Goal: Information Seeking & Learning: Learn about a topic

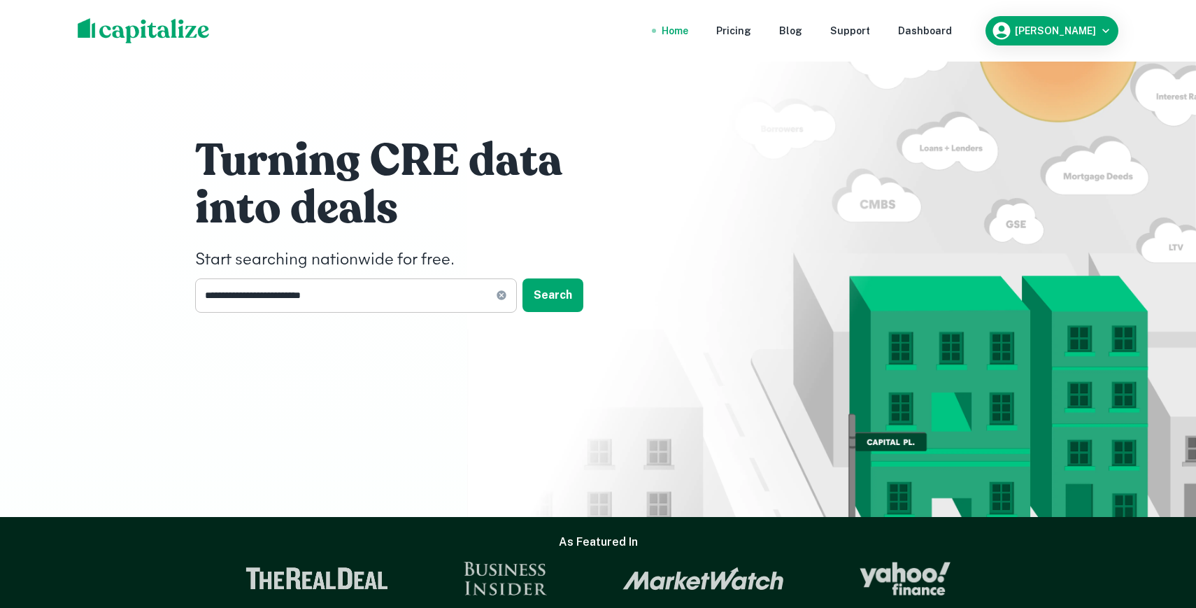
click at [514, 302] on div "**********" at bounding box center [356, 295] width 322 height 34
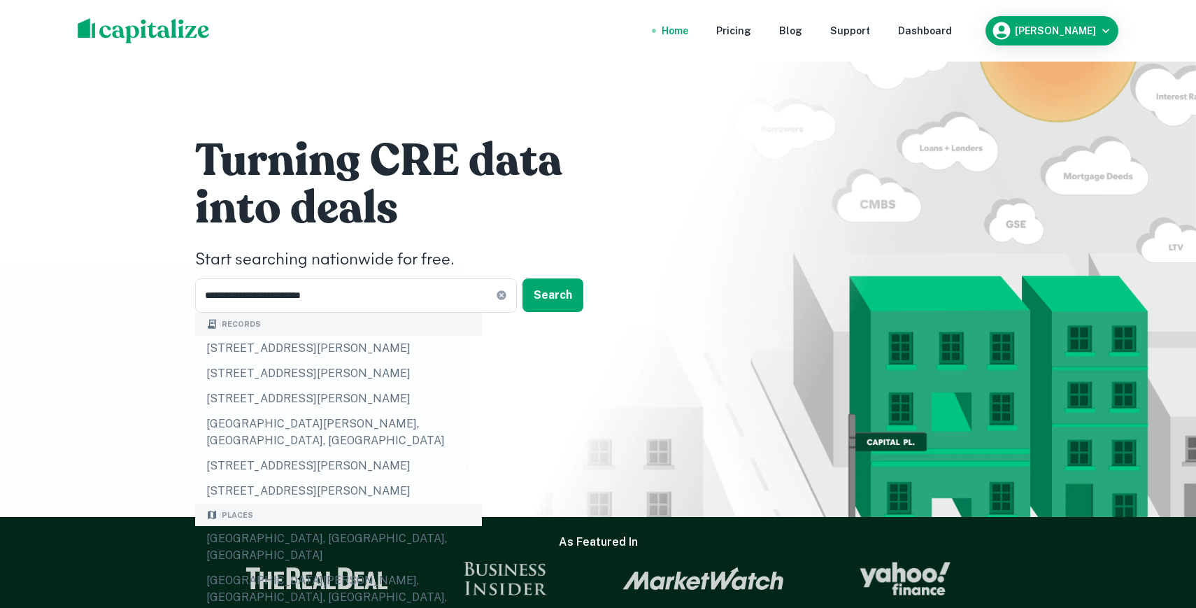
click at [178, 31] on img at bounding box center [144, 30] width 132 height 25
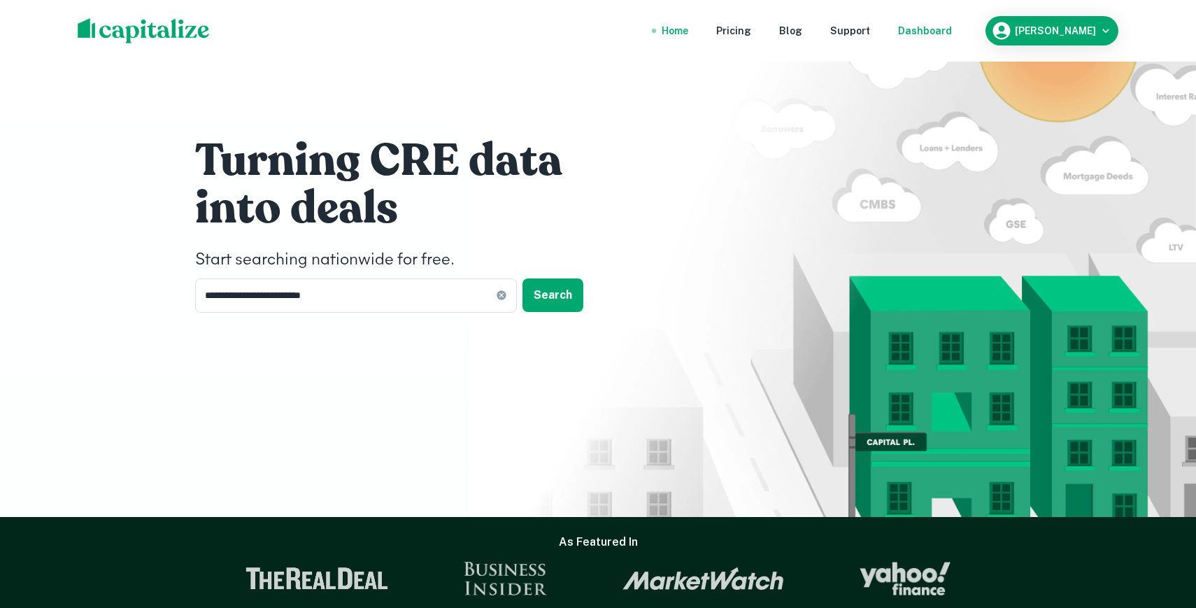
click at [975, 39] on nav "Home Pricing Blog Support Dashboard" at bounding box center [806, 30] width 335 height 31
click at [952, 25] on div "Dashboard" at bounding box center [925, 30] width 54 height 15
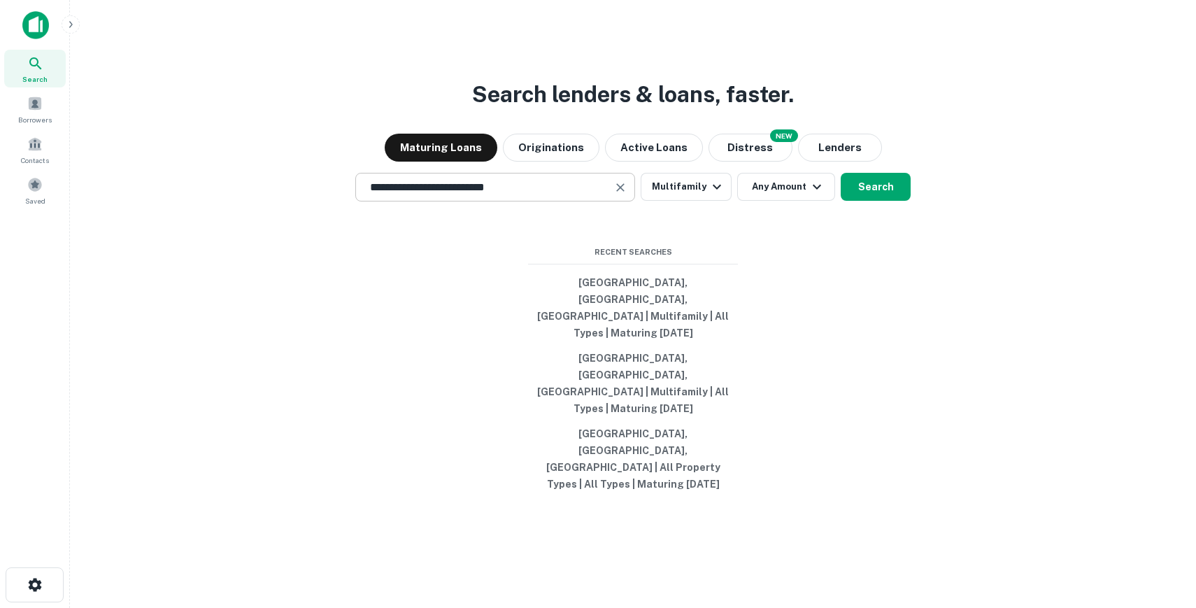
click at [530, 201] on div "**********" at bounding box center [495, 187] width 280 height 29
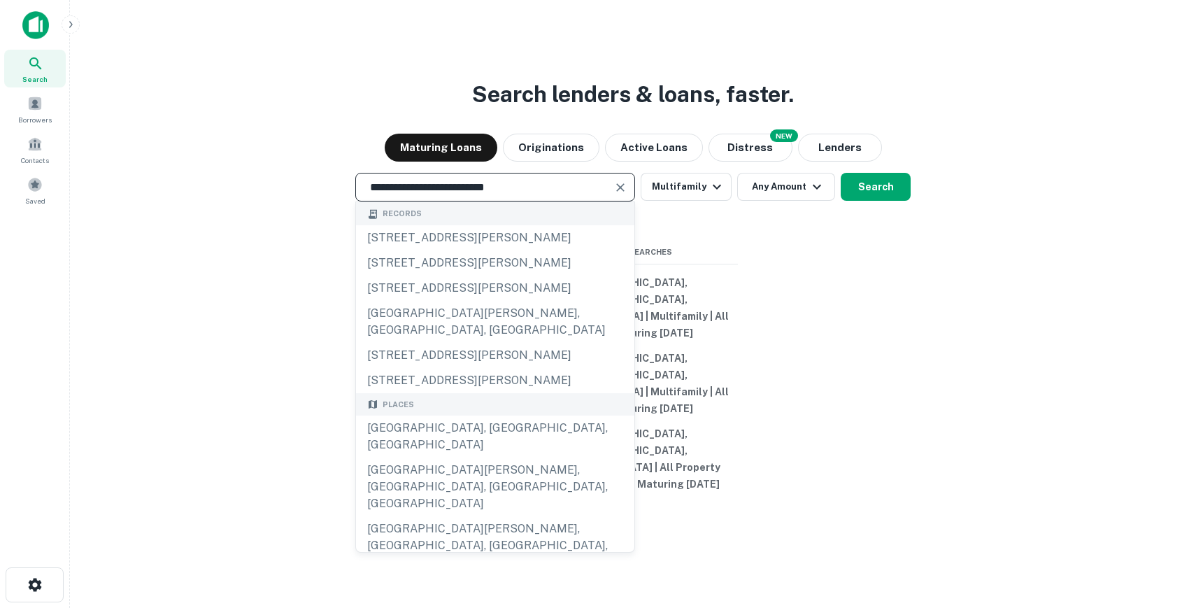
drag, startPoint x: 553, startPoint y: 230, endPoint x: 256, endPoint y: 220, distance: 296.8
click at [256, 201] on div "**********" at bounding box center [633, 187] width 1104 height 29
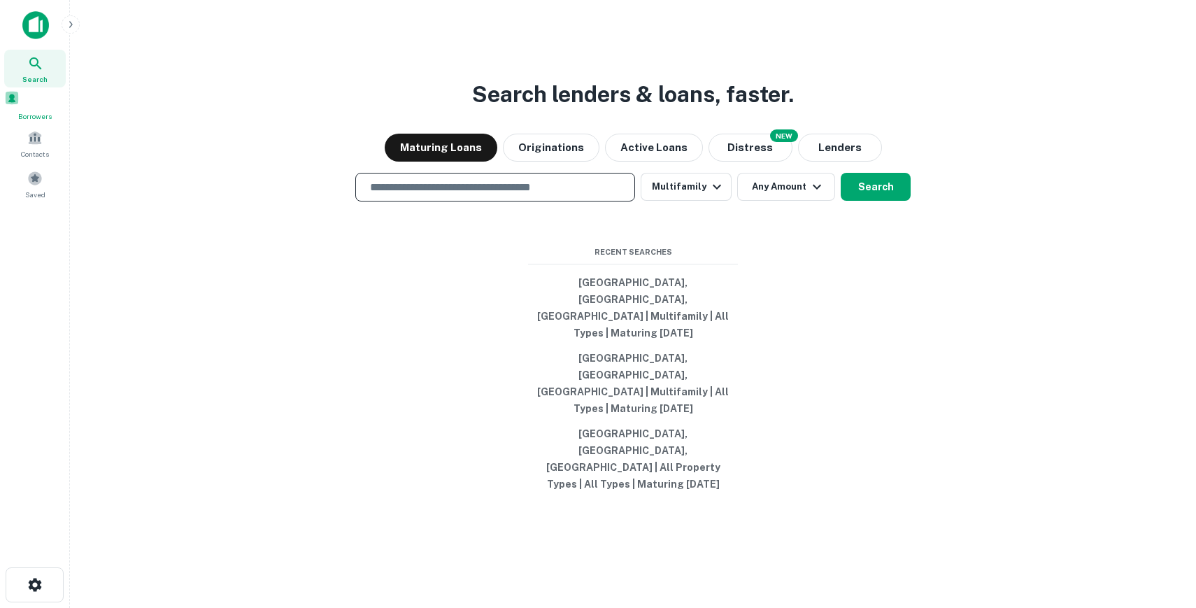
click at [27, 122] on div "Borrowers" at bounding box center [35, 105] width 62 height 31
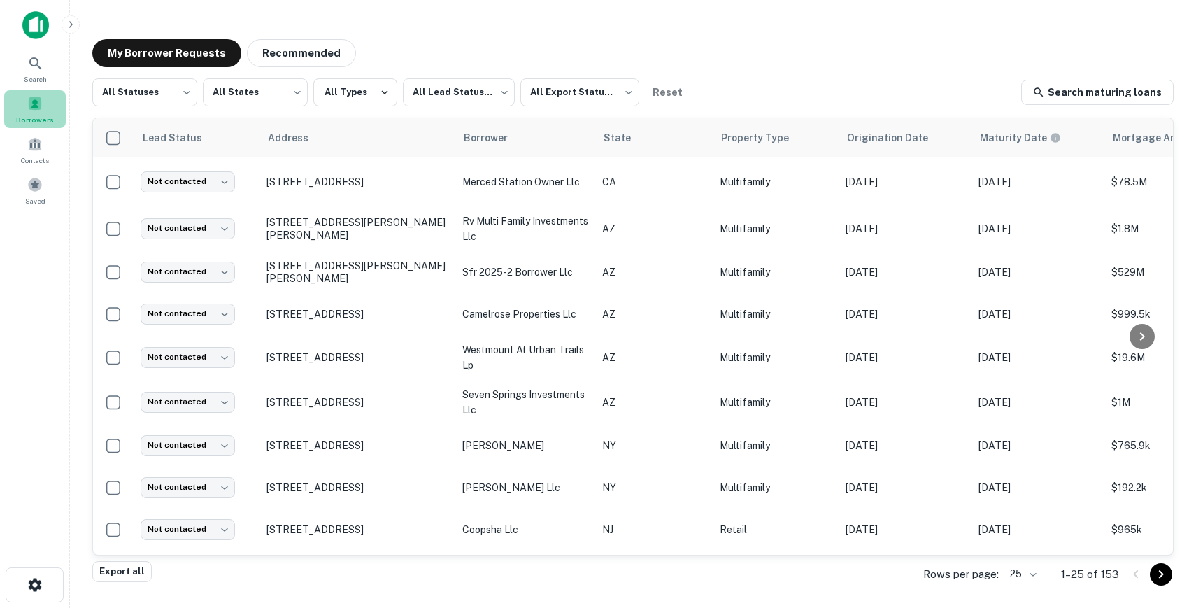
click at [32, 112] on div "Borrowers" at bounding box center [35, 109] width 62 height 38
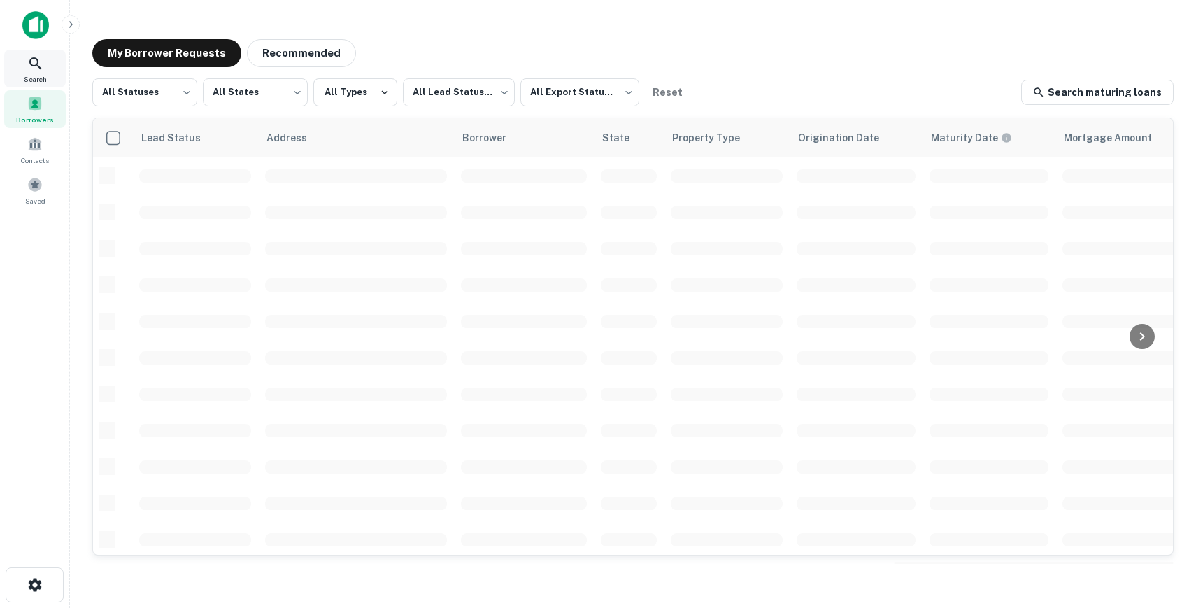
click at [49, 50] on div "Search" at bounding box center [35, 69] width 62 height 38
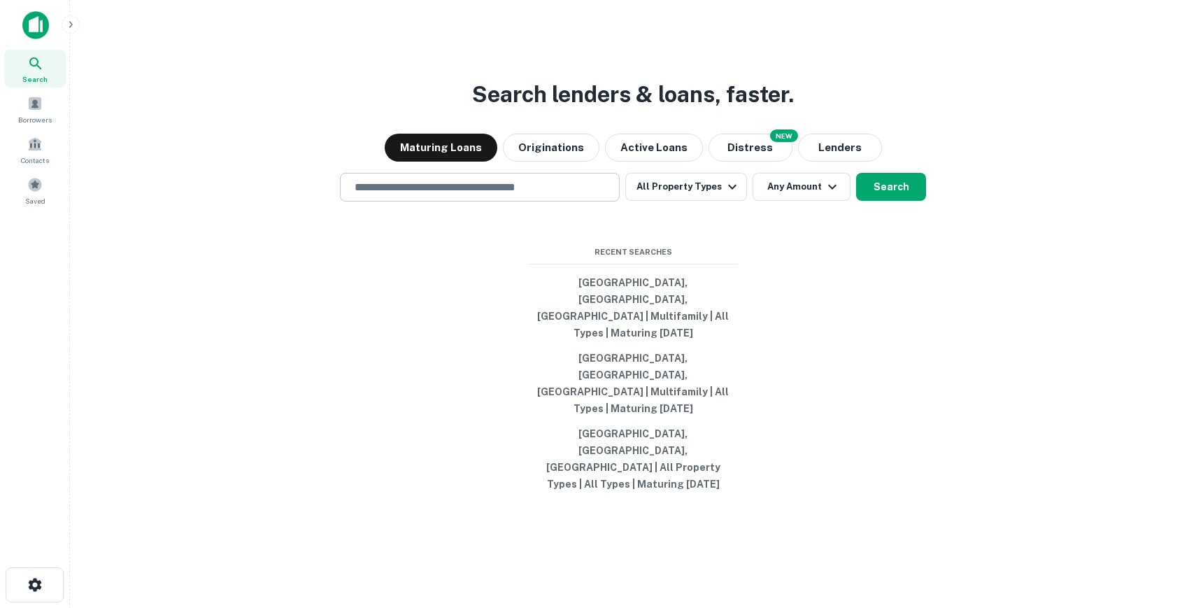
click at [401, 195] on input "text" at bounding box center [479, 187] width 267 height 16
click at [840, 368] on div "Search lenders & loans, faster. Maturing Loans Originations Active Loans NEW Di…" at bounding box center [633, 338] width 1104 height 608
click at [514, 195] on input "text" at bounding box center [479, 187] width 267 height 16
click at [447, 365] on div "Search lenders & loans, faster. Maturing Loans Originations Active Loans NEW Di…" at bounding box center [633, 338] width 1104 height 608
click at [500, 195] on input "text" at bounding box center [479, 187] width 267 height 16
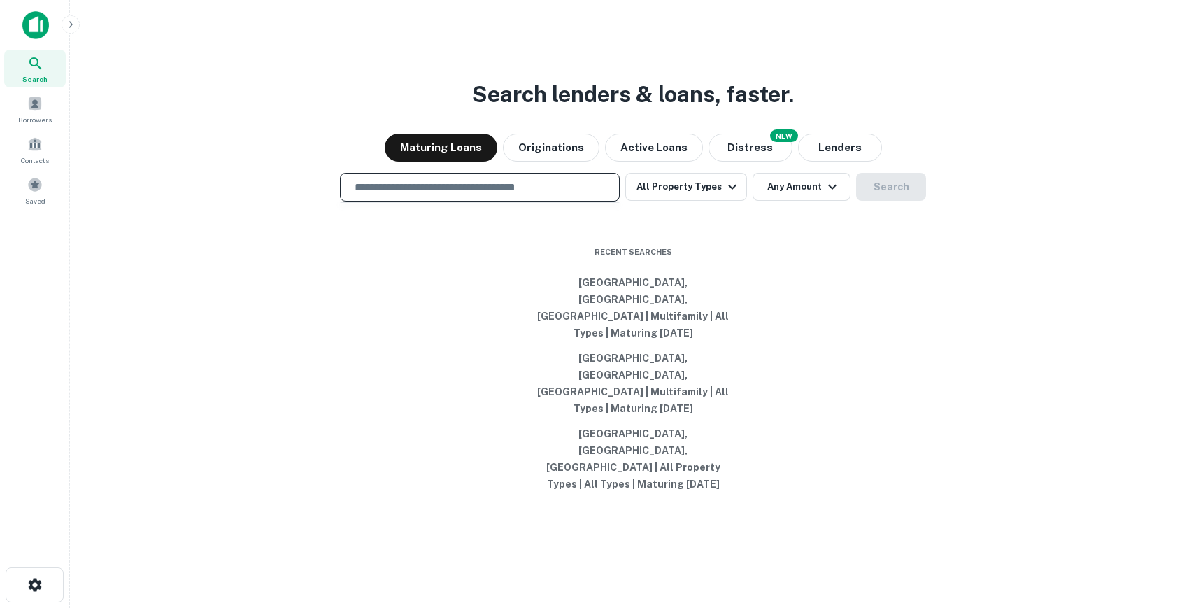
click at [500, 195] on input "text" at bounding box center [479, 187] width 267 height 16
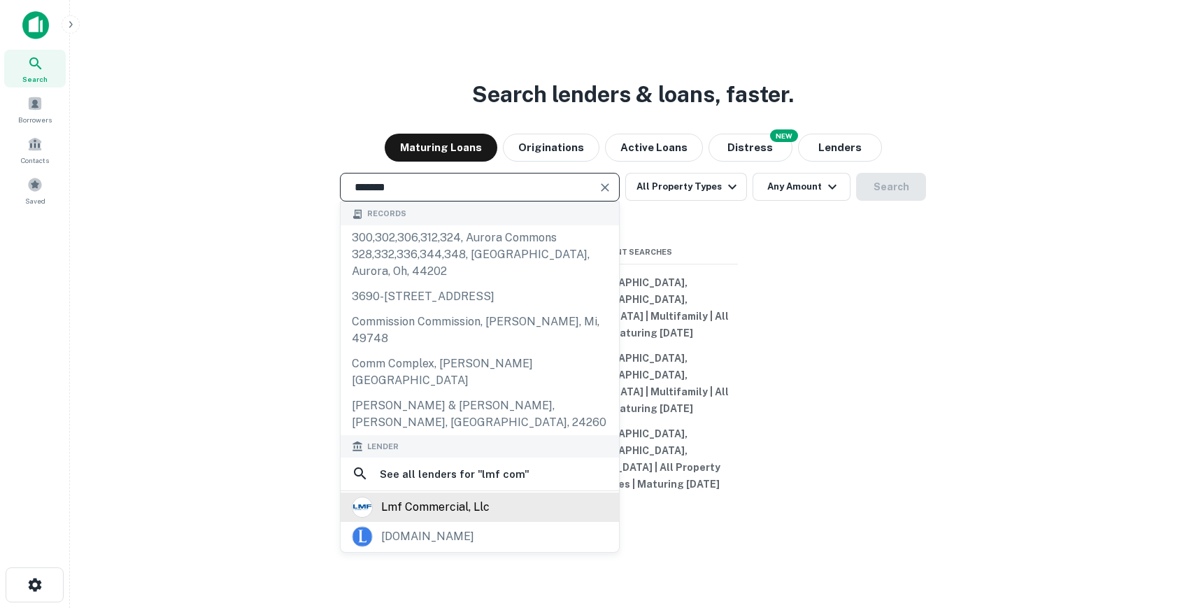
type input "*******"
click at [396, 513] on div "lmf commercial, llc" at bounding box center [435, 507] width 108 height 21
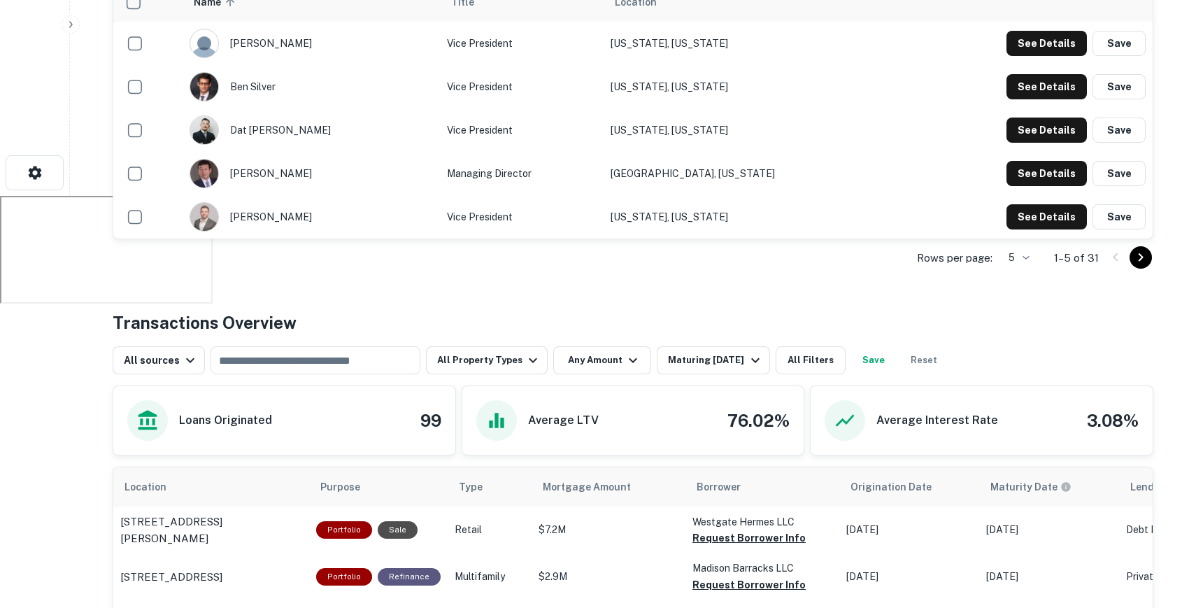
scroll to position [428, 0]
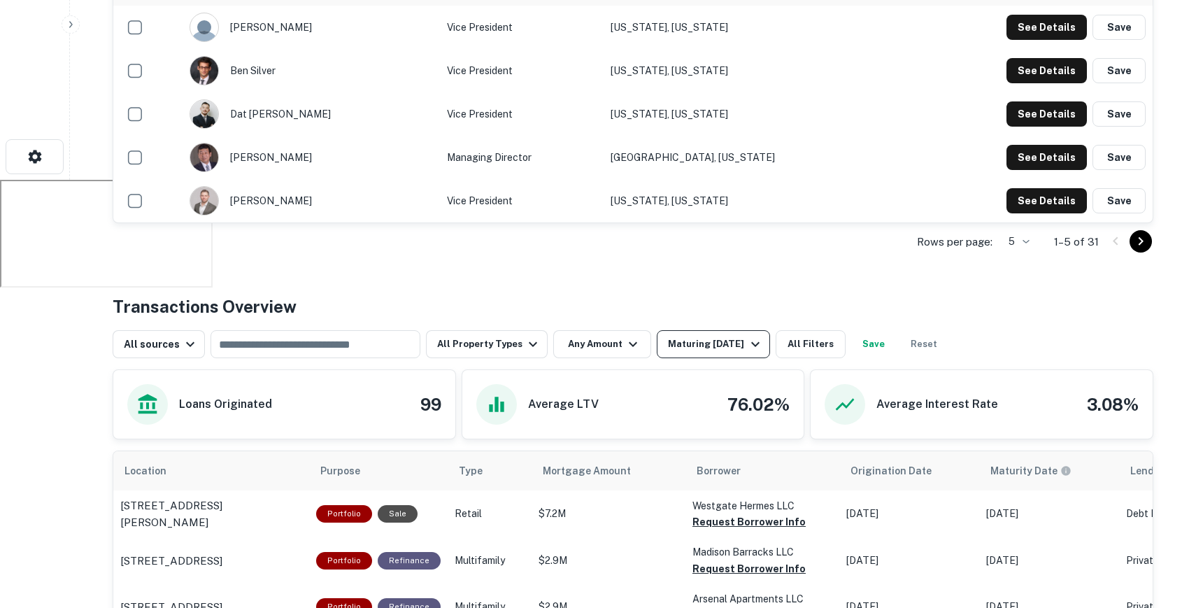
click at [722, 347] on div "Maturing In 1 Year" at bounding box center [715, 344] width 95 height 17
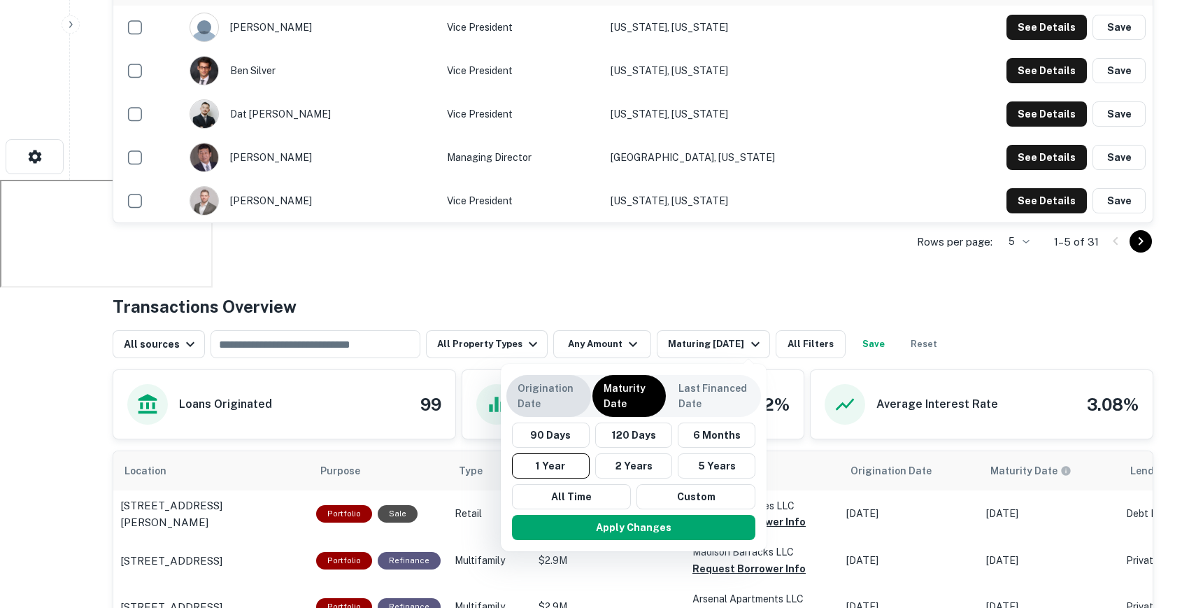
click at [567, 392] on p "Origination Date" at bounding box center [549, 396] width 62 height 31
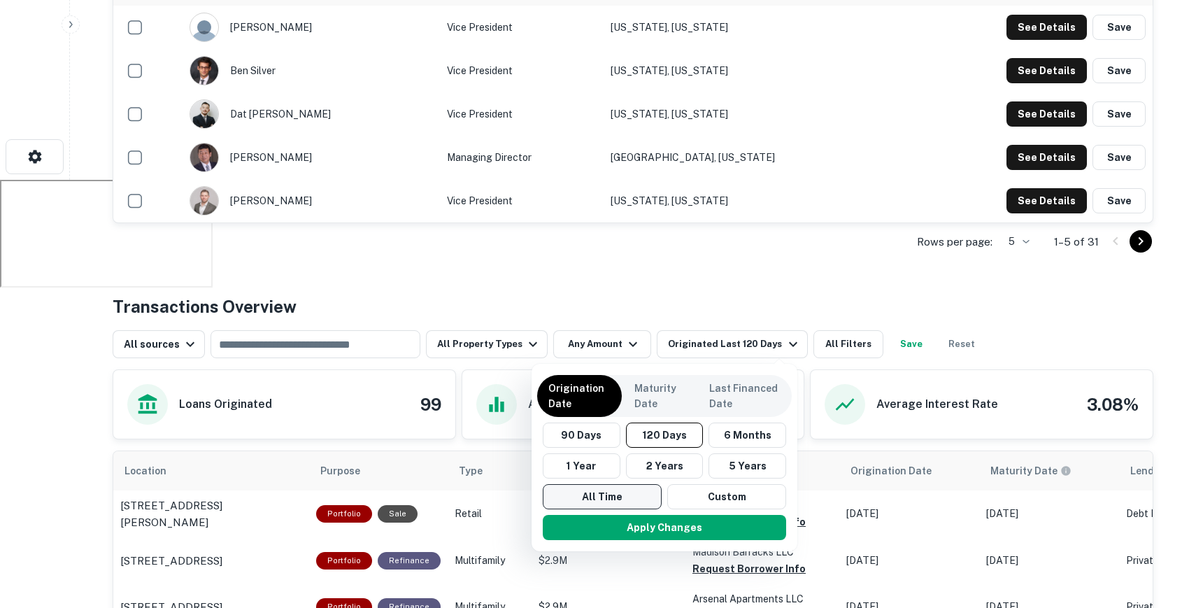
click at [605, 490] on button "All Time" at bounding box center [602, 496] width 119 height 25
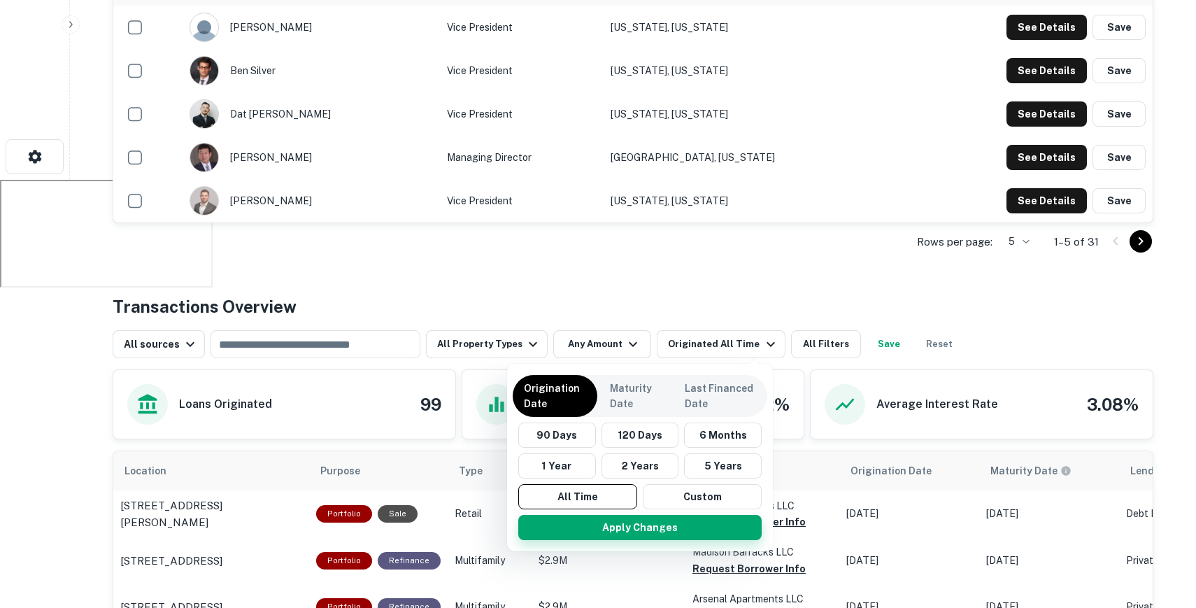
click at [644, 515] on button "Apply Changes" at bounding box center [639, 527] width 243 height 25
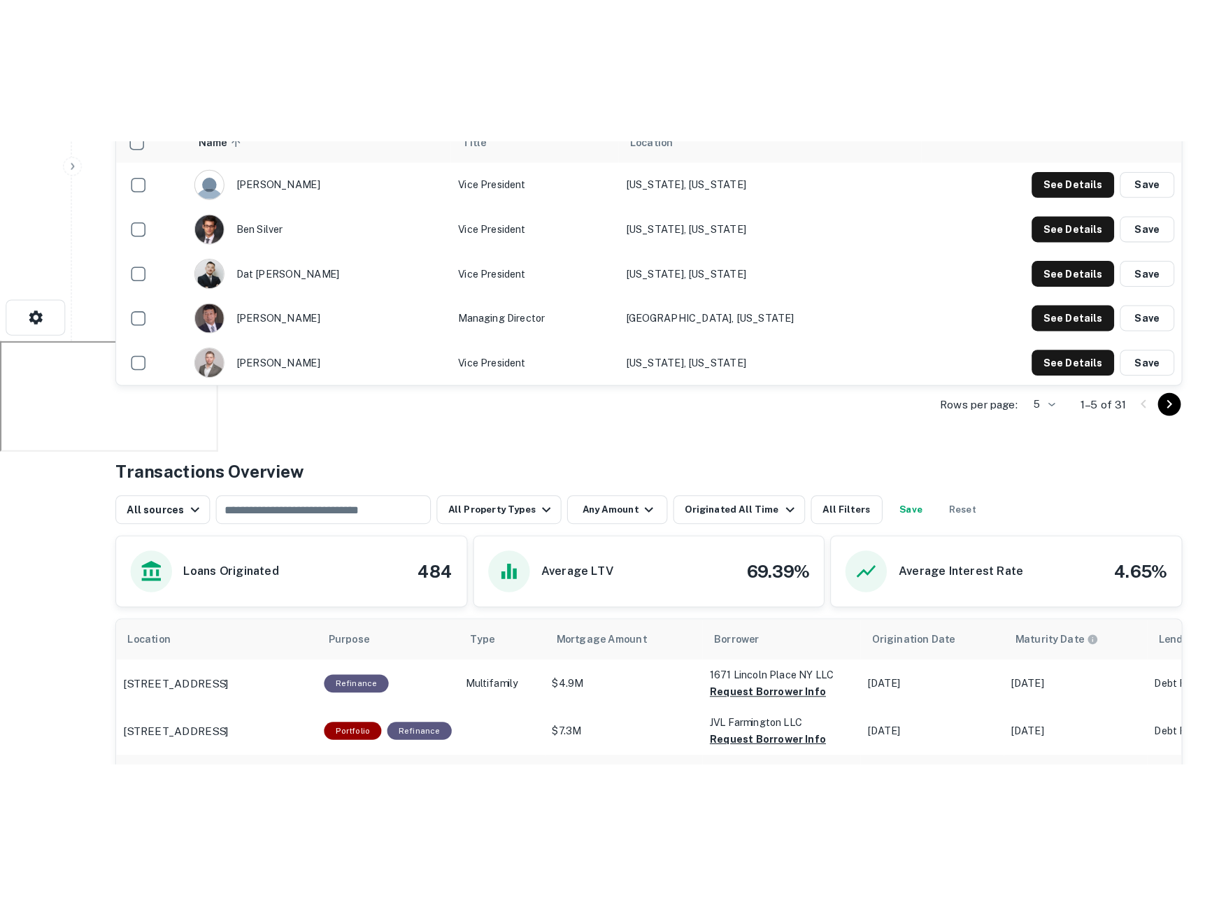
scroll to position [434, 0]
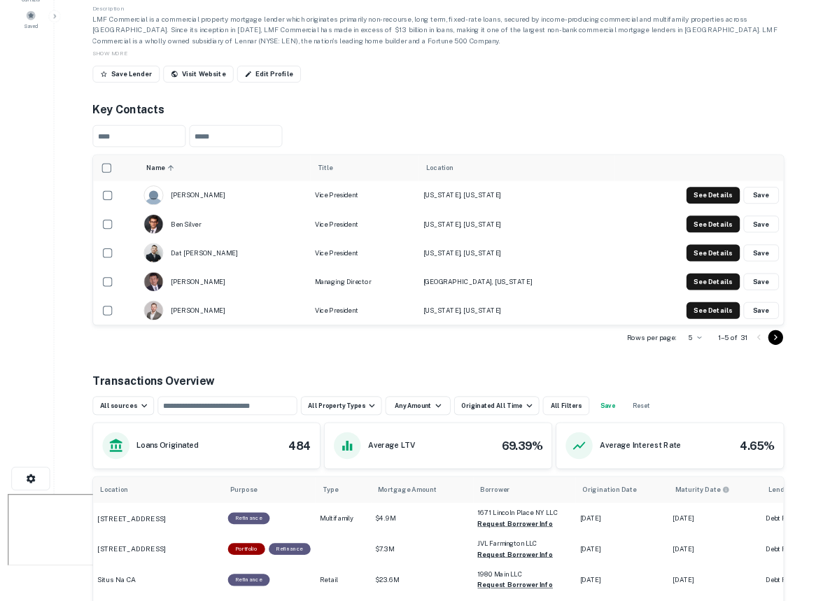
scroll to position [0, 0]
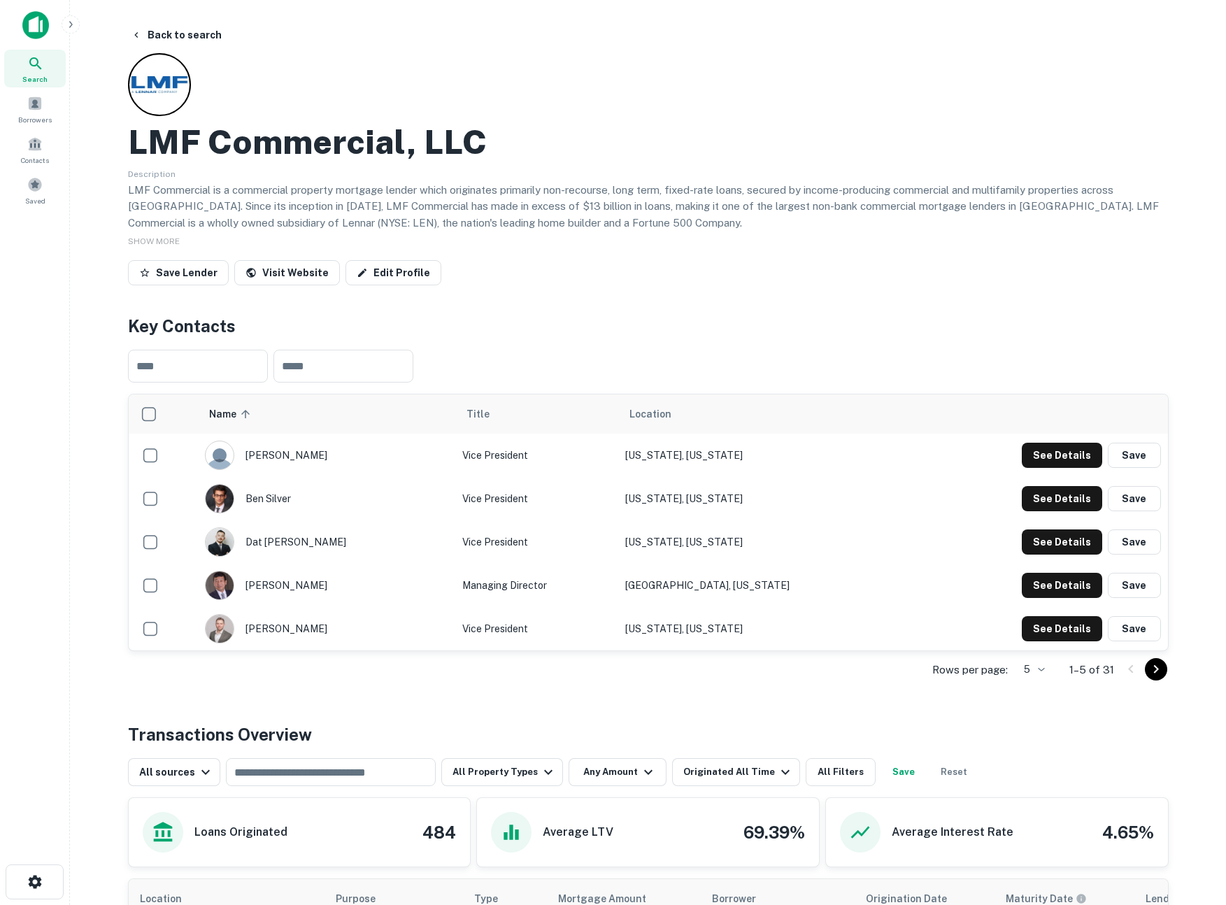
click at [35, 21] on img at bounding box center [35, 25] width 27 height 28
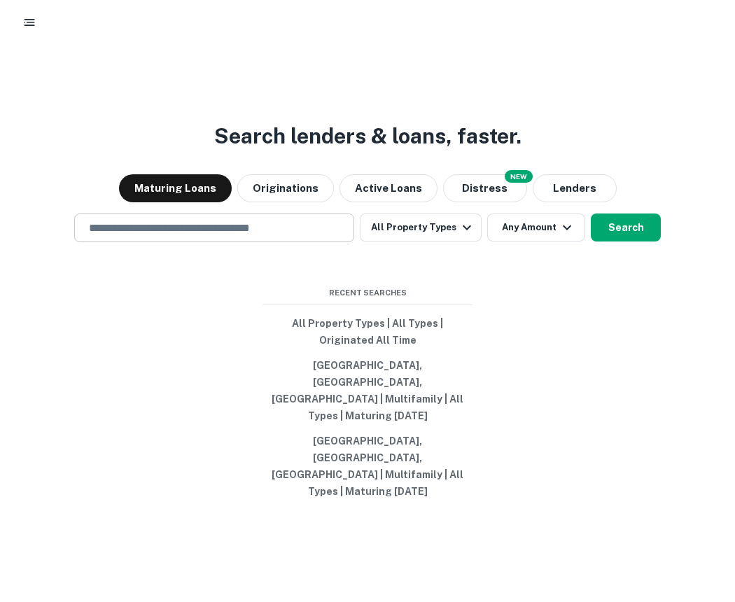
click at [289, 236] on input "text" at bounding box center [213, 228] width 267 height 16
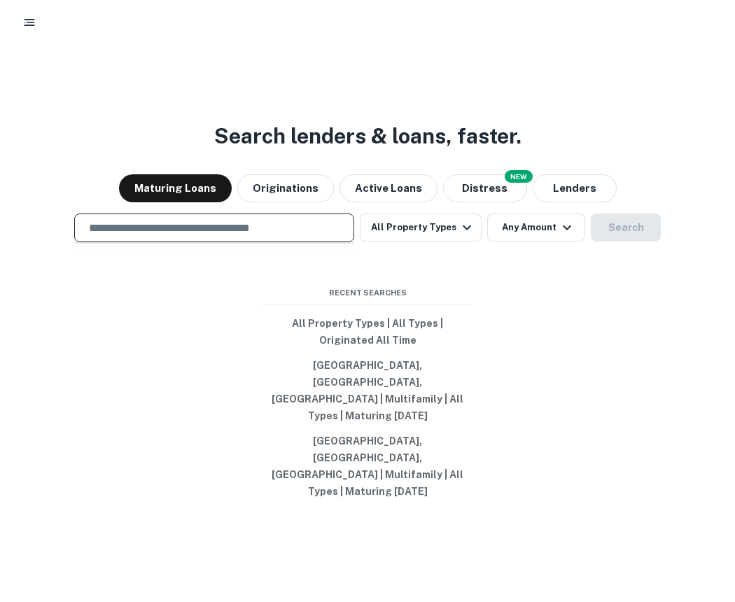
click at [223, 242] on div "​" at bounding box center [214, 227] width 280 height 29
click at [212, 312] on div at bounding box center [214, 277] width 280 height 70
click at [218, 242] on div "​" at bounding box center [214, 227] width 280 height 29
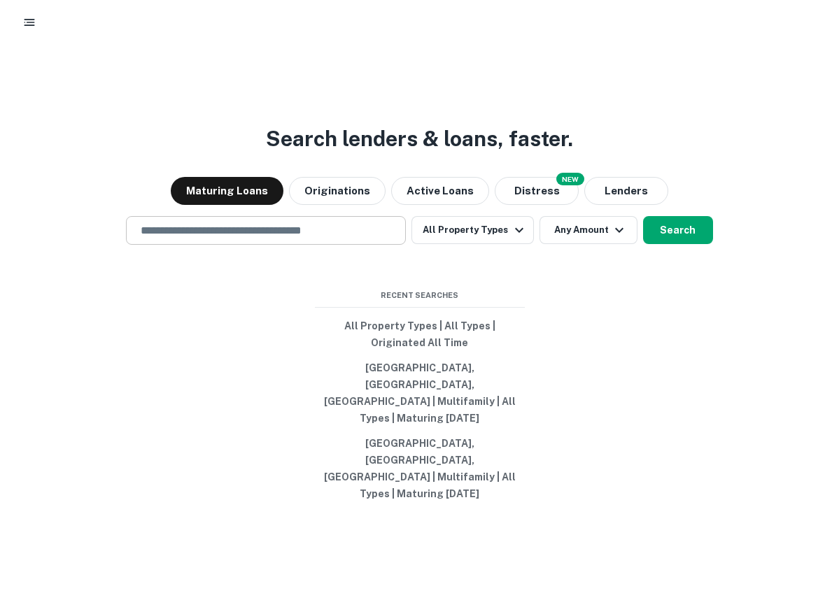
click at [243, 245] on div "​" at bounding box center [266, 230] width 280 height 29
click at [229, 239] on input "text" at bounding box center [265, 230] width 267 height 16
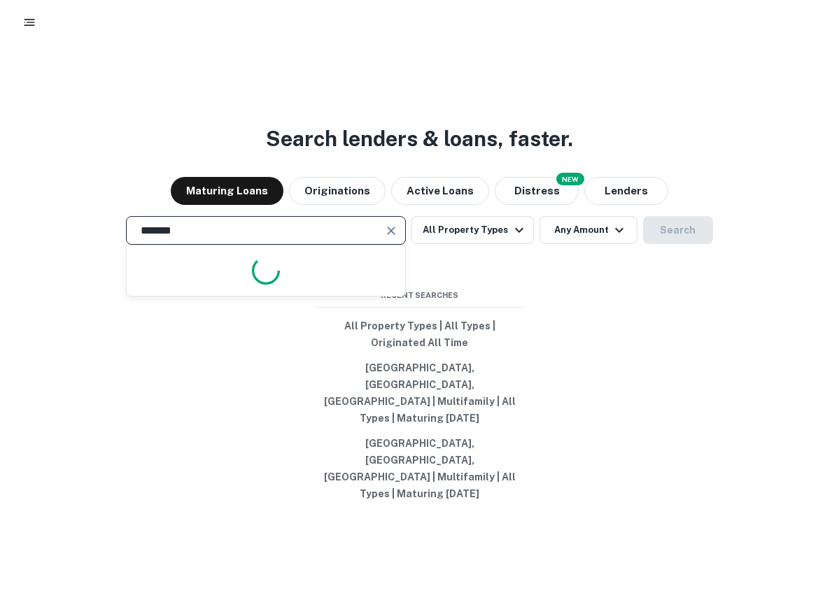
type input "********"
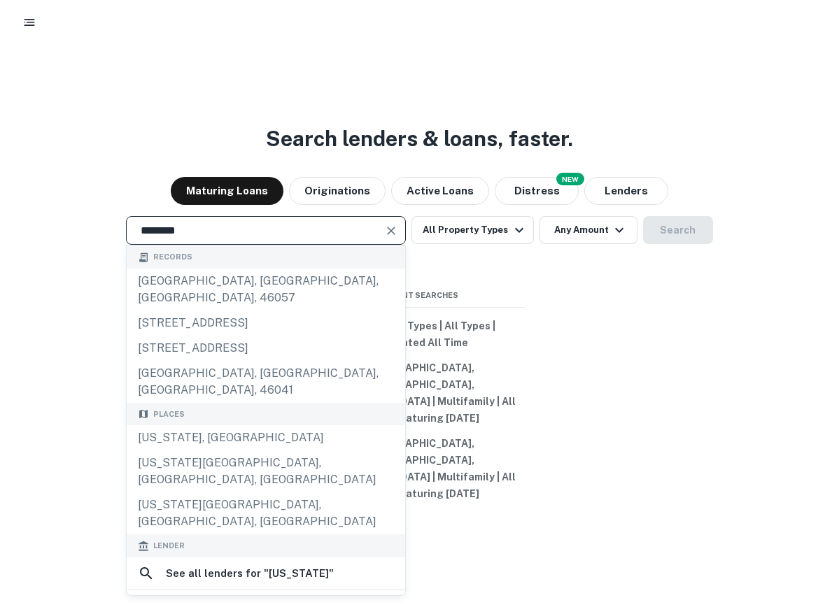
drag, startPoint x: 255, startPoint y: 267, endPoint x: 132, endPoint y: 260, distance: 123.3
click at [132, 245] on div "******** ​" at bounding box center [266, 230] width 280 height 29
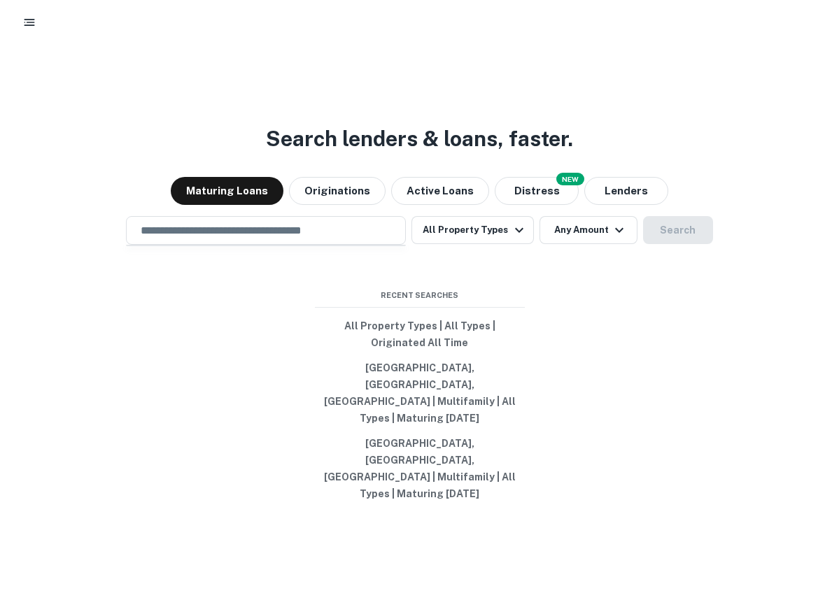
click at [186, 194] on div "Search lenders & loans, faster. Maturing Loans Originations Active Loans NEW Di…" at bounding box center [419, 365] width 839 height 607
click at [36, 22] on icon "button" at bounding box center [29, 22] width 14 height 14
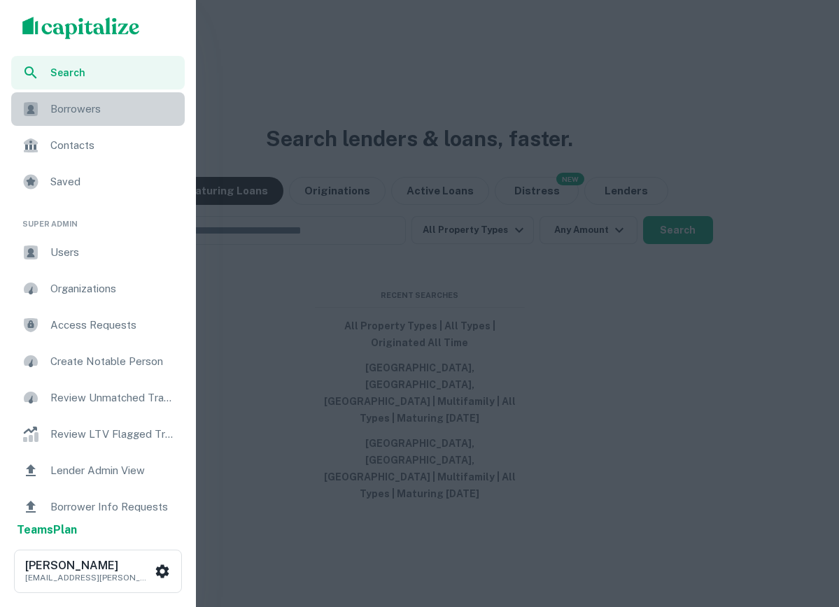
click at [101, 120] on div "Borrowers" at bounding box center [98, 109] width 174 height 34
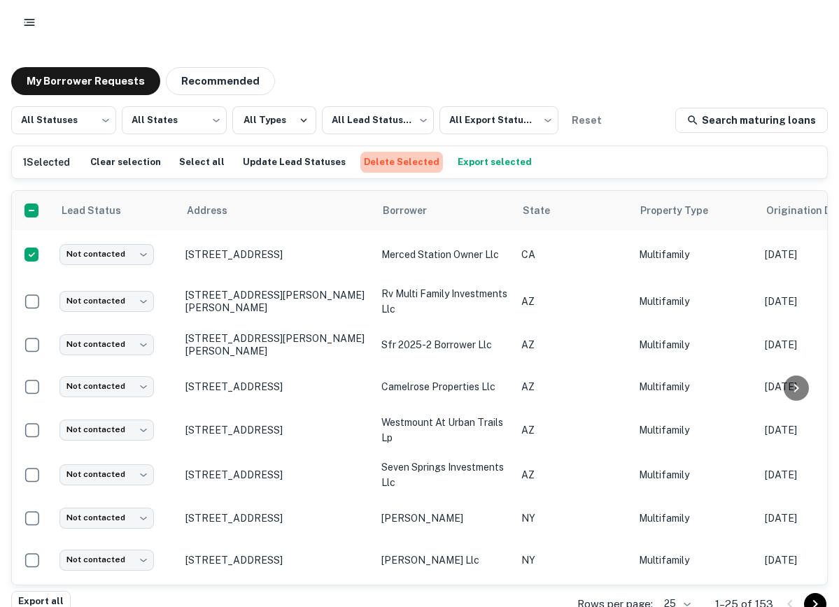
click at [391, 164] on button "Delete Selected" at bounding box center [401, 162] width 83 height 21
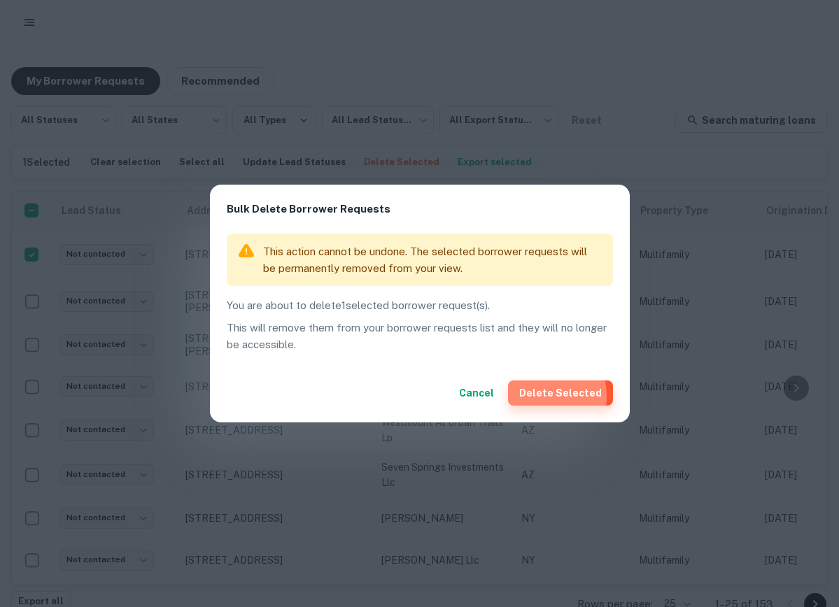
click at [550, 396] on button "Delete Selected" at bounding box center [560, 393] width 105 height 25
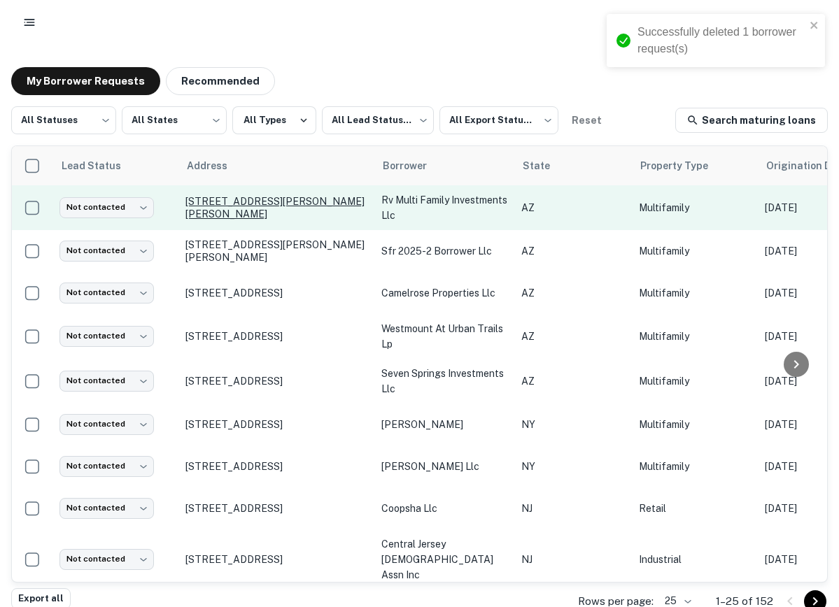
click at [306, 207] on p "925 W Cheryl Dr Phoenix, AZ85021" at bounding box center [276, 207] width 182 height 25
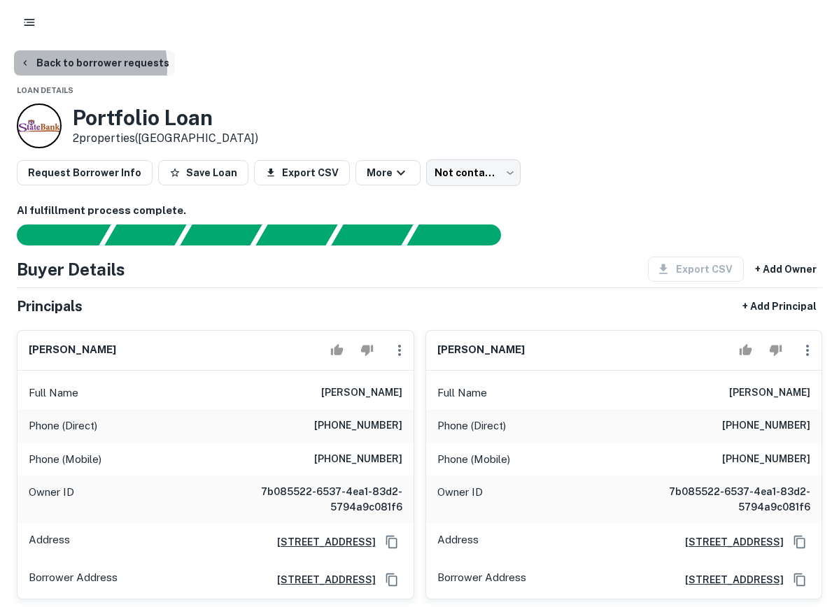
click at [62, 66] on button "Back to borrower requests" at bounding box center [94, 62] width 161 height 25
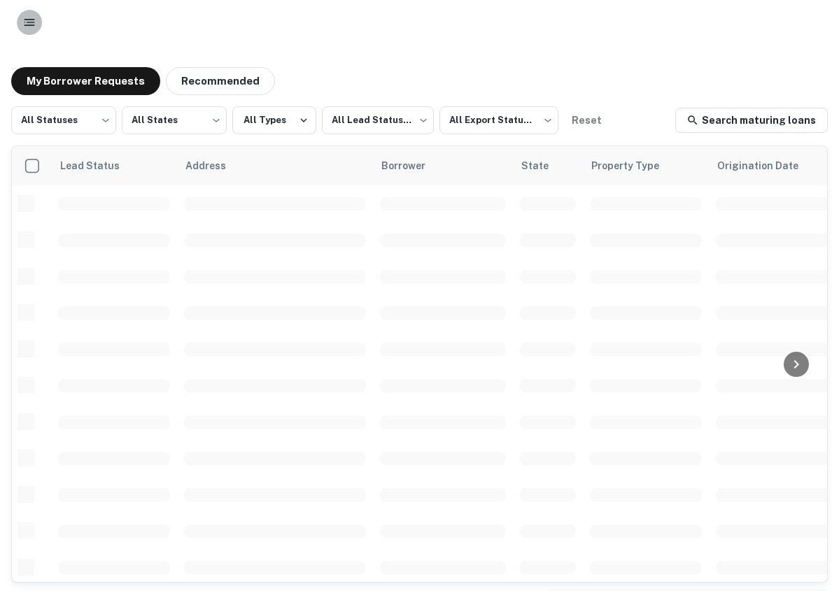
click at [33, 29] on icon "button" at bounding box center [29, 22] width 14 height 14
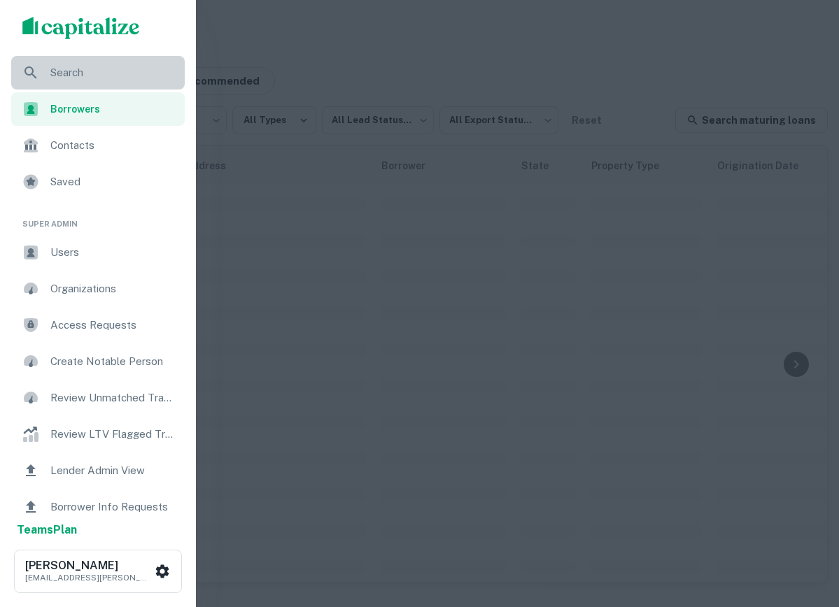
click at [72, 66] on span "Search" at bounding box center [113, 72] width 126 height 17
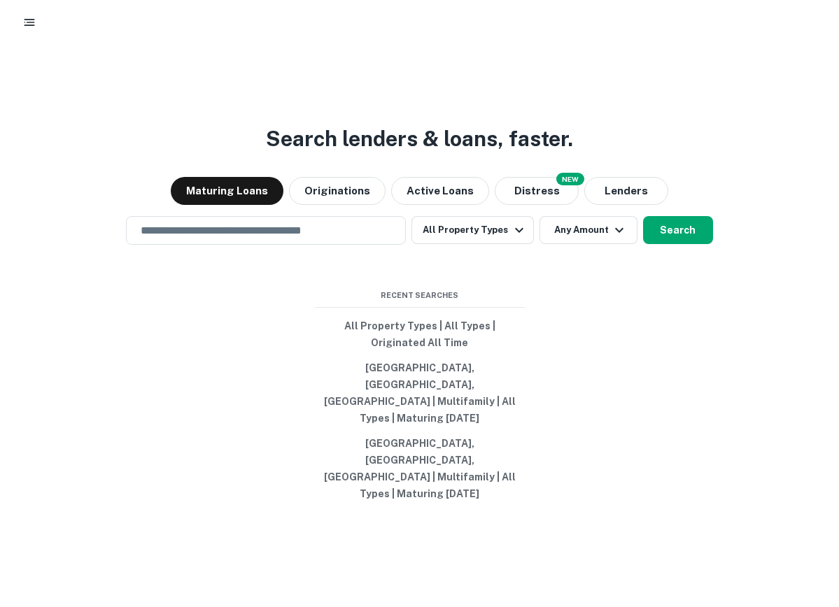
click at [346, 248] on div "Search lenders & loans, faster. Maturing Loans Originations Active Loans NEW Di…" at bounding box center [419, 365] width 839 height 607
click at [350, 239] on input "text" at bounding box center [265, 230] width 267 height 16
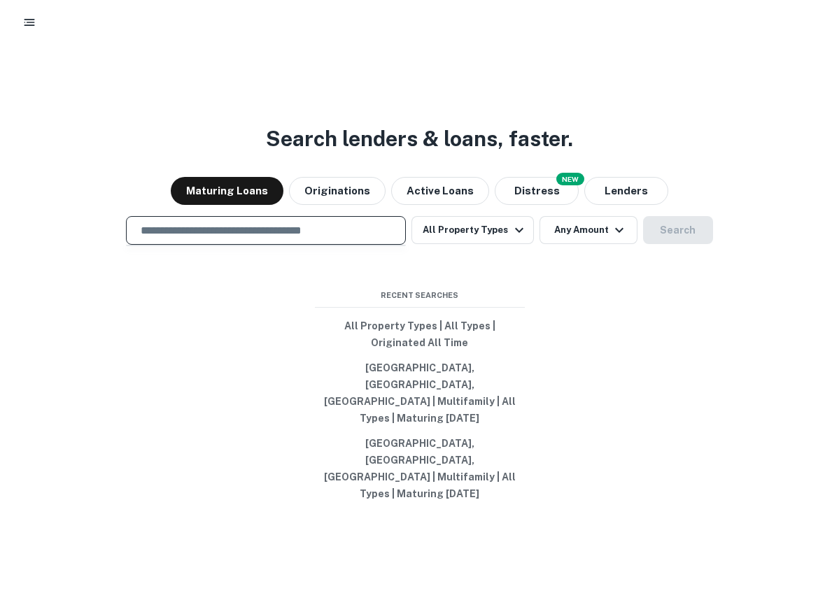
click at [504, 130] on div "Search lenders & loans, faster. Maturing Loans Originations Active Loans NEW Di…" at bounding box center [419, 365] width 839 height 607
click at [325, 239] on input "text" at bounding box center [265, 230] width 267 height 16
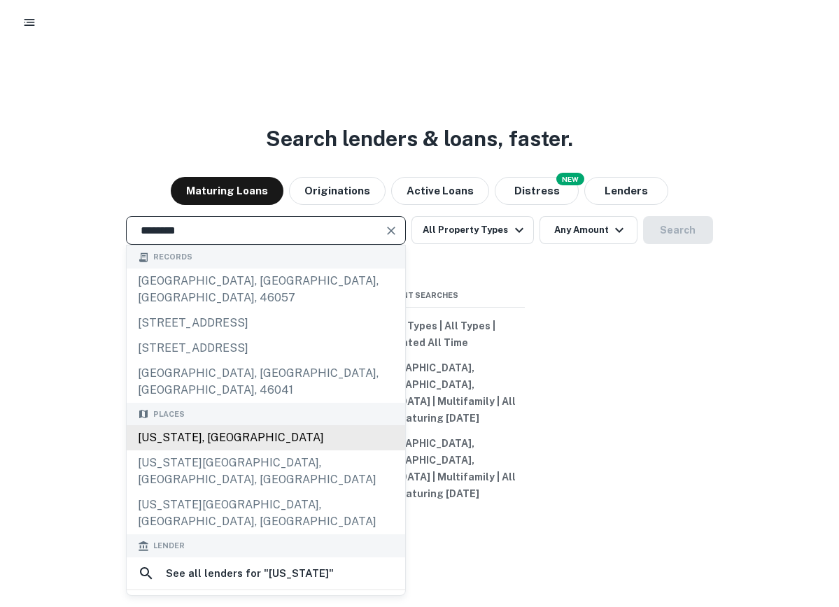
click at [251, 451] on div "[US_STATE], [GEOGRAPHIC_DATA]" at bounding box center [266, 437] width 278 height 25
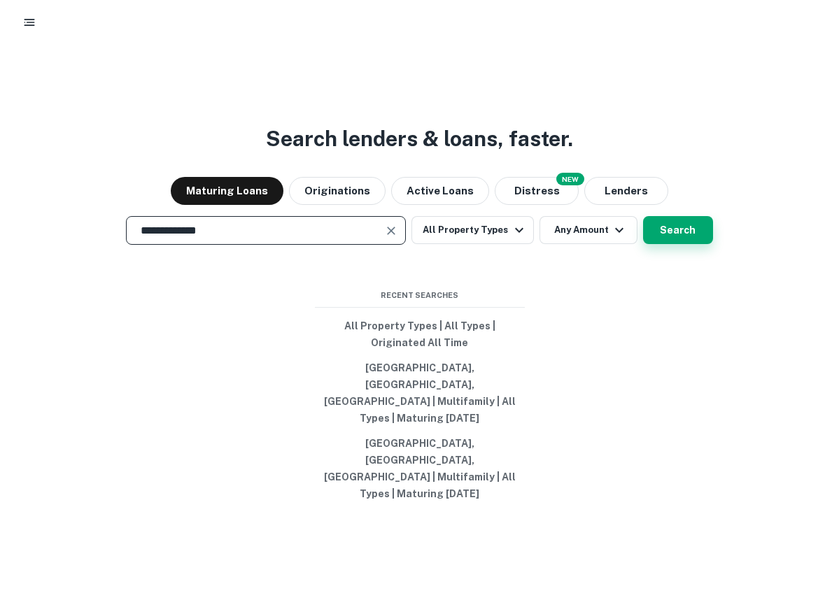
type input "**********"
click at [672, 244] on button "Search" at bounding box center [678, 230] width 70 height 28
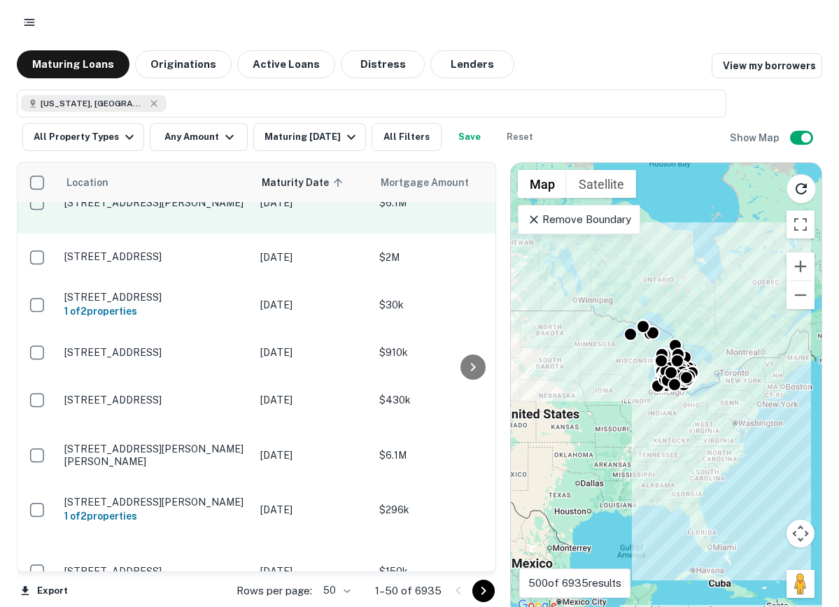
scroll to position [0, 1]
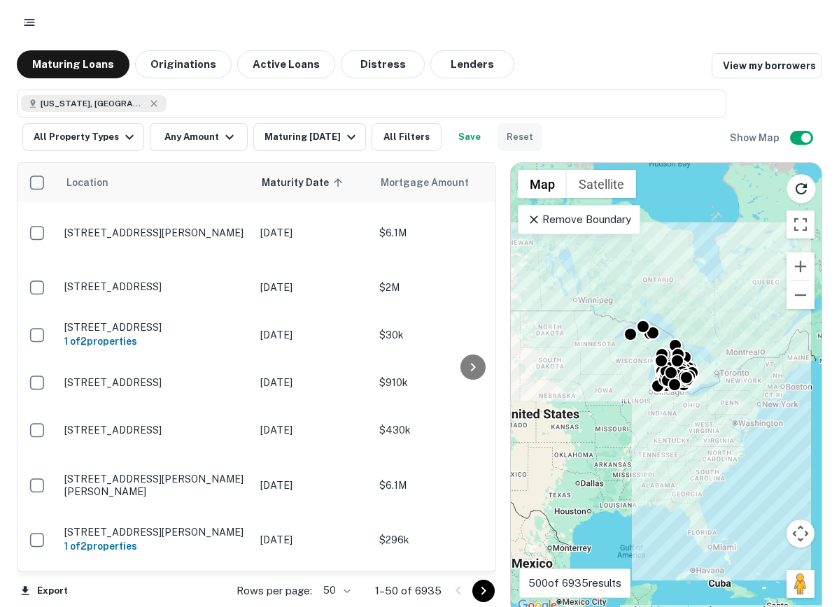
click at [524, 129] on button "Reset" at bounding box center [519, 137] width 45 height 28
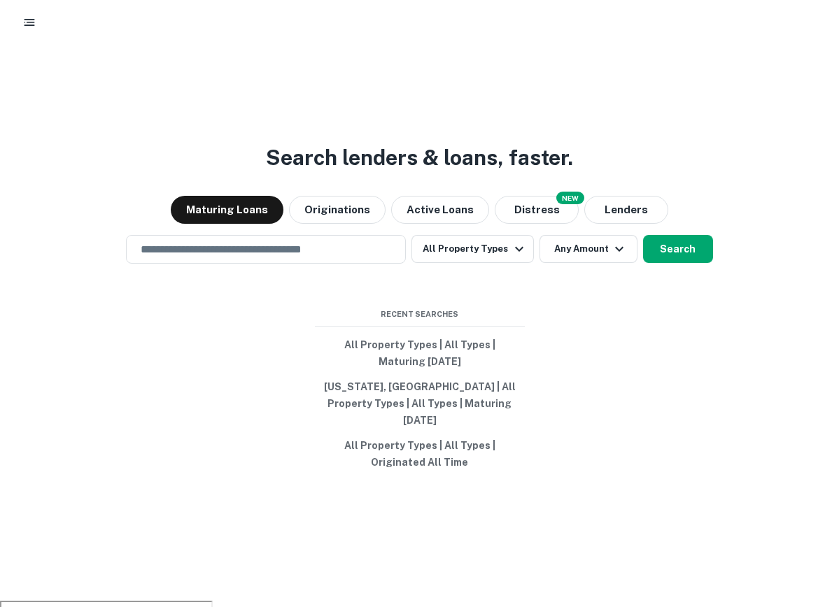
scroll to position [8, 0]
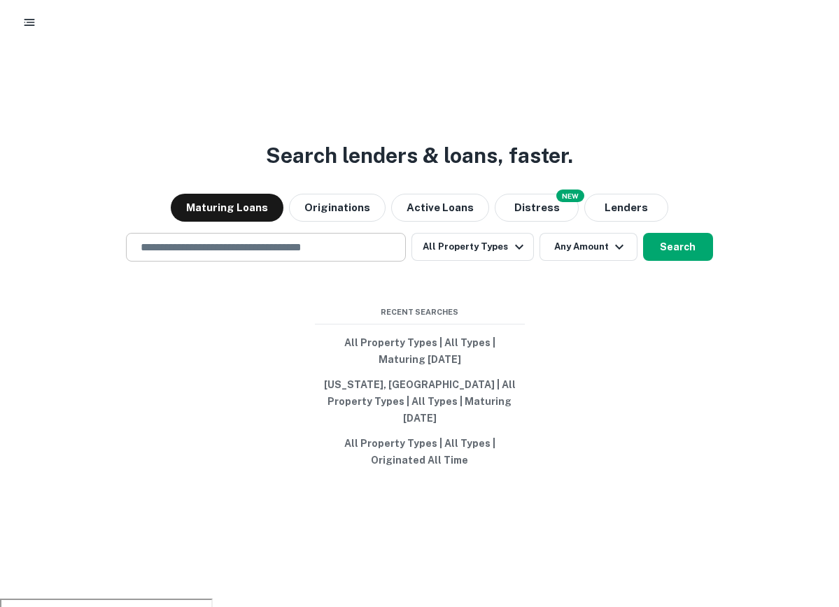
click at [367, 255] on input "text" at bounding box center [265, 247] width 267 height 16
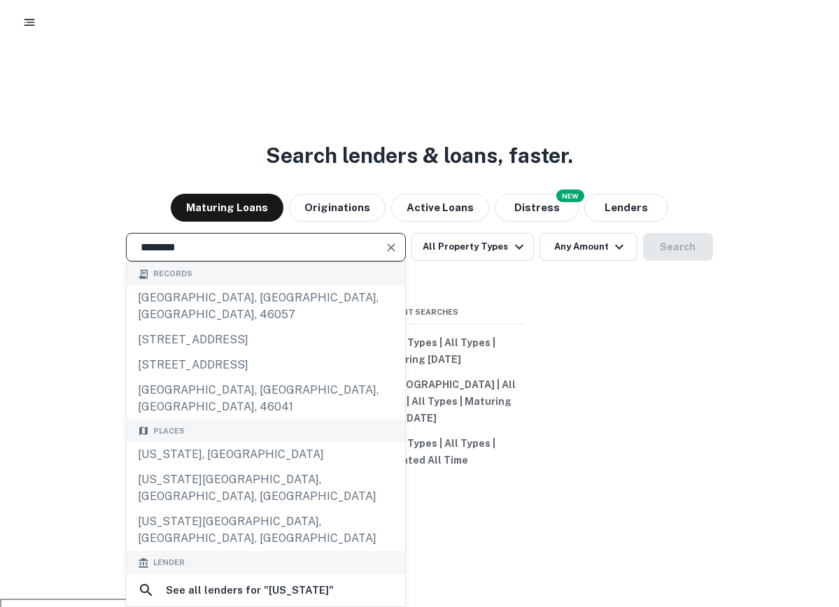
click at [268, 255] on input "********" at bounding box center [255, 247] width 246 height 16
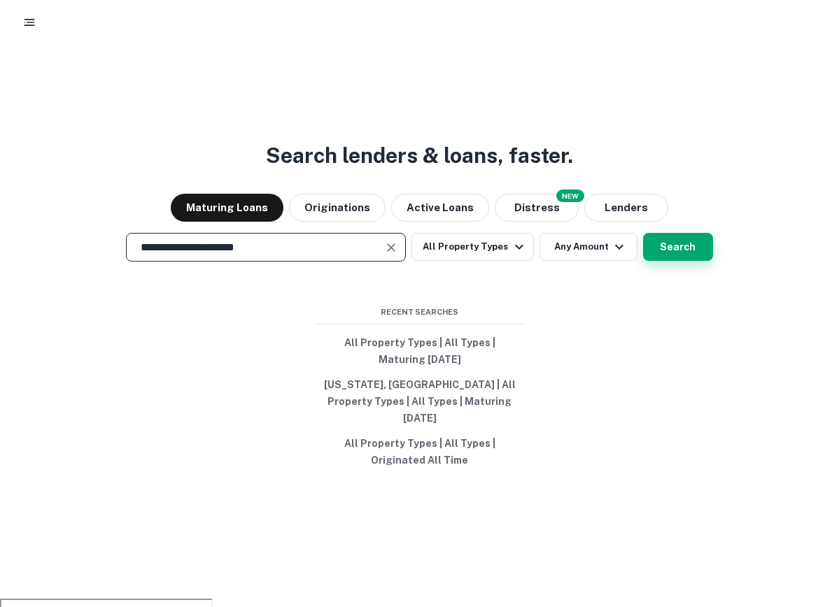
type input "**********"
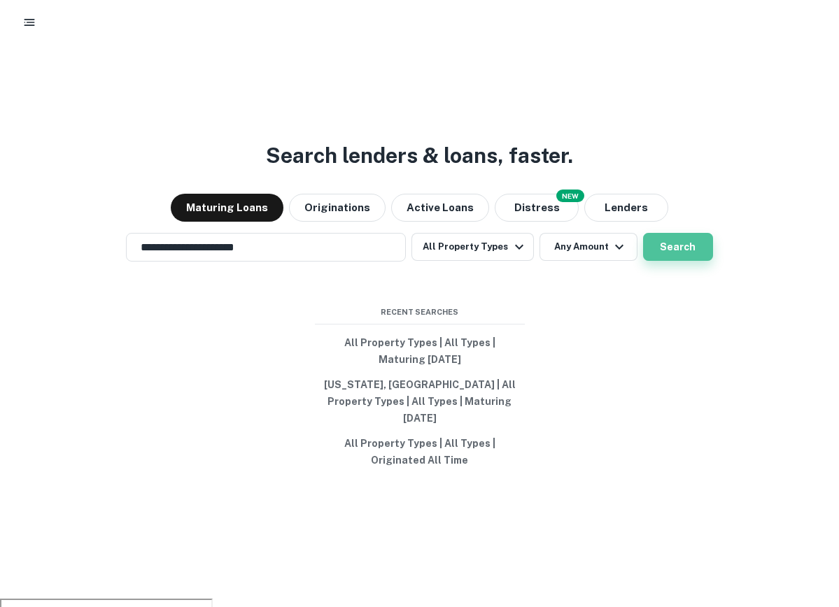
click at [674, 261] on button "Search" at bounding box center [678, 247] width 70 height 28
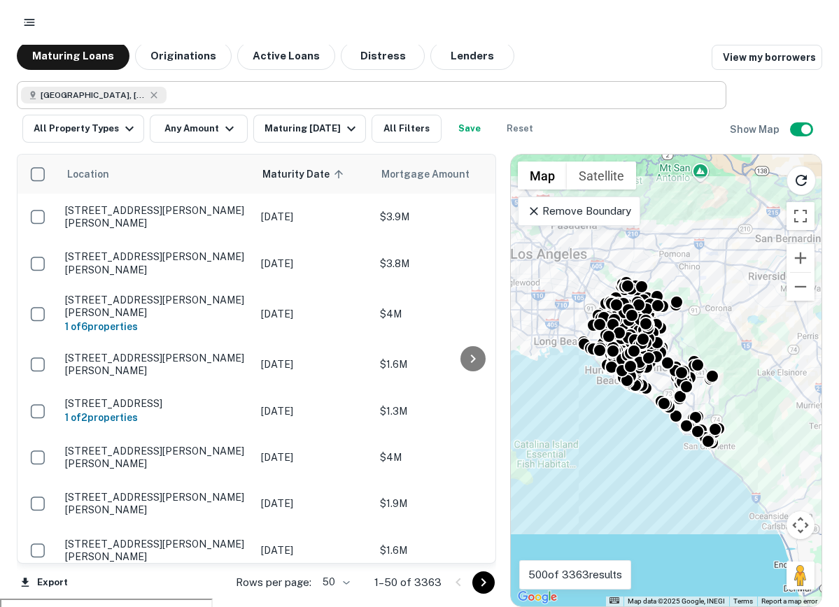
click at [152, 92] on div "Orange County, CA, USA" at bounding box center [94, 95] width 146 height 17
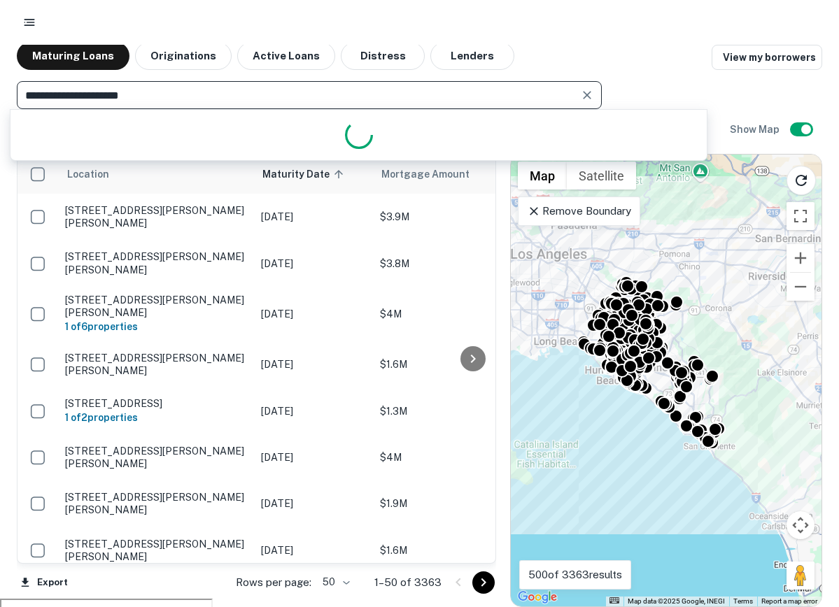
click at [169, 92] on input "**********" at bounding box center [297, 95] width 553 height 20
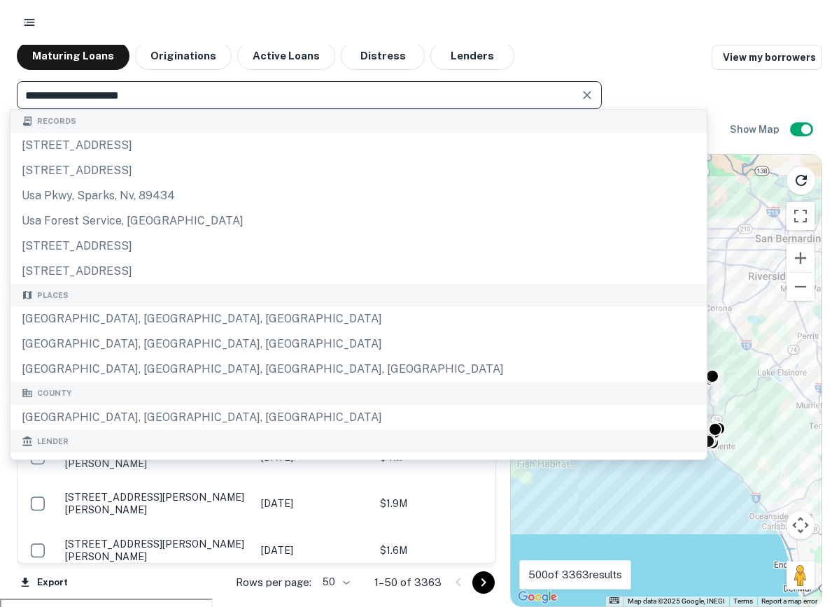
click at [169, 92] on input "**********" at bounding box center [297, 95] width 553 height 20
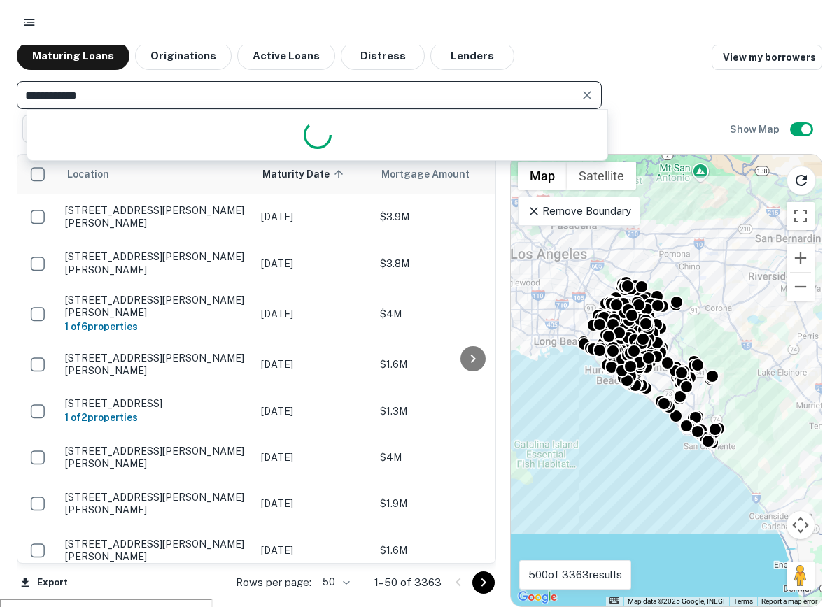
type input "**********"
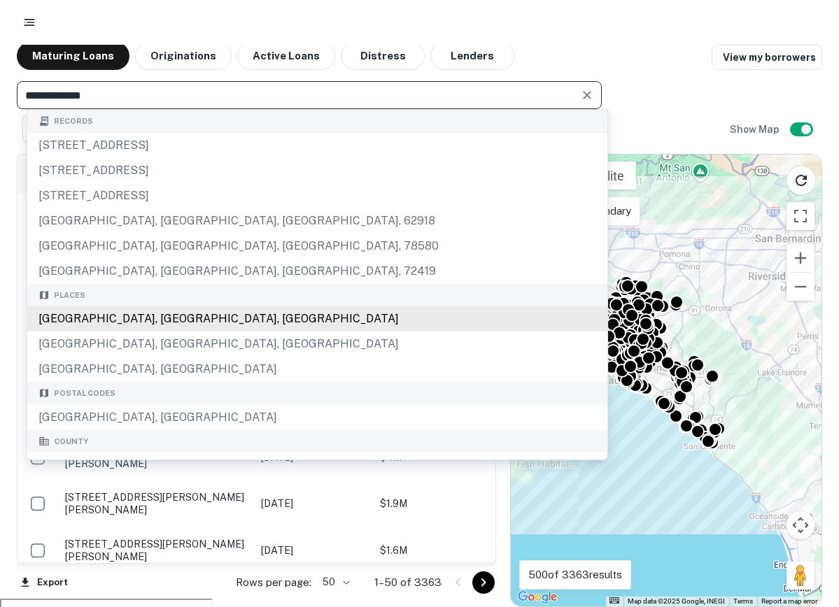
click at [121, 318] on div "San Francisco, CA, USA" at bounding box center [317, 318] width 580 height 25
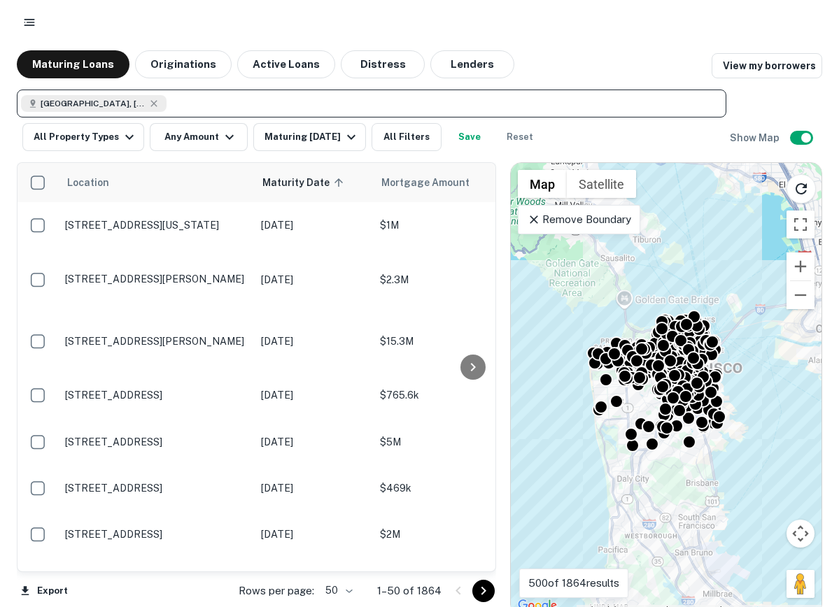
scroll to position [8, 0]
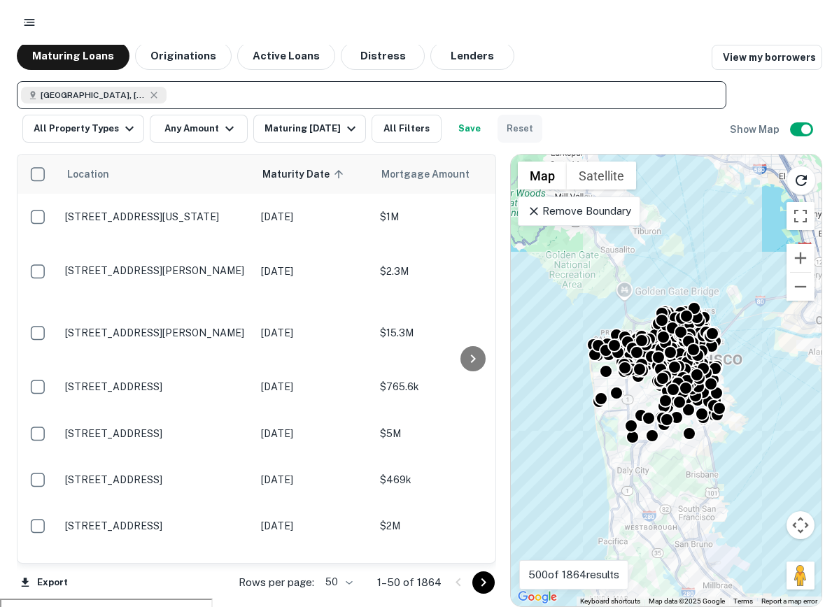
click at [509, 136] on button "Reset" at bounding box center [519, 129] width 45 height 28
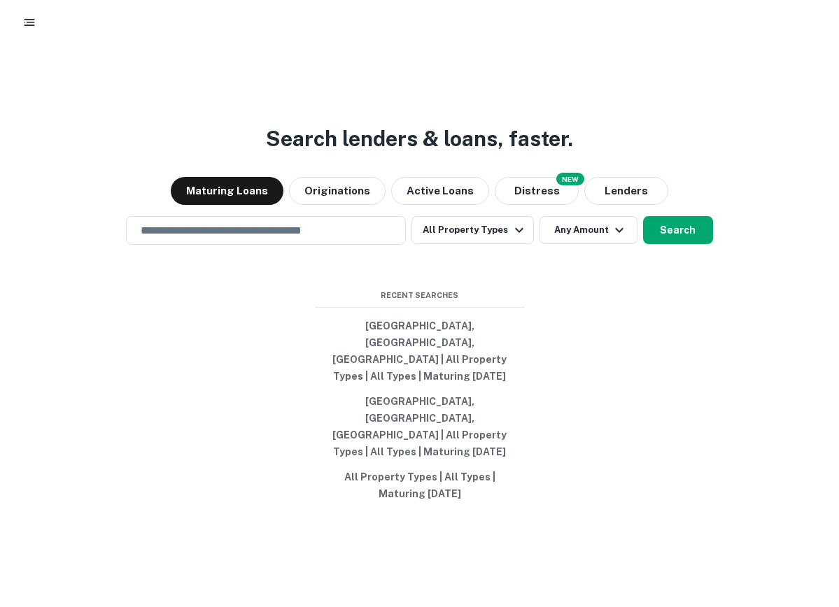
click at [835, 145] on div "Search lenders & loans, faster. Maturing Loans Originations Active Loans NEW Di…" at bounding box center [419, 365] width 839 height 607
click at [833, 138] on div "Search lenders & loans, faster. Maturing Loans Originations Active Loans NEW Di…" at bounding box center [419, 365] width 839 height 607
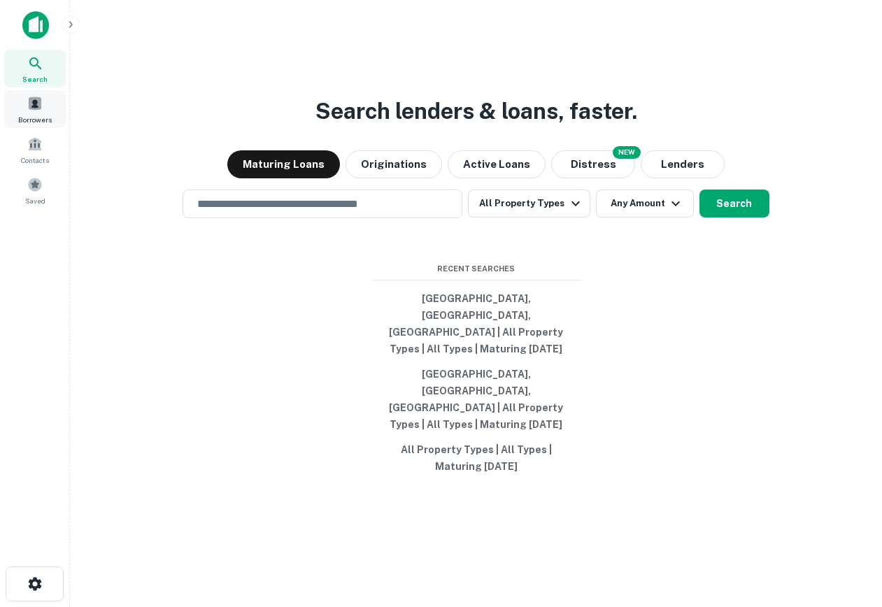
click at [25, 118] on span "Borrowers" at bounding box center [35, 119] width 34 height 11
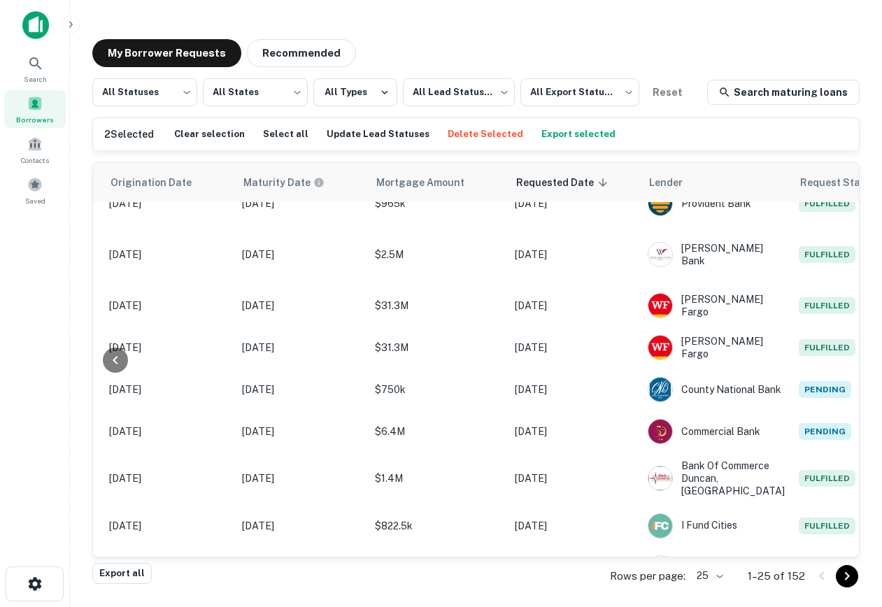
scroll to position [322, 737]
click at [465, 136] on button "Delete Selected" at bounding box center [485, 134] width 83 height 21
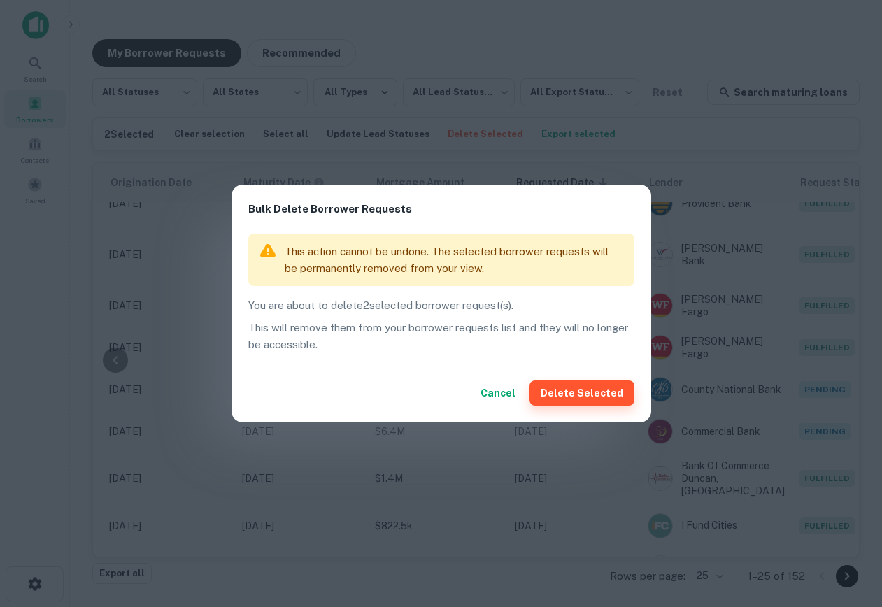
click at [595, 392] on button "Delete Selected" at bounding box center [582, 393] width 105 height 25
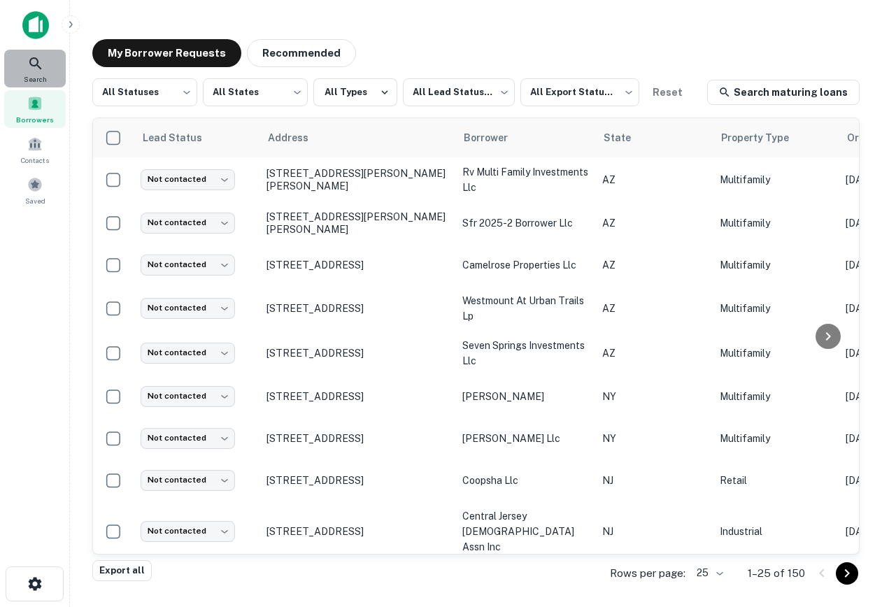
click at [22, 55] on div "Search" at bounding box center [35, 69] width 62 height 38
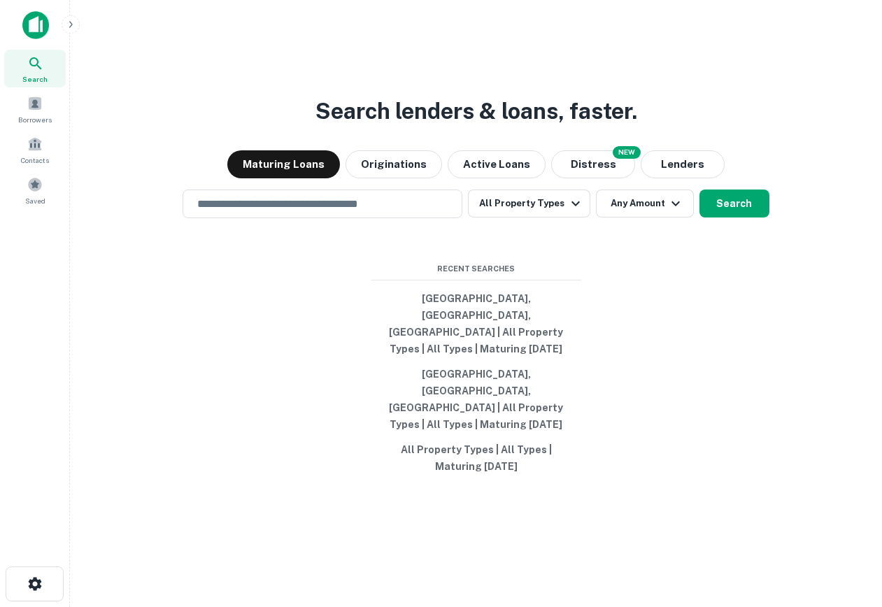
click at [704, 108] on div "Search lenders & loans, faster. Maturing Loans Originations Active Loans NEW Di…" at bounding box center [476, 337] width 790 height 607
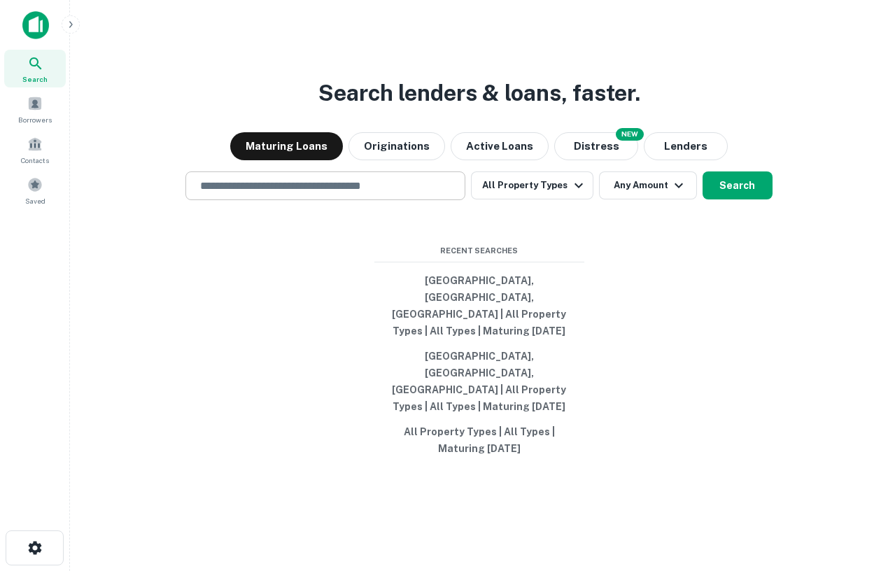
click at [412, 194] on input "text" at bounding box center [325, 186] width 267 height 16
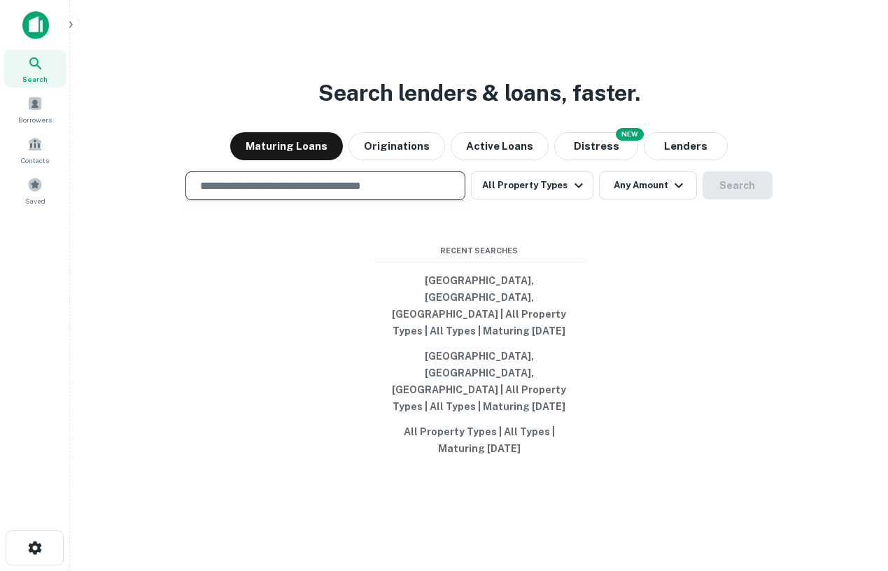
click at [229, 309] on div "Search lenders & loans, faster. Maturing Loans Originations Active Loans NEW Di…" at bounding box center [478, 319] width 795 height 571
click at [286, 194] on input "text" at bounding box center [325, 186] width 267 height 16
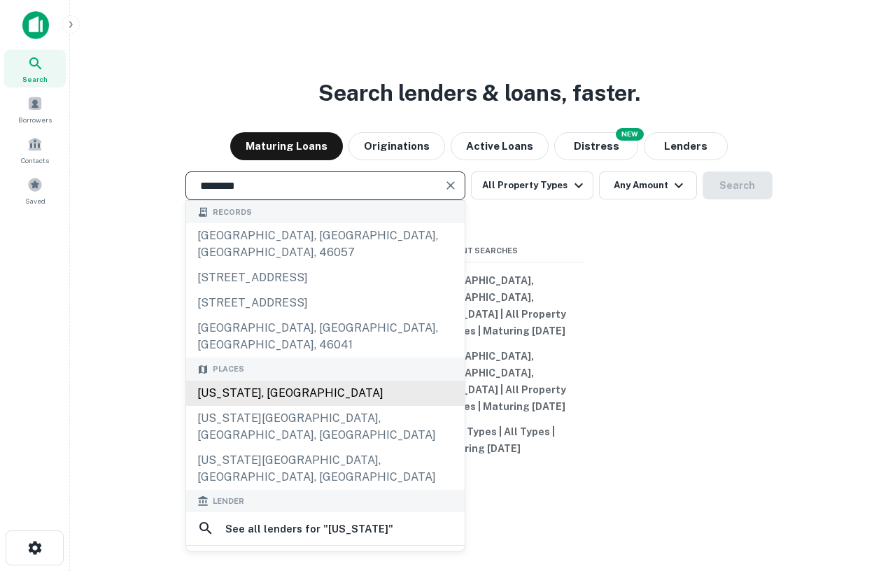
type input "**********"
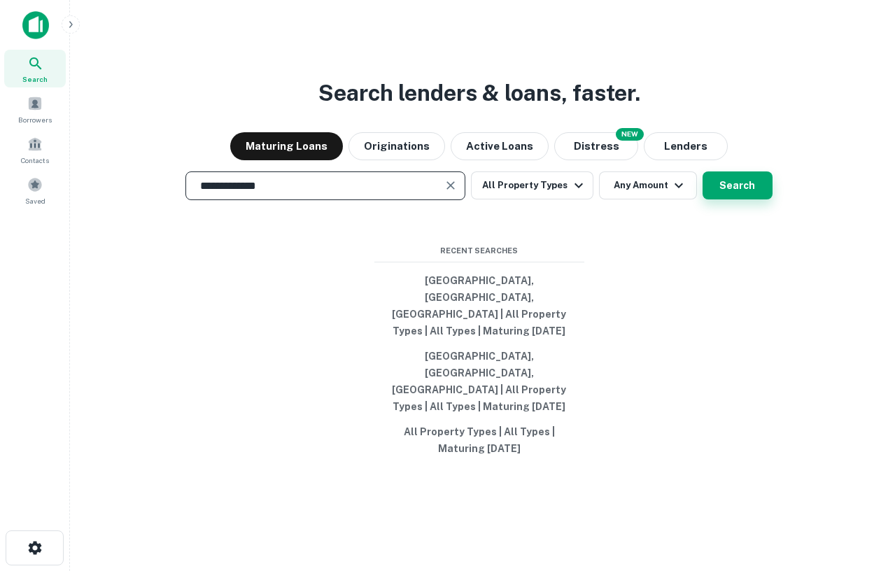
click at [717, 199] on button "Search" at bounding box center [737, 185] width 70 height 28
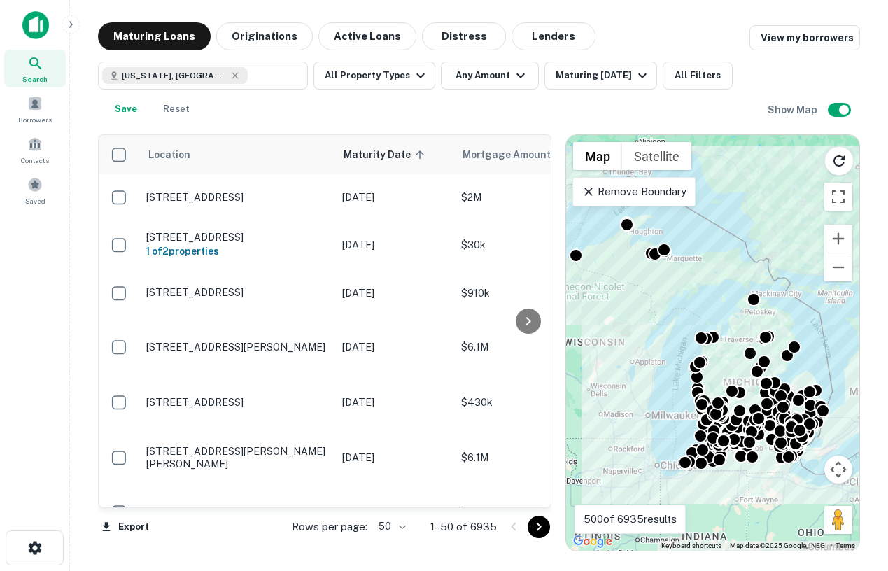
drag, startPoint x: 720, startPoint y: 306, endPoint x: 708, endPoint y: 287, distance: 22.3
click at [708, 287] on div "To activate drag with keyboard, press Alt + Enter. Once in keyboard drag state,…" at bounding box center [712, 343] width 293 height 416
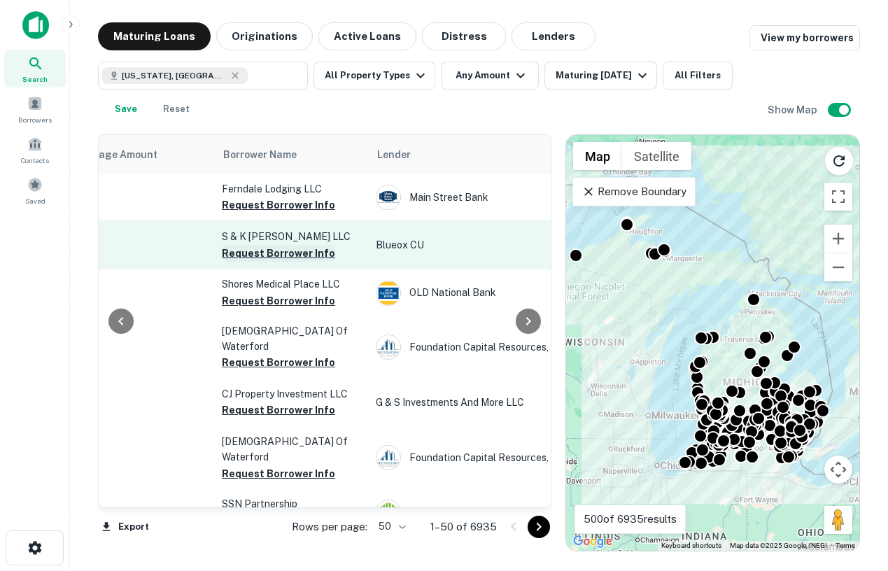
scroll to position [0, 410]
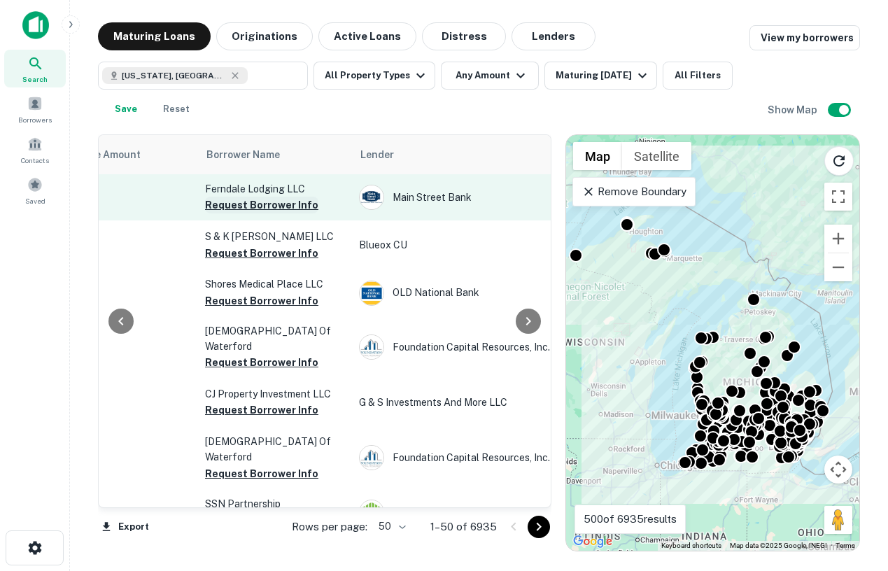
click at [274, 205] on button "Request Borrower Info" at bounding box center [261, 205] width 113 height 17
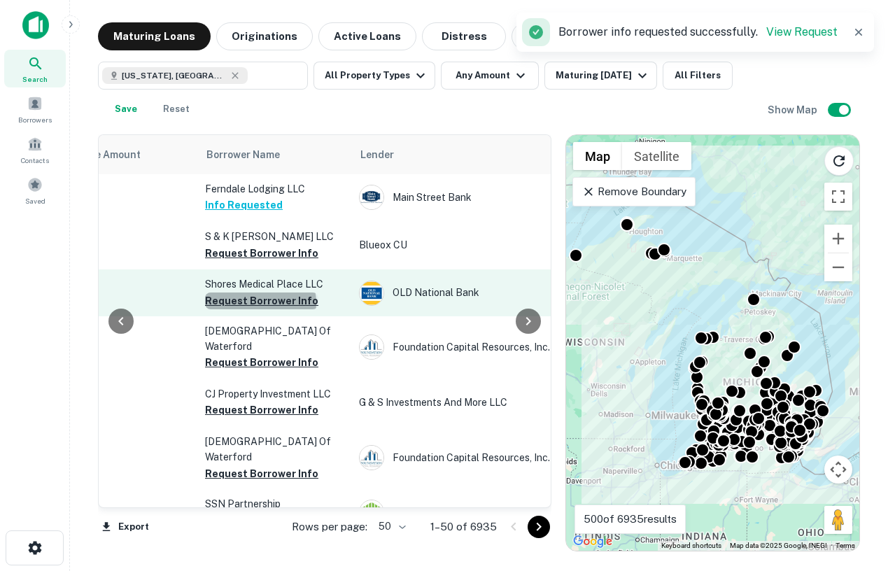
click at [260, 303] on button "Request Borrower Info" at bounding box center [261, 300] width 113 height 17
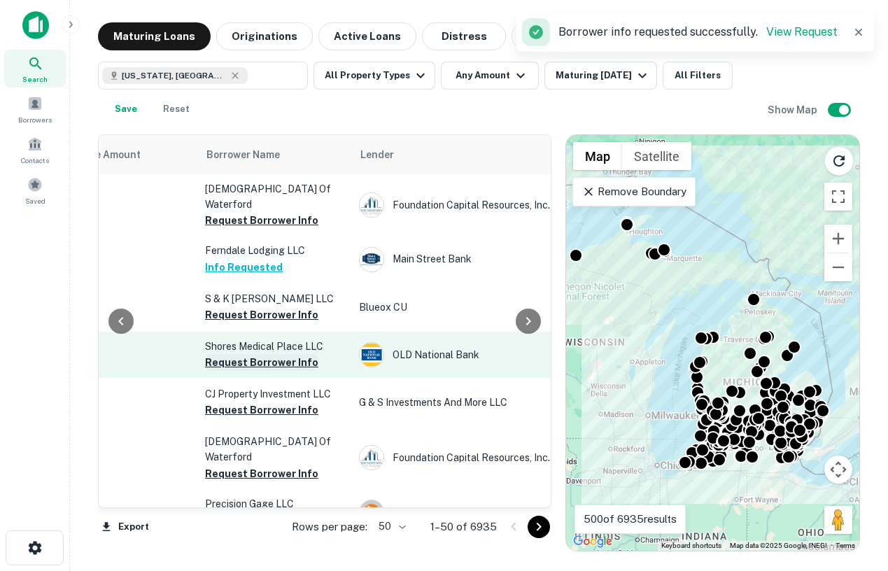
click at [252, 366] on button "Request Borrower Info" at bounding box center [261, 362] width 113 height 17
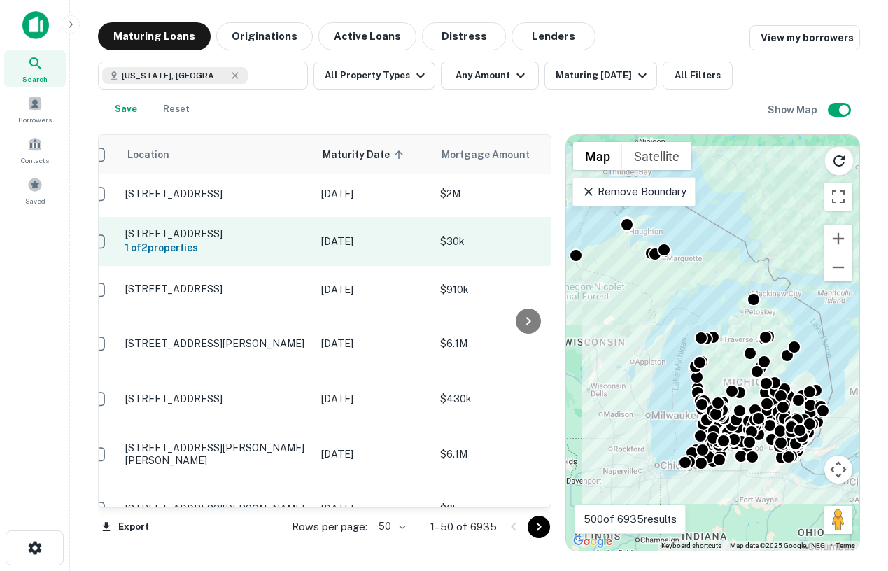
scroll to position [3, 0]
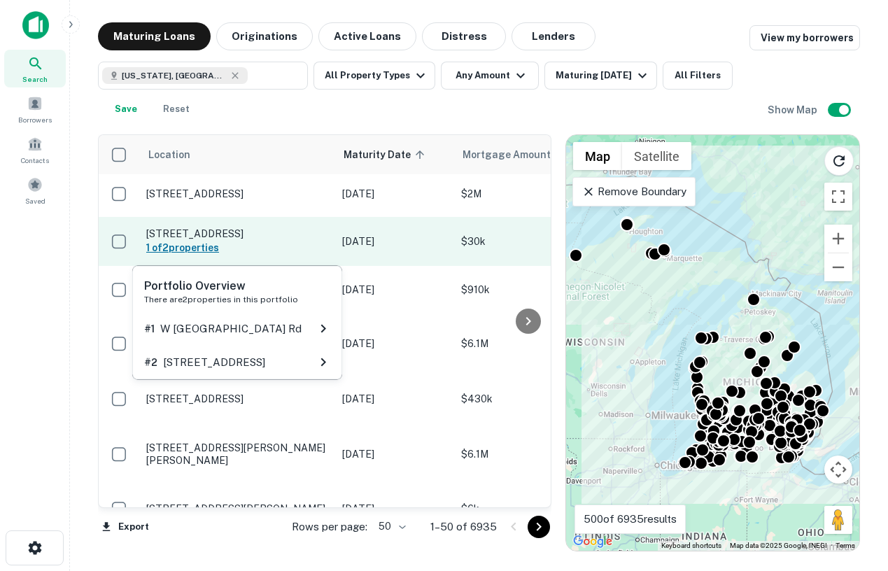
click at [189, 243] on h6 "1 of 2 properties" at bounding box center [237, 247] width 182 height 15
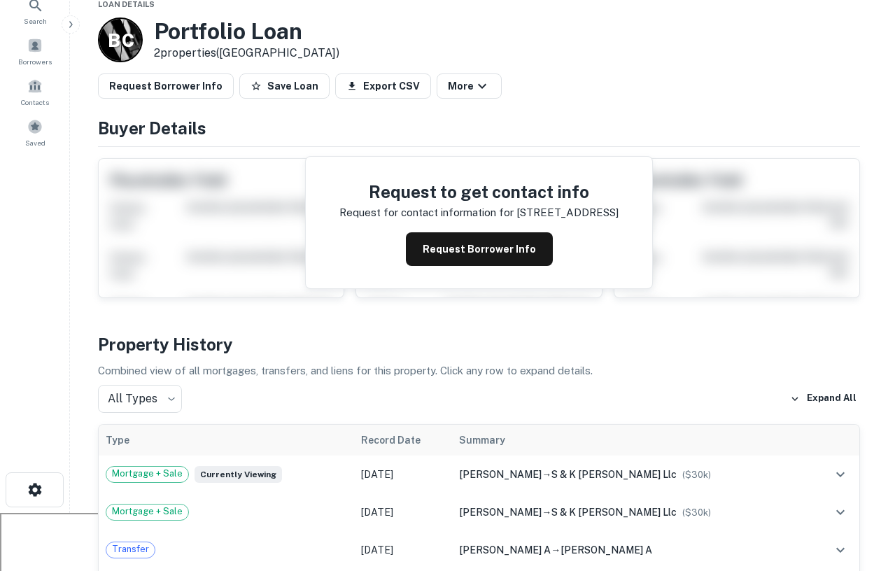
scroll to position [57, 0]
click at [458, 257] on button "Request Borrower Info" at bounding box center [479, 250] width 147 height 34
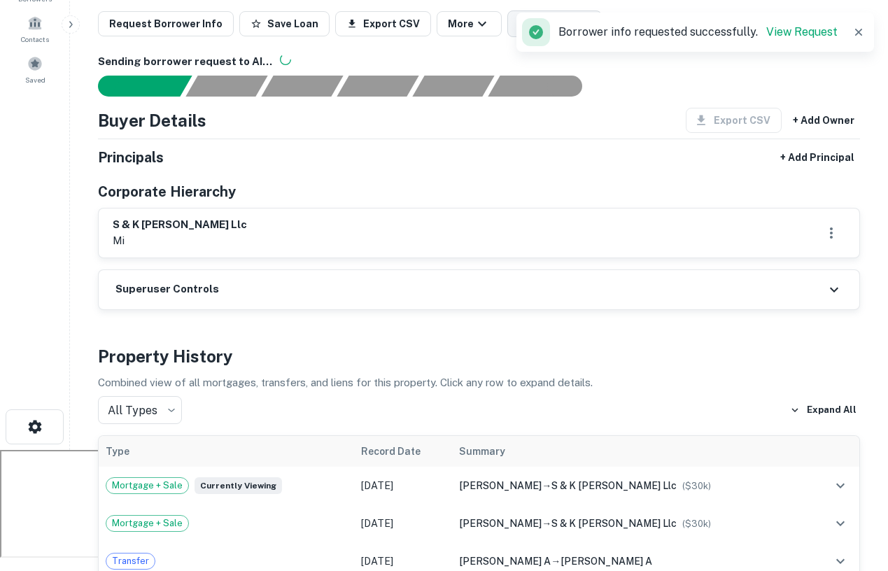
scroll to position [129, 0]
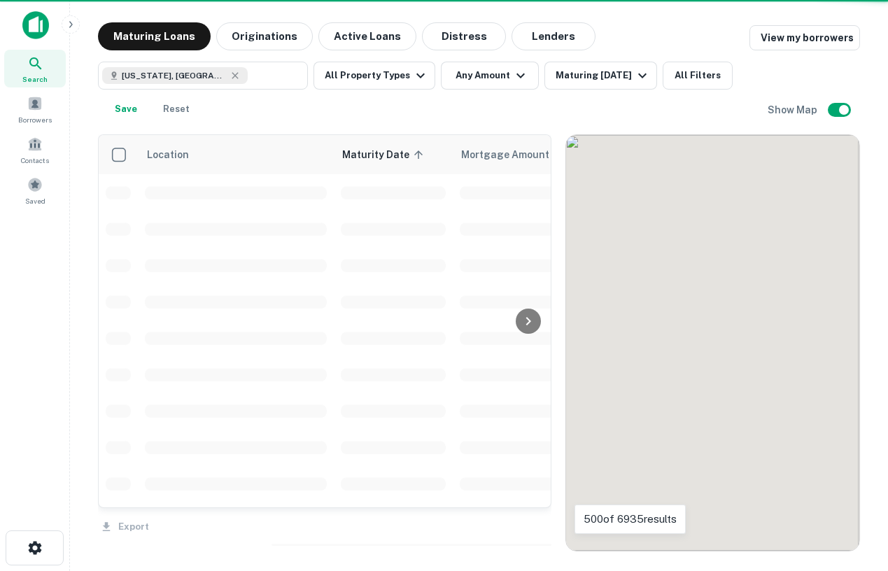
scroll to position [3, 0]
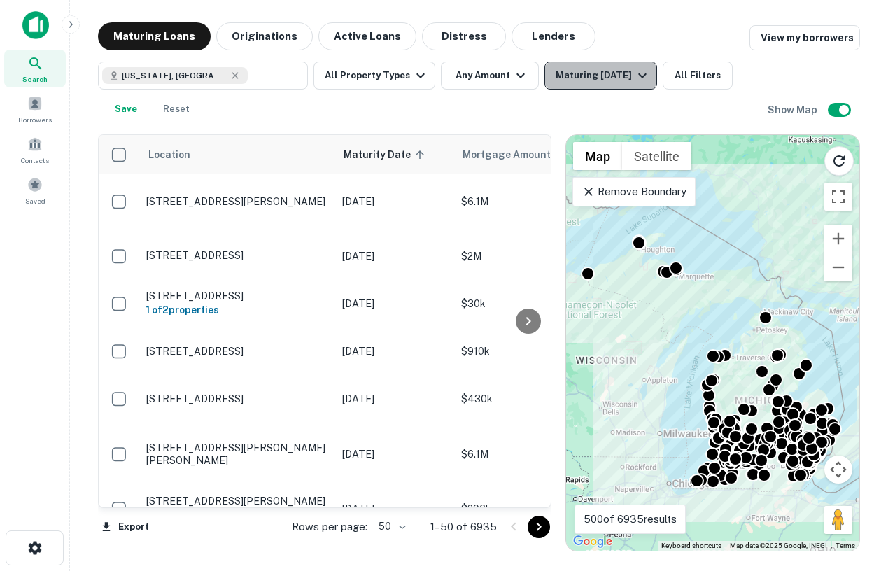
click at [629, 76] on div "Maturing [DATE]" at bounding box center [603, 75] width 95 height 17
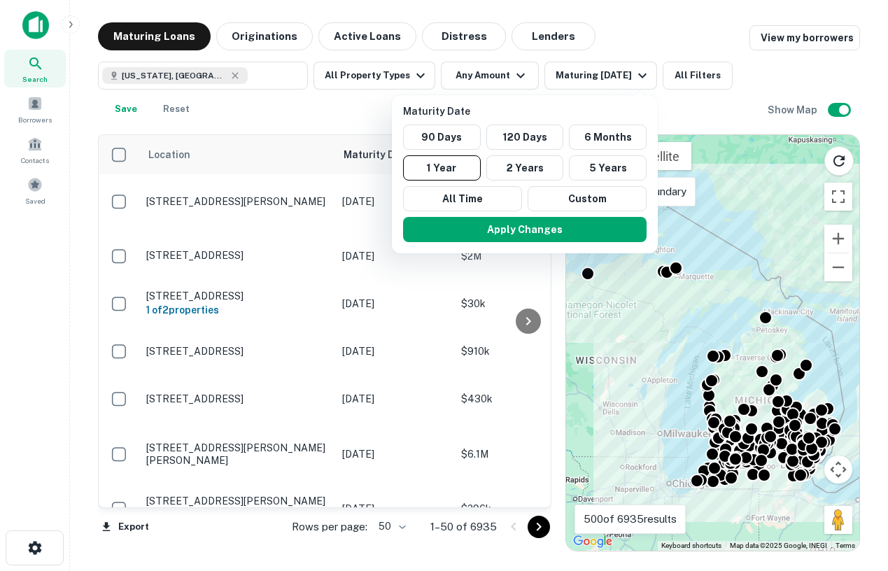
click at [680, 77] on div at bounding box center [444, 285] width 888 height 571
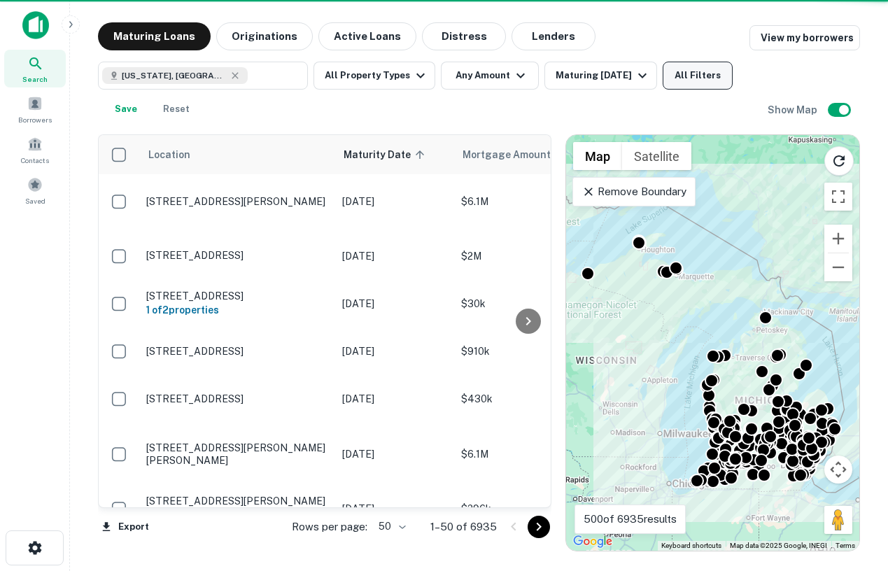
click at [693, 80] on button "All Filters" at bounding box center [698, 76] width 70 height 28
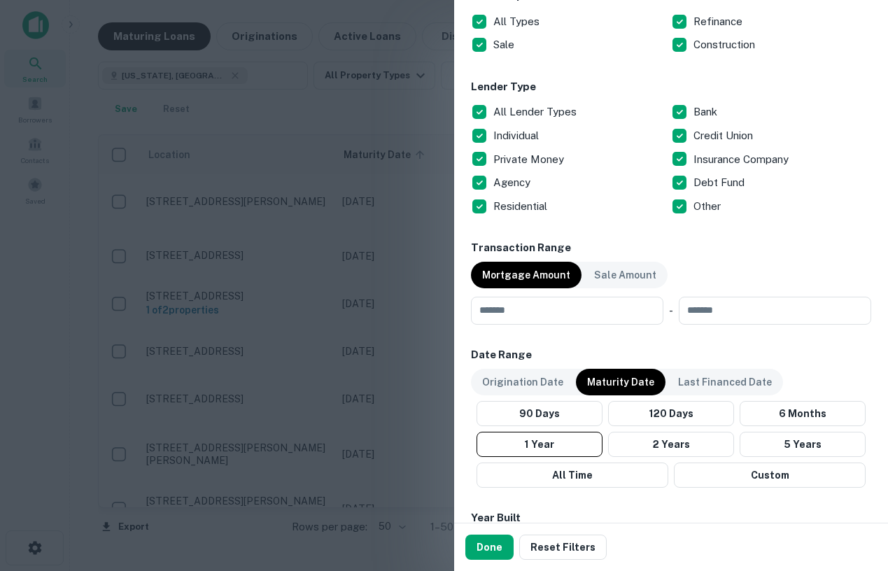
scroll to position [490, 0]
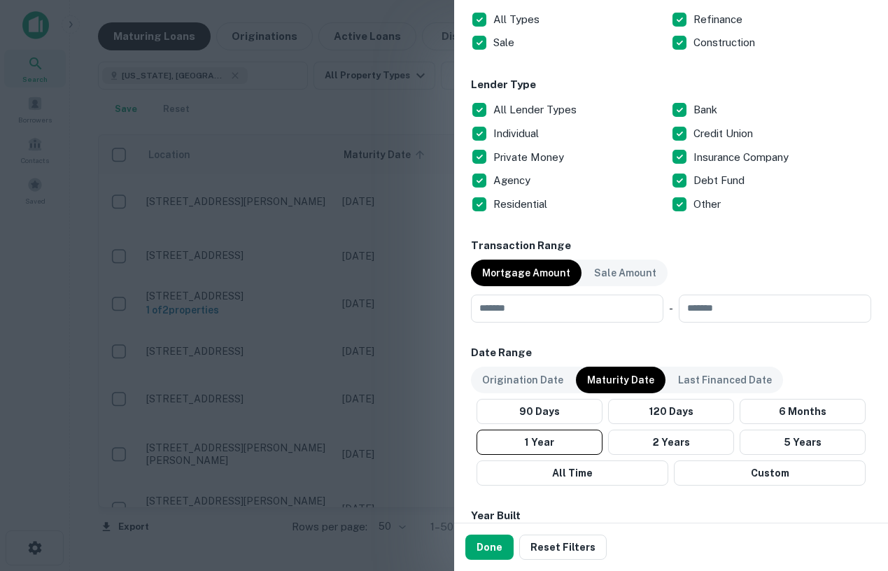
click at [309, 198] on div at bounding box center [444, 285] width 888 height 571
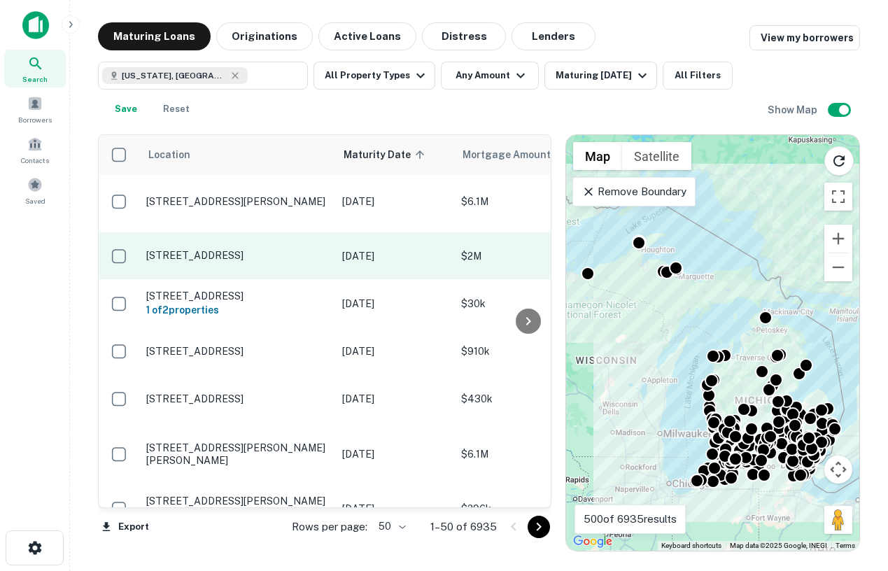
scroll to position [71, 0]
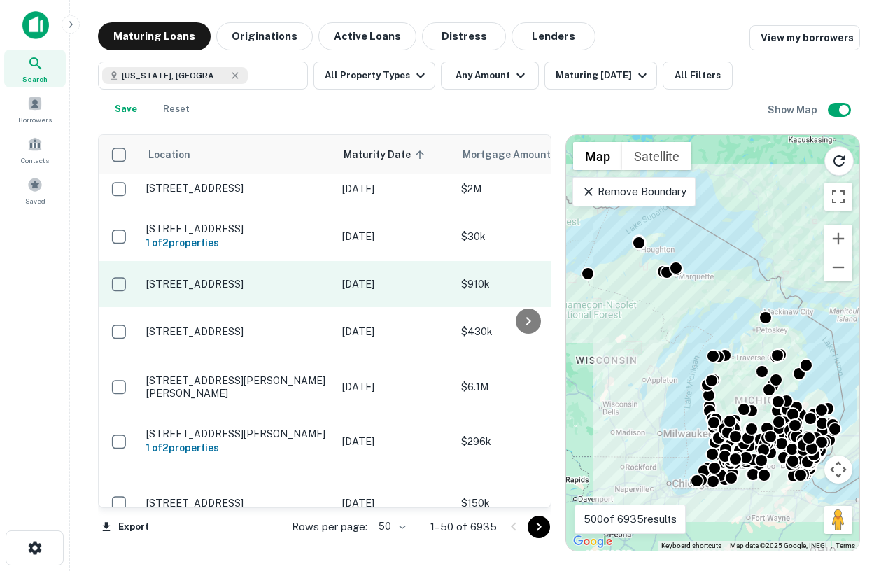
click at [237, 287] on p "20905 E 12 Mile Rd Roseville, MI48066" at bounding box center [237, 284] width 182 height 13
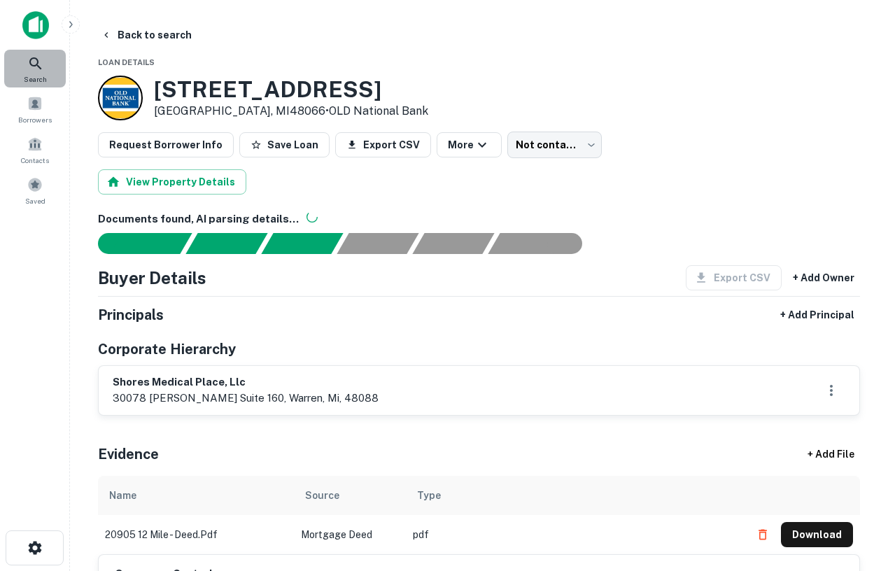
click at [27, 57] on div "Search" at bounding box center [35, 69] width 62 height 38
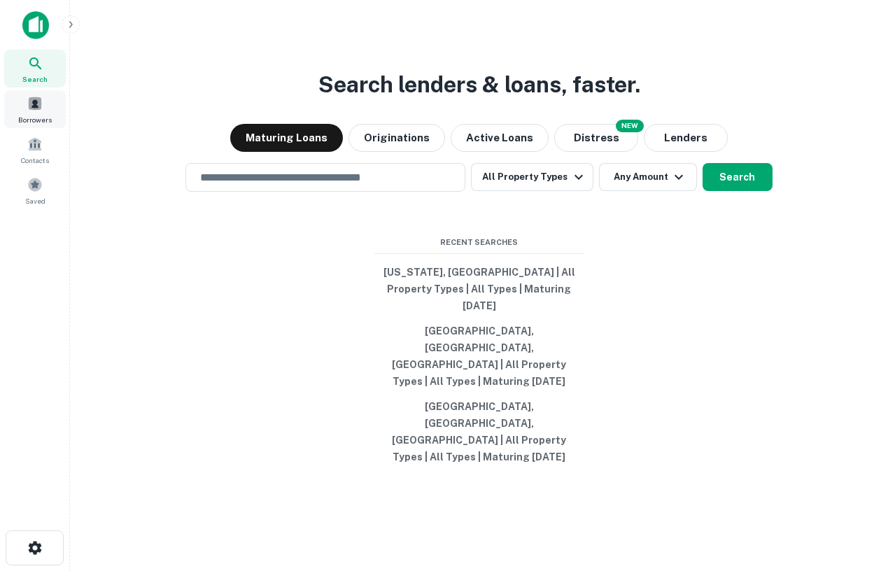
click at [37, 107] on span at bounding box center [34, 103] width 15 height 15
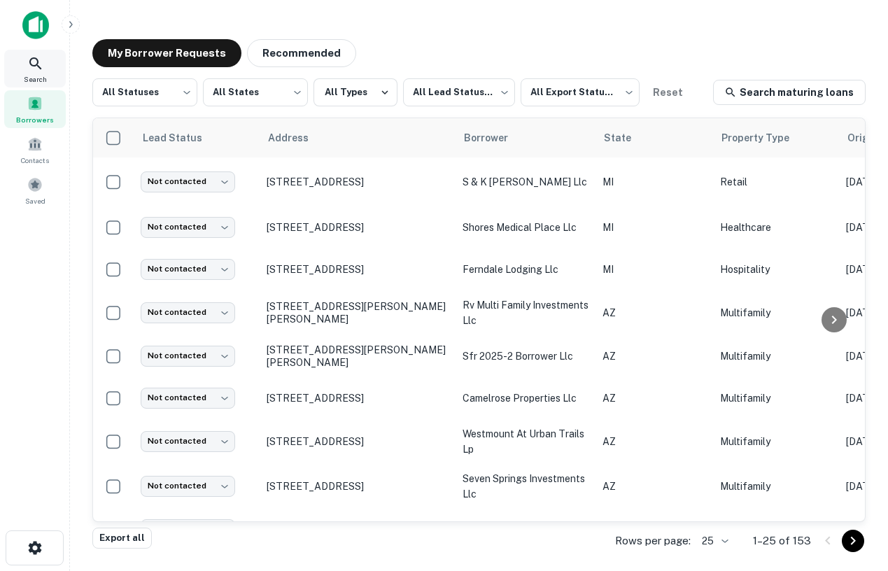
click at [29, 66] on icon at bounding box center [35, 63] width 17 height 17
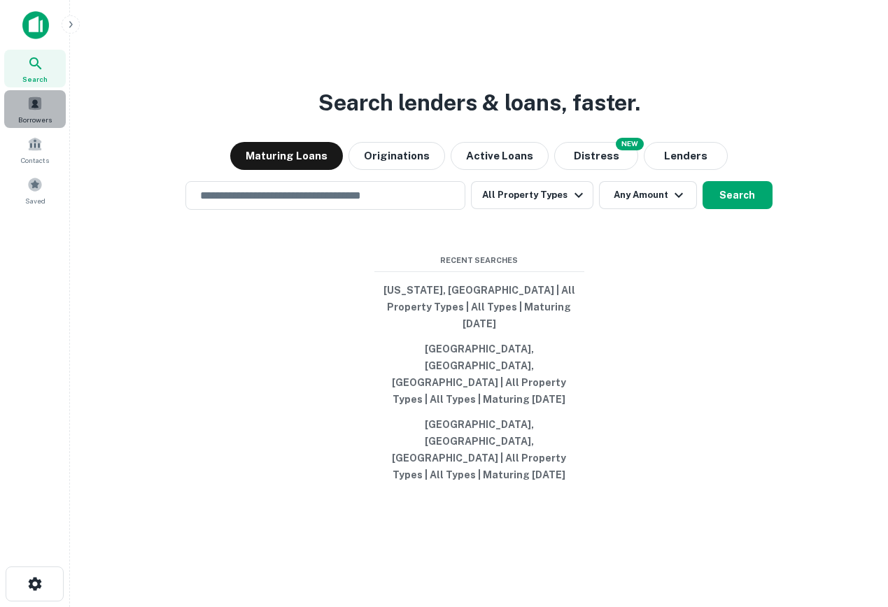
click at [28, 108] on span at bounding box center [34, 103] width 15 height 15
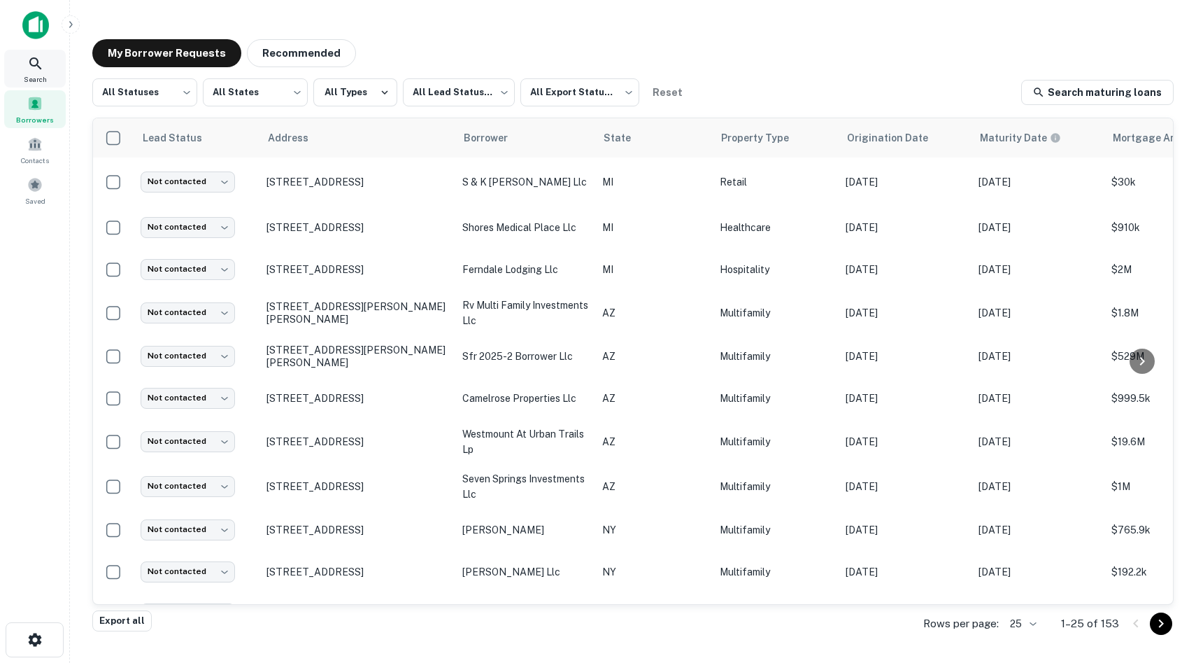
click at [36, 62] on icon at bounding box center [35, 63] width 17 height 17
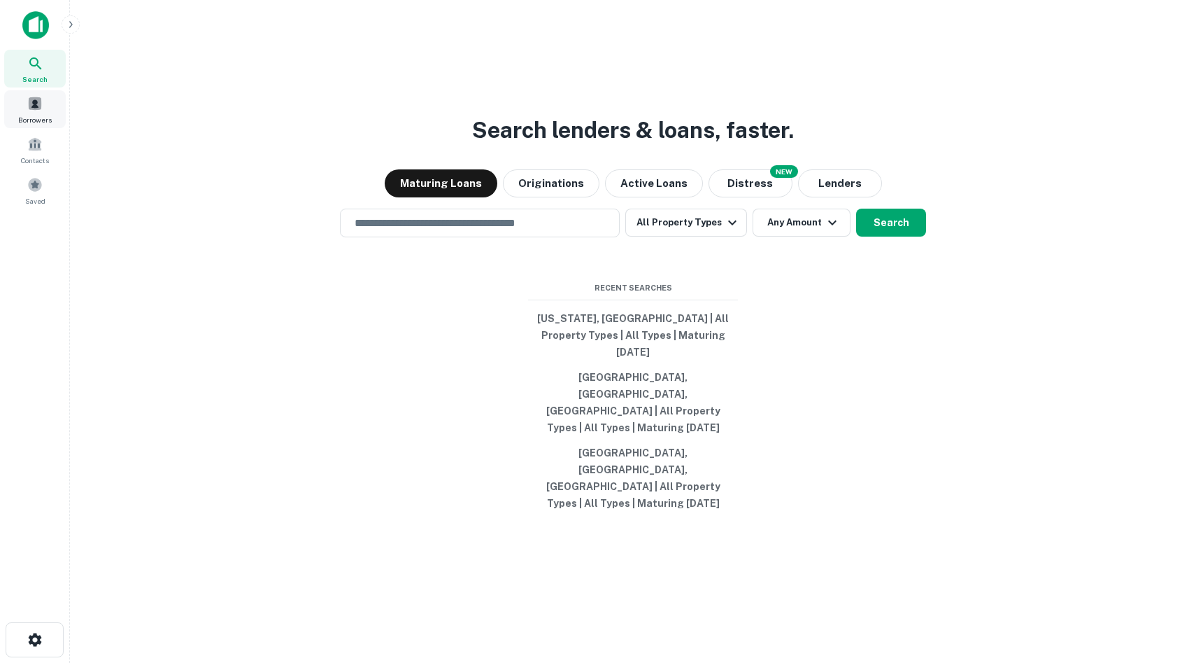
click at [23, 94] on div "Borrowers" at bounding box center [35, 109] width 62 height 38
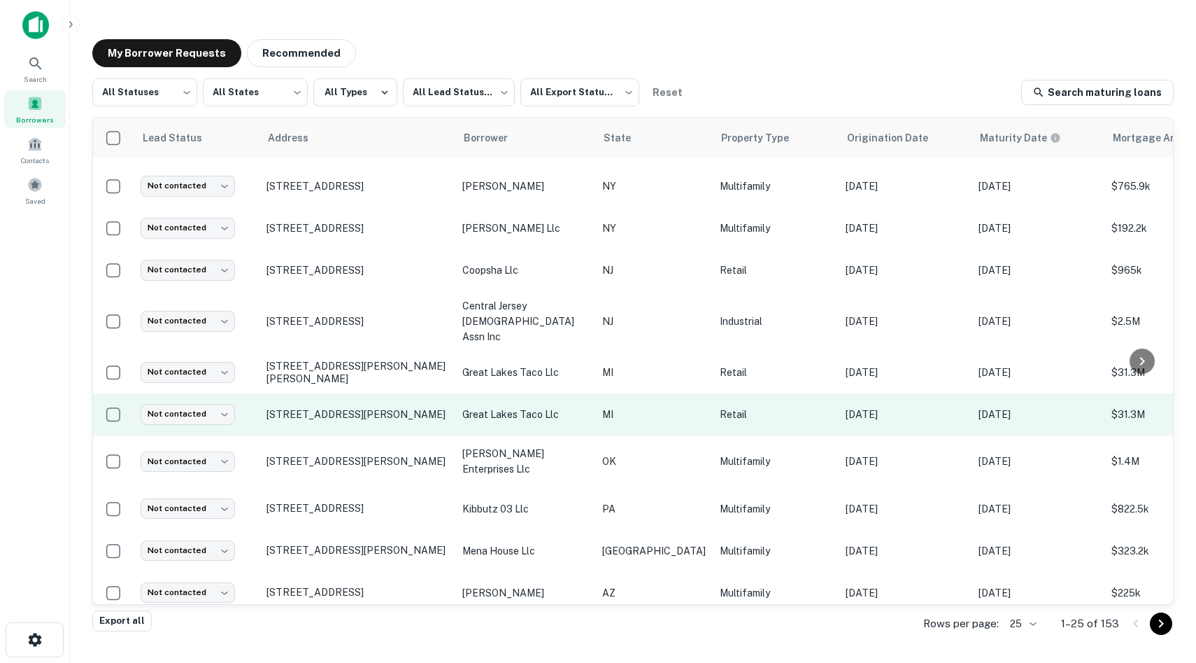
scroll to position [359, 0]
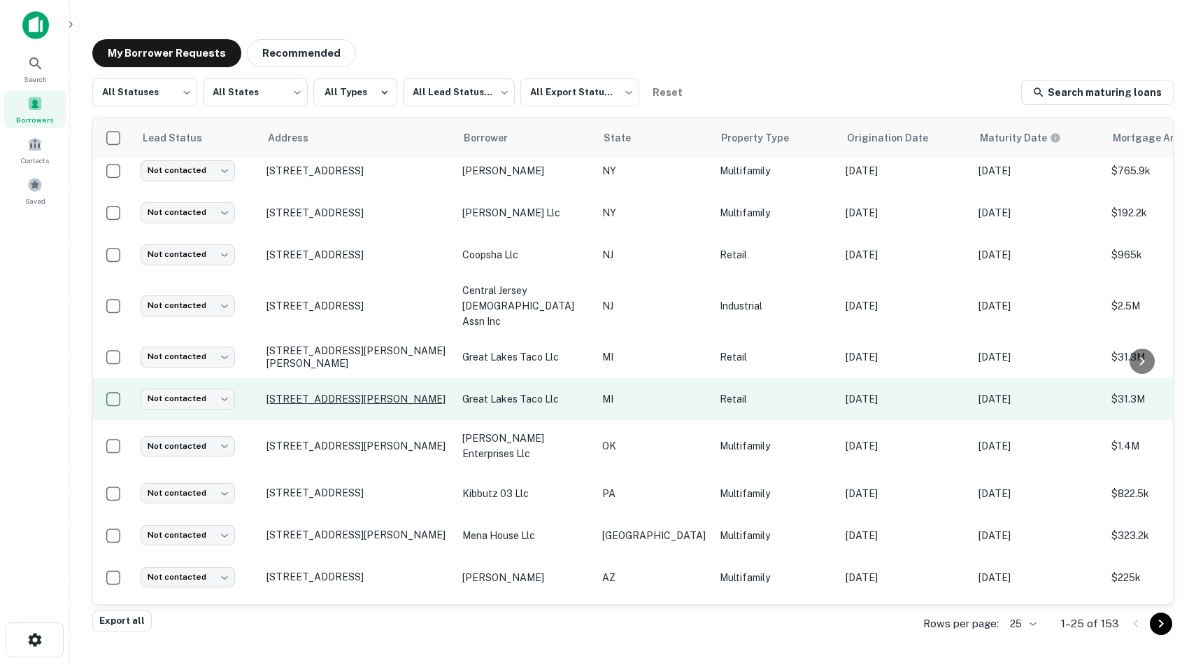
click at [351, 392] on p "[STREET_ADDRESS][PERSON_NAME]" at bounding box center [358, 398] width 182 height 13
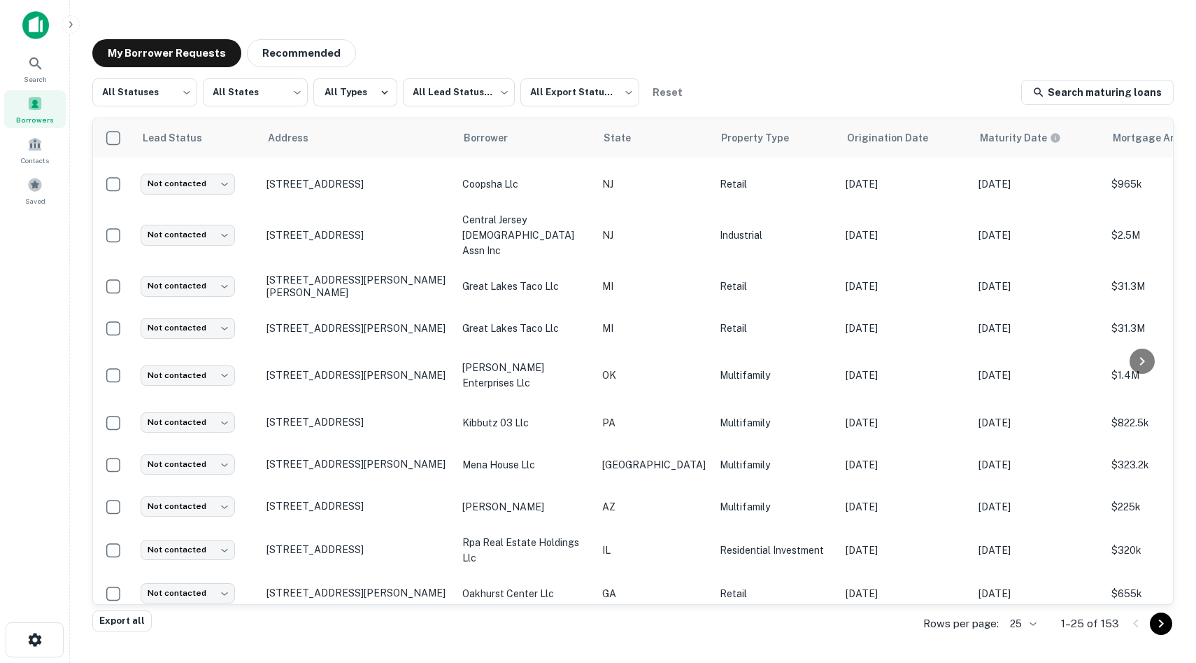
scroll to position [428, 0]
click at [45, 52] on div "Search" at bounding box center [35, 69] width 62 height 38
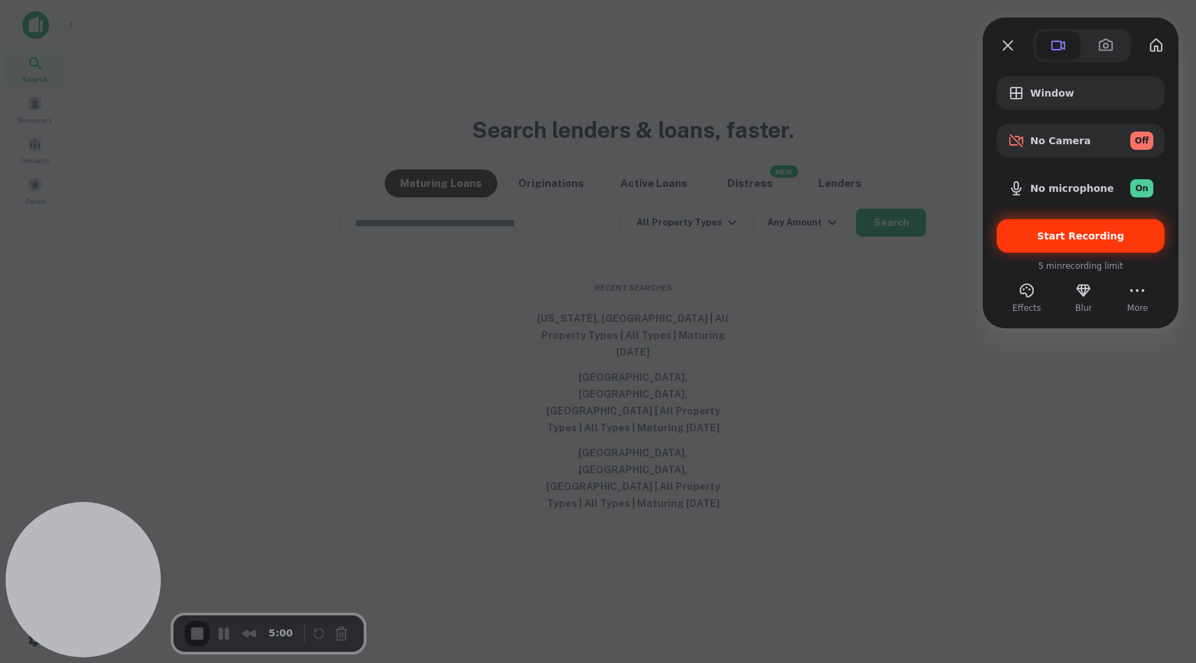
click at [1047, 242] on div "Start Recording" at bounding box center [1081, 236] width 168 height 34
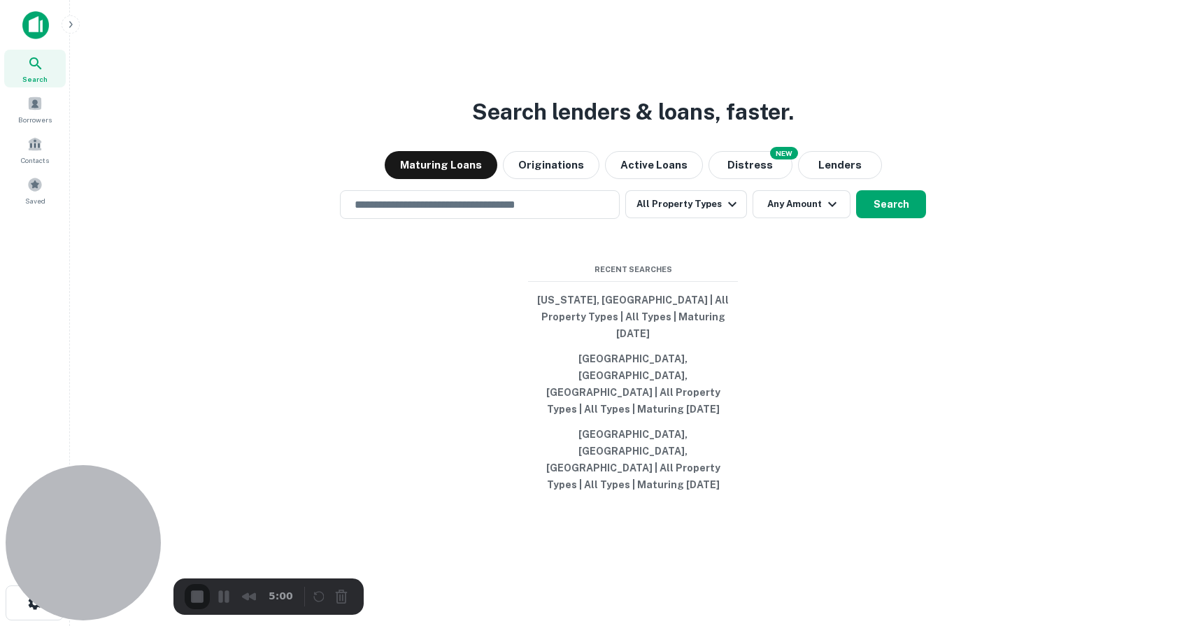
click at [663, 346] on button "Michigan, USA | All Property Types | All Types | Maturing In 1 Year" at bounding box center [633, 317] width 210 height 59
type input "**********"
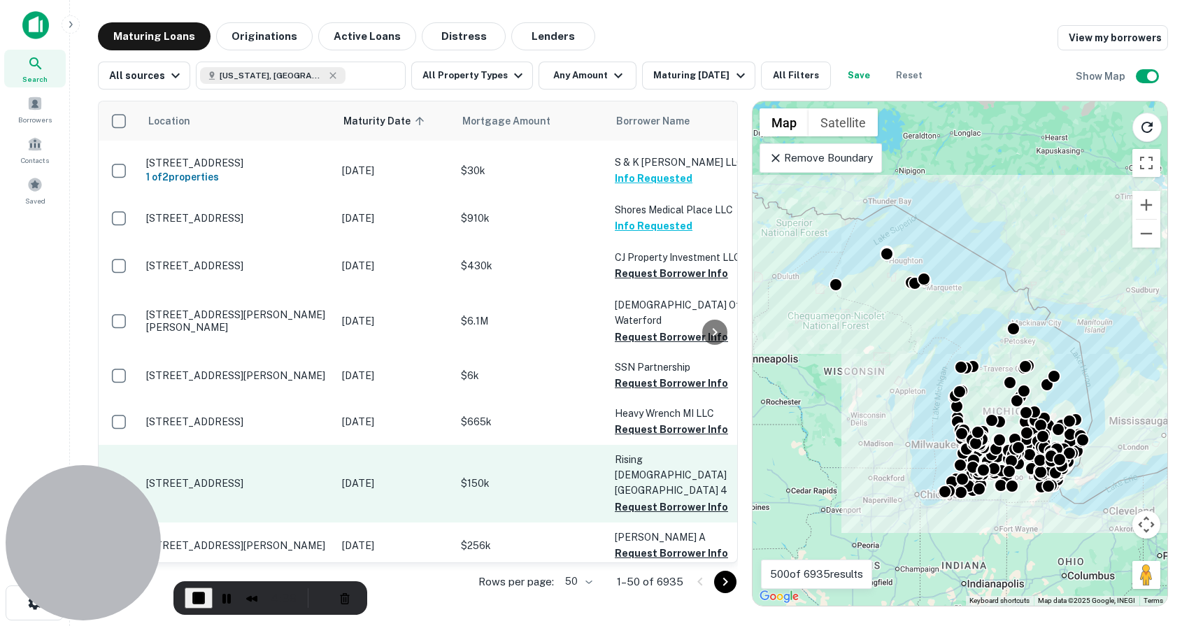
scroll to position [99, 0]
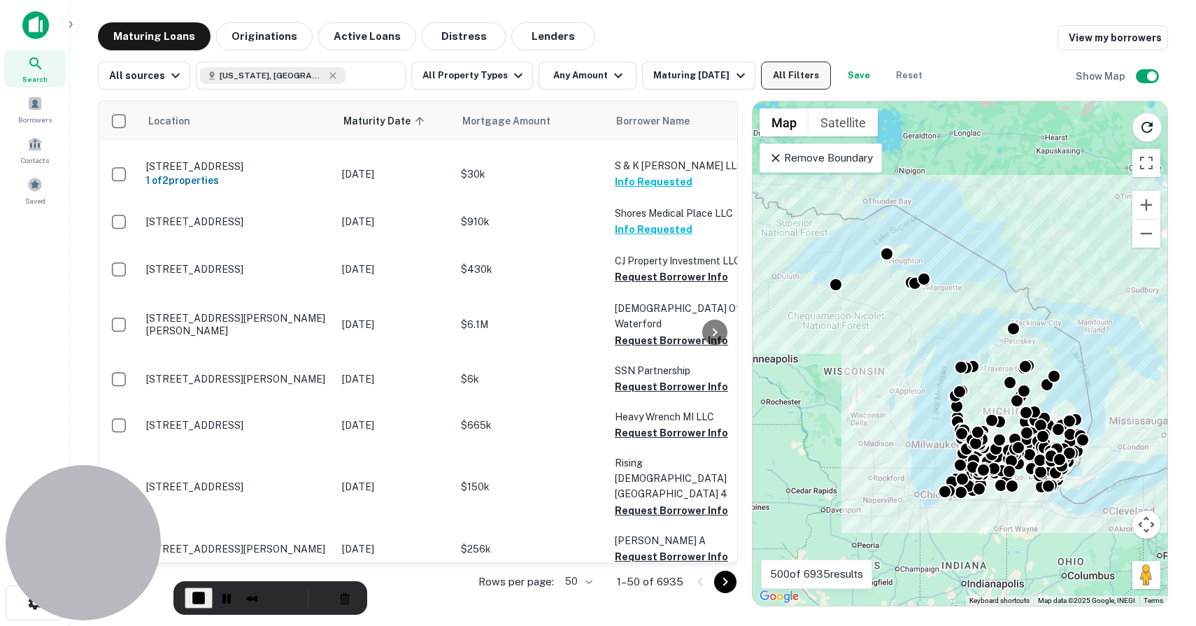
click at [784, 80] on button "All Filters" at bounding box center [796, 76] width 70 height 28
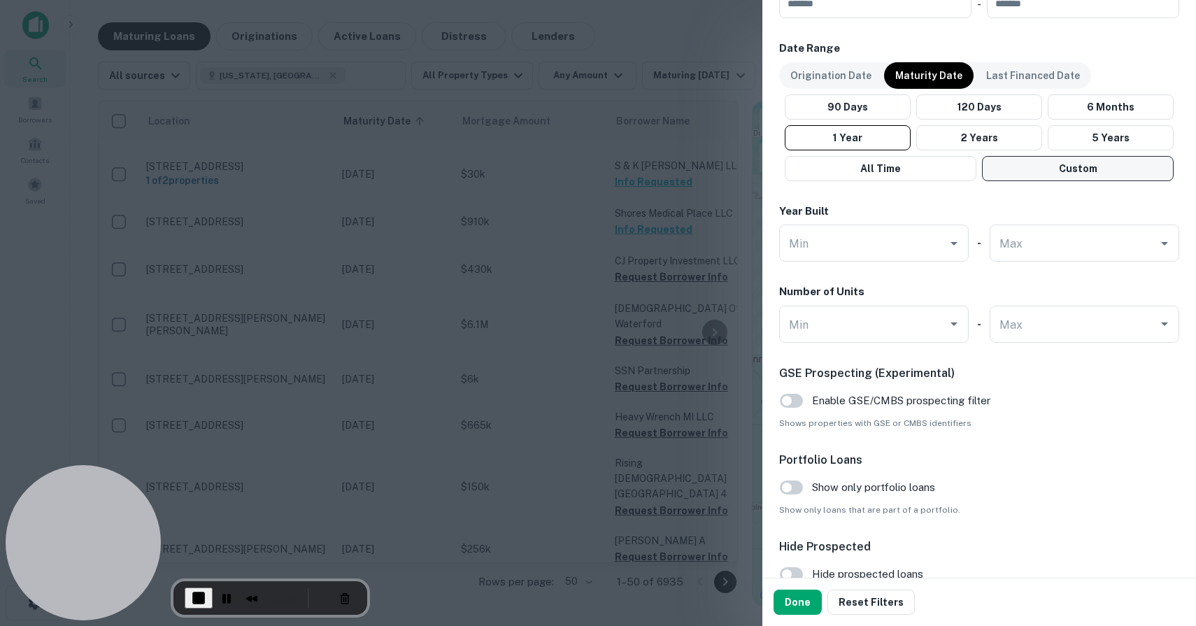
scroll to position [876, 0]
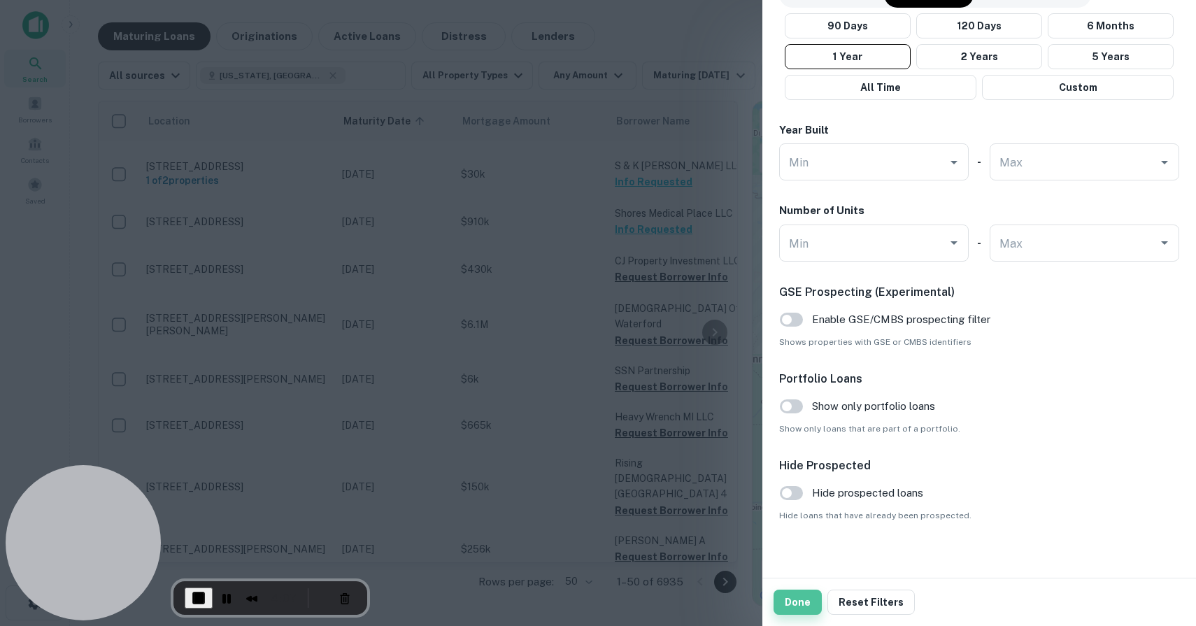
click at [798, 607] on button "Done" at bounding box center [798, 602] width 48 height 25
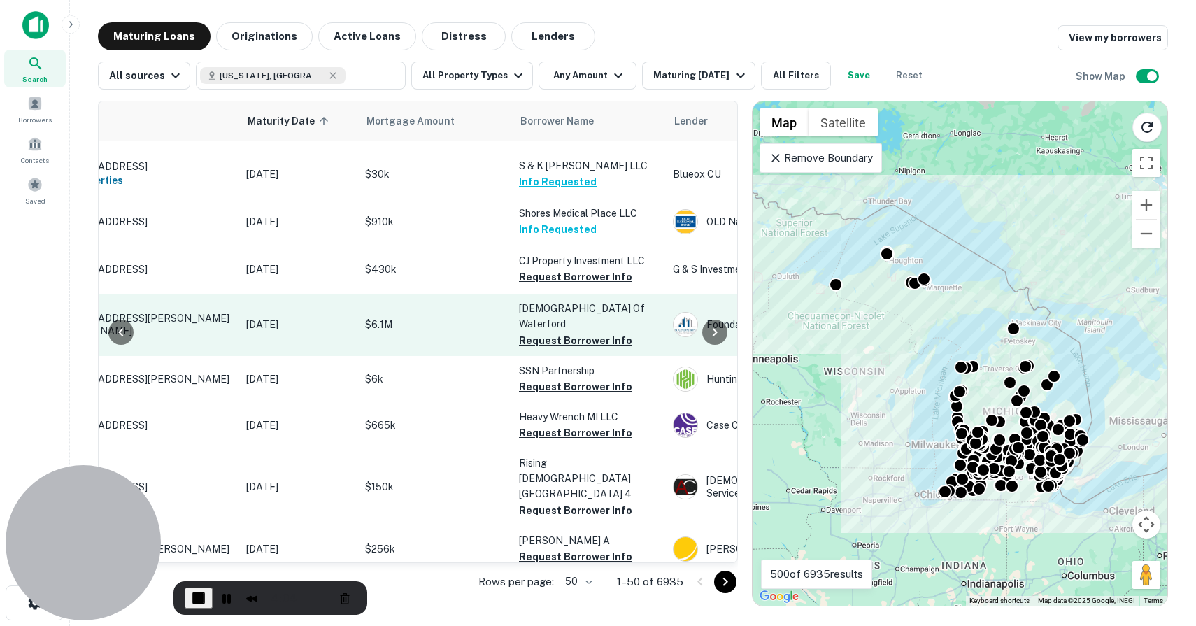
scroll to position [99, 108]
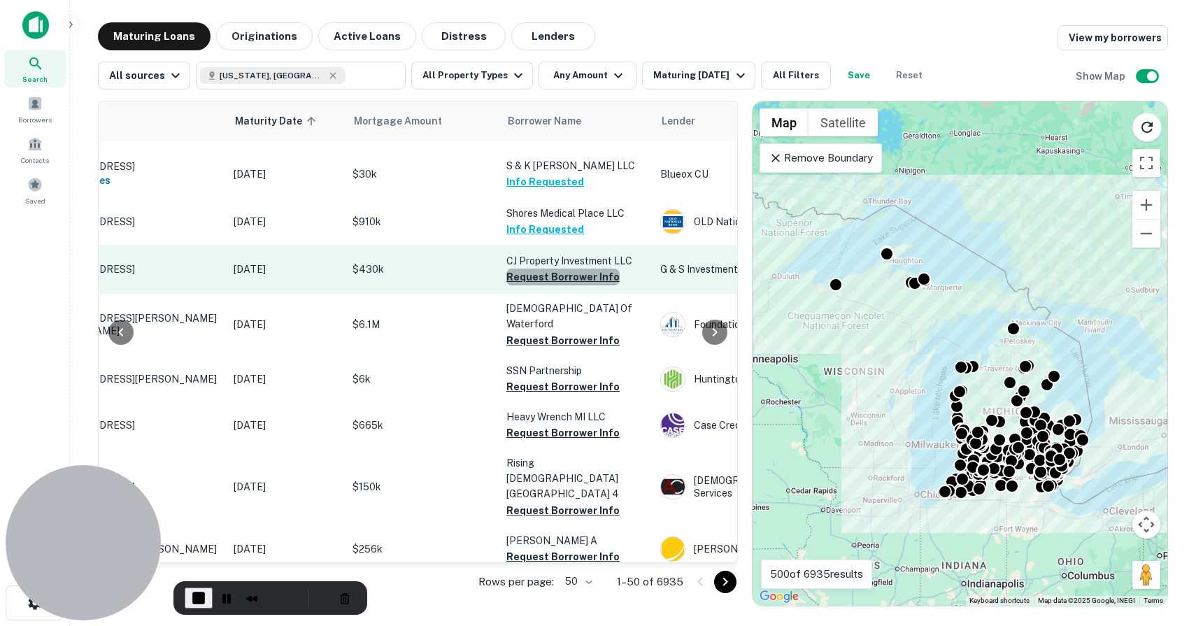
click at [564, 276] on button "Request Borrower Info" at bounding box center [563, 277] width 113 height 17
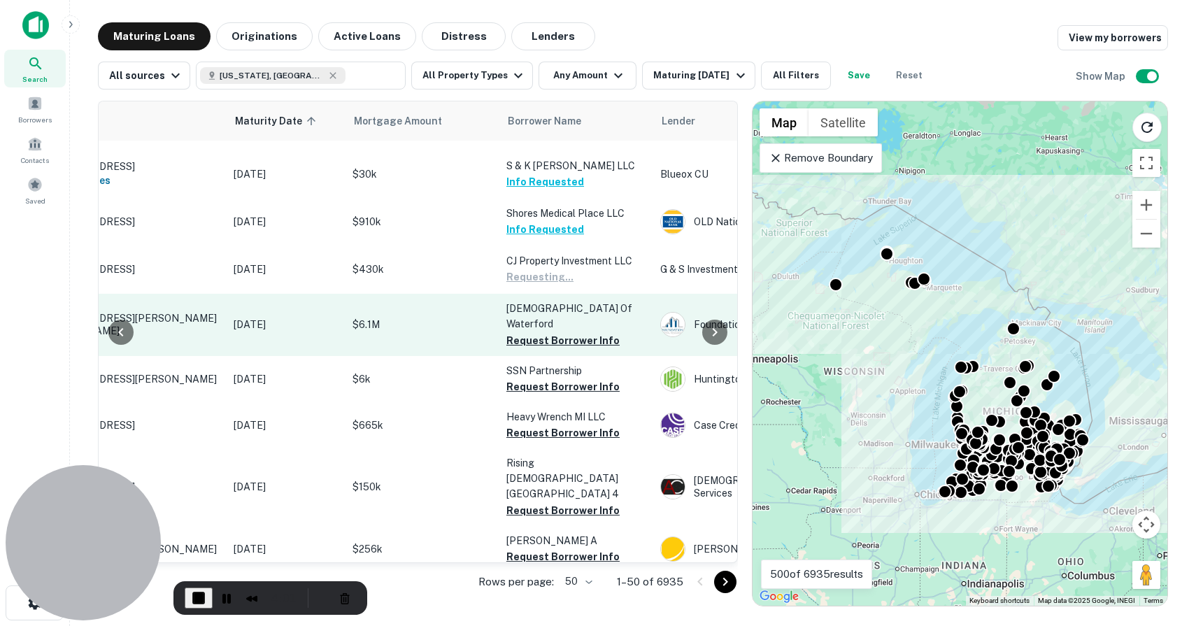
click at [558, 348] on td "Faith Baptist Church Of Waterford Request Borrower Info" at bounding box center [577, 325] width 154 height 62
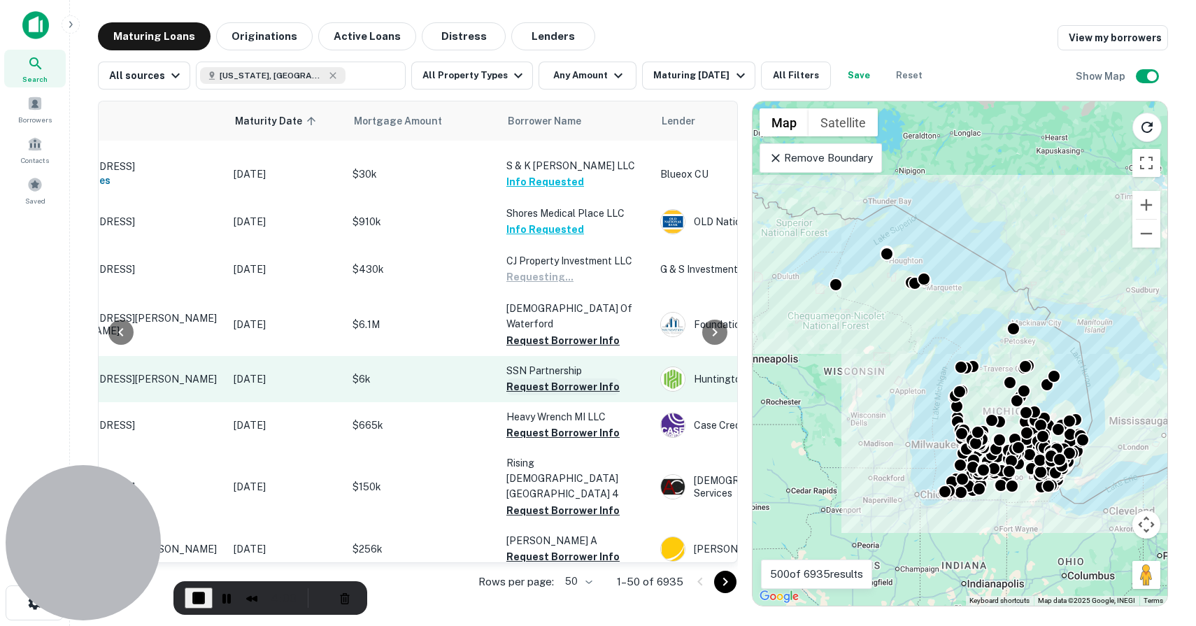
click at [560, 393] on button "Request Borrower Info" at bounding box center [563, 387] width 113 height 17
click at [530, 387] on button "Info Requested" at bounding box center [546, 387] width 78 height 17
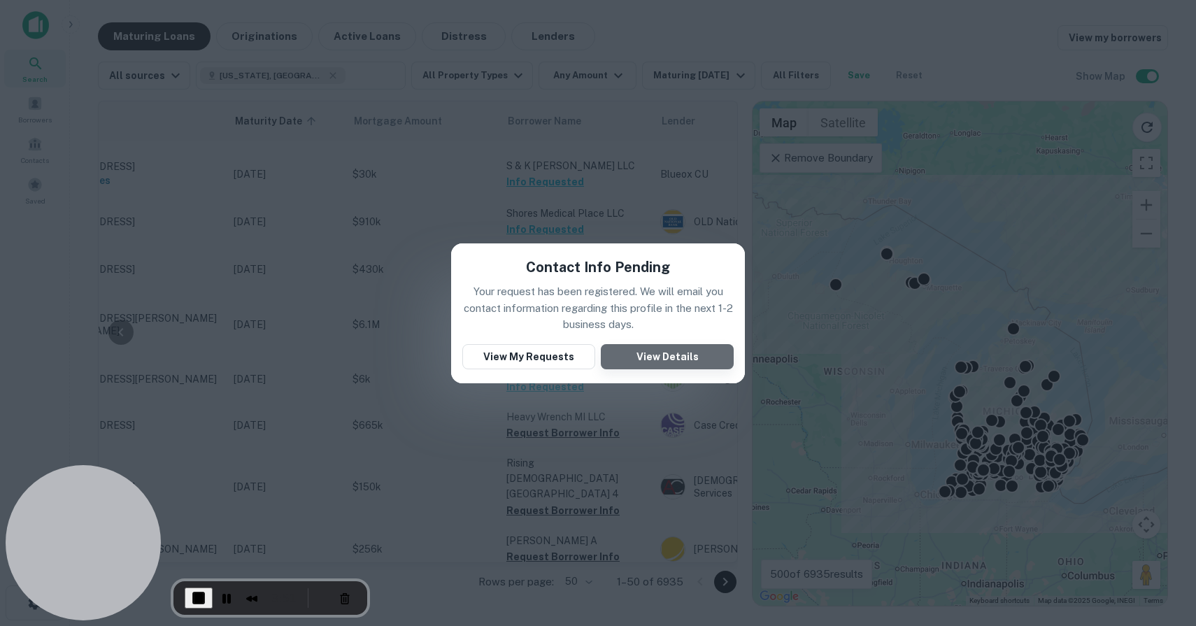
click at [639, 355] on button "View Details" at bounding box center [667, 356] width 133 height 25
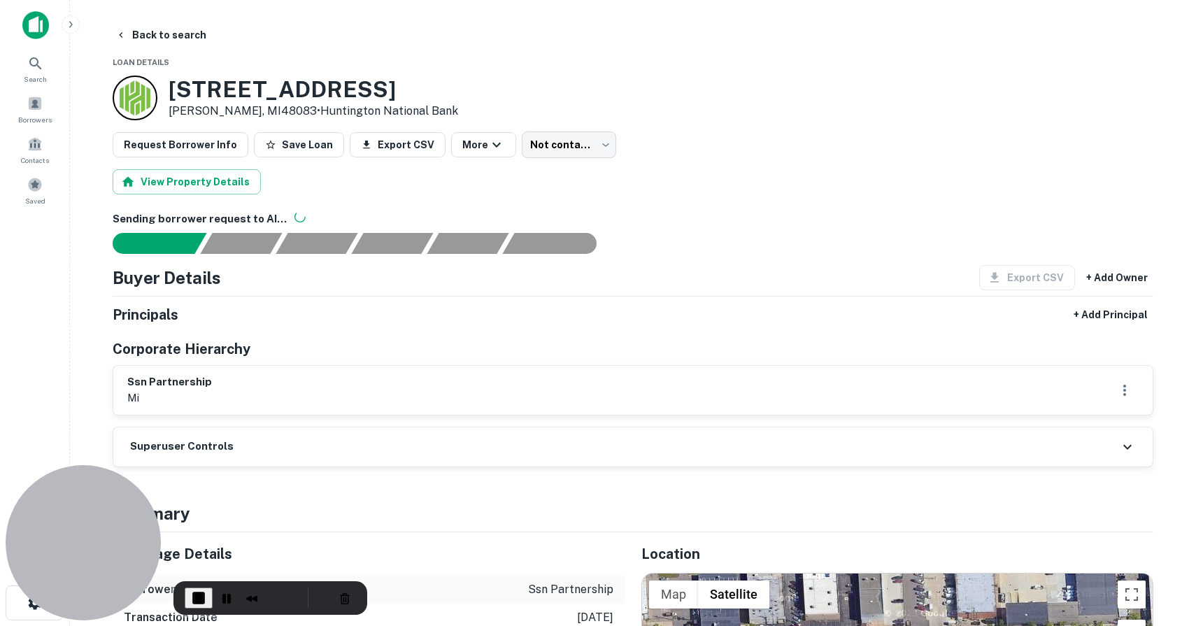
scroll to position [28, 0]
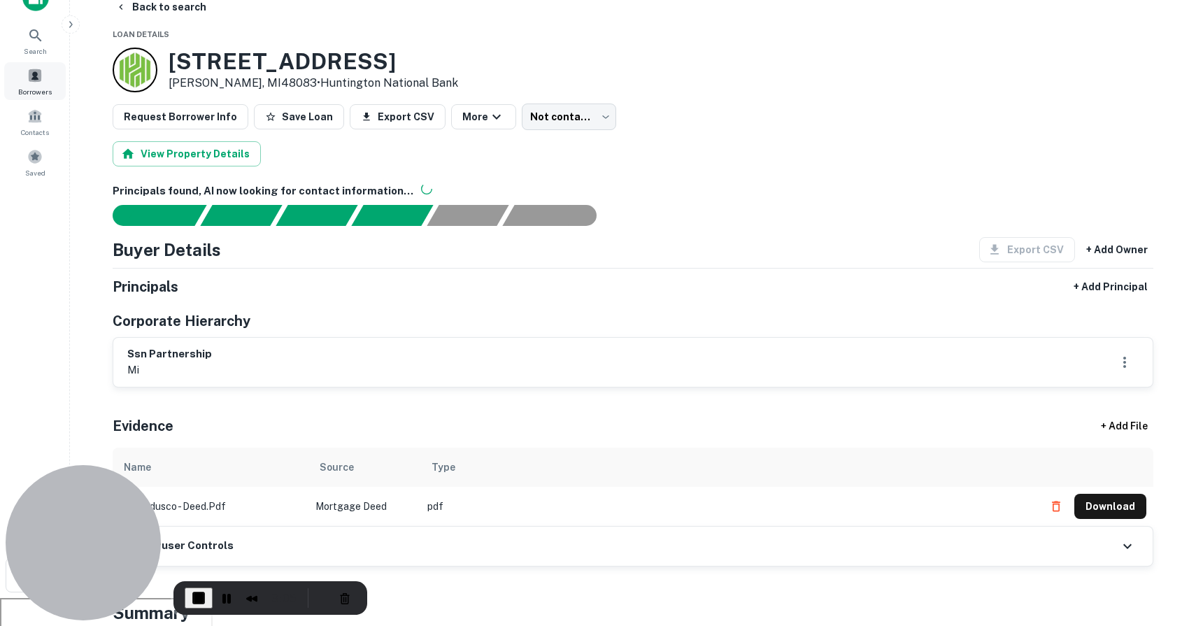
click at [39, 90] on span "Borrowers" at bounding box center [35, 91] width 34 height 11
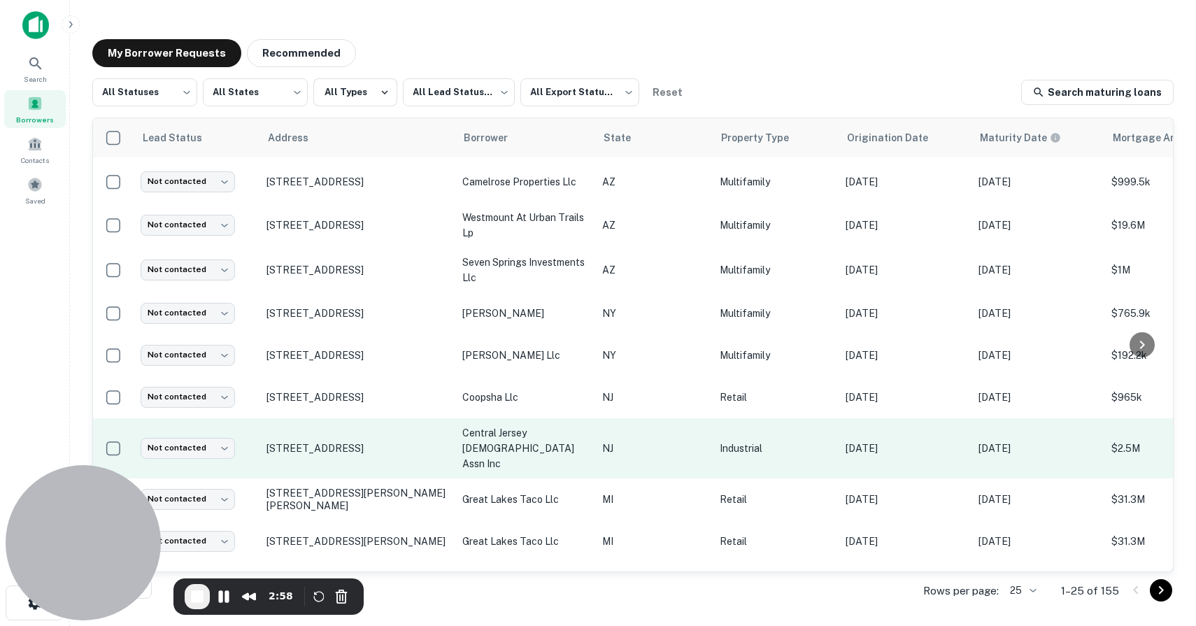
scroll to position [365, 0]
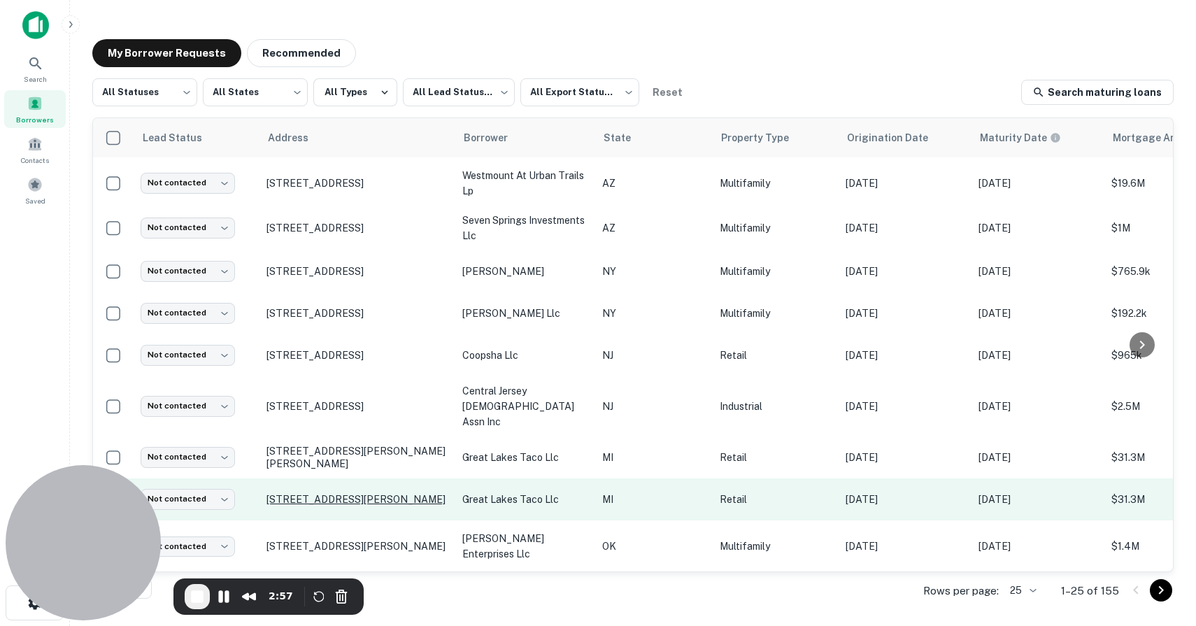
click at [359, 493] on p "3606 Corunna Rd Flint, MI48532" at bounding box center [358, 499] width 182 height 13
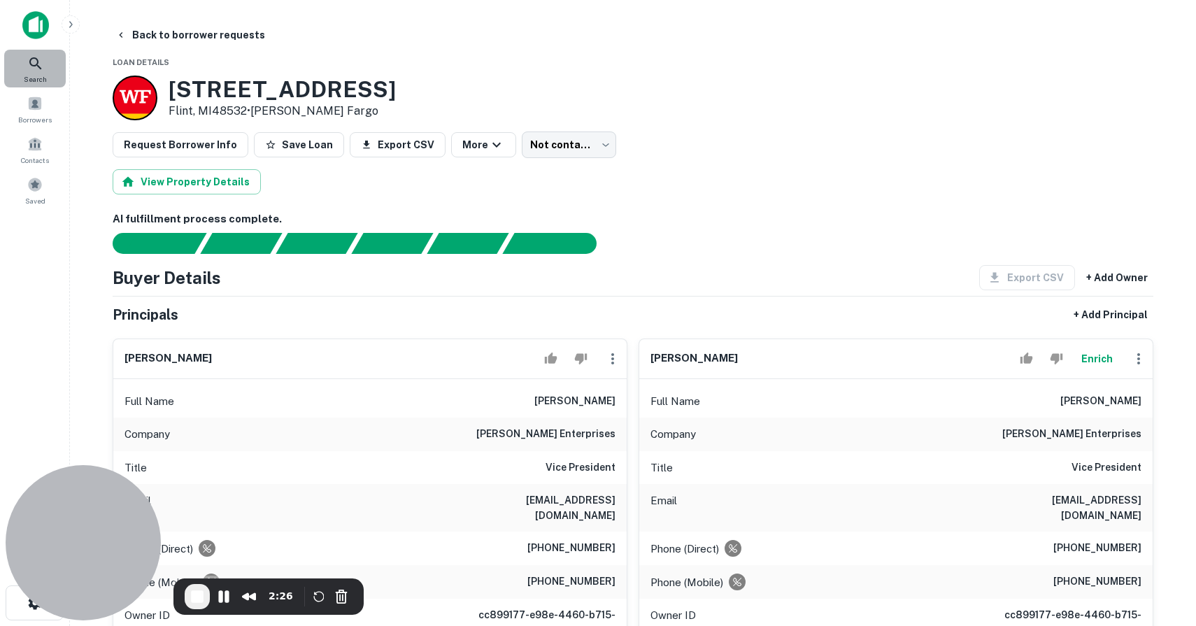
click at [45, 66] on div "Search" at bounding box center [35, 69] width 62 height 38
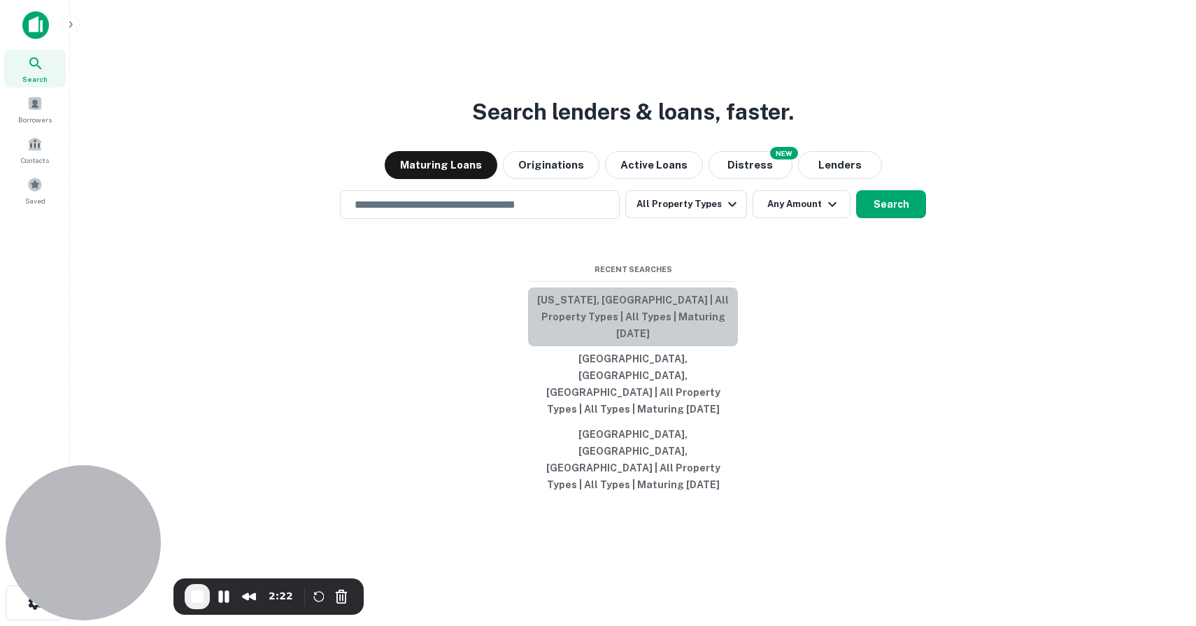
click at [631, 346] on button "[US_STATE], [GEOGRAPHIC_DATA] | All Property Types | All Types | Maturing [DATE]" at bounding box center [633, 317] width 210 height 59
type input "**********"
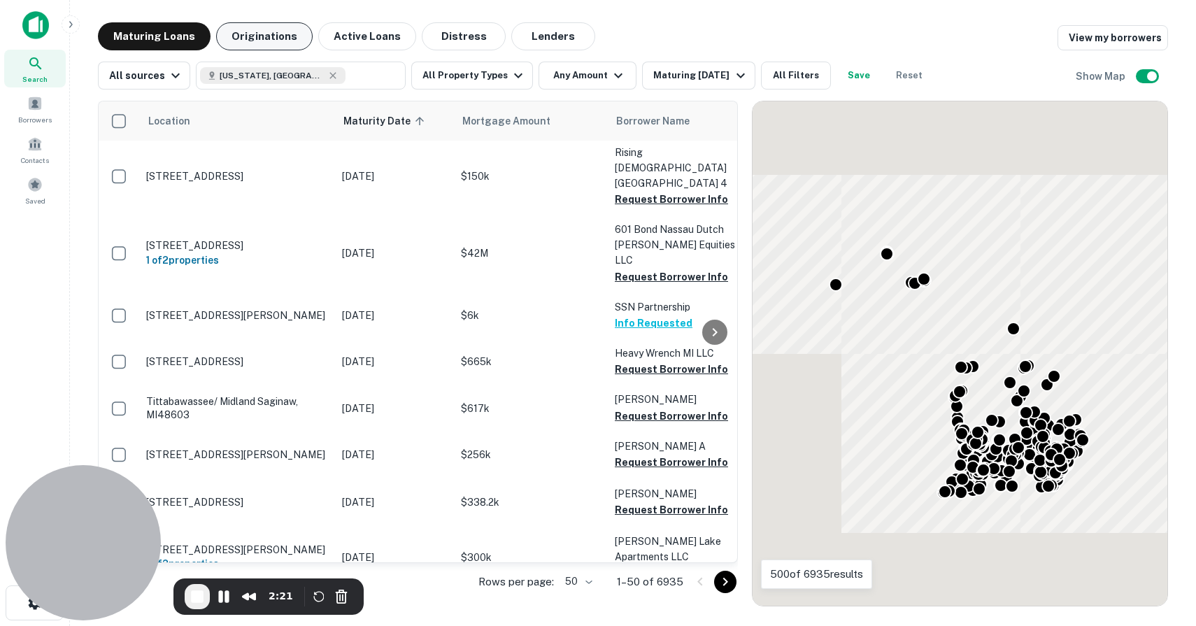
scroll to position [365, 0]
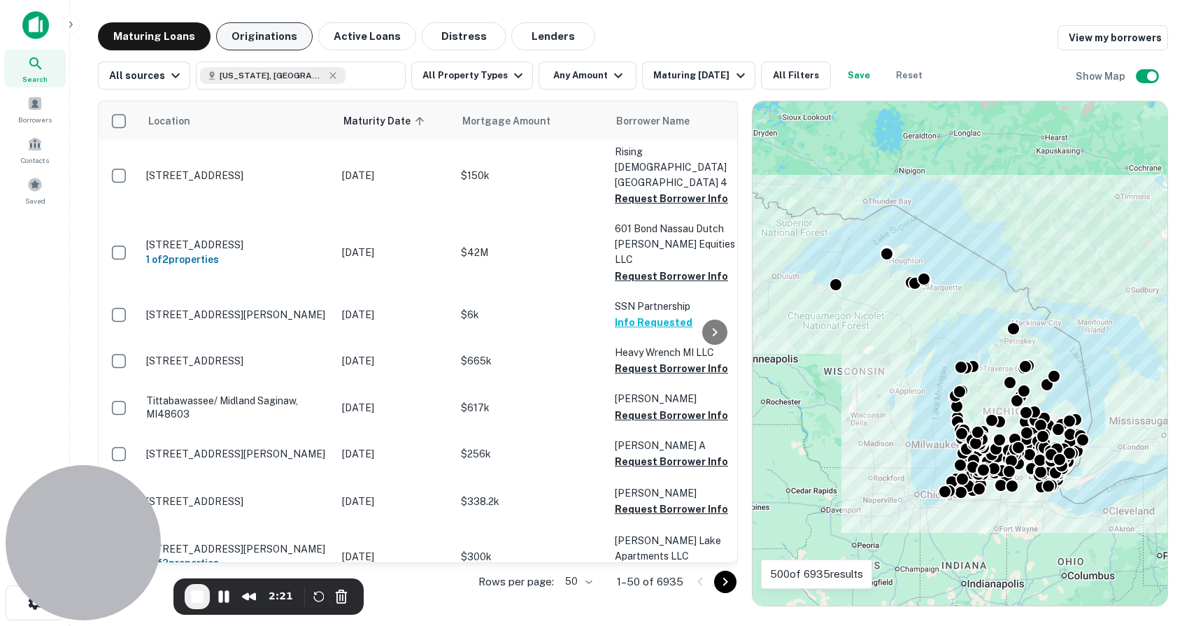
click at [286, 35] on button "Originations" at bounding box center [264, 36] width 97 height 28
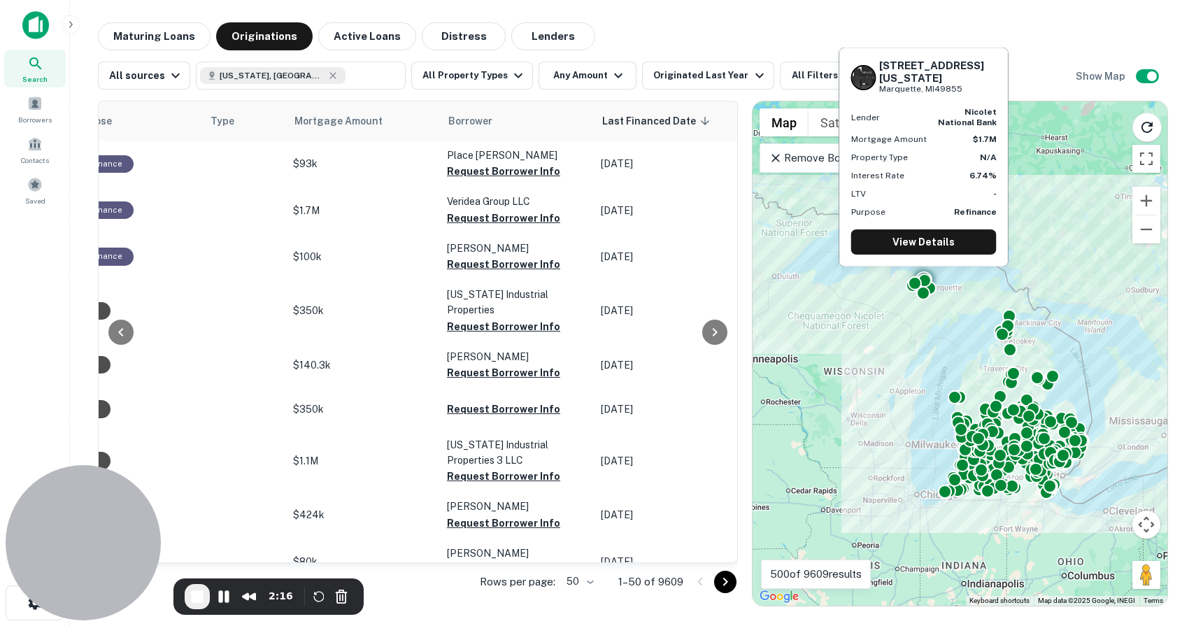
scroll to position [0, 497]
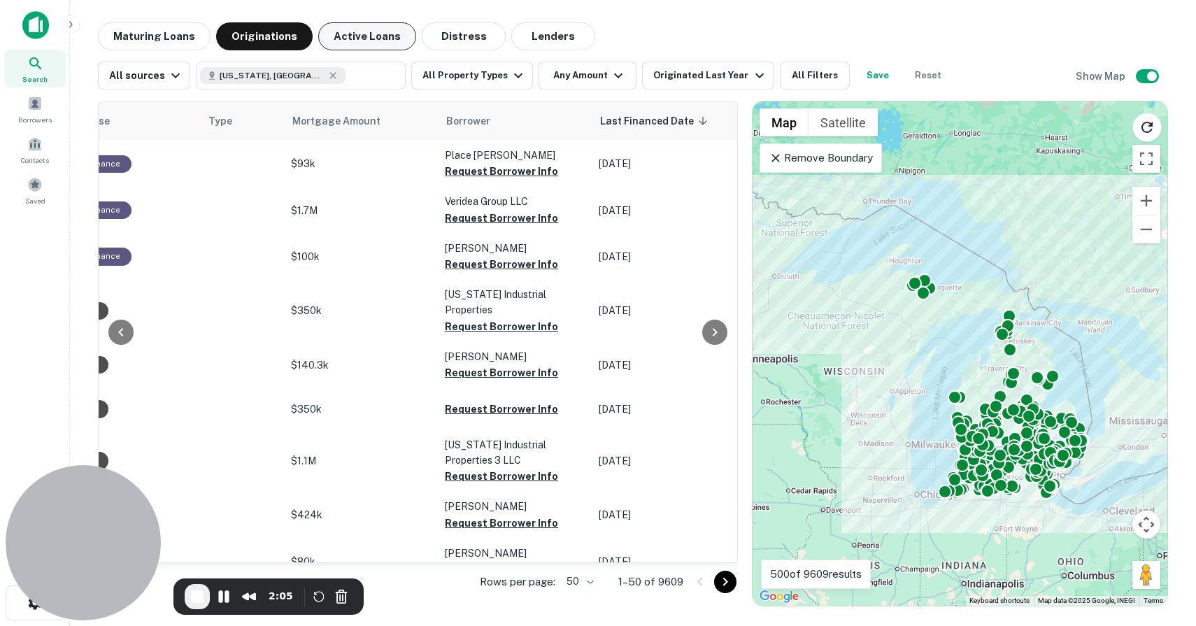
click at [388, 38] on button "Active Loans" at bounding box center [367, 36] width 98 height 28
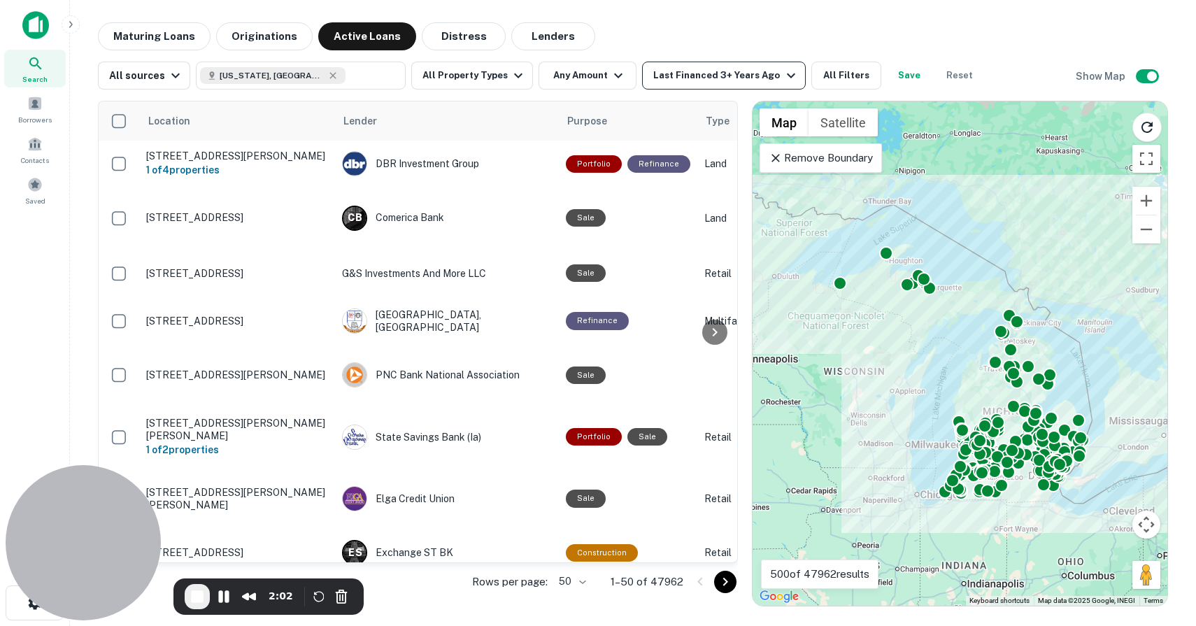
click at [675, 79] on div "Last Financed 3+ Years Ago" at bounding box center [726, 75] width 146 height 17
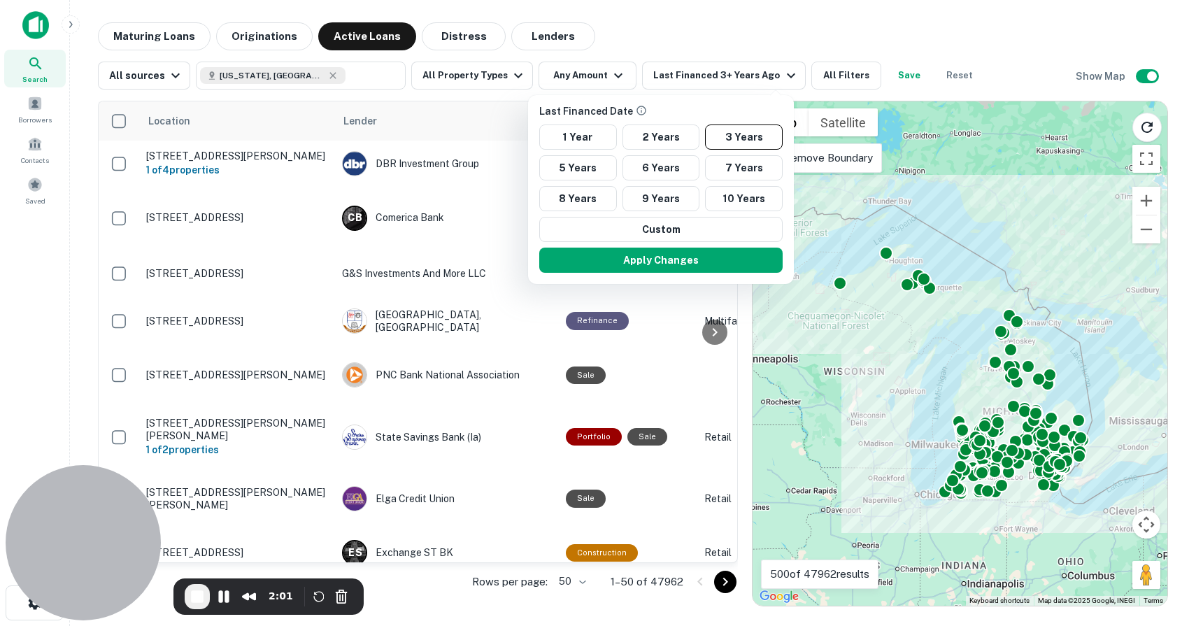
click at [575, 37] on div at bounding box center [598, 313] width 1196 height 626
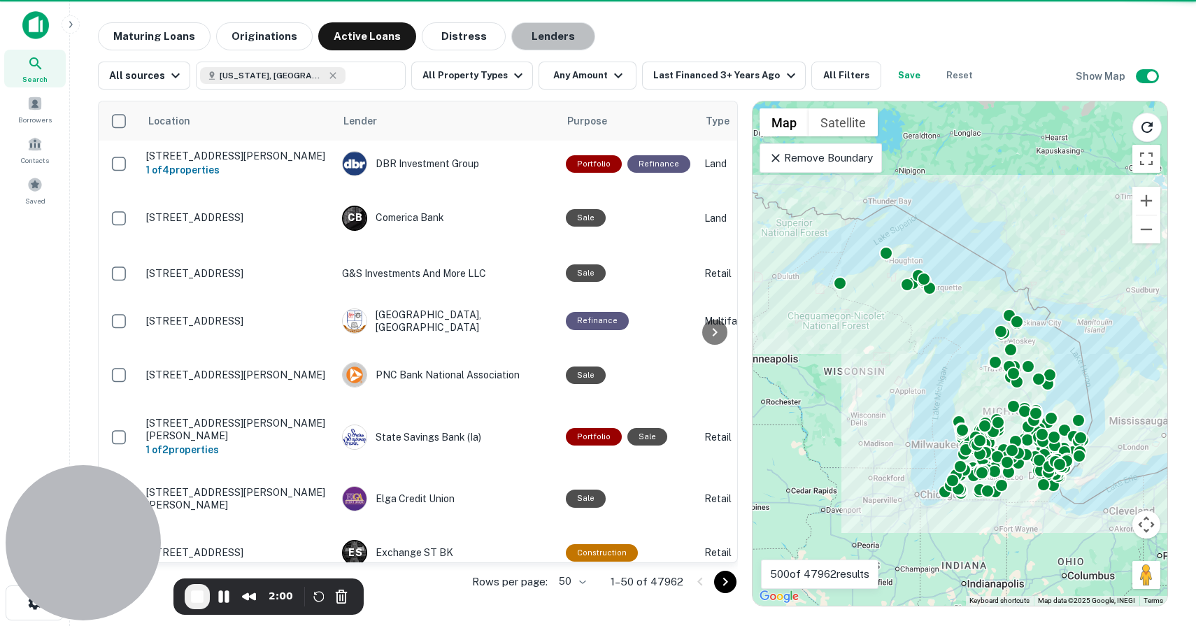
click at [549, 36] on button "Lenders" at bounding box center [553, 36] width 84 height 28
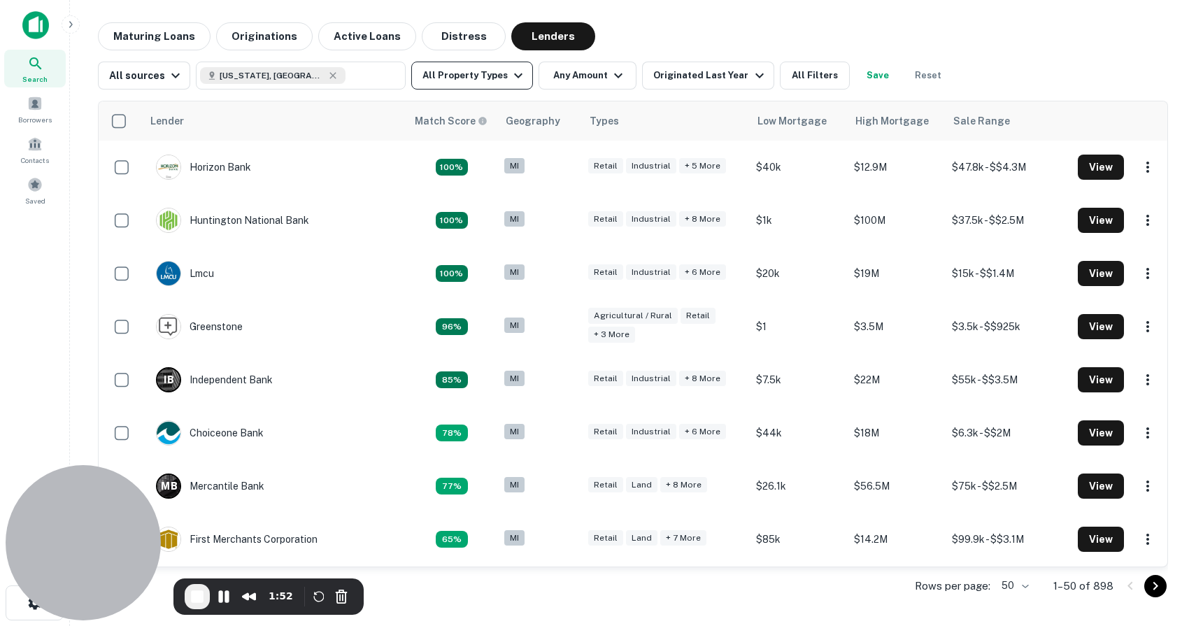
click at [473, 78] on button "All Property Types" at bounding box center [472, 76] width 122 height 28
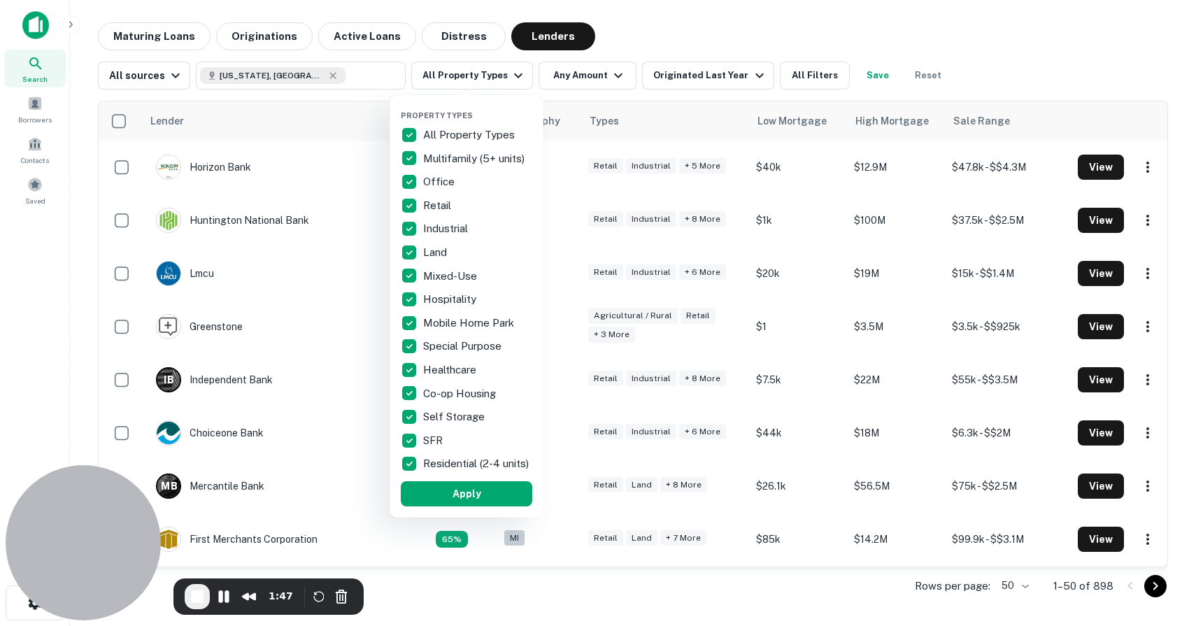
click at [683, 76] on div at bounding box center [598, 313] width 1196 height 626
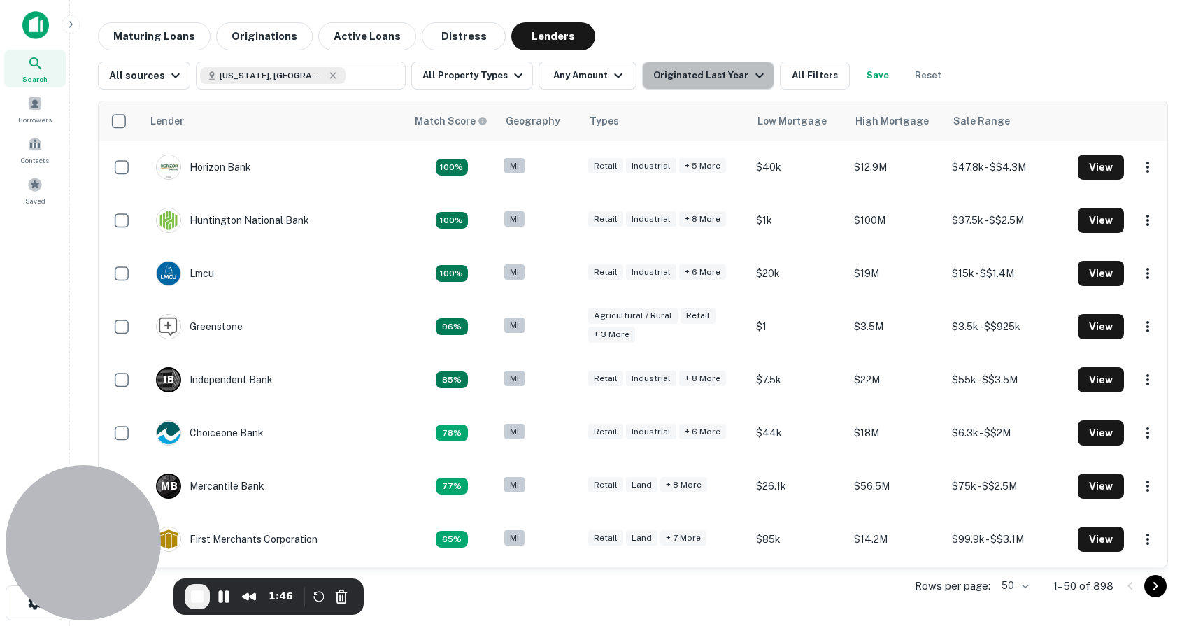
click at [709, 75] on div "Originated Last Year" at bounding box center [710, 75] width 114 height 17
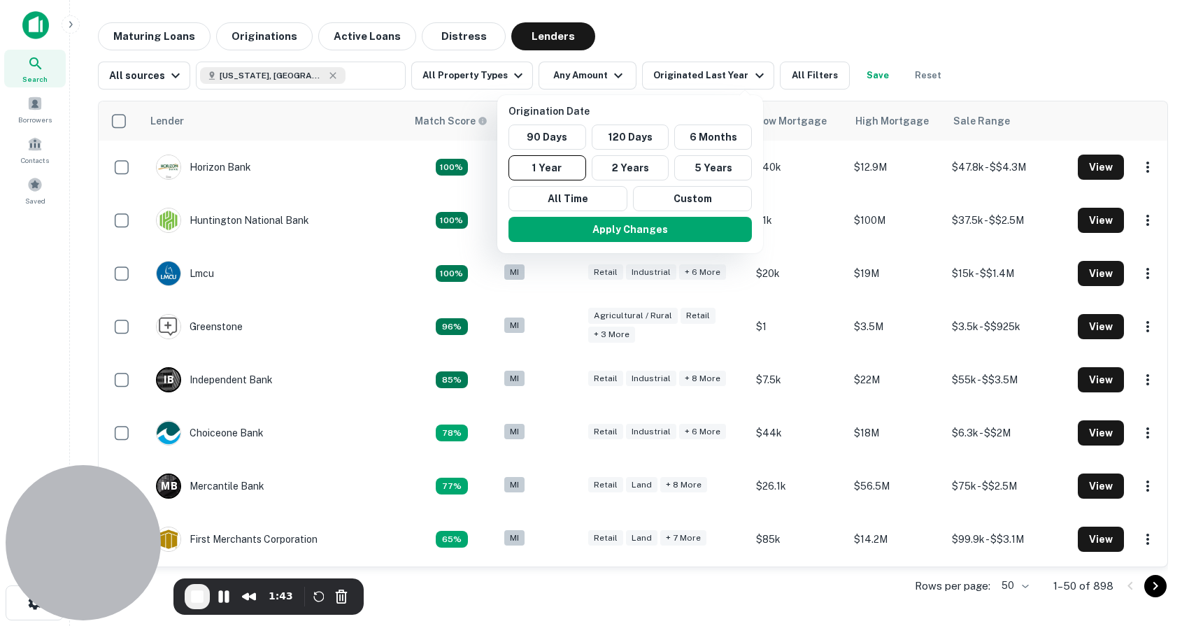
click at [957, 83] on div at bounding box center [598, 313] width 1196 height 626
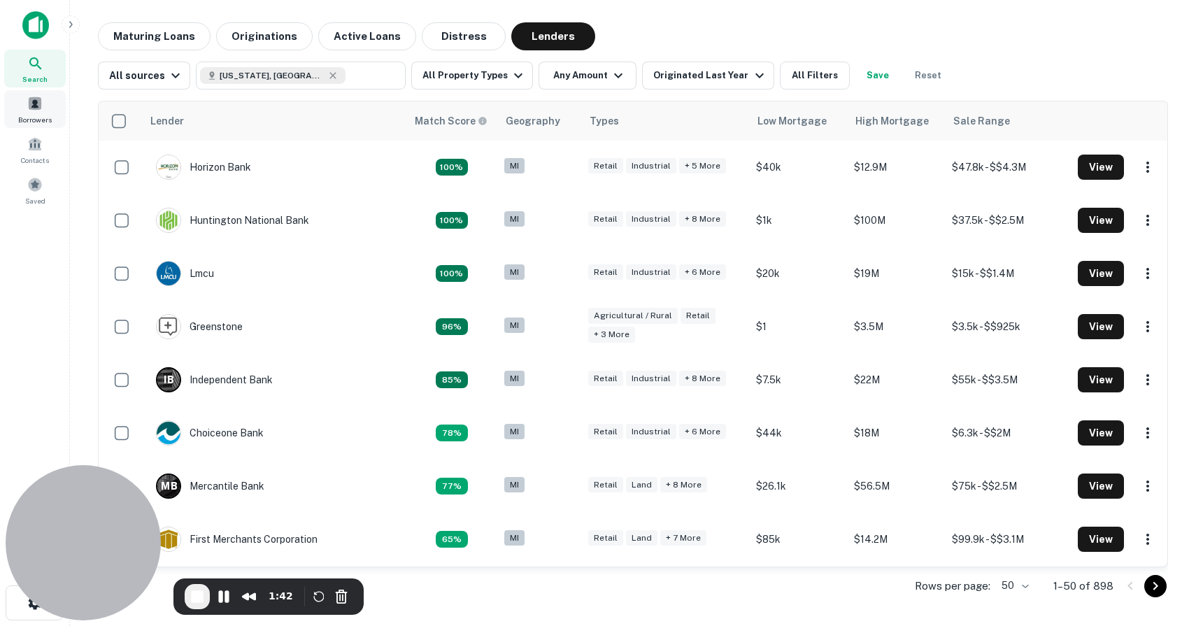
click at [18, 115] on span "Borrowers" at bounding box center [35, 119] width 34 height 11
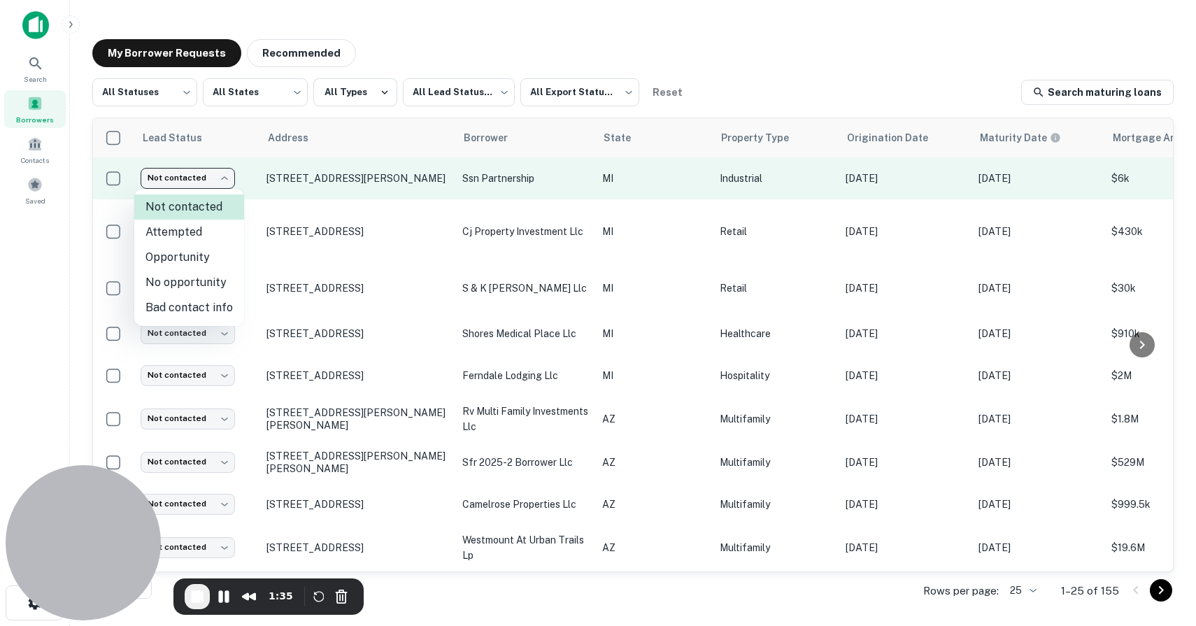
click at [192, 177] on body "Search Borrowers Contacts Saved My Borrower Requests Recommended All Statuses *…" at bounding box center [598, 313] width 1196 height 626
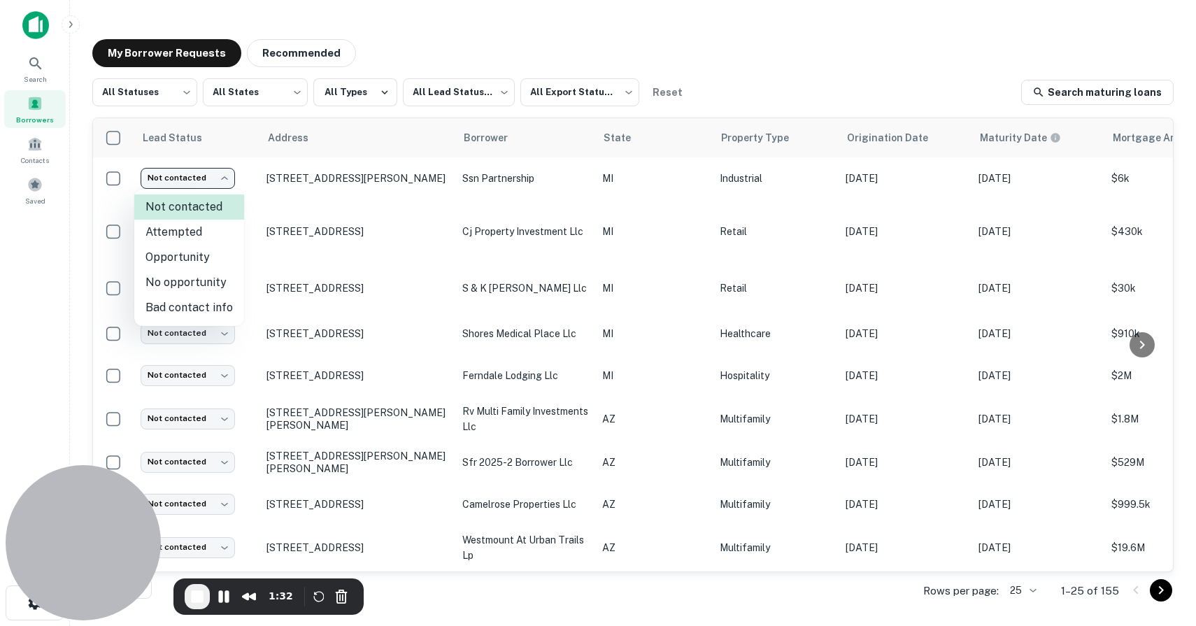
click at [279, 255] on div at bounding box center [598, 313] width 1196 height 626
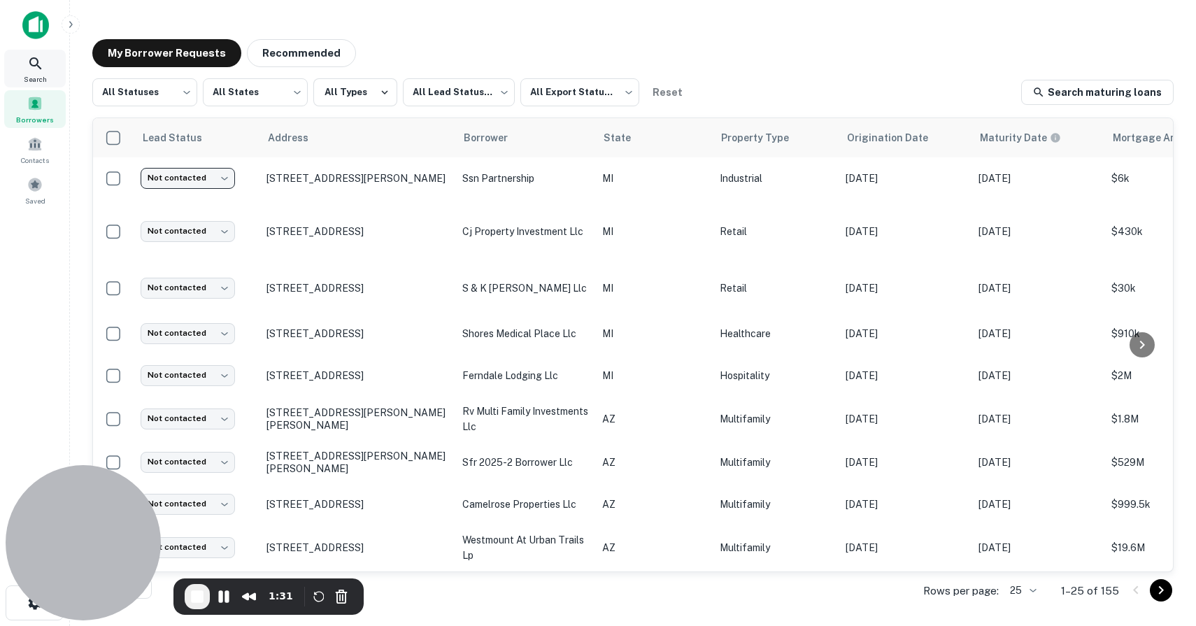
click at [38, 66] on icon at bounding box center [35, 63] width 12 height 12
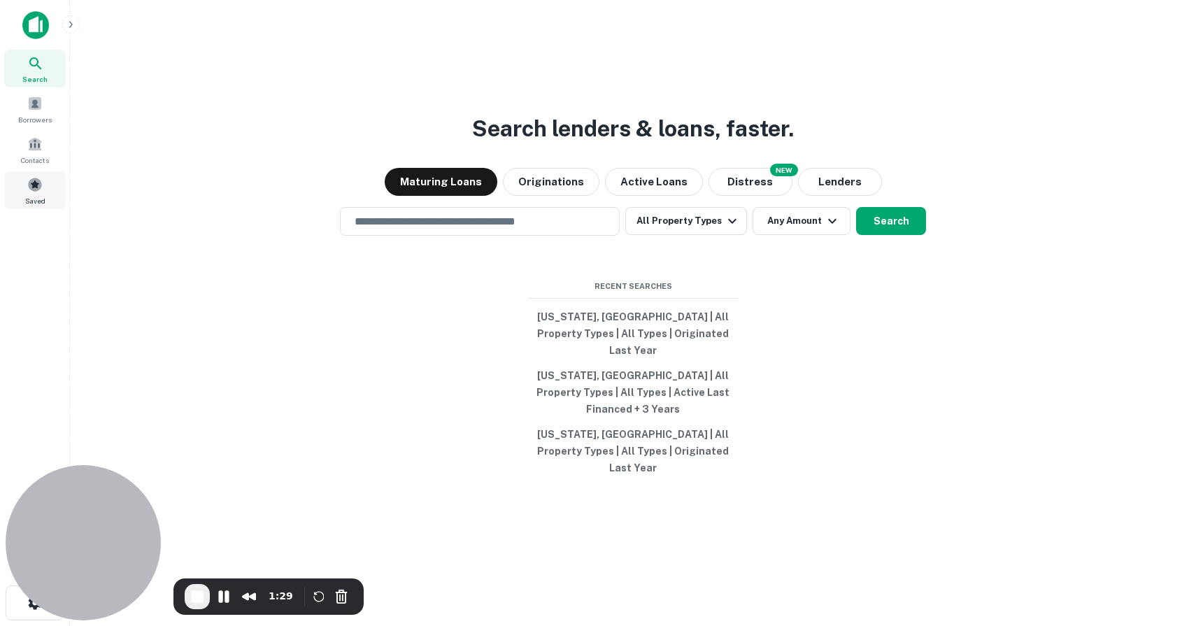
click at [36, 189] on span at bounding box center [34, 184] width 15 height 15
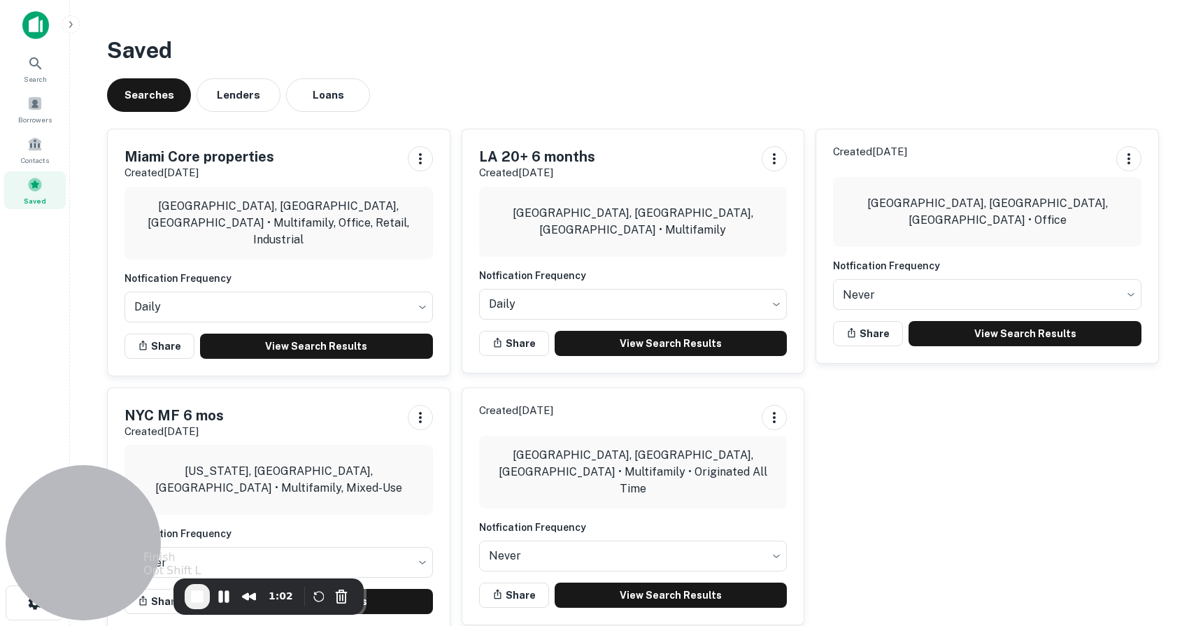
click at [200, 600] on span "End Recording" at bounding box center [197, 596] width 17 height 17
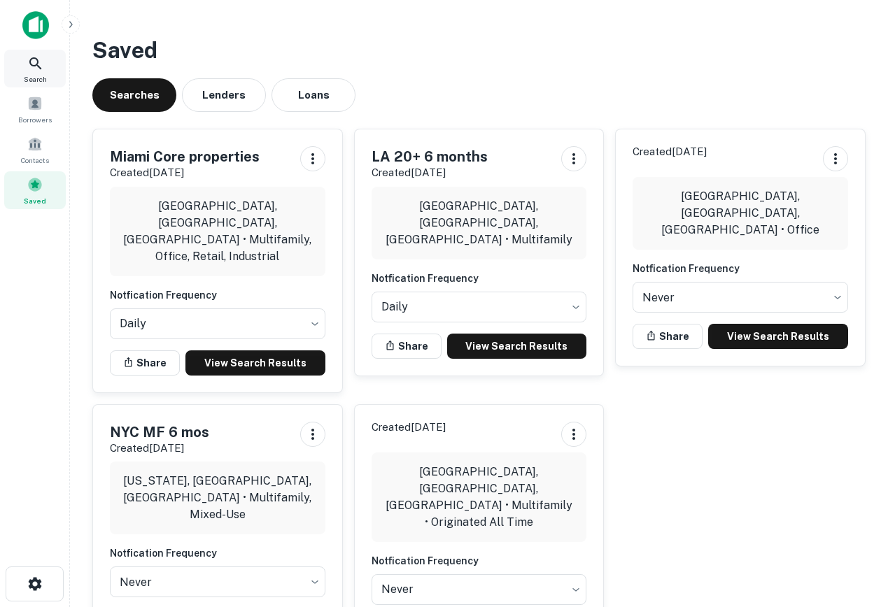
click at [30, 55] on icon at bounding box center [35, 63] width 17 height 17
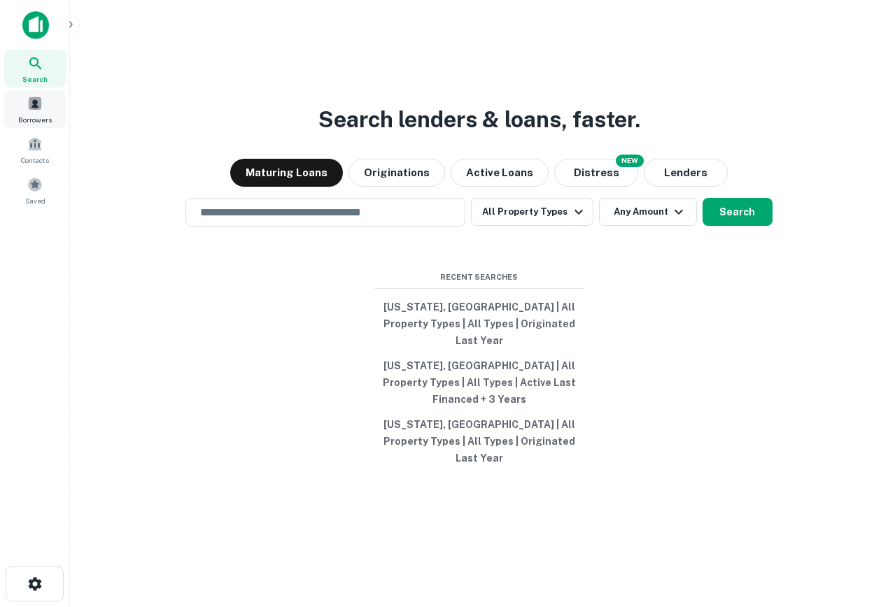
click at [25, 107] on div "Borrowers" at bounding box center [35, 109] width 62 height 38
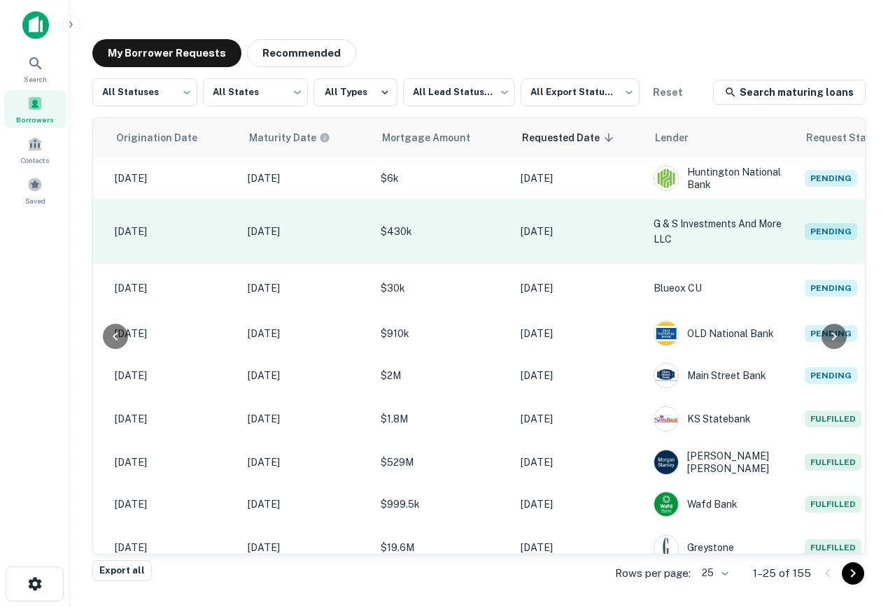
scroll to position [0, 148]
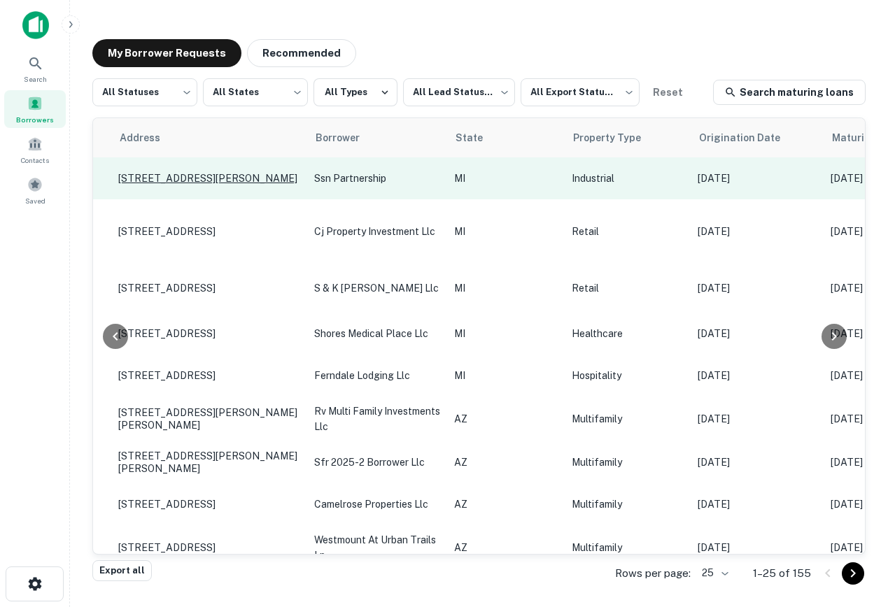
click at [193, 179] on p "[STREET_ADDRESS][PERSON_NAME]" at bounding box center [209, 178] width 182 height 13
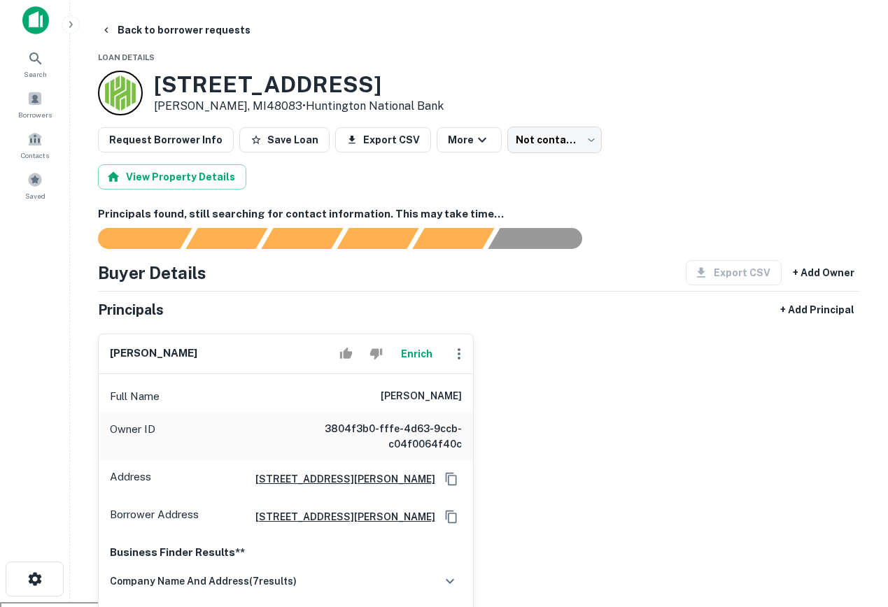
scroll to position [102, 0]
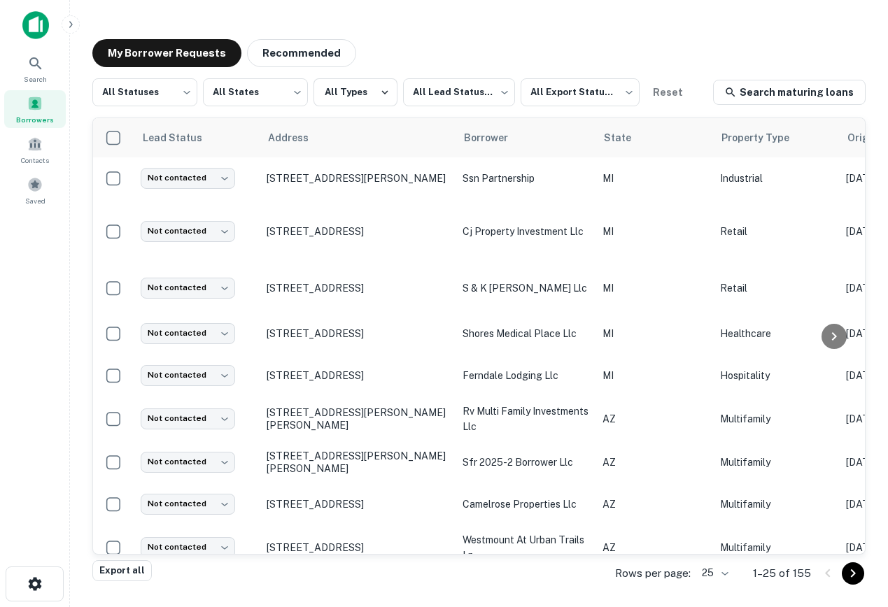
scroll to position [0, 731]
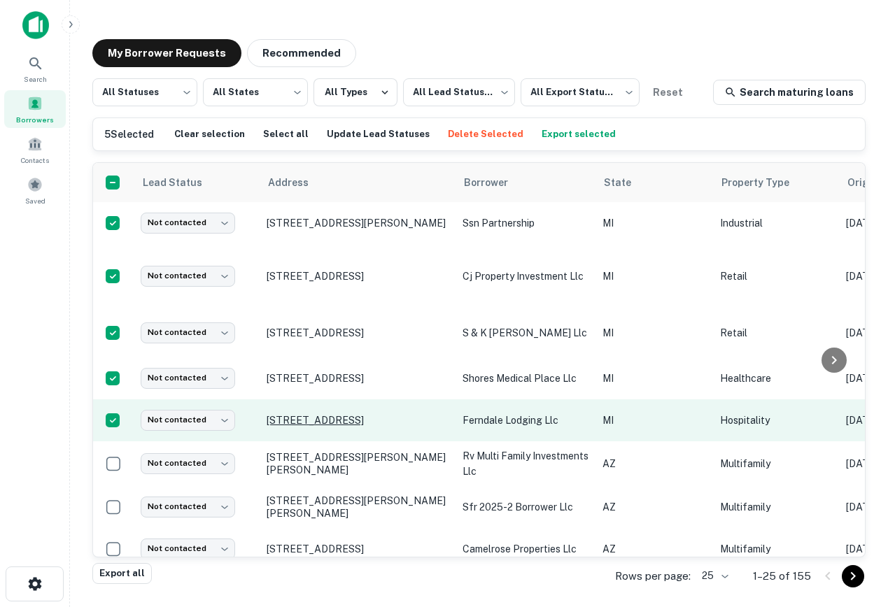
click at [348, 424] on p "11000 W 8 Mile Rd Ferndale, MI48220" at bounding box center [358, 420] width 182 height 13
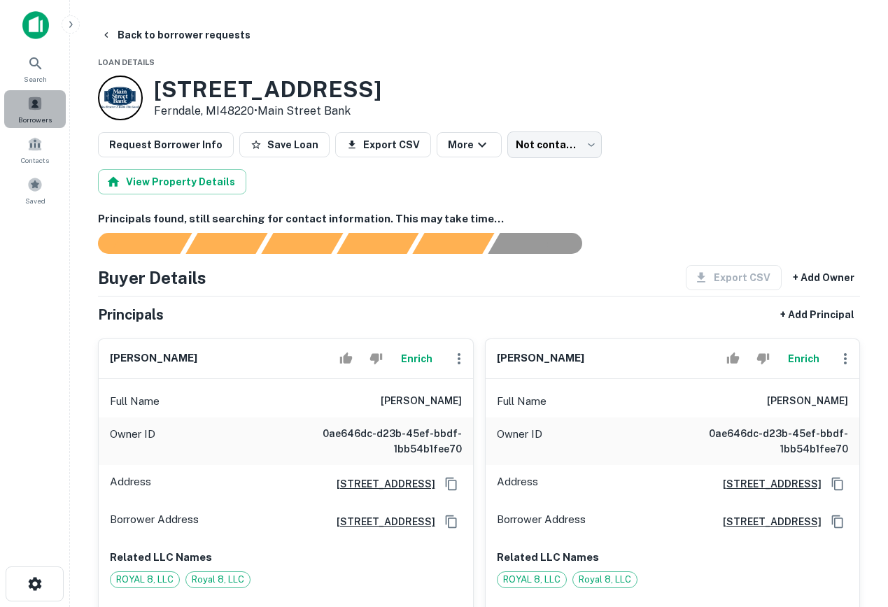
click at [33, 97] on span at bounding box center [34, 103] width 15 height 15
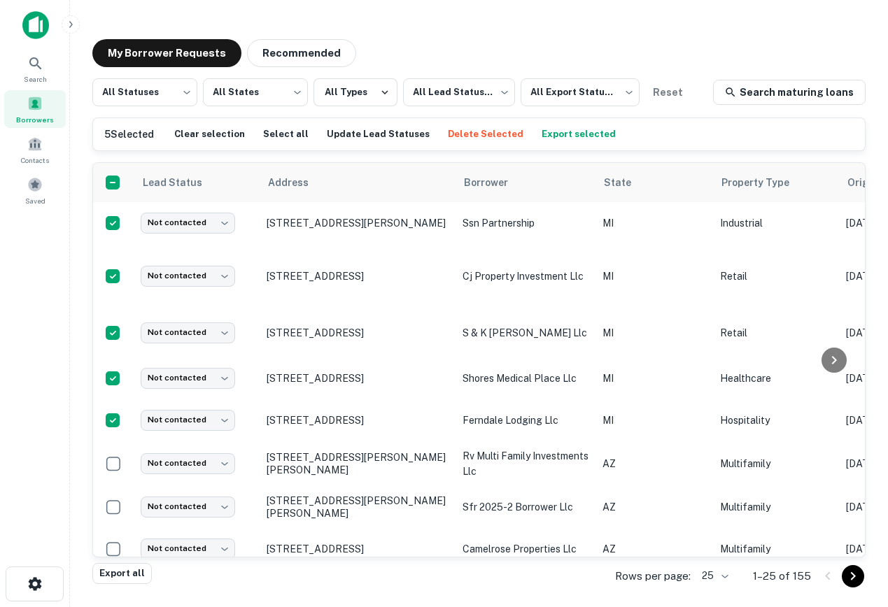
click at [444, 134] on button "Delete Selected" at bounding box center [485, 134] width 83 height 21
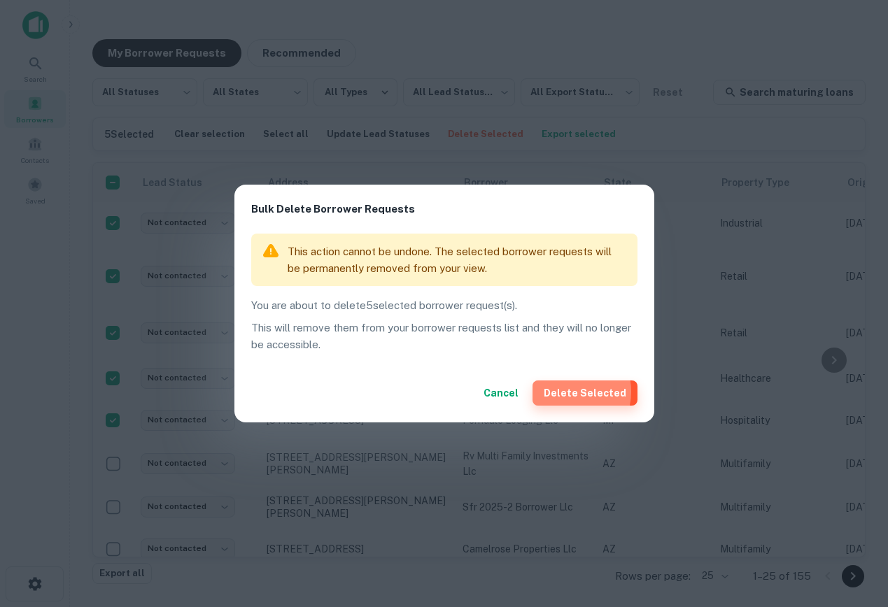
click at [570, 392] on button "Delete Selected" at bounding box center [584, 393] width 105 height 25
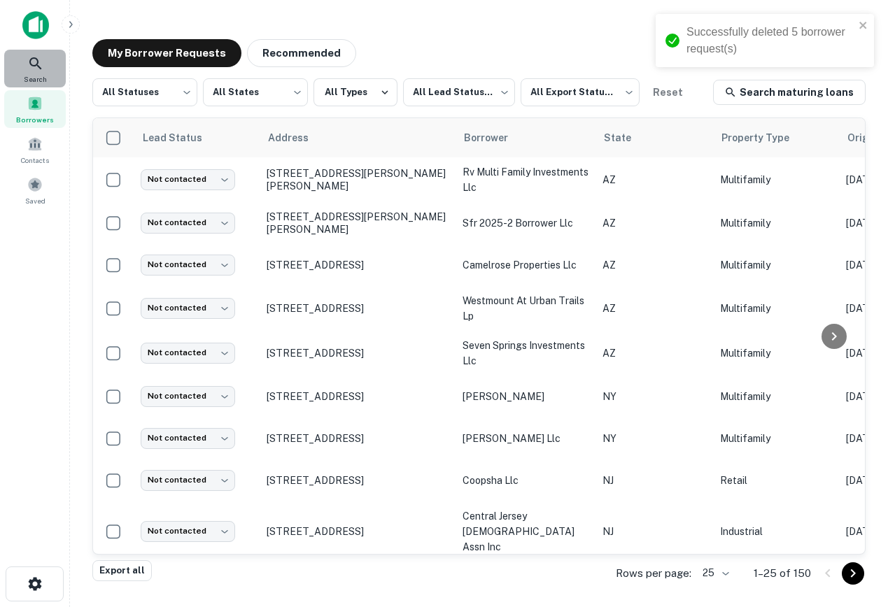
click at [27, 69] on div "Search" at bounding box center [35, 69] width 62 height 38
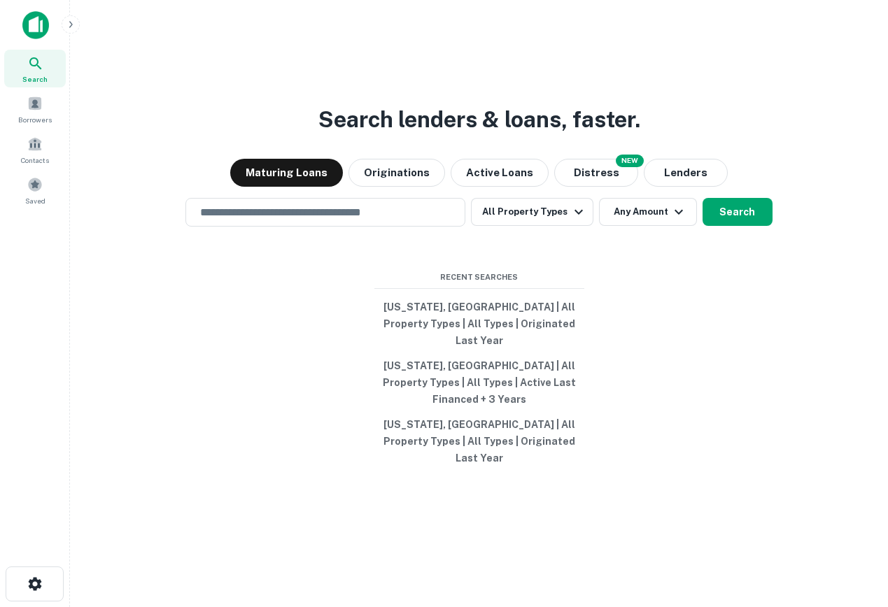
click at [38, 64] on icon at bounding box center [35, 63] width 17 height 17
click at [219, 220] on input "text" at bounding box center [325, 212] width 267 height 16
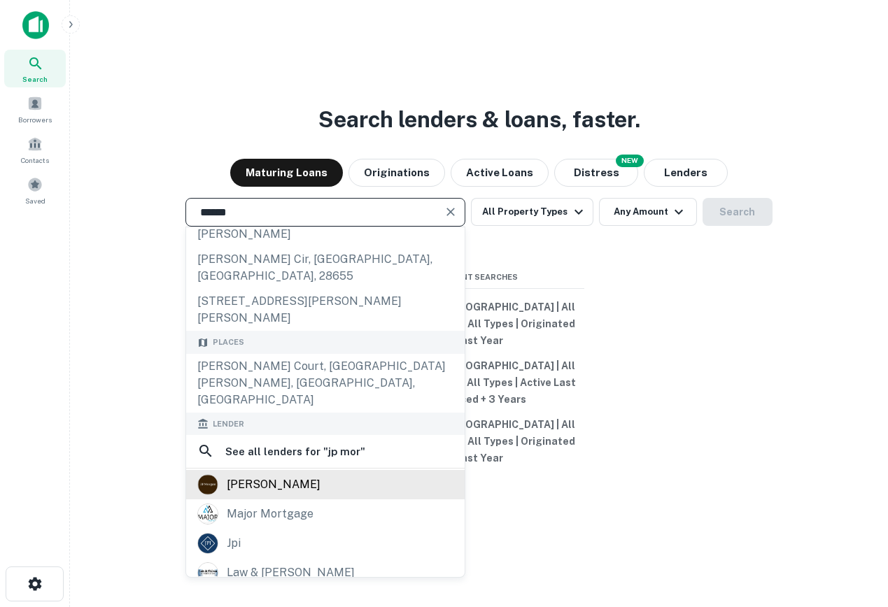
scroll to position [98, 0]
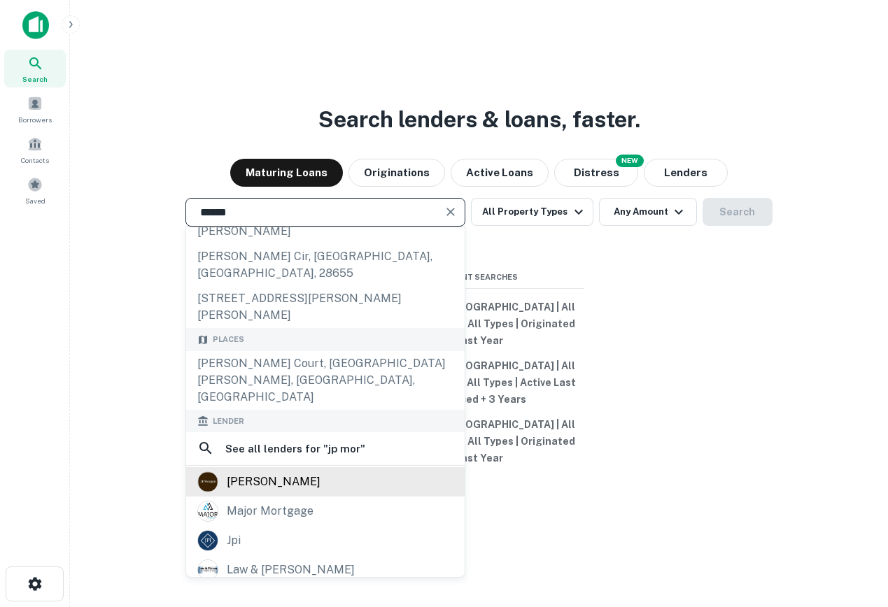
type input "******"
click at [269, 472] on div "j.p. morgan" at bounding box center [274, 482] width 94 height 21
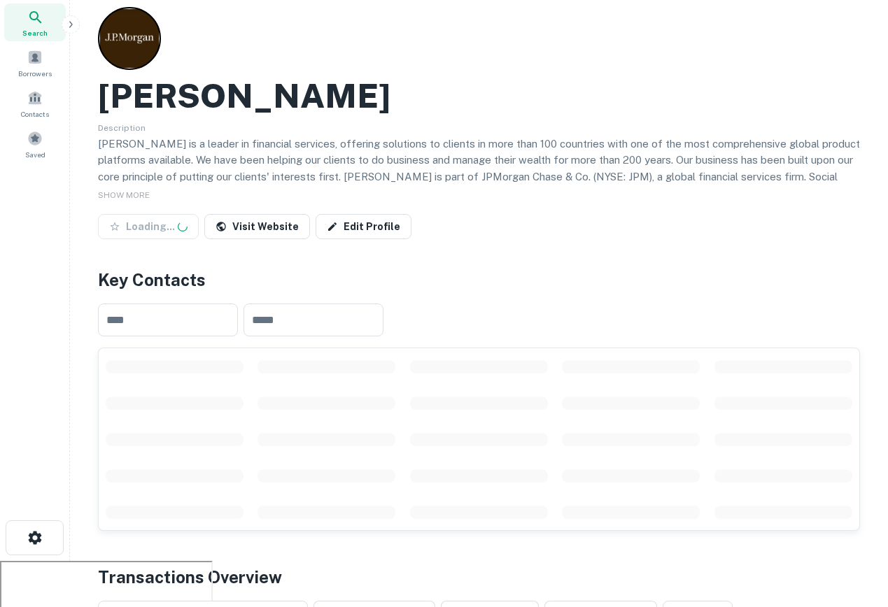
scroll to position [57, 0]
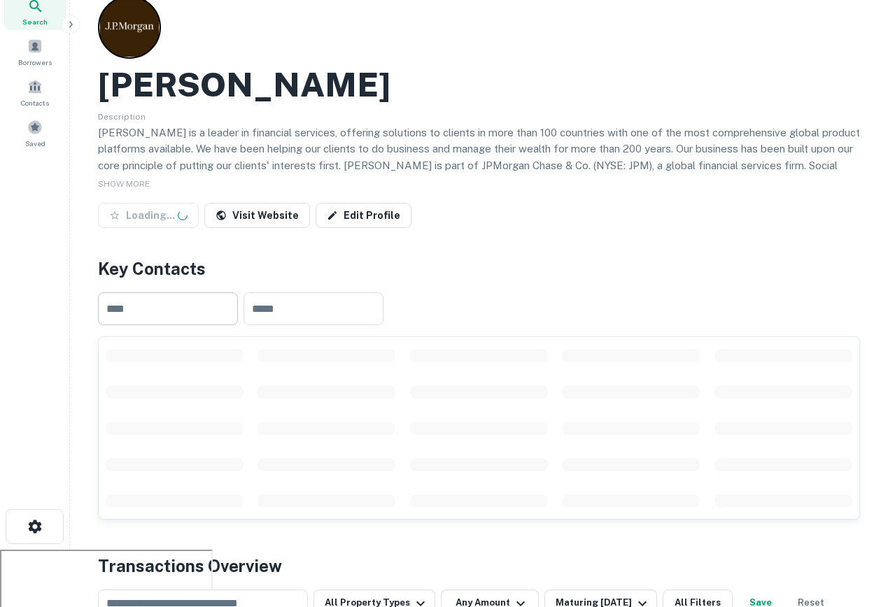
click at [161, 308] on input "text" at bounding box center [168, 308] width 140 height 33
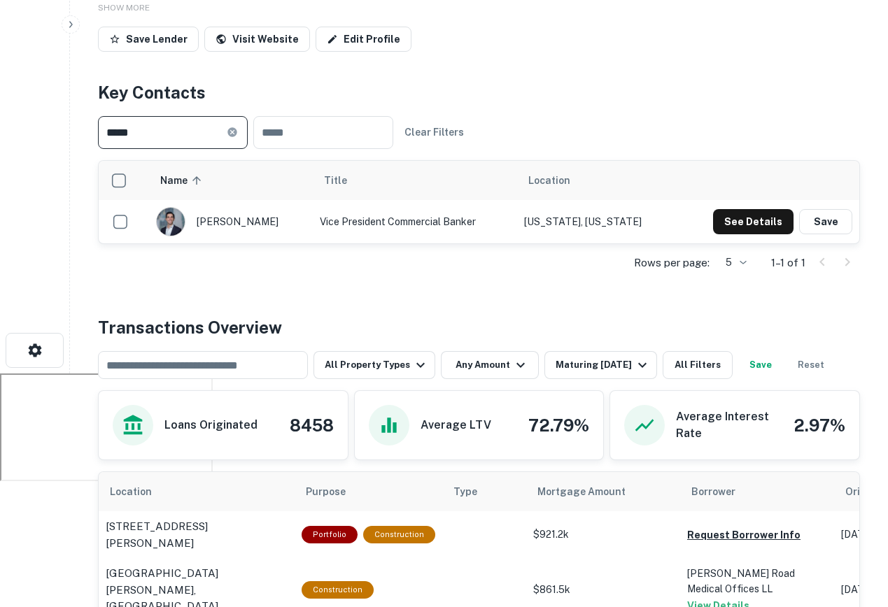
scroll to position [234, 0]
type input "*****"
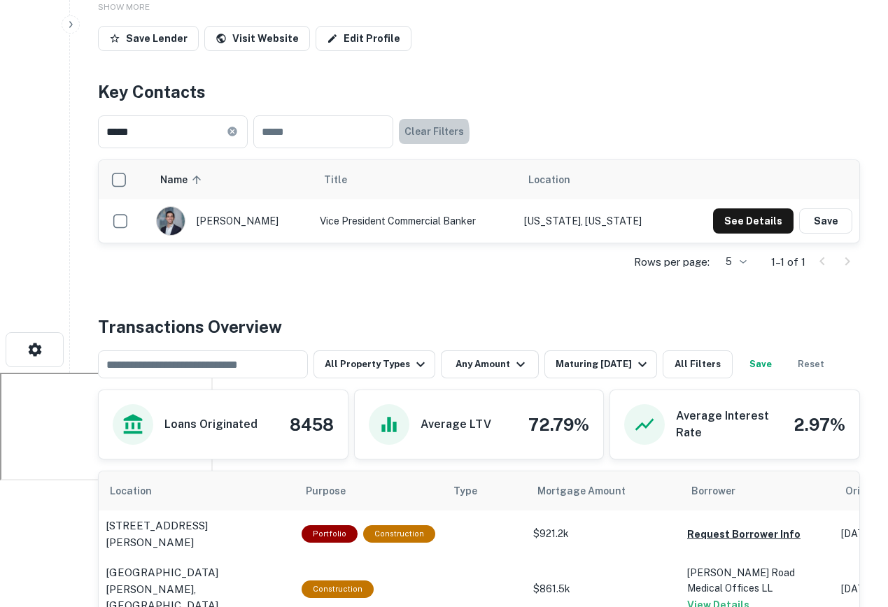
click at [444, 134] on button "Clear Filters" at bounding box center [434, 131] width 71 height 25
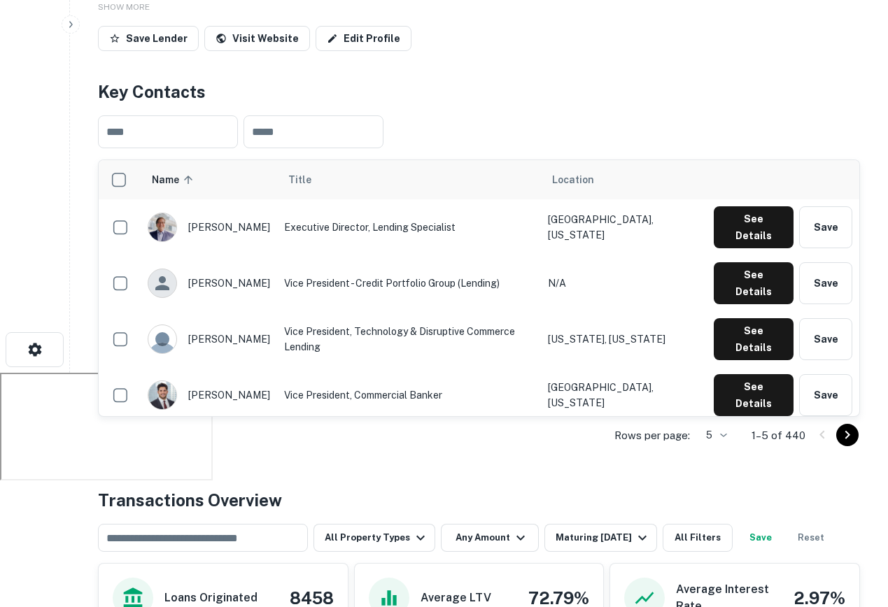
scroll to position [0, 0]
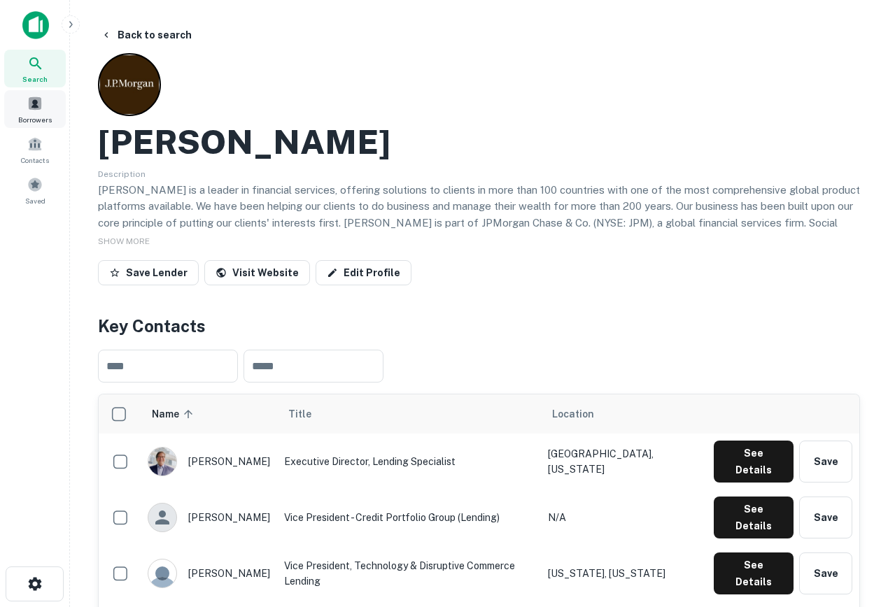
click at [47, 108] on div "Borrowers" at bounding box center [35, 109] width 62 height 38
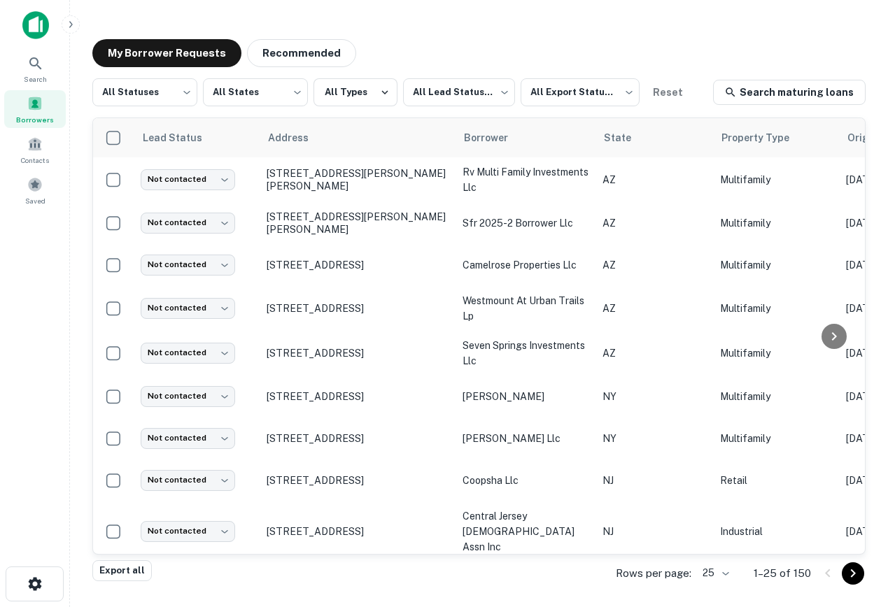
click at [39, 34] on img at bounding box center [35, 25] width 27 height 28
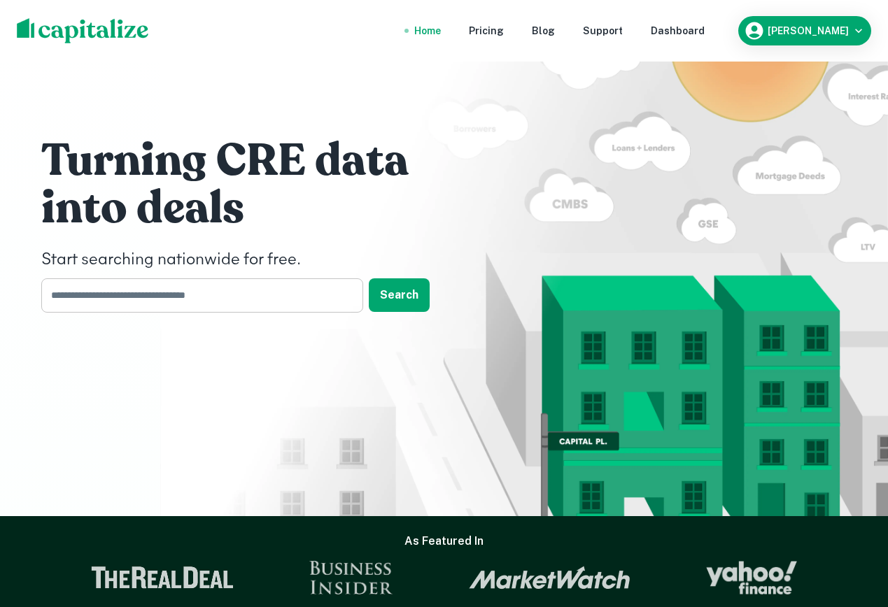
click at [201, 297] on input "text" at bounding box center [197, 295] width 312 height 34
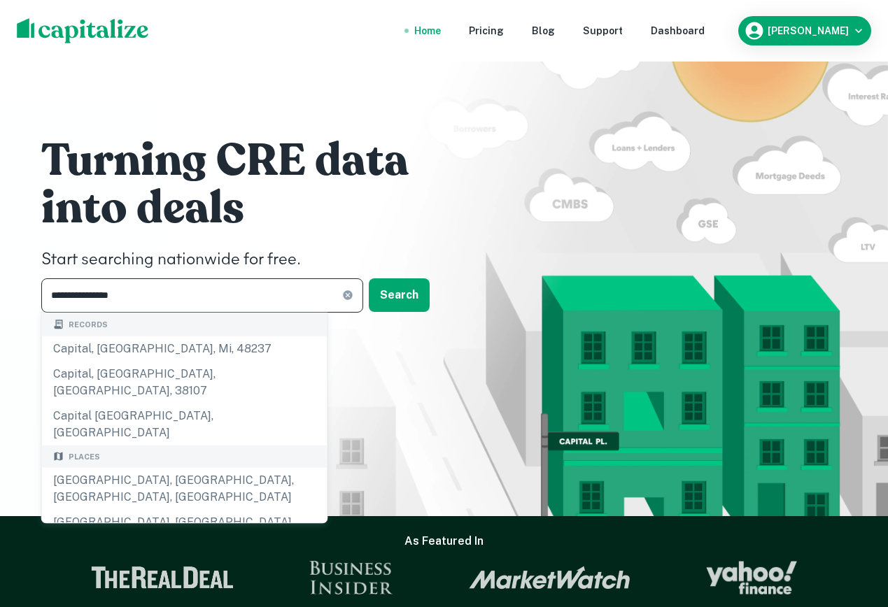
type input "**********"
click at [148, 297] on input "**********" at bounding box center [191, 295] width 301 height 34
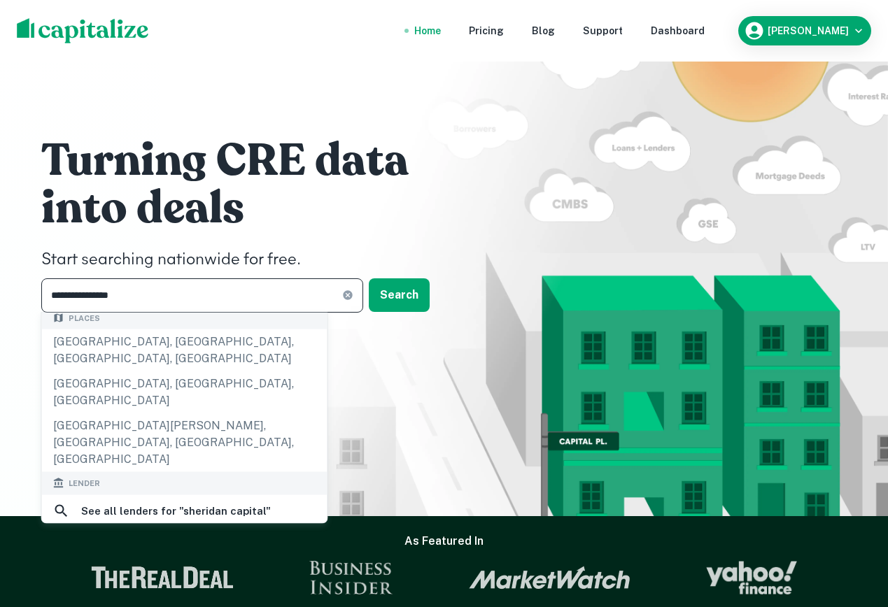
scroll to position [153, 0]
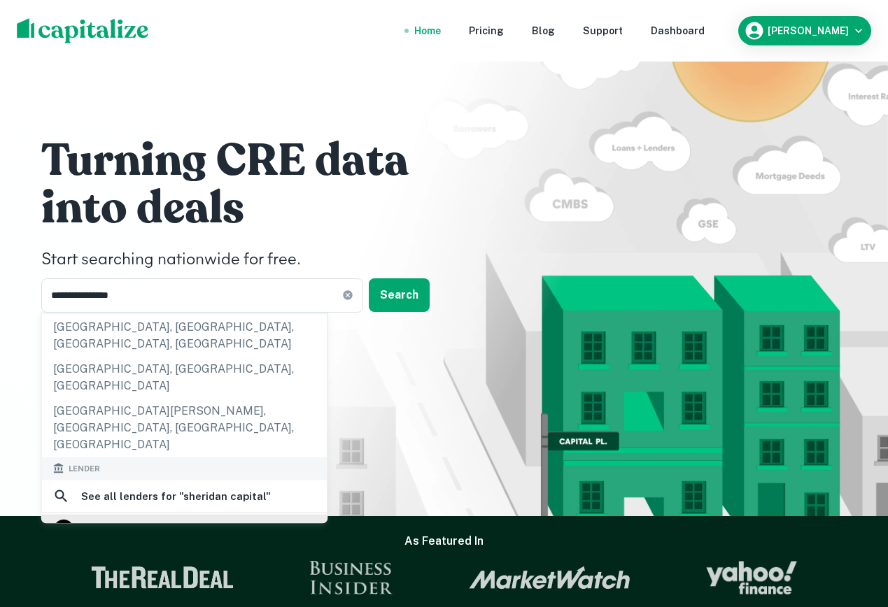
click at [177, 518] on div "sheridan capital" at bounding box center [184, 528] width 263 height 21
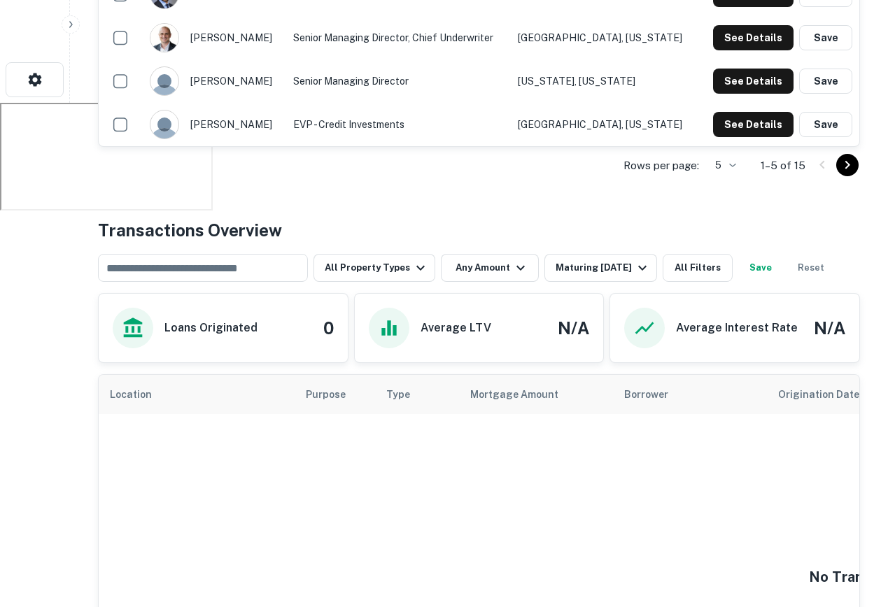
scroll to position [649, 0]
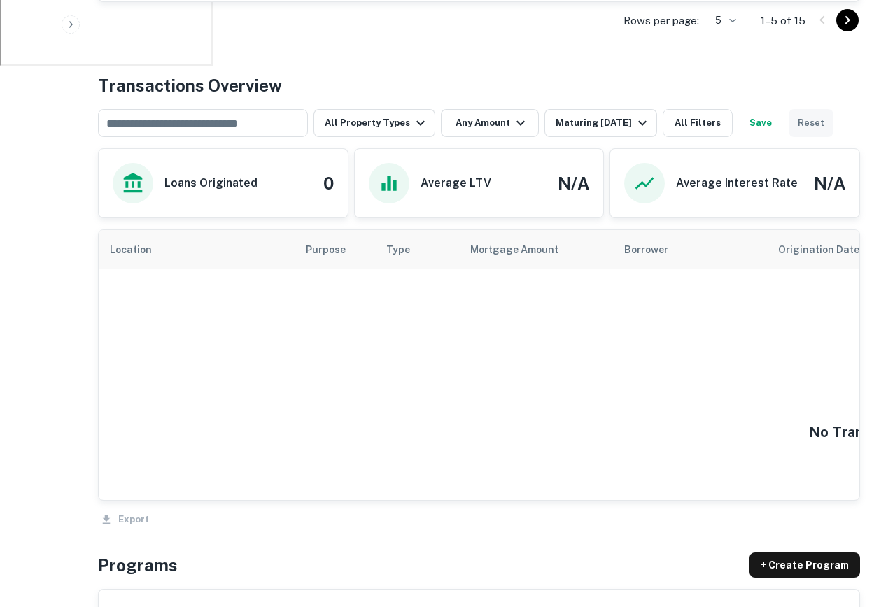
click at [801, 129] on button "Reset" at bounding box center [810, 123] width 45 height 28
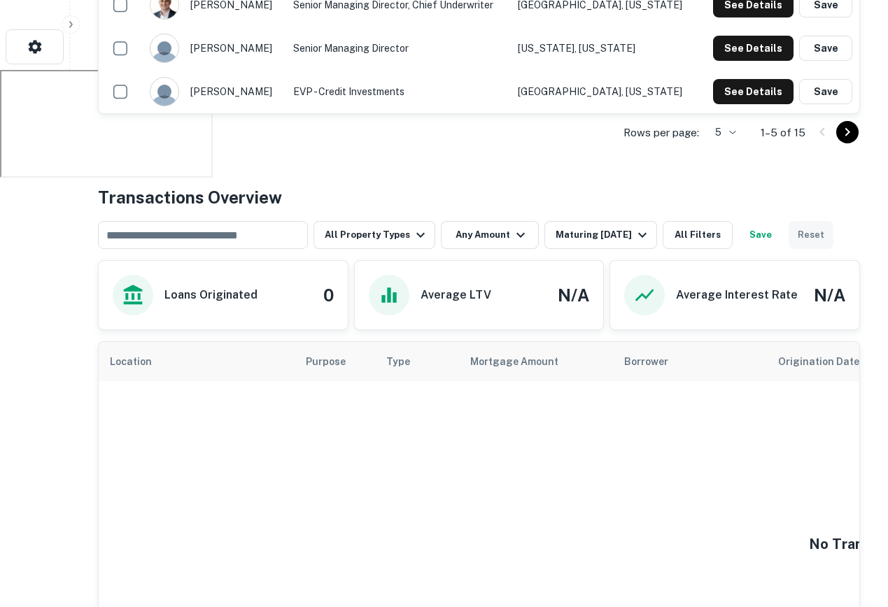
scroll to position [519, 0]
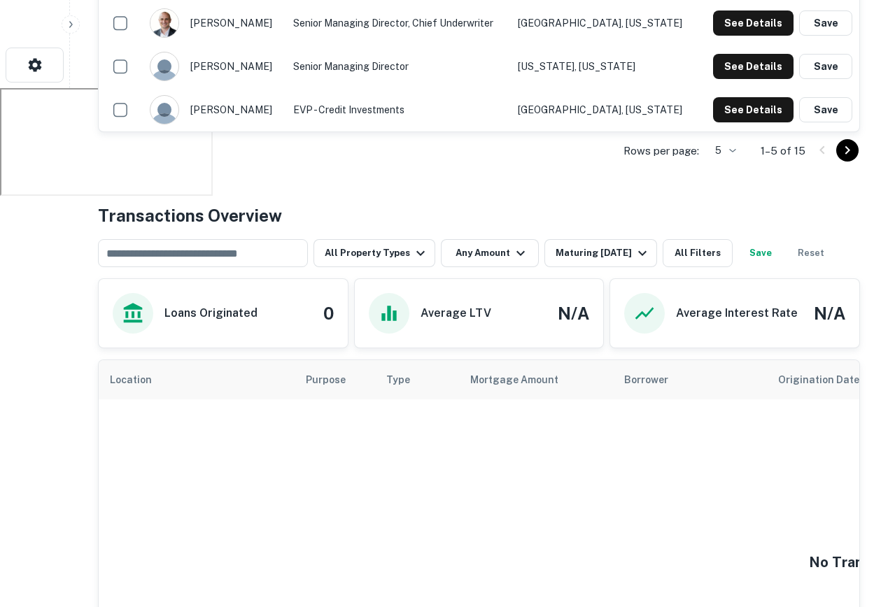
click at [567, 237] on div "​ All Property Types Any Amount Maturing In 1 Year All Filters Save Reset" at bounding box center [479, 247] width 762 height 39
click at [587, 262] on button "Maturing In 1 Year" at bounding box center [600, 253] width 113 height 28
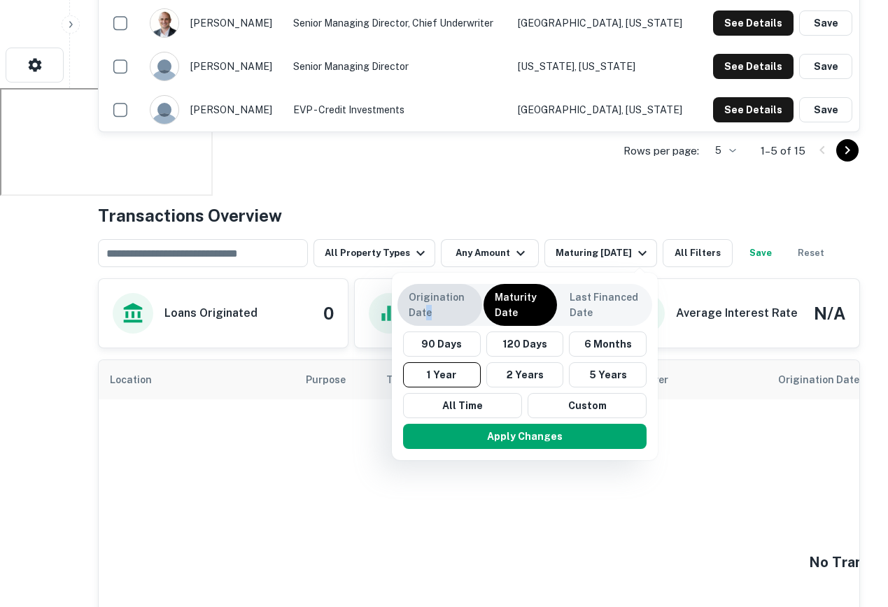
click at [427, 315] on p "Origination Date" at bounding box center [440, 305] width 62 height 31
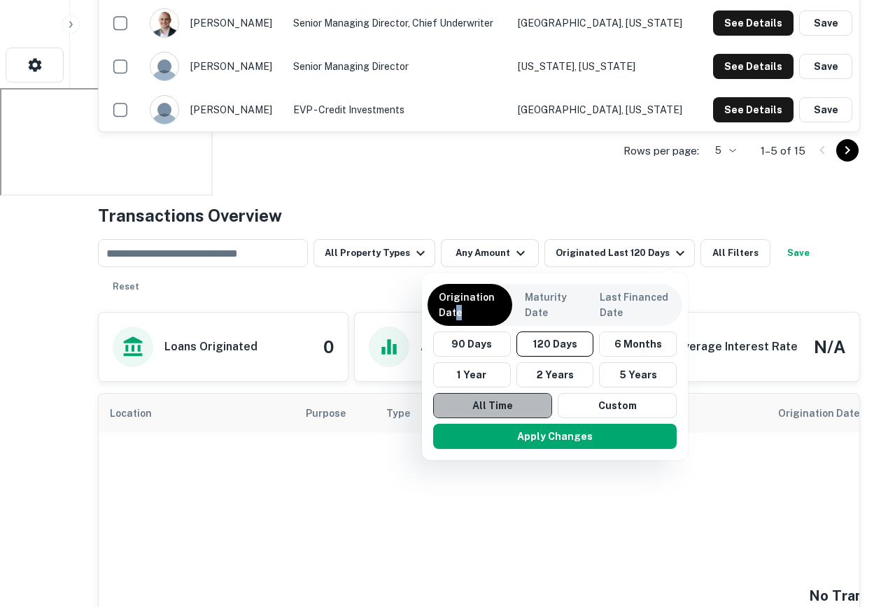
click at [480, 404] on button "All Time" at bounding box center [492, 405] width 119 height 25
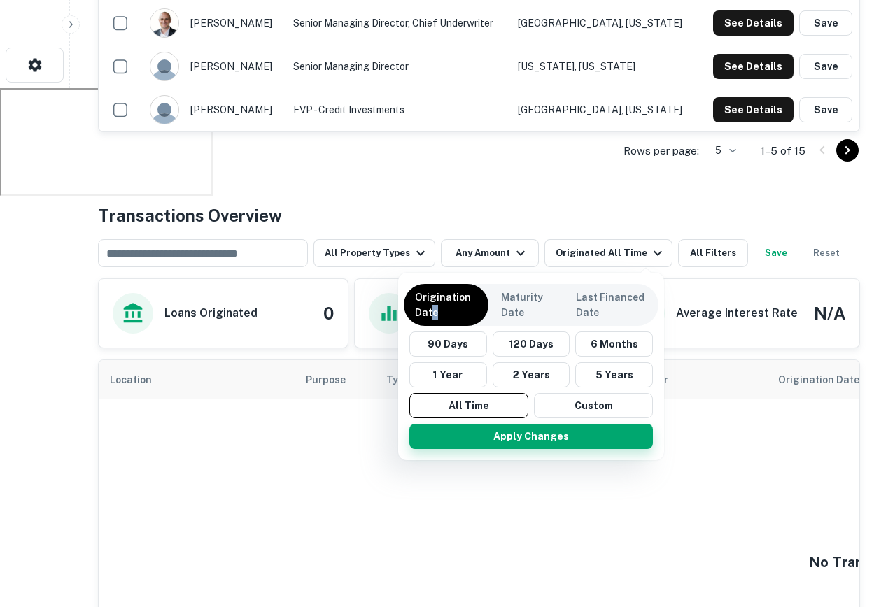
click at [505, 425] on button "Apply Changes" at bounding box center [530, 436] width 243 height 25
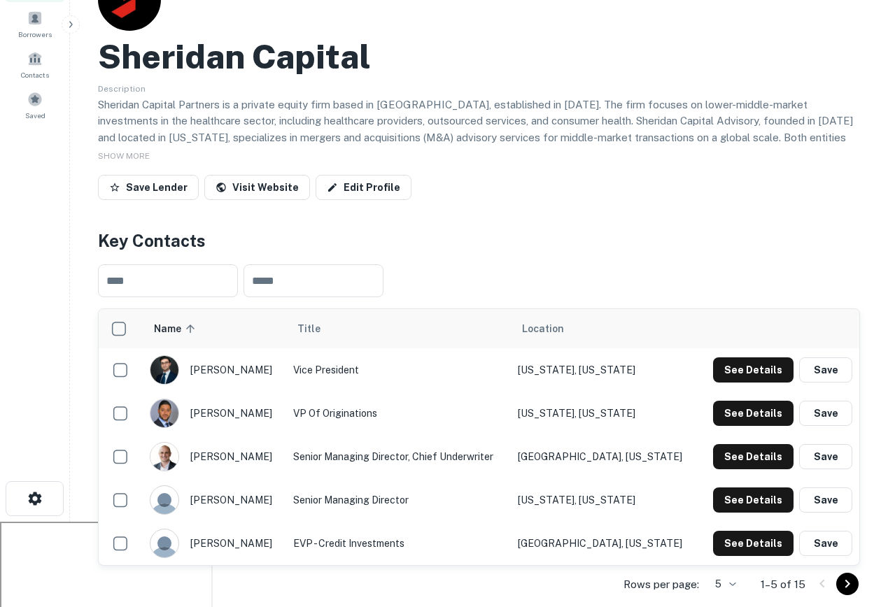
scroll to position [122, 0]
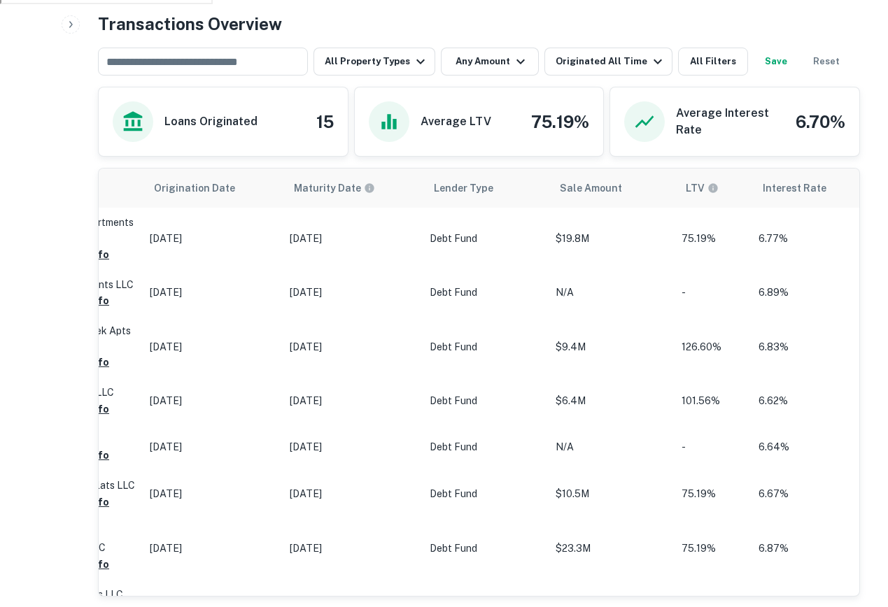
scroll to position [493, 0]
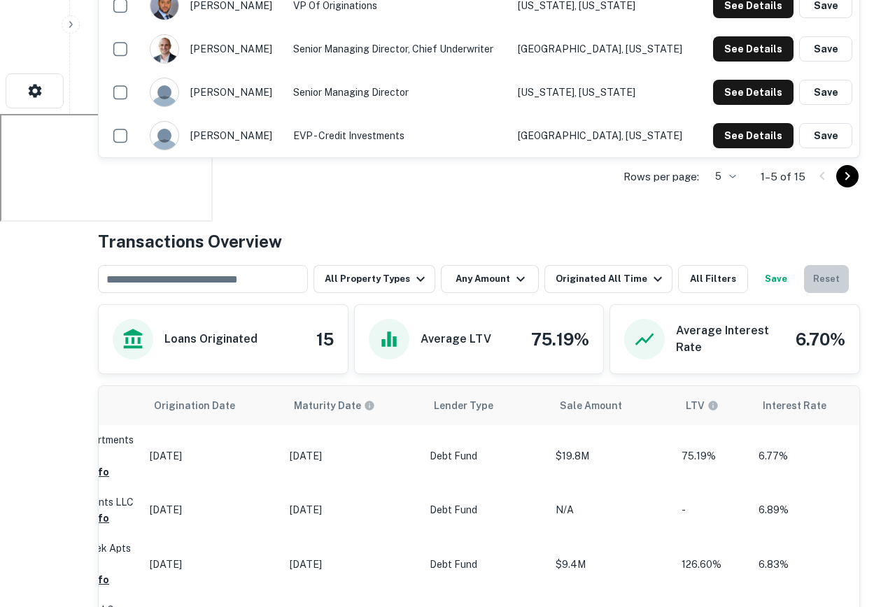
click at [807, 276] on button "Reset" at bounding box center [826, 279] width 45 height 28
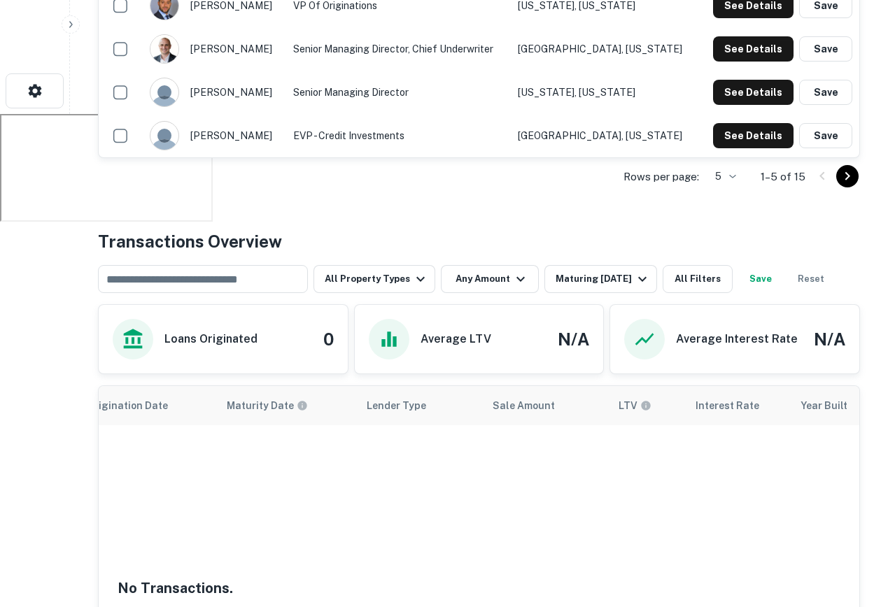
scroll to position [0, 0]
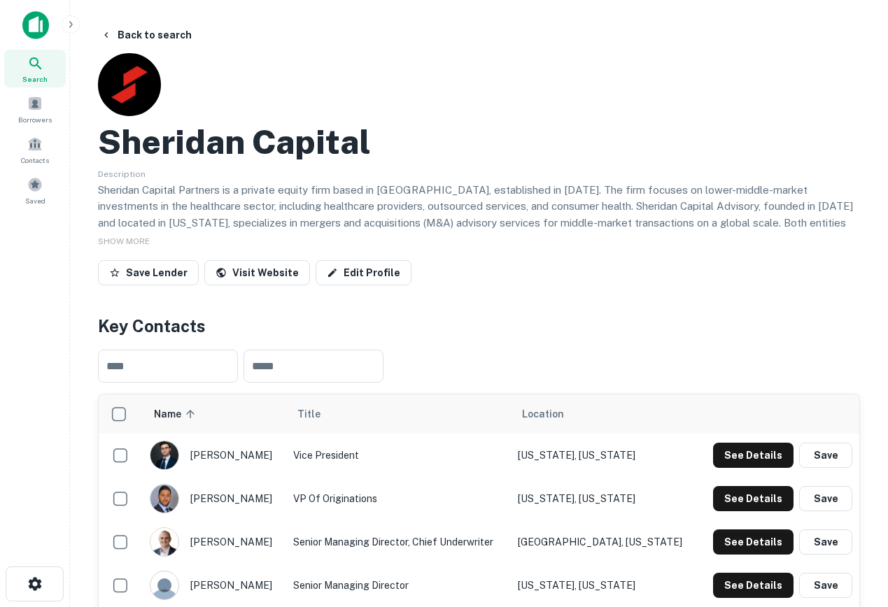
click at [71, 23] on icon "button" at bounding box center [70, 24] width 3 height 6
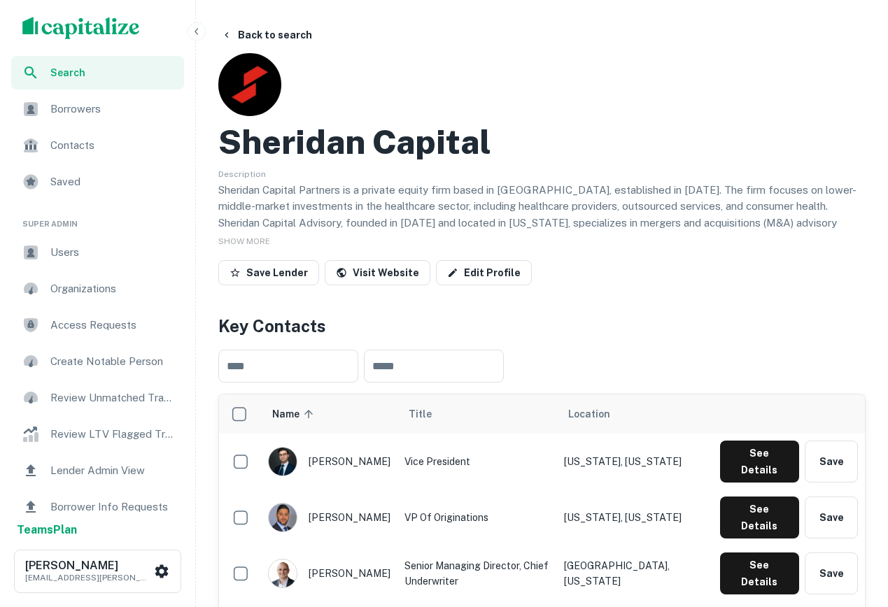
scroll to position [19, 0]
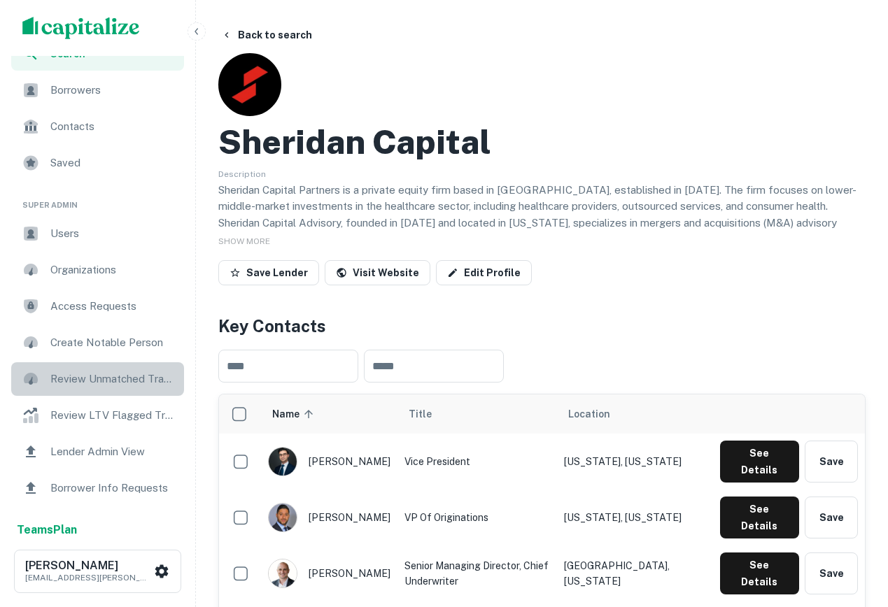
click at [104, 383] on span "Review Unmatched Transactions" at bounding box center [112, 379] width 125 height 17
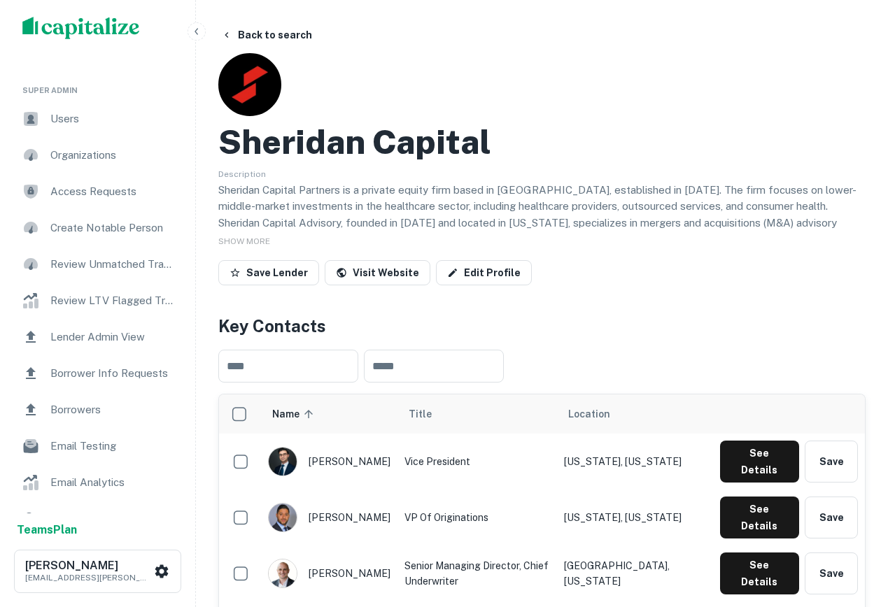
scroll to position [159, 0]
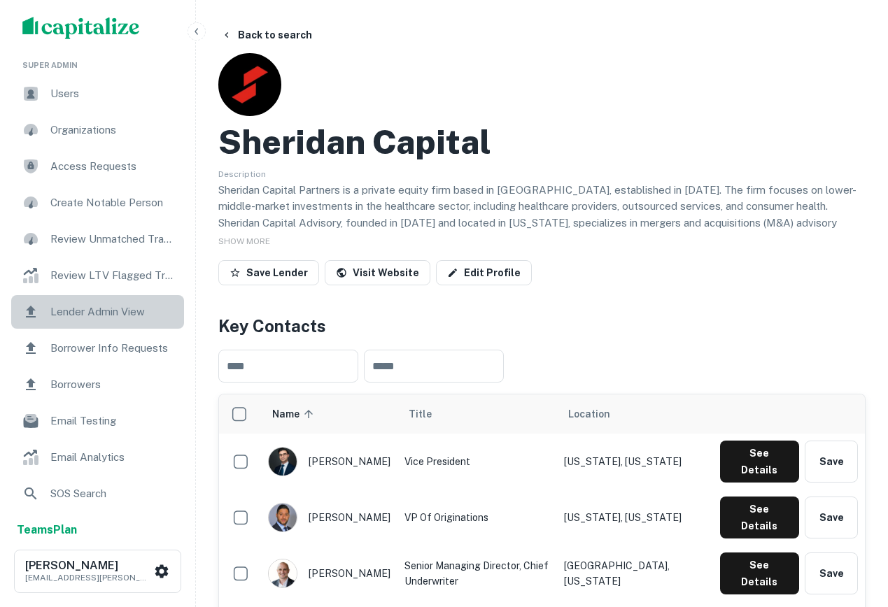
click at [133, 308] on span "Lender Admin View" at bounding box center [112, 312] width 125 height 17
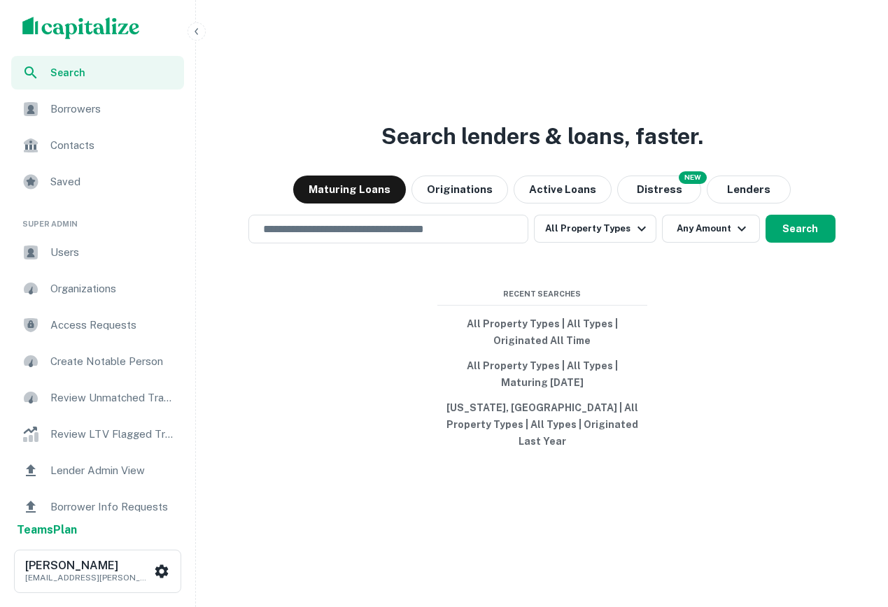
click at [197, 33] on icon "button" at bounding box center [195, 31] width 3 height 6
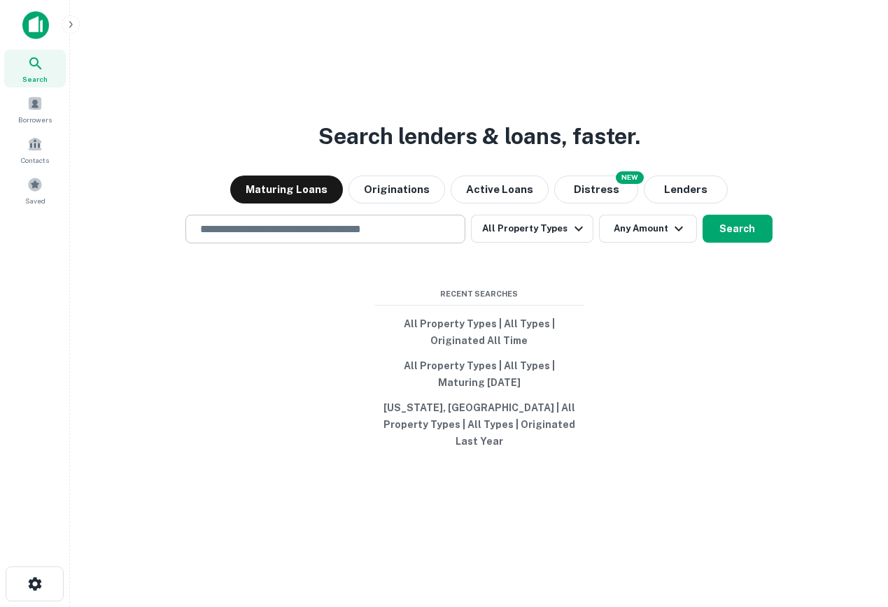
click at [325, 237] on input "text" at bounding box center [325, 229] width 267 height 16
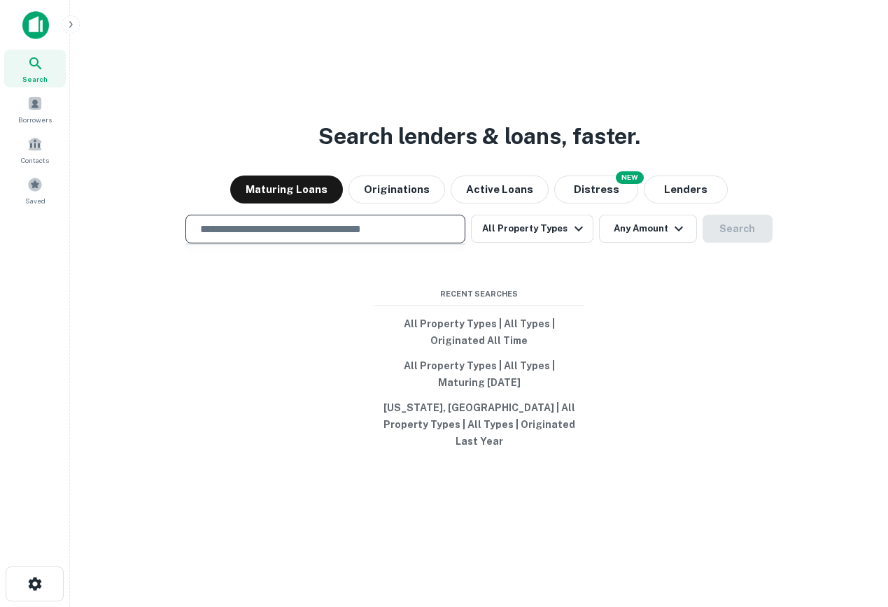
click at [360, 264] on div at bounding box center [325, 278] width 280 height 70
click at [291, 233] on input "text" at bounding box center [325, 229] width 267 height 16
click at [298, 231] on input "text" at bounding box center [325, 229] width 267 height 16
click at [269, 185] on button "Maturing Loans" at bounding box center [286, 190] width 113 height 28
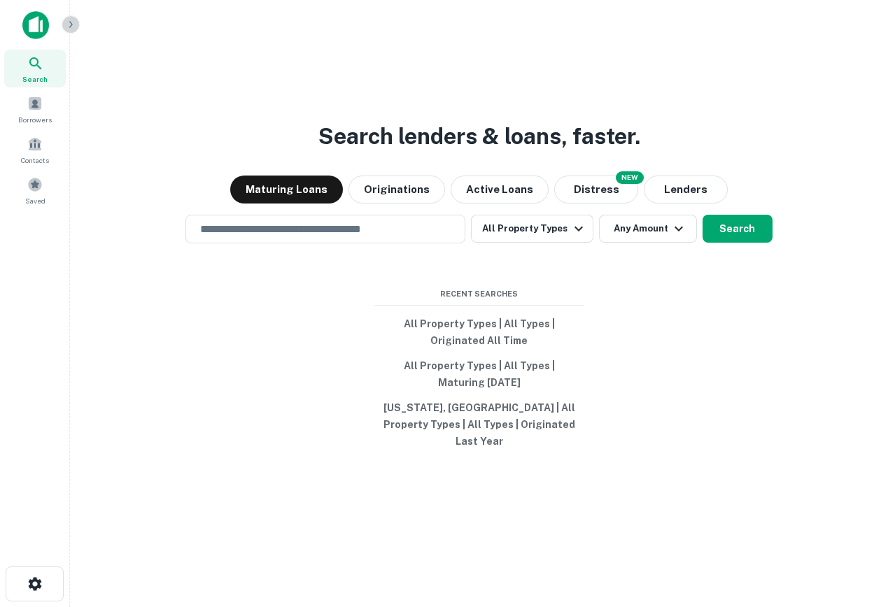
click at [70, 31] on button "button" at bounding box center [71, 24] width 18 height 18
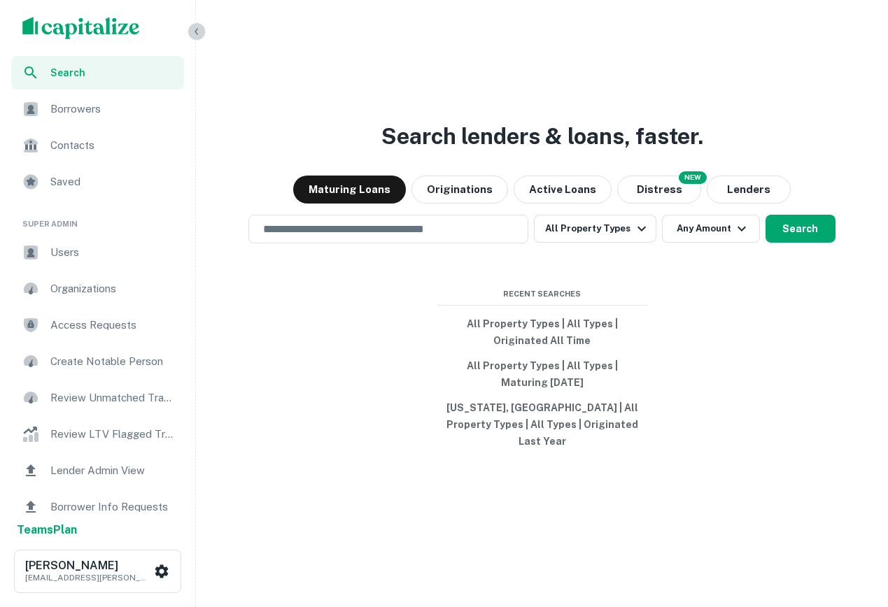
click at [197, 39] on button "button" at bounding box center [197, 31] width 18 height 18
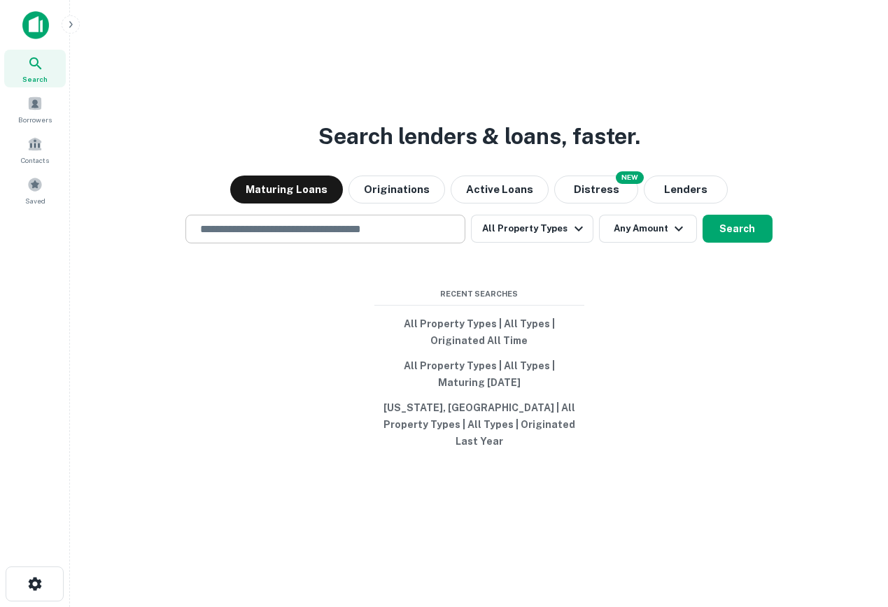
click at [267, 243] on div "​" at bounding box center [325, 229] width 280 height 29
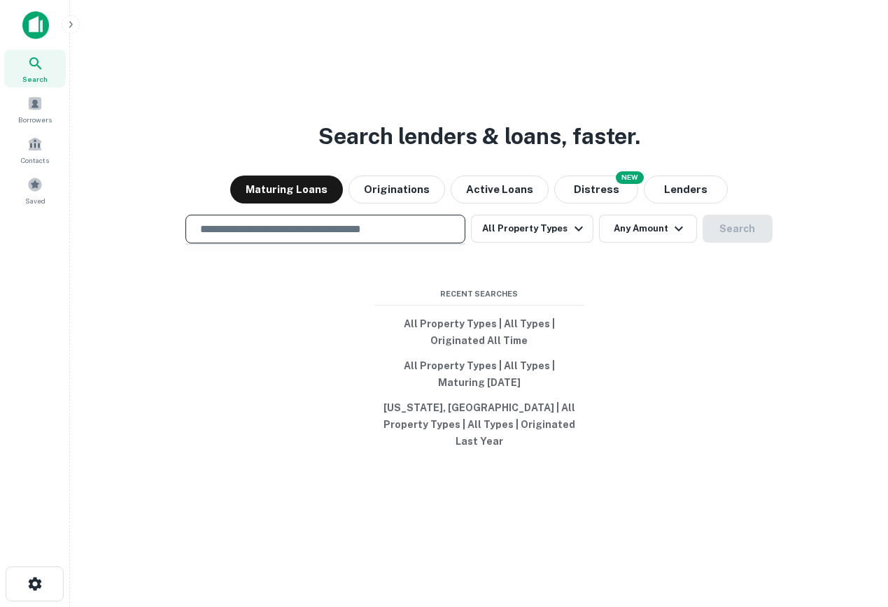
click at [316, 113] on div "Search lenders & loans, faster. Maturing Loans Originations Active Loans NEW Di…" at bounding box center [478, 337] width 795 height 607
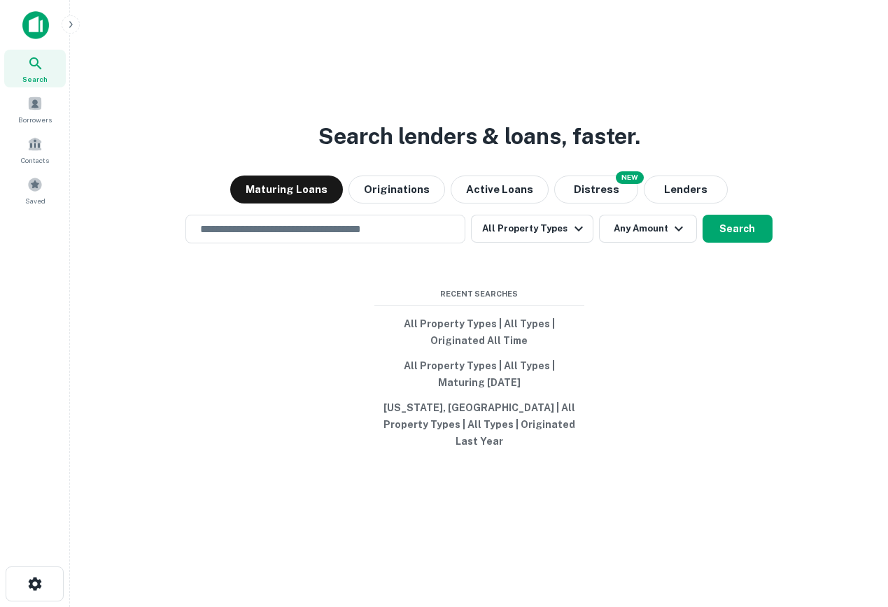
click at [76, 29] on icon "button" at bounding box center [70, 24] width 11 height 11
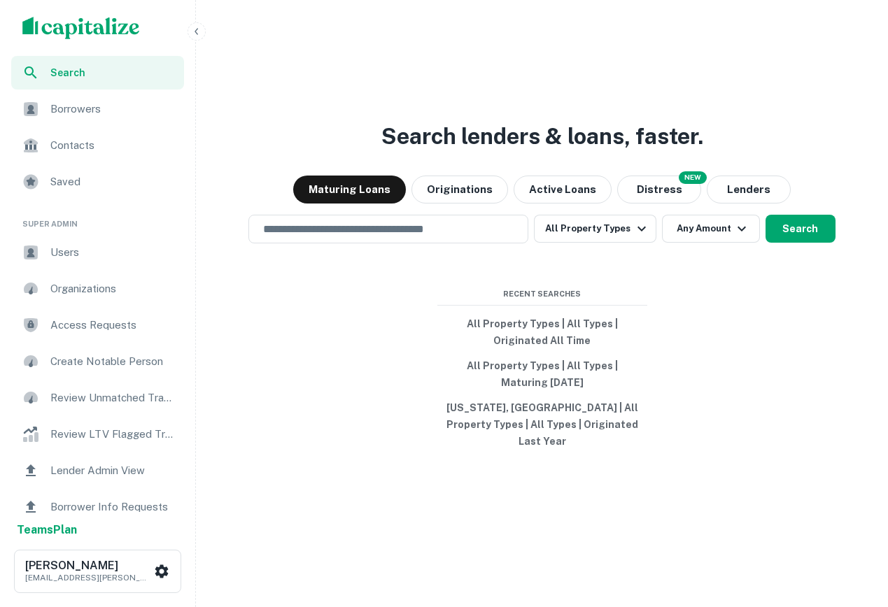
click at [73, 255] on span "Users" at bounding box center [112, 252] width 125 height 17
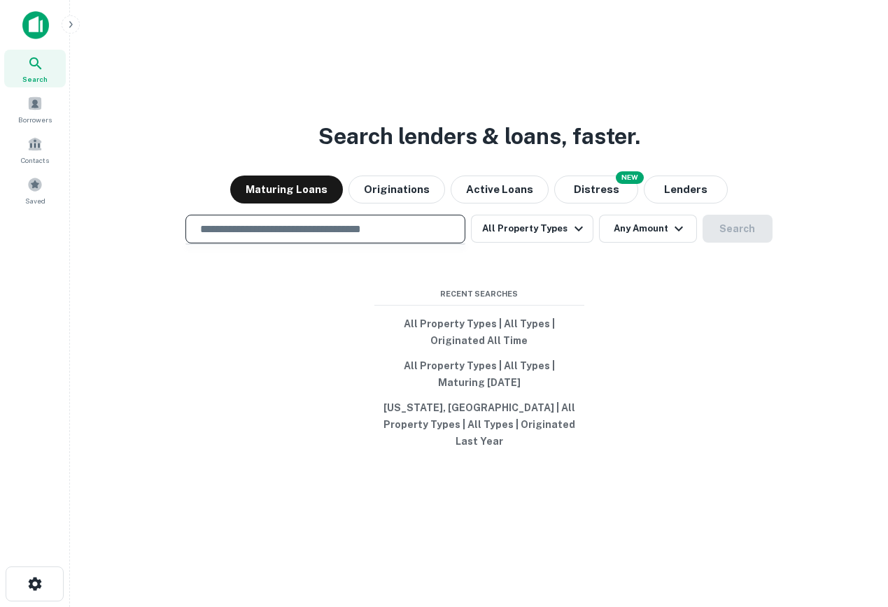
click at [234, 234] on input "text" at bounding box center [325, 229] width 267 height 16
type input "*"
click at [201, 81] on div "Search lenders & loans, faster. Maturing Loans Originations Active Loans NEW Di…" at bounding box center [478, 337] width 795 height 607
click at [201, 82] on div "Search lenders & loans, faster. Maturing Loans Originations Active Loans NEW Di…" at bounding box center [478, 337] width 795 height 607
click at [241, 235] on input "text" at bounding box center [325, 229] width 267 height 16
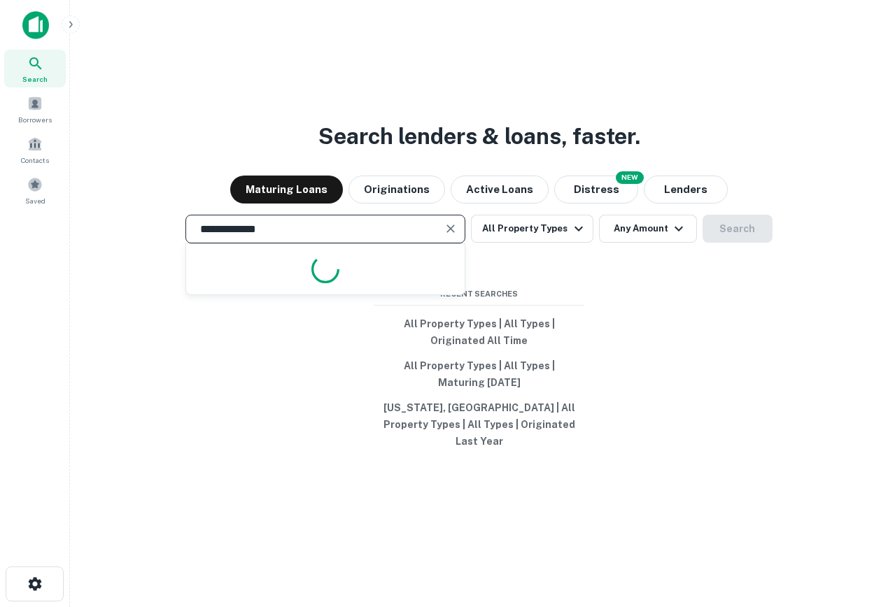
type input "**********"
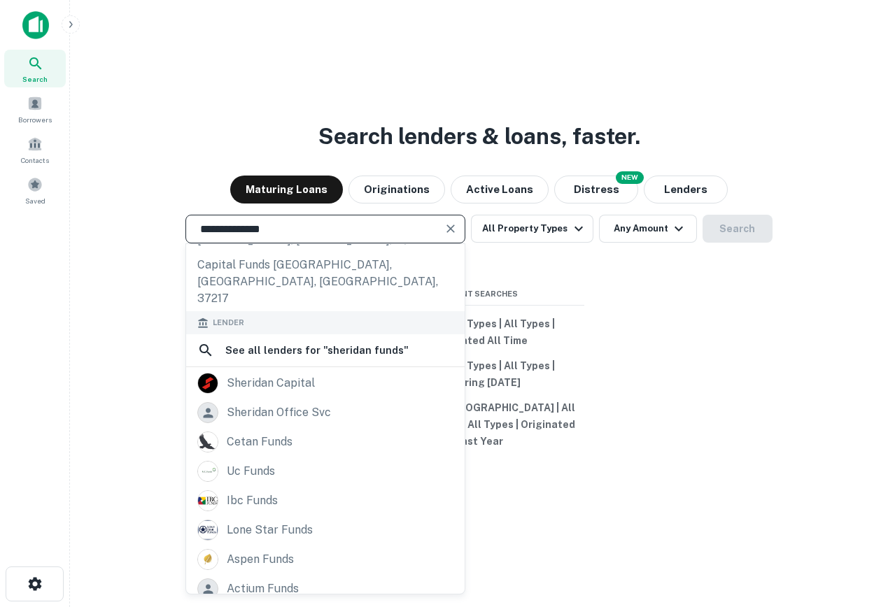
scroll to position [125, 0]
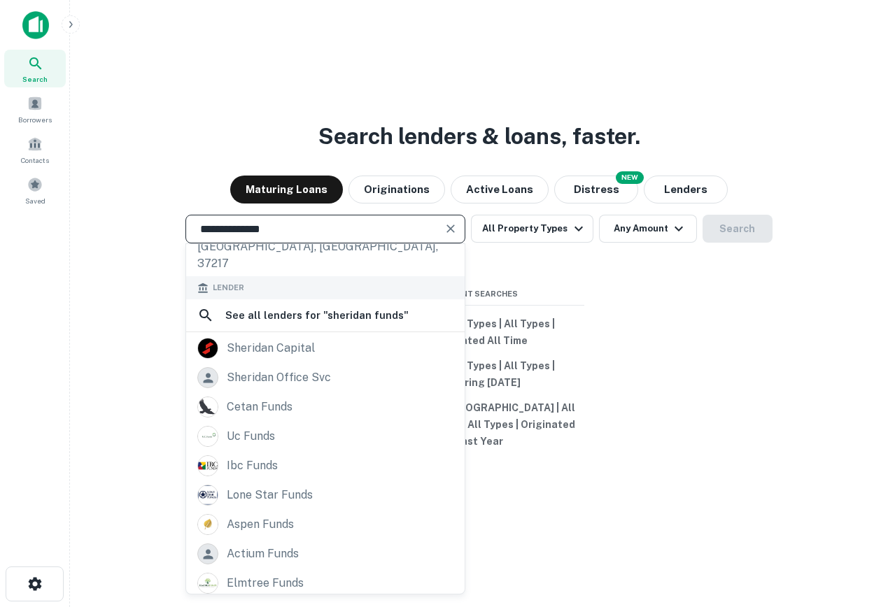
click at [276, 237] on input "**********" at bounding box center [315, 229] width 246 height 16
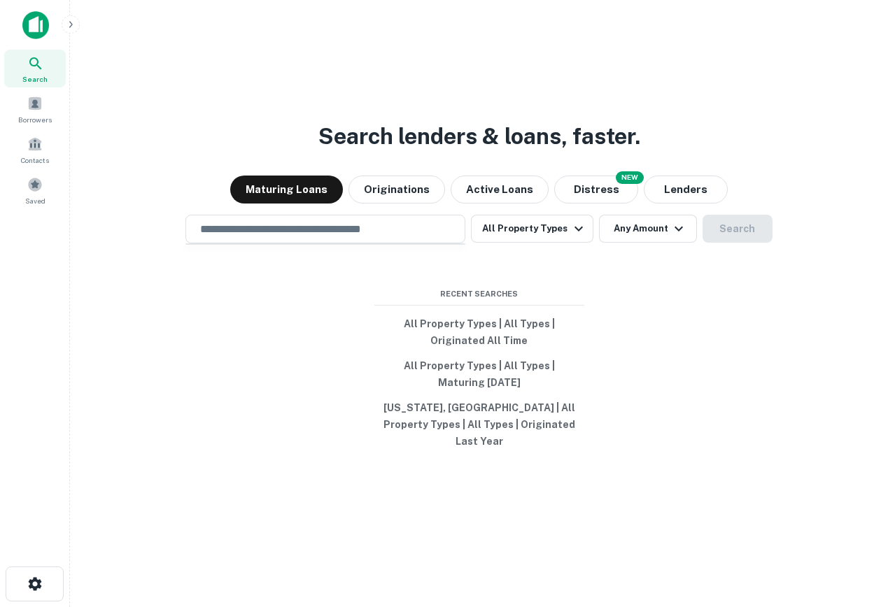
click at [329, 106] on div "Search lenders & loans, faster. Maturing Loans Originations Active Loans NEW Di…" at bounding box center [478, 337] width 795 height 607
click at [368, 243] on div "​" at bounding box center [325, 229] width 280 height 29
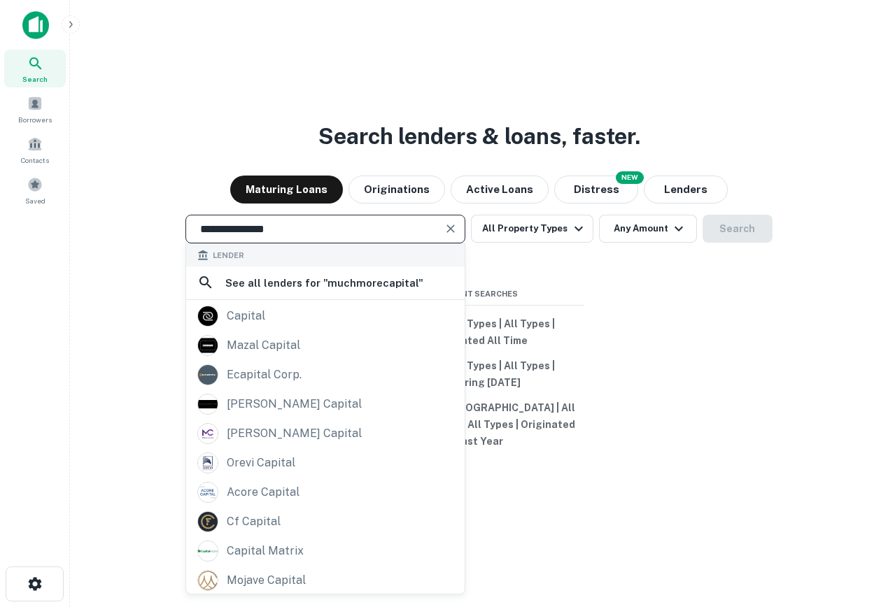
click at [321, 227] on div "**********" at bounding box center [325, 229] width 280 height 29
click at [319, 232] on input "**********" at bounding box center [315, 229] width 246 height 16
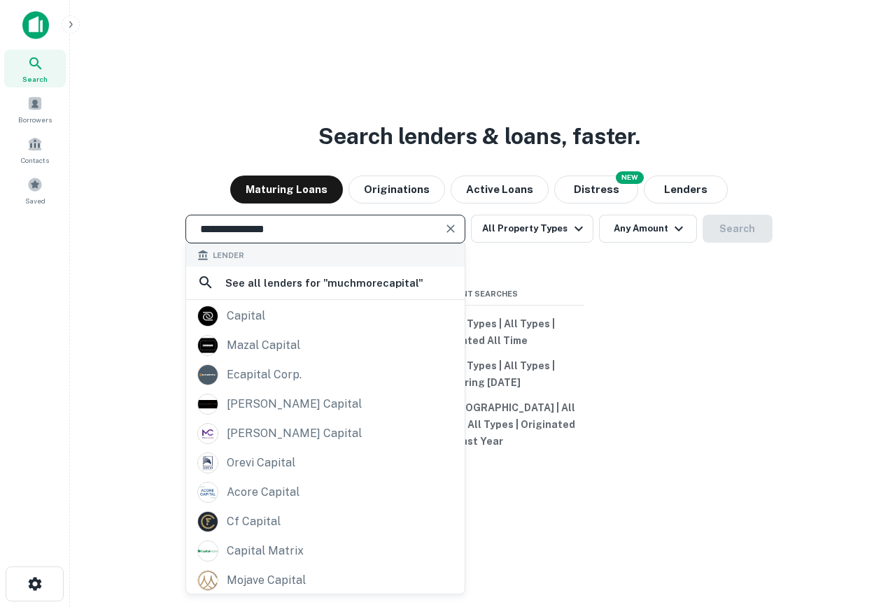
click at [319, 232] on input "**********" at bounding box center [315, 229] width 246 height 16
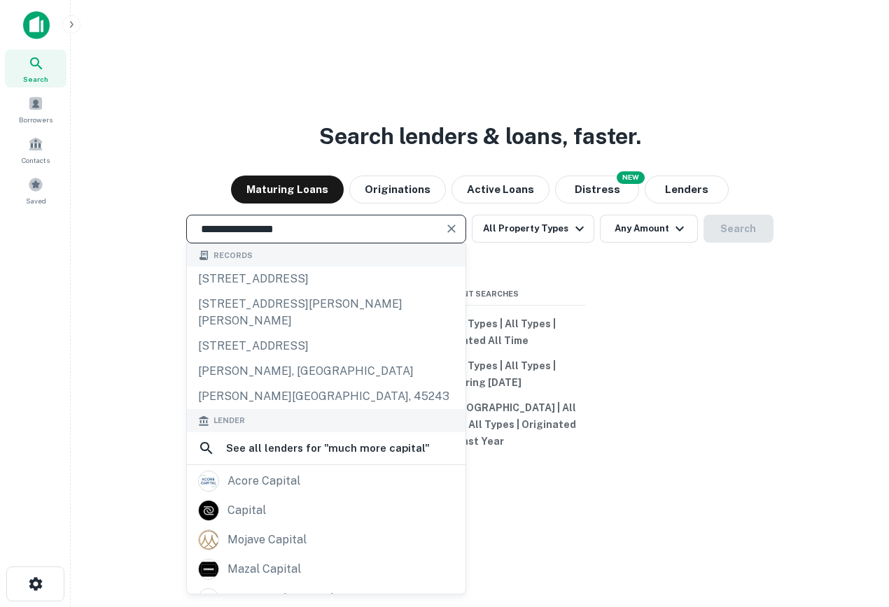
scroll to position [150, 0]
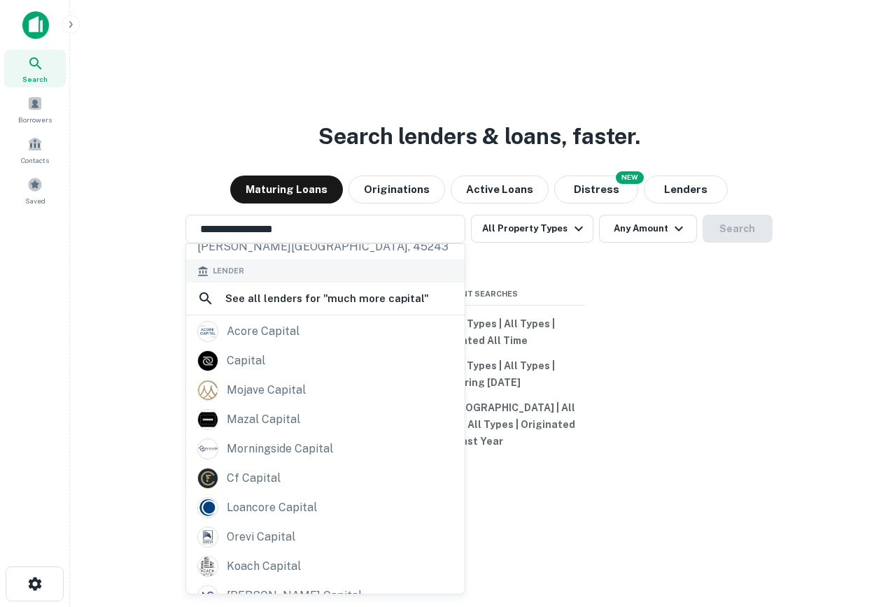
click at [644, 440] on div "**********" at bounding box center [478, 337] width 795 height 607
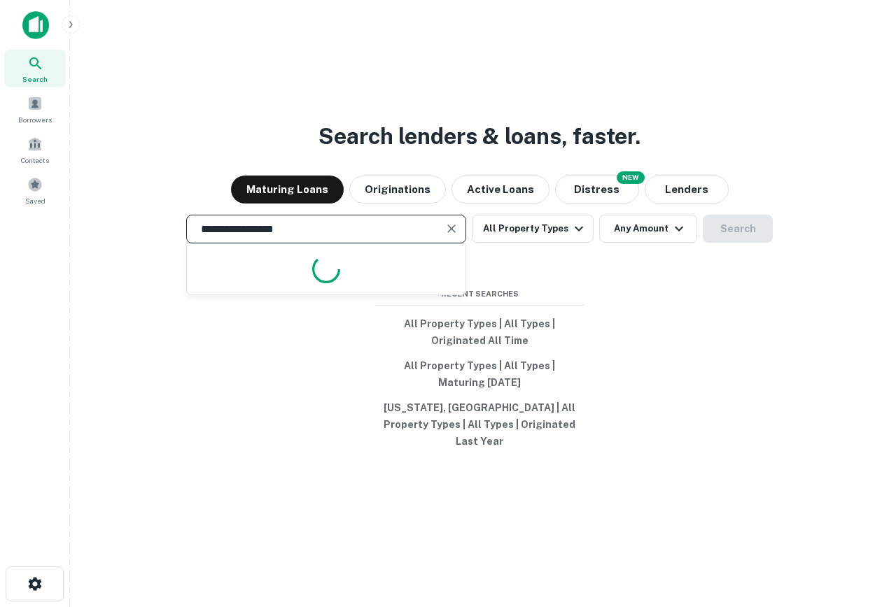
click at [271, 237] on input "**********" at bounding box center [315, 229] width 246 height 16
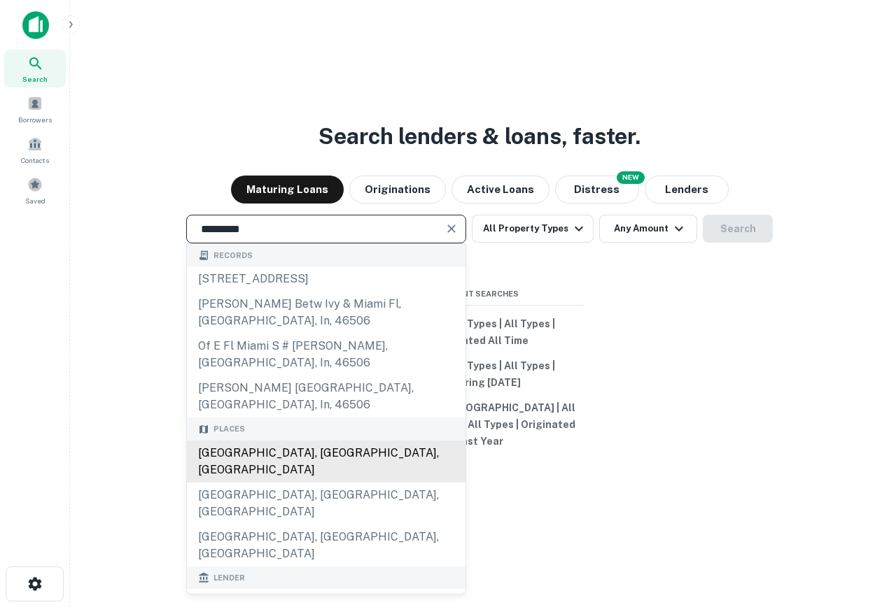
click at [291, 441] on div "[GEOGRAPHIC_DATA], [GEOGRAPHIC_DATA], [GEOGRAPHIC_DATA]" at bounding box center [326, 462] width 278 height 42
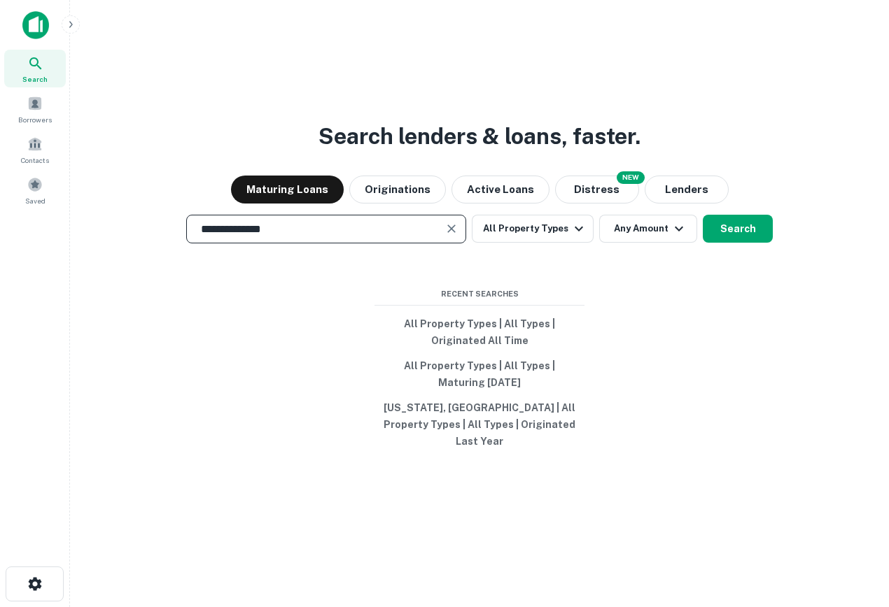
type input "**********"
click at [691, 243] on div "**********" at bounding box center [479, 229] width 796 height 29
click at [715, 243] on button "Search" at bounding box center [737, 229] width 70 height 28
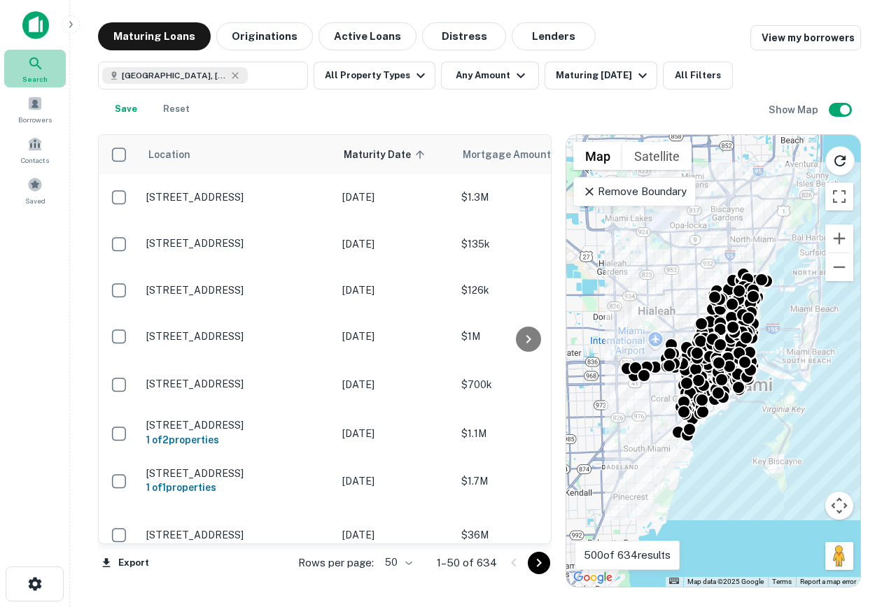
click at [33, 56] on icon at bounding box center [35, 63] width 17 height 17
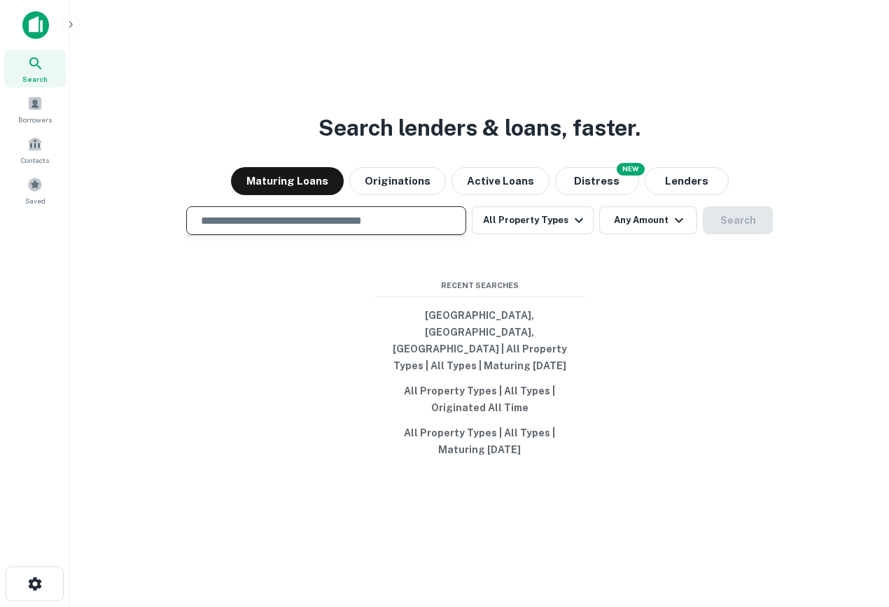
click at [282, 229] on input "text" at bounding box center [325, 221] width 267 height 16
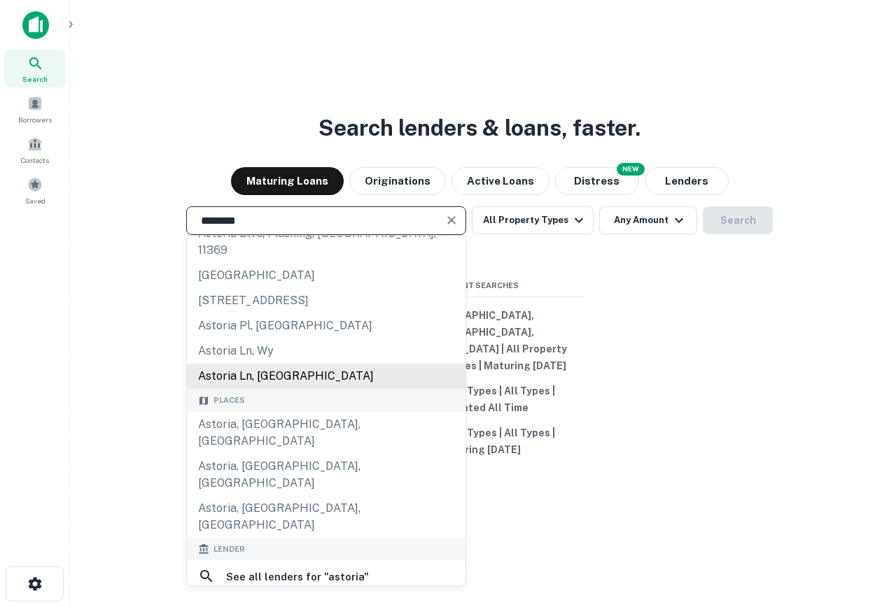
scroll to position [45, 0]
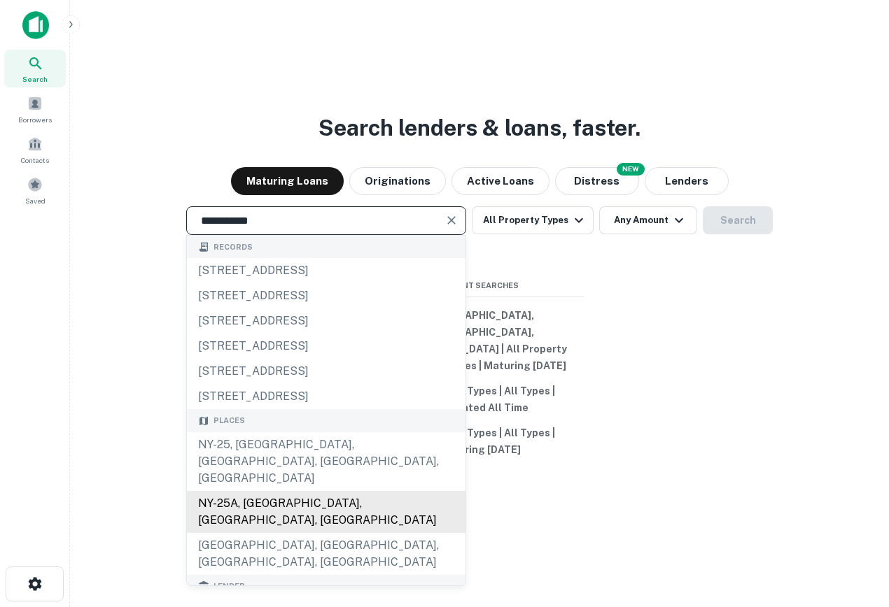
click at [316, 491] on div "NY-25A, Astoria, NY, USA" at bounding box center [326, 512] width 278 height 42
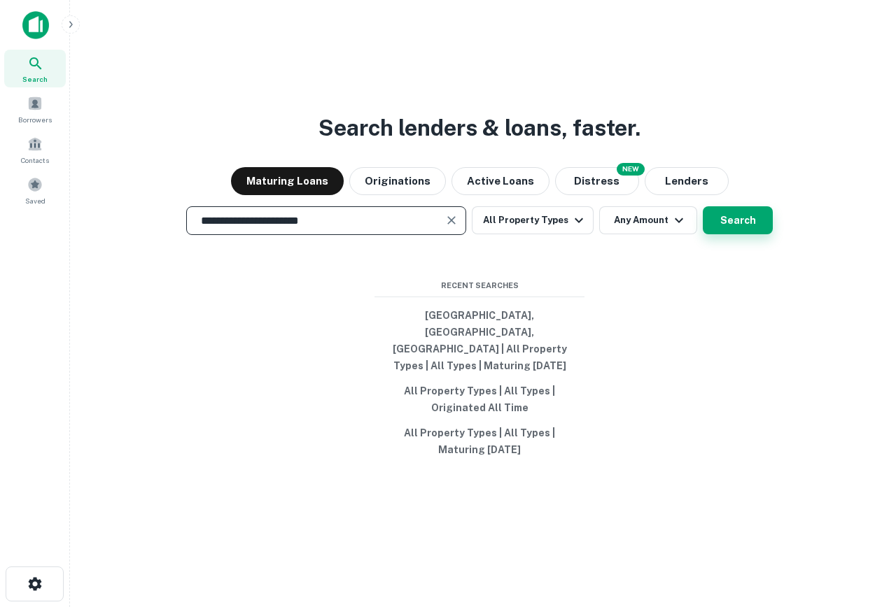
type input "**********"
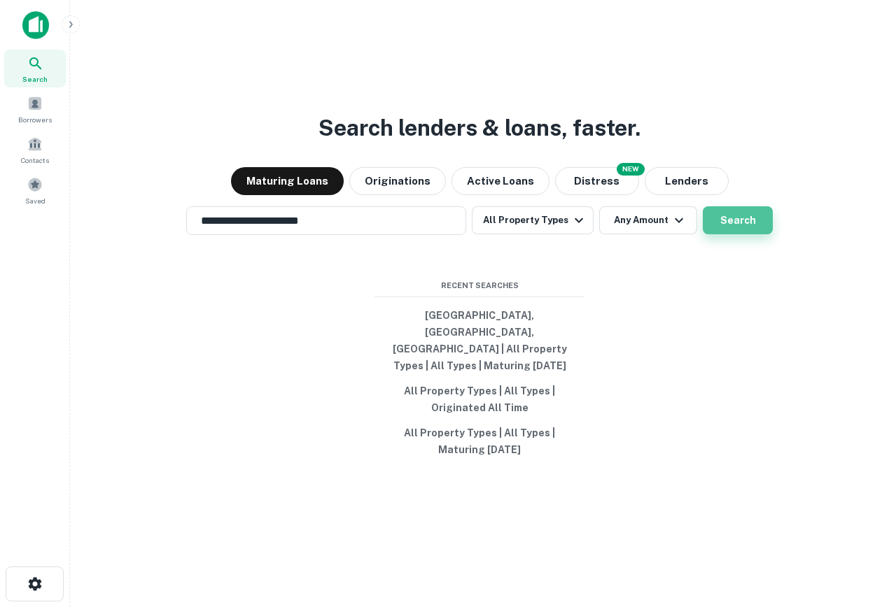
click at [751, 234] on button "Search" at bounding box center [737, 220] width 70 height 28
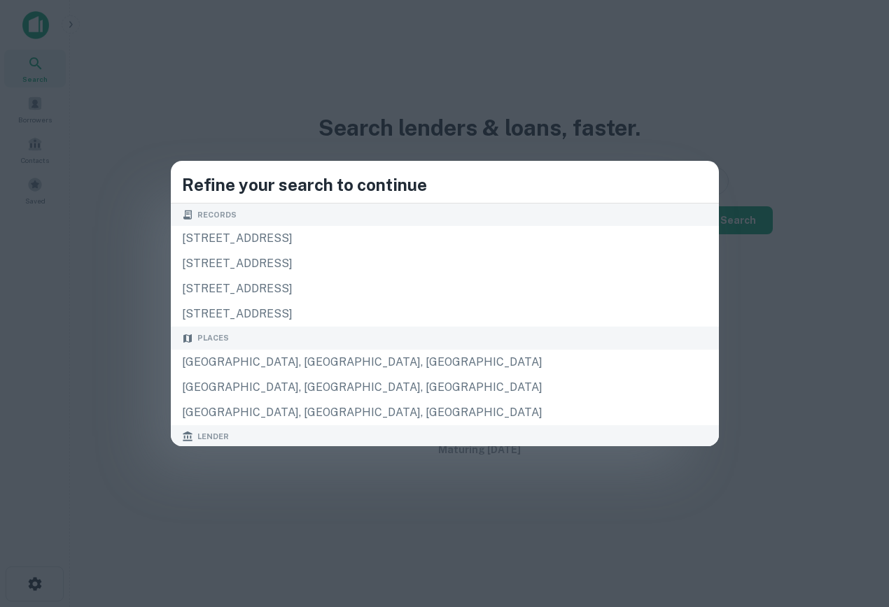
click at [654, 334] on div "Refine your search to continue Records 1 destiny usa dr, syracuse, ny, 13204 22…" at bounding box center [444, 303] width 889 height 607
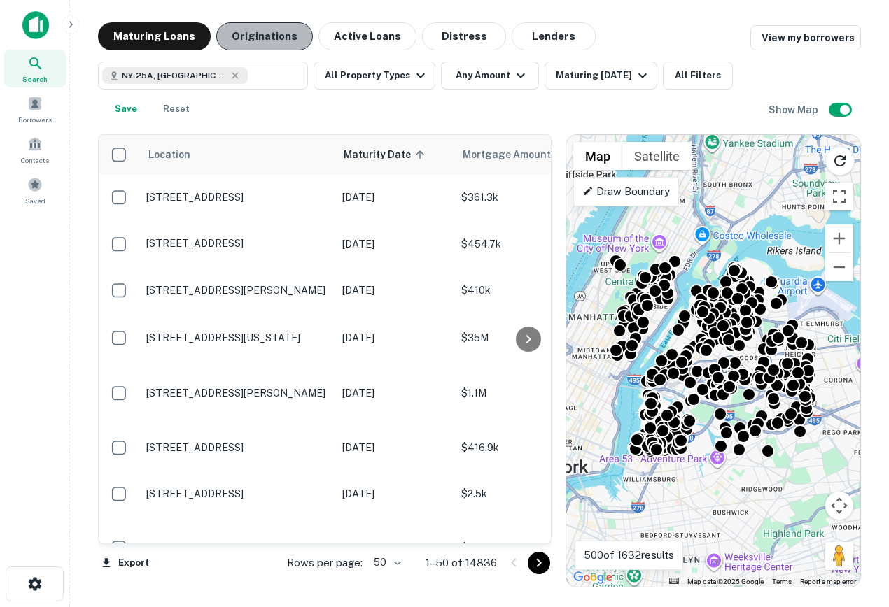
click at [297, 34] on button "Originations" at bounding box center [264, 36] width 97 height 28
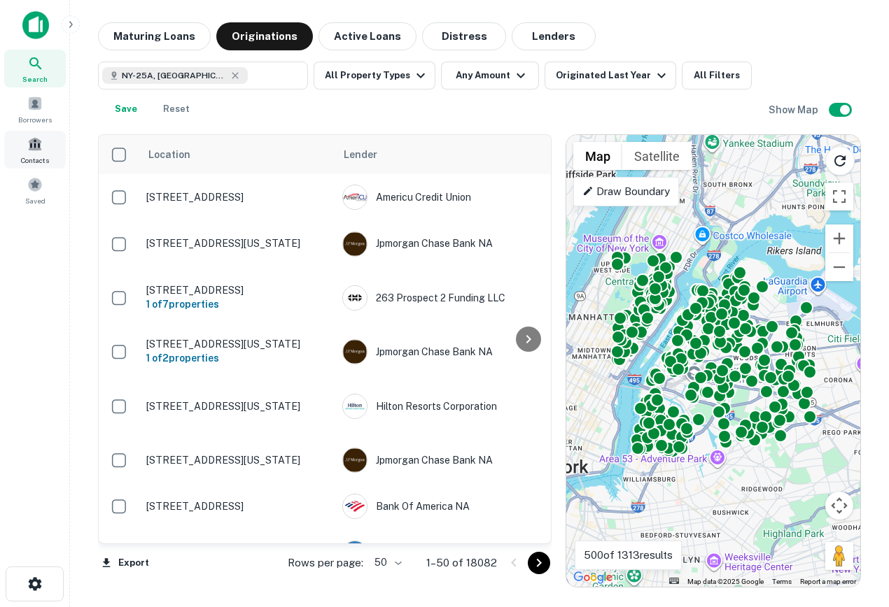
click at [45, 148] on div "Contacts" at bounding box center [35, 150] width 62 height 38
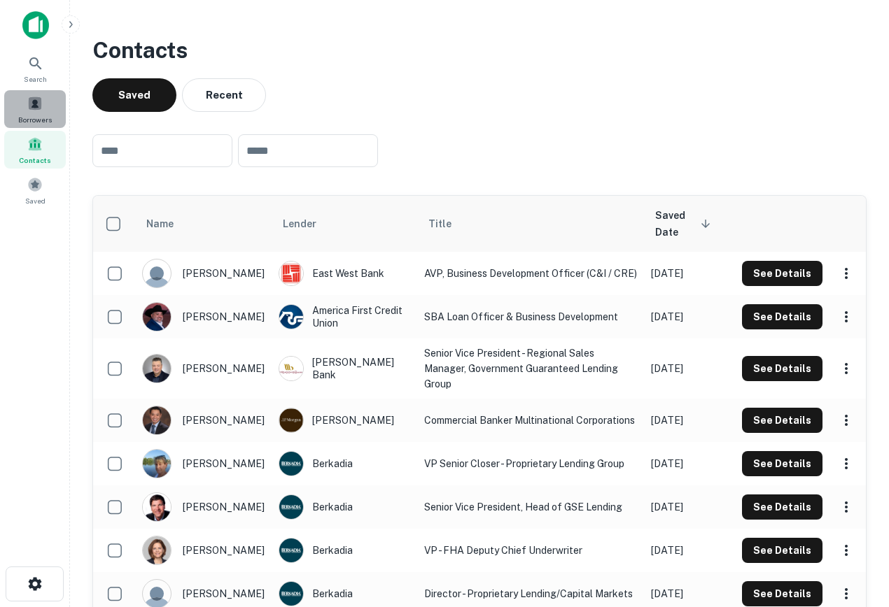
click at [41, 118] on span "Borrowers" at bounding box center [35, 119] width 34 height 11
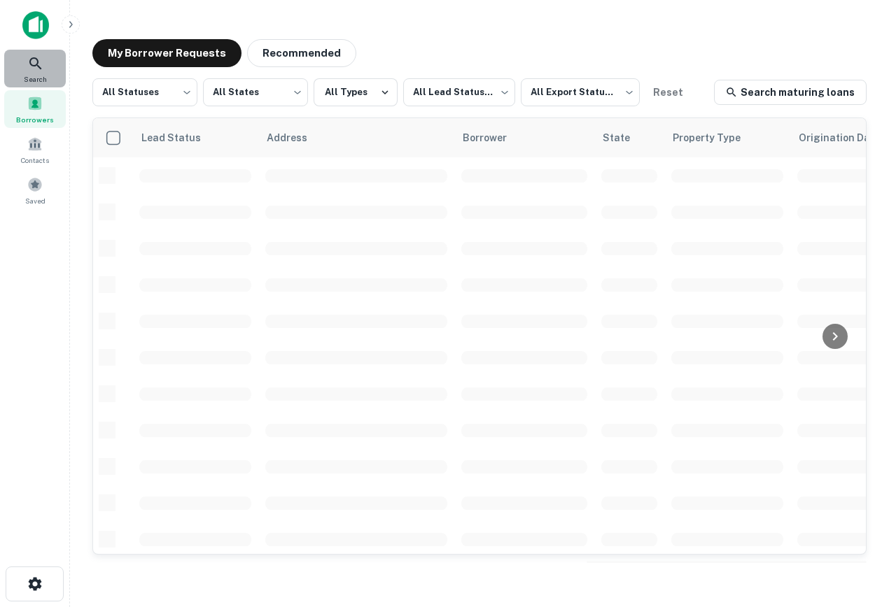
click at [33, 53] on div "Search" at bounding box center [35, 69] width 62 height 38
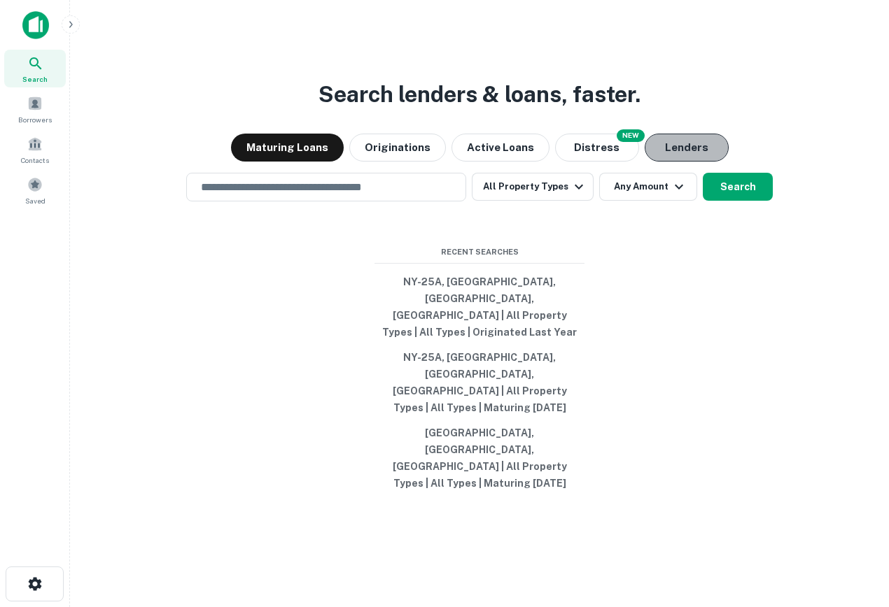
click at [714, 162] on button "Lenders" at bounding box center [686, 148] width 84 height 28
click at [316, 195] on input "text" at bounding box center [325, 187] width 267 height 16
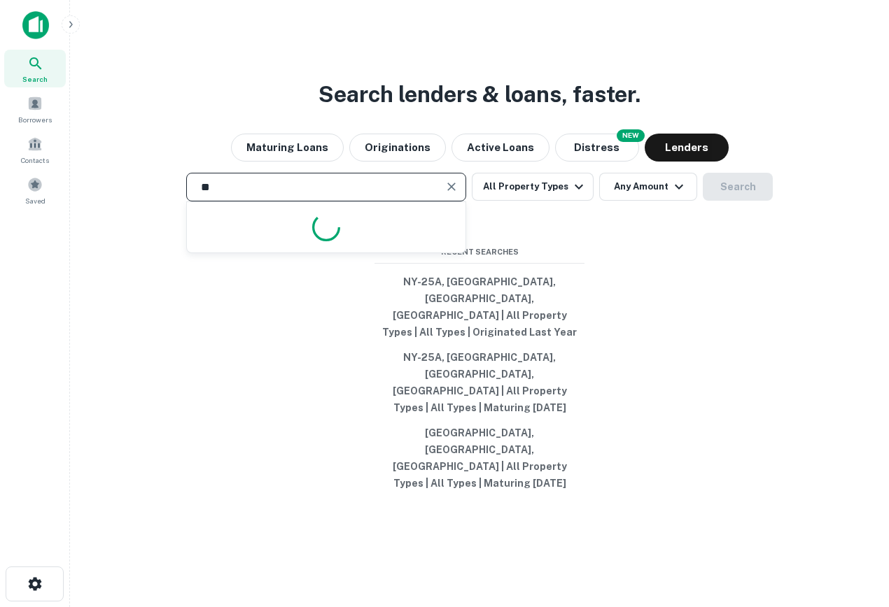
type input "*"
click at [449, 420] on button "[GEOGRAPHIC_DATA], [GEOGRAPHIC_DATA], [GEOGRAPHIC_DATA] | All Property Types | …" at bounding box center [479, 458] width 210 height 76
type input "**********"
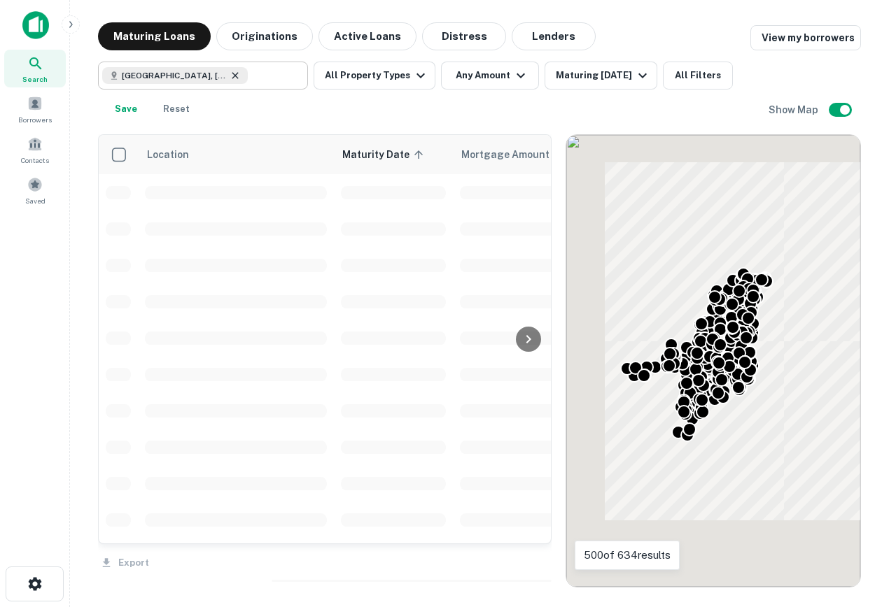
click at [229, 76] on icon at bounding box center [234, 75] width 11 height 11
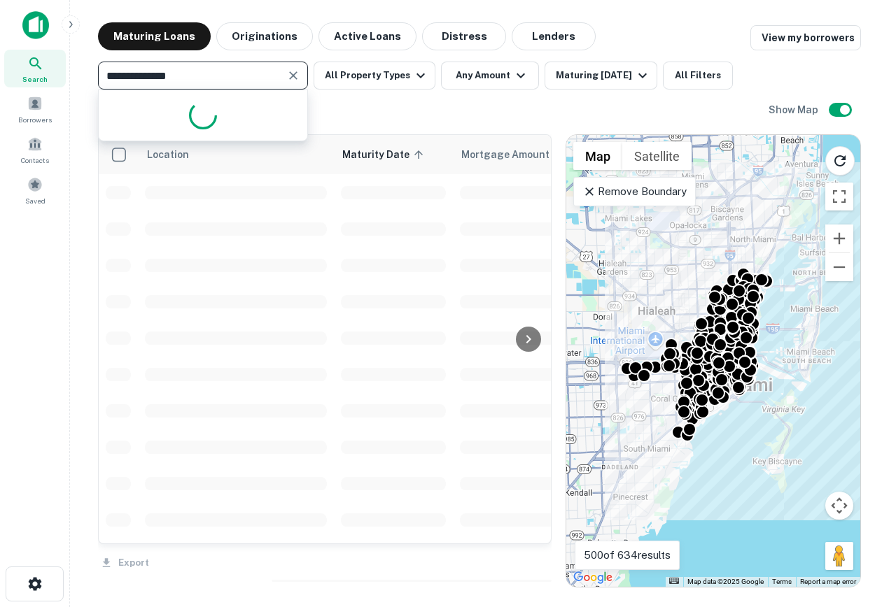
click at [189, 76] on input "**********" at bounding box center [191, 76] width 178 height 20
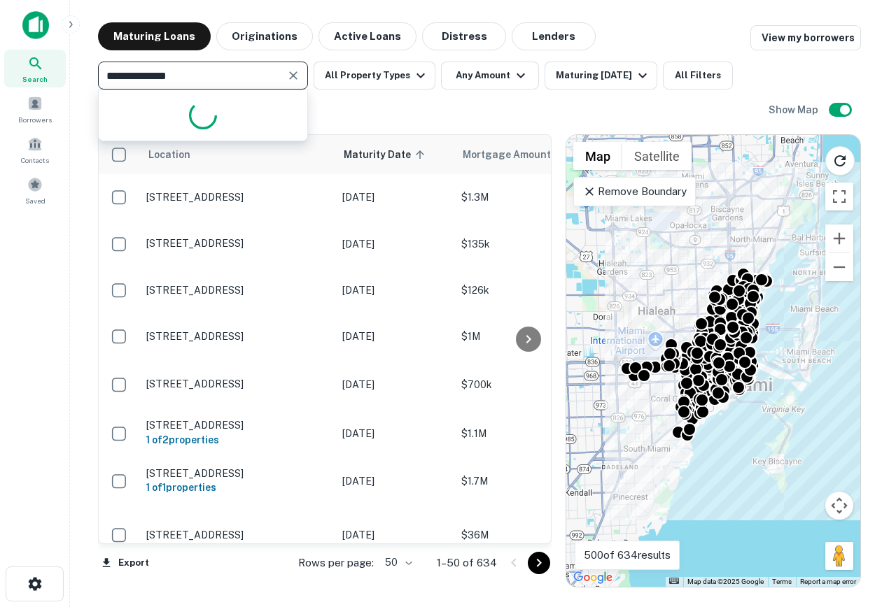
click at [189, 76] on input "**********" at bounding box center [191, 76] width 178 height 20
type input "******"
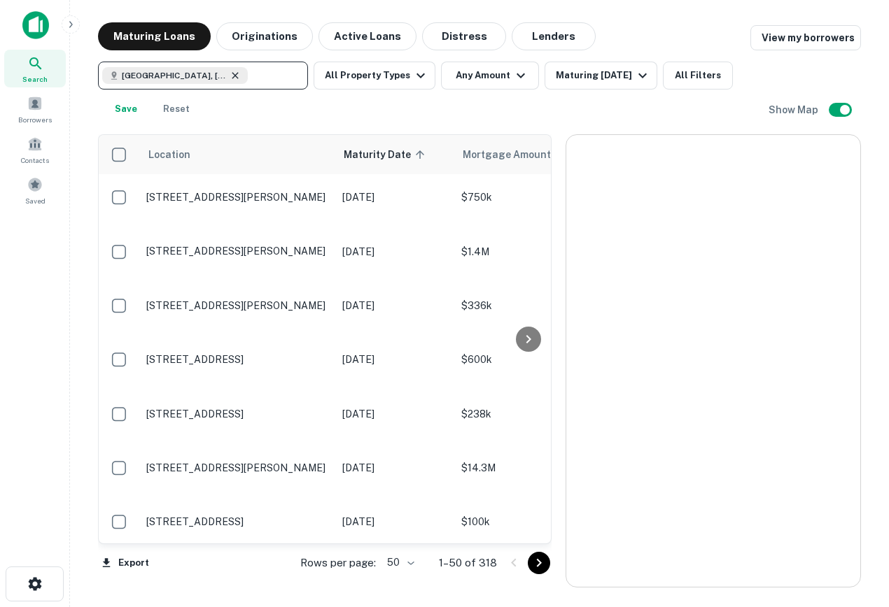
click at [229, 76] on icon at bounding box center [234, 75] width 11 height 11
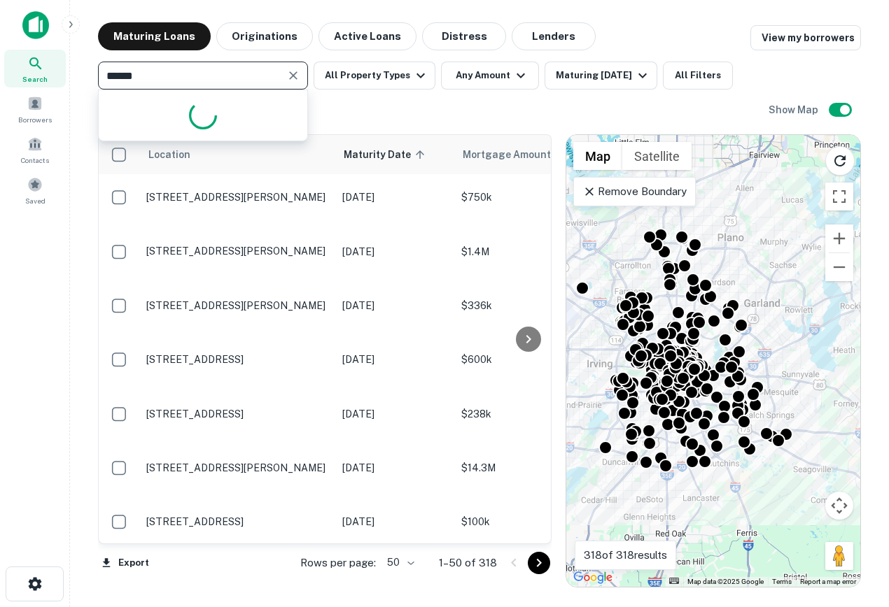
type input "*******"
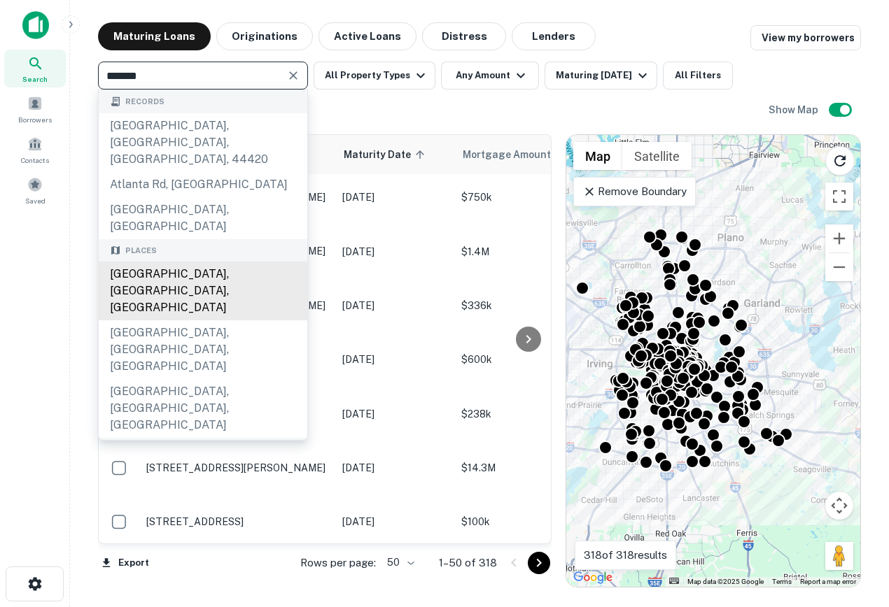
click at [188, 262] on div "Atlanta, GA, USA" at bounding box center [203, 291] width 208 height 59
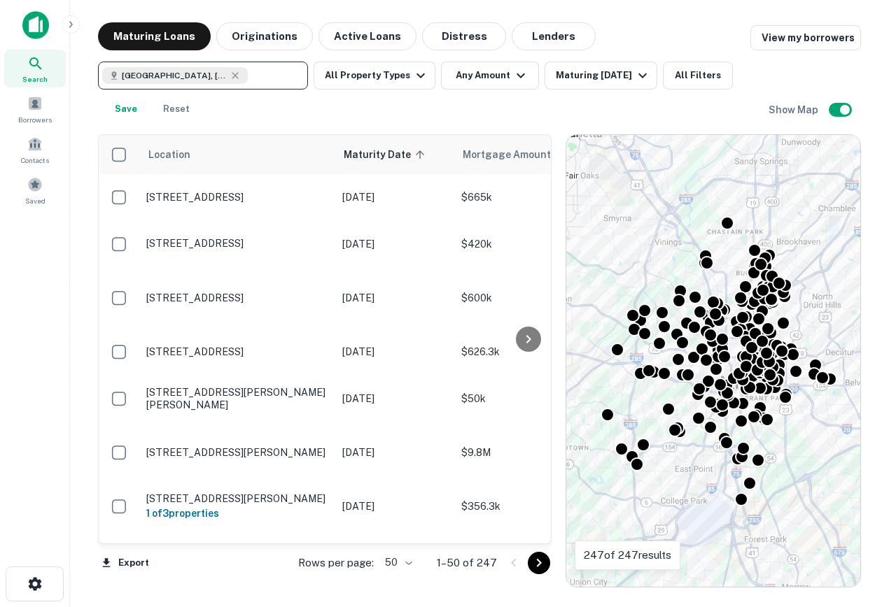
click at [36, 64] on icon at bounding box center [35, 63] width 12 height 12
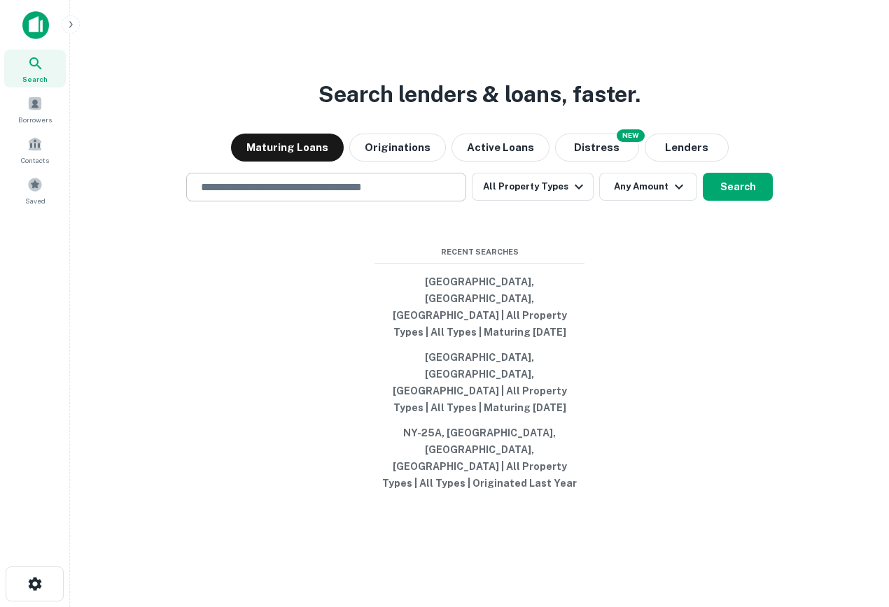
click at [275, 195] on input "text" at bounding box center [325, 187] width 267 height 16
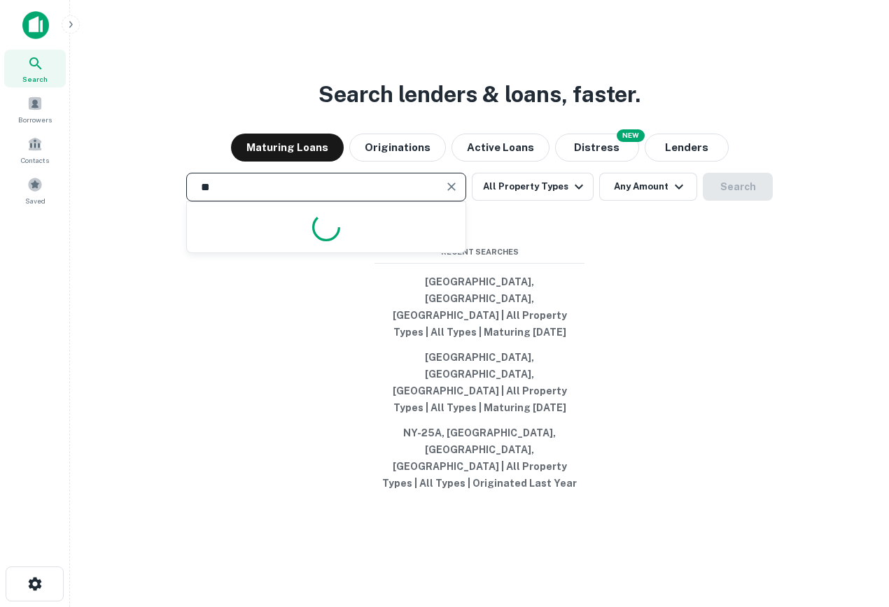
type input "*"
click at [338, 195] on input "text" at bounding box center [325, 187] width 267 height 16
click at [267, 201] on div "​" at bounding box center [326, 187] width 280 height 29
type input "**********"
click at [739, 201] on button "Search" at bounding box center [737, 187] width 70 height 28
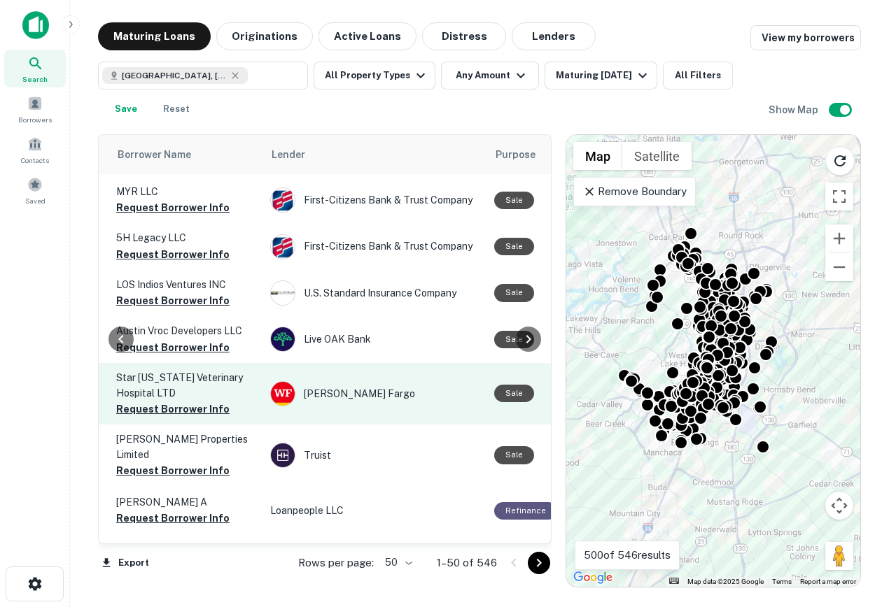
scroll to position [2018, 0]
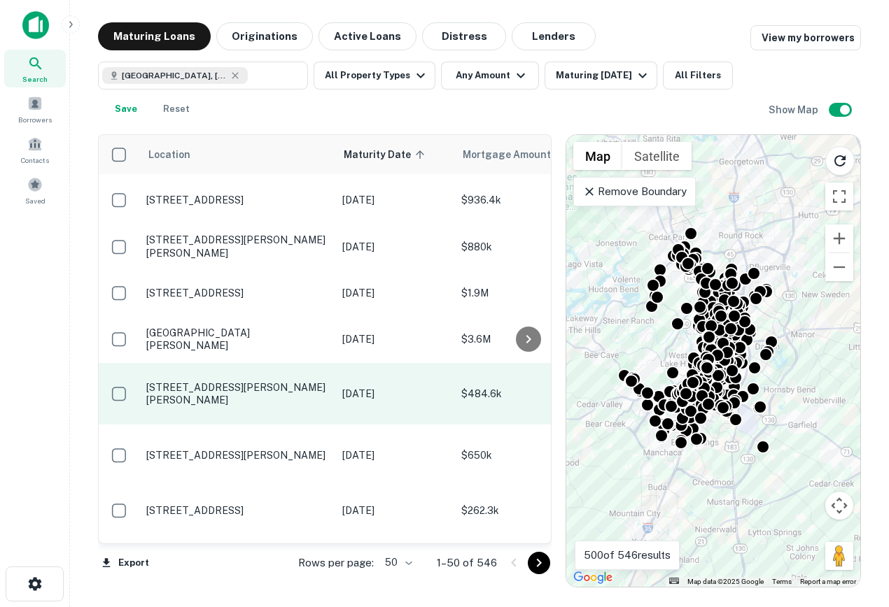
click at [232, 381] on p "10706 Brodie Ln Austin, TX78748" at bounding box center [237, 393] width 182 height 25
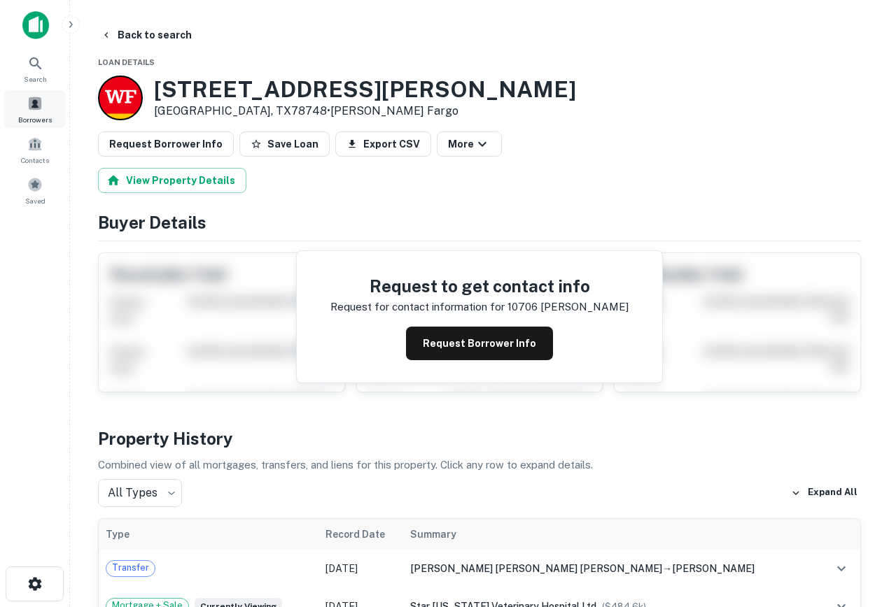
click at [42, 110] on span at bounding box center [34, 103] width 15 height 15
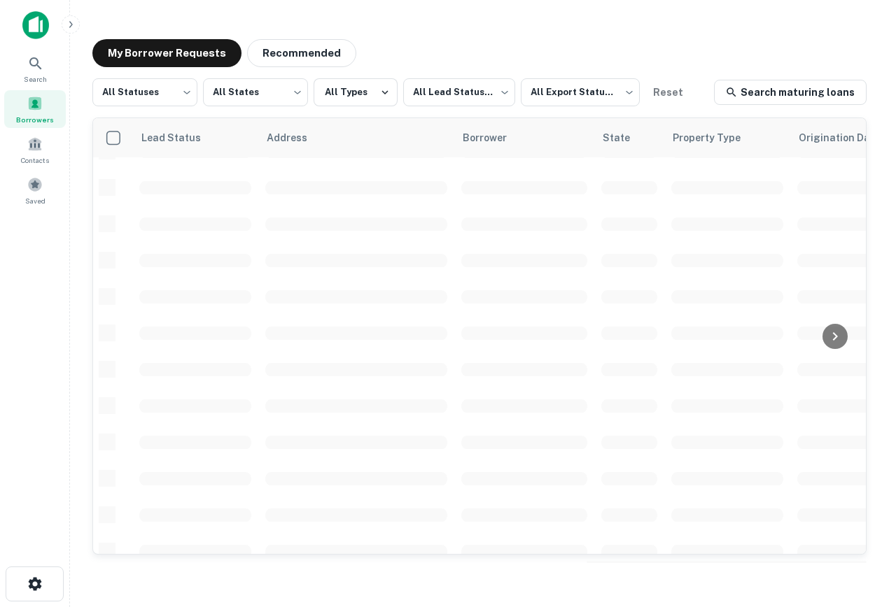
scroll to position [513, 0]
click at [31, 65] on icon at bounding box center [35, 63] width 17 height 17
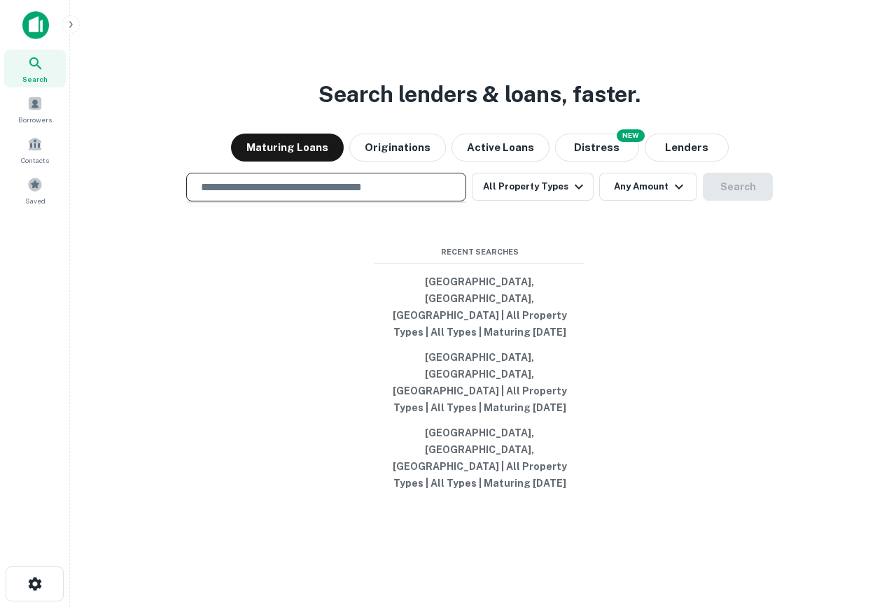
click at [367, 195] on input "text" at bounding box center [325, 187] width 267 height 16
type input "**********"
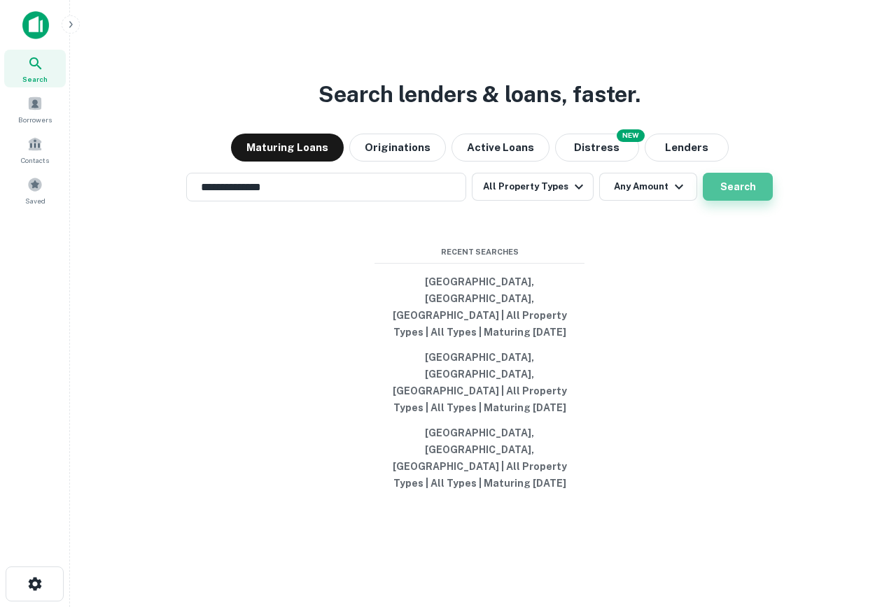
click at [730, 201] on button "Search" at bounding box center [737, 187] width 70 height 28
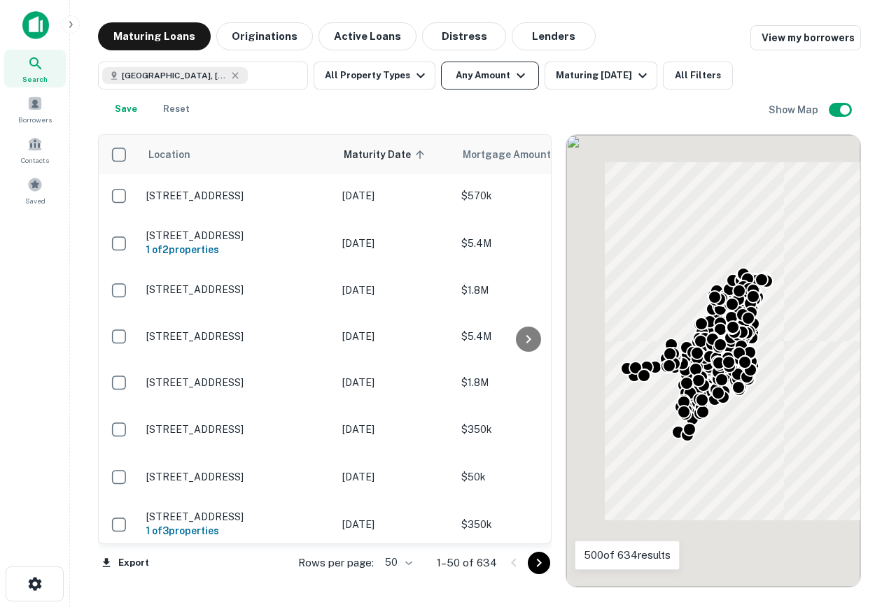
scroll to position [513, 0]
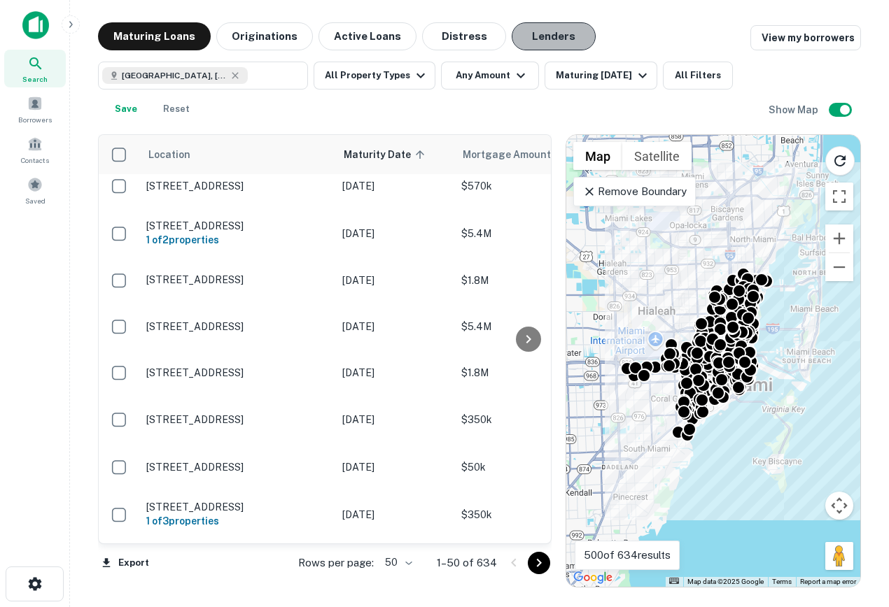
click at [518, 29] on button "Lenders" at bounding box center [553, 36] width 84 height 28
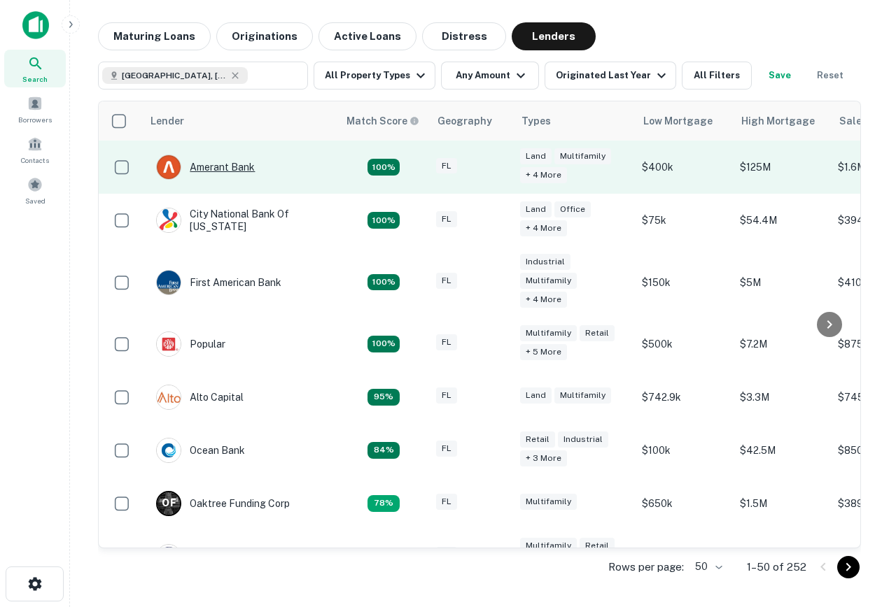
click at [197, 169] on div "Amerant Bank" at bounding box center [205, 167] width 99 height 25
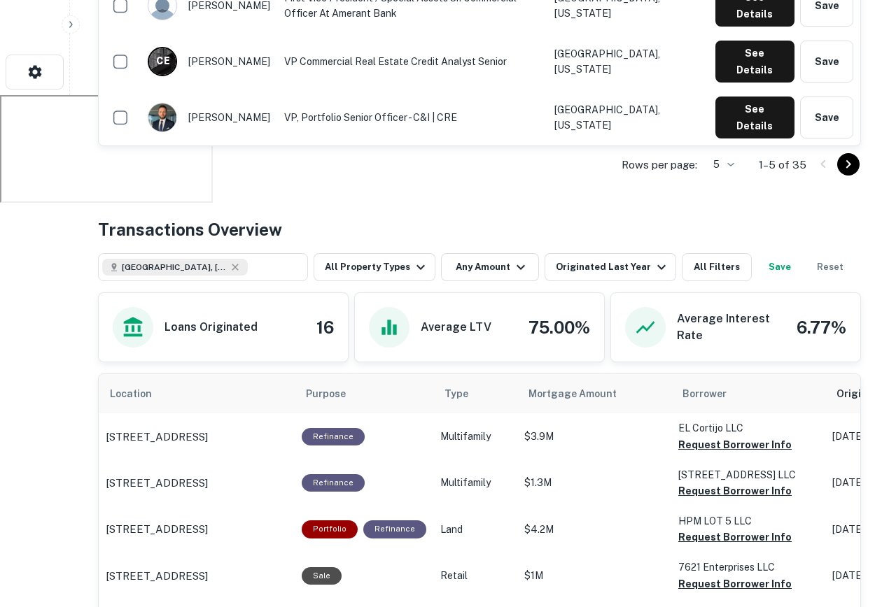
scroll to position [513, 0]
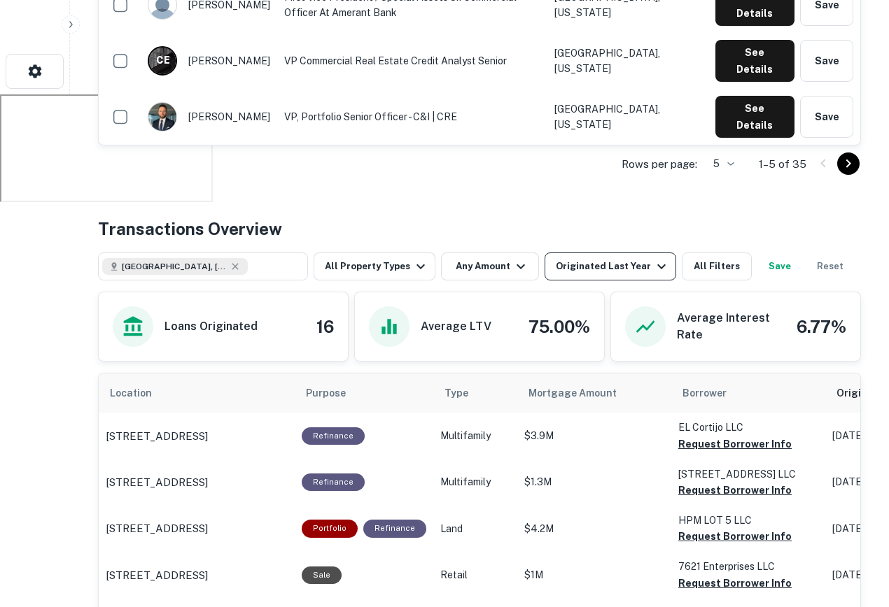
click at [581, 275] on button "Originated Last Year" at bounding box center [610, 267] width 132 height 28
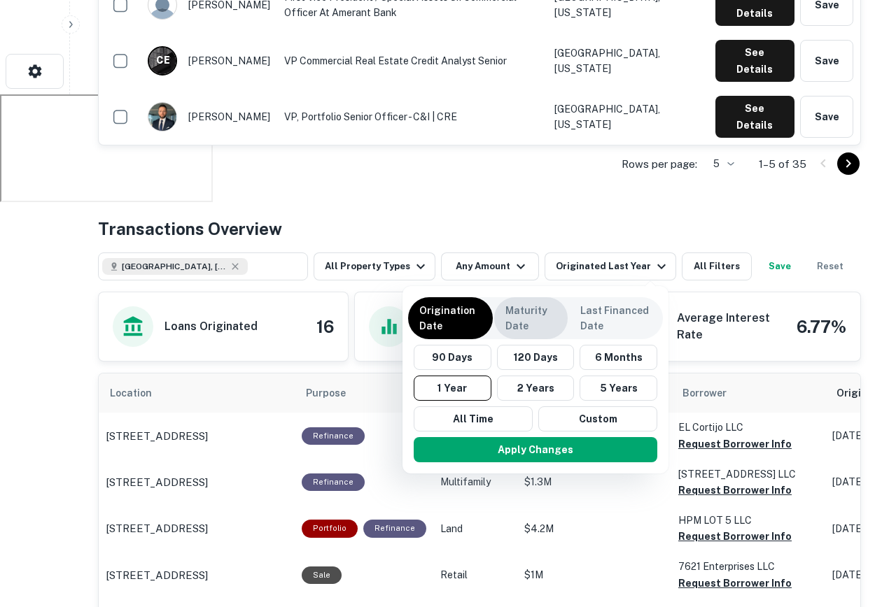
click at [530, 322] on p "Maturity Date" at bounding box center [530, 318] width 51 height 31
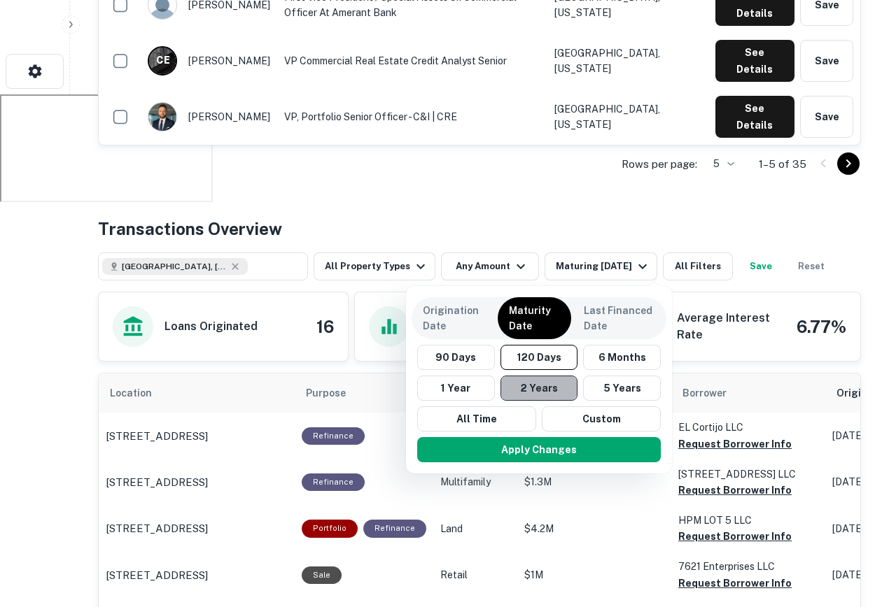
click at [532, 394] on button "2 Years" at bounding box center [539, 388] width 78 height 25
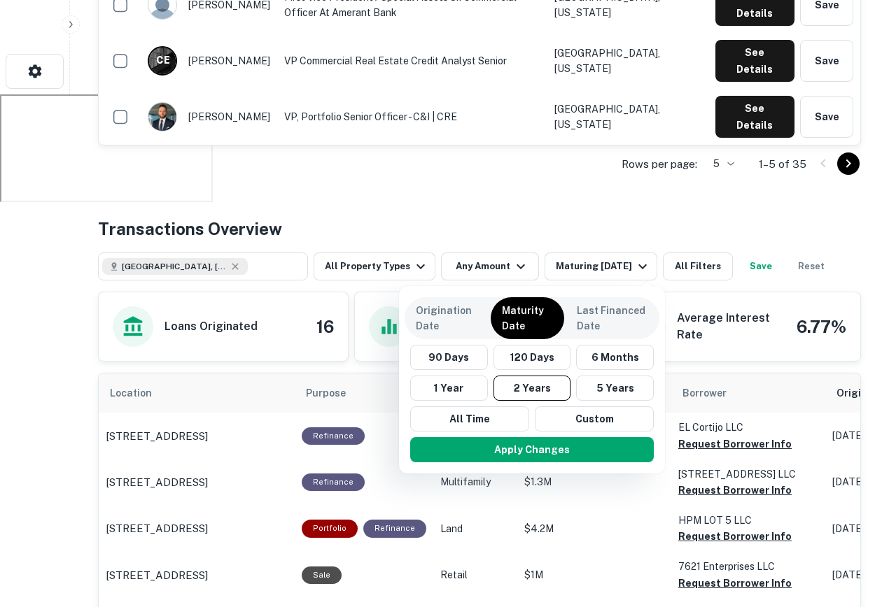
click at [453, 374] on div "90 Days 120 Days 6 Months 1 Year 2 Years 5 Years All Time Custom" at bounding box center [531, 388] width 255 height 87
click at [453, 382] on button "1 Year" at bounding box center [449, 388] width 78 height 25
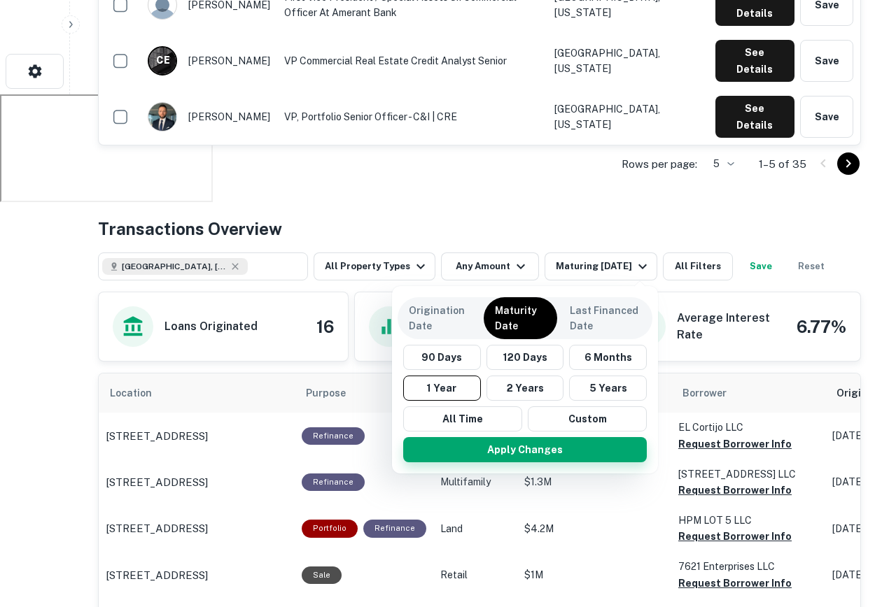
click at [505, 448] on button "Apply Changes" at bounding box center [524, 449] width 243 height 25
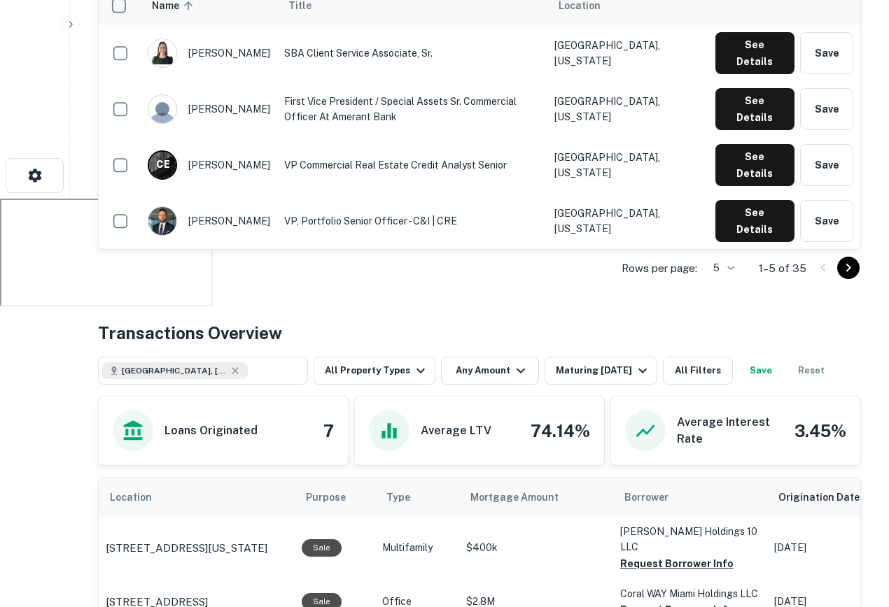
scroll to position [416, 0]
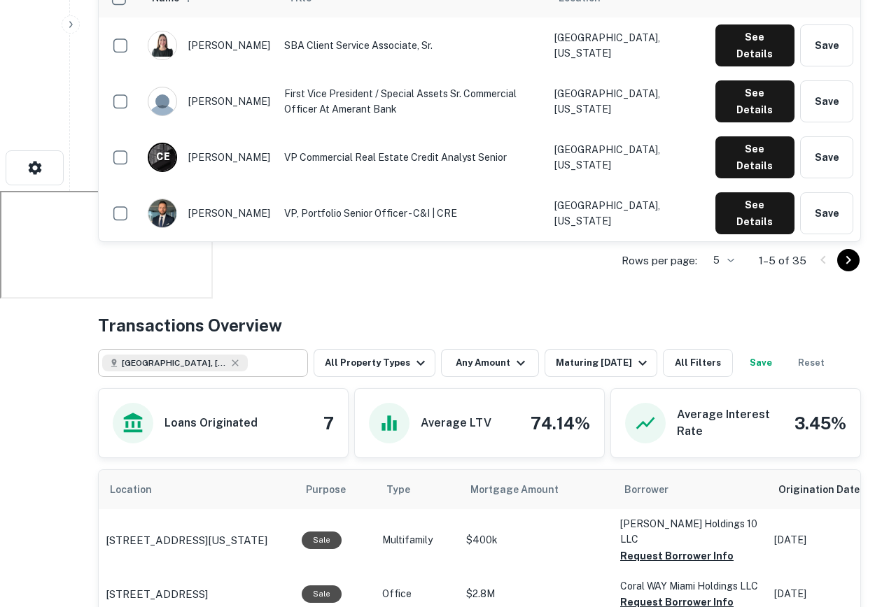
click at [229, 364] on icon at bounding box center [234, 363] width 11 height 11
type input "**********"
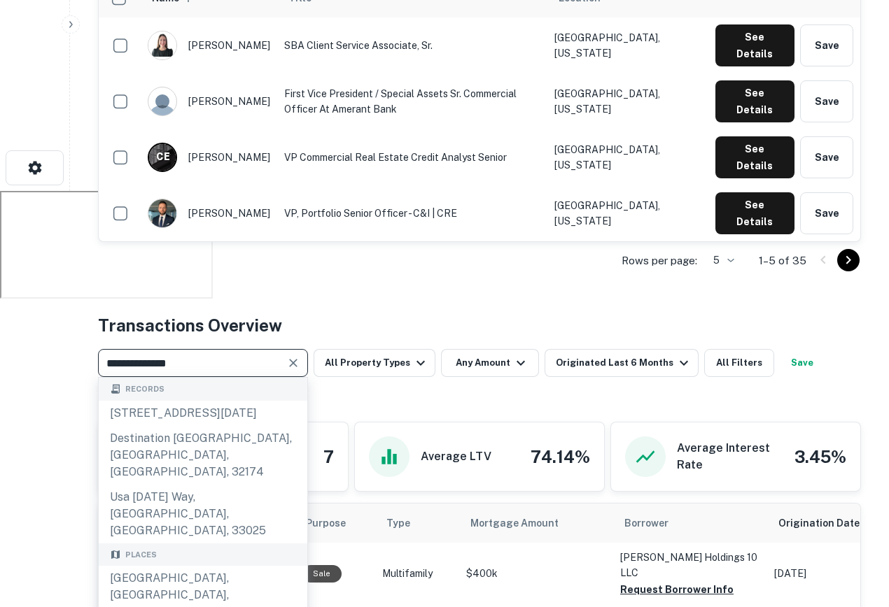
click at [293, 357] on icon "Clear" at bounding box center [293, 363] width 14 height 14
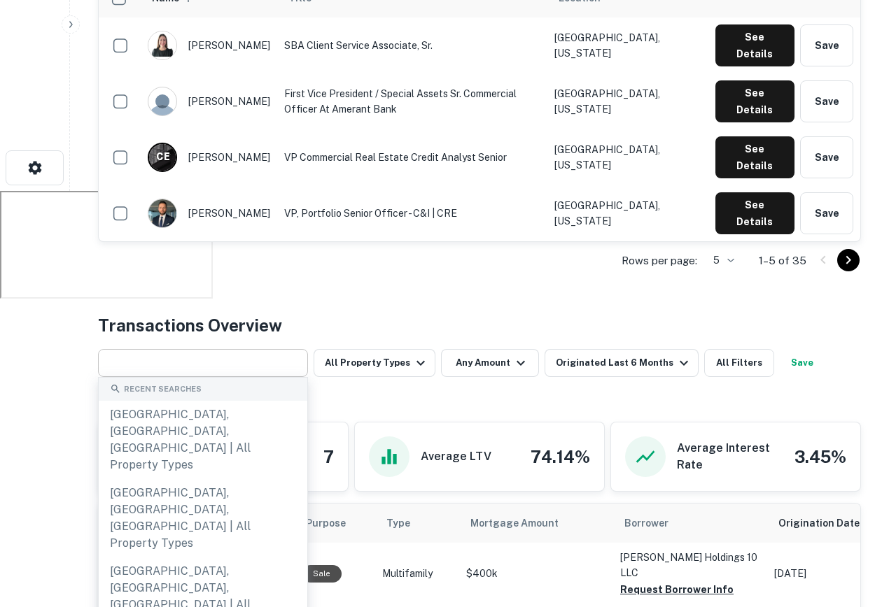
click at [353, 321] on div "Transactions Overview" at bounding box center [479, 325] width 763 height 25
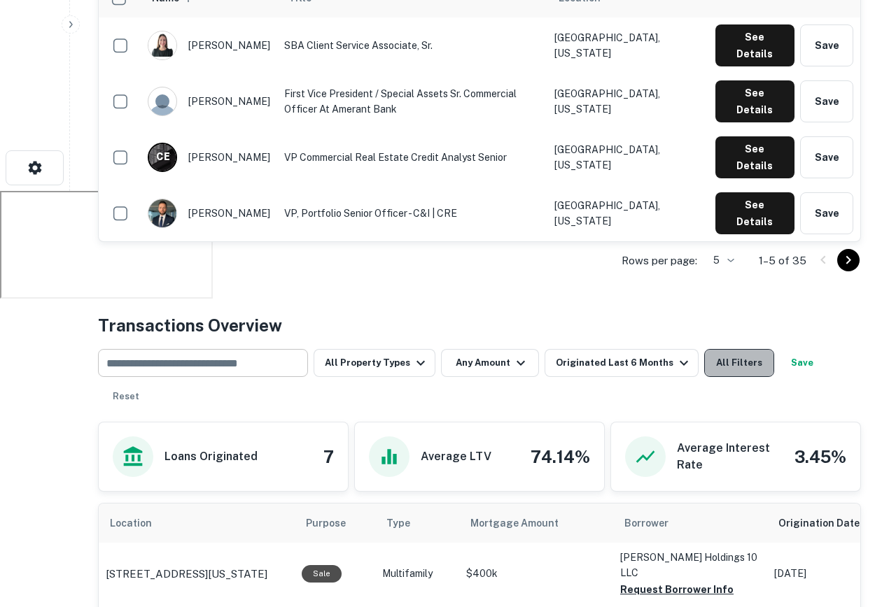
click at [705, 362] on button "All Filters" at bounding box center [739, 363] width 70 height 28
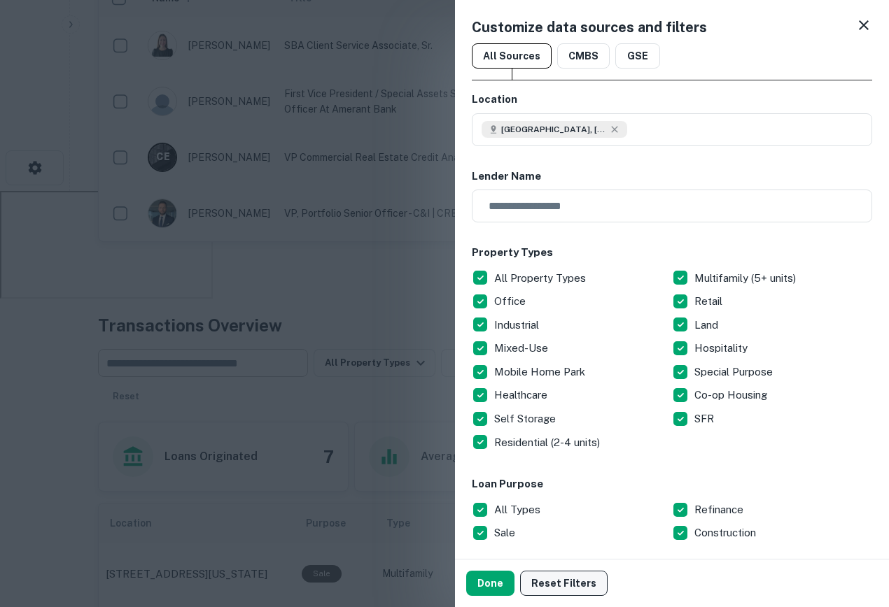
click at [562, 582] on button "Reset Filters" at bounding box center [563, 583] width 87 height 25
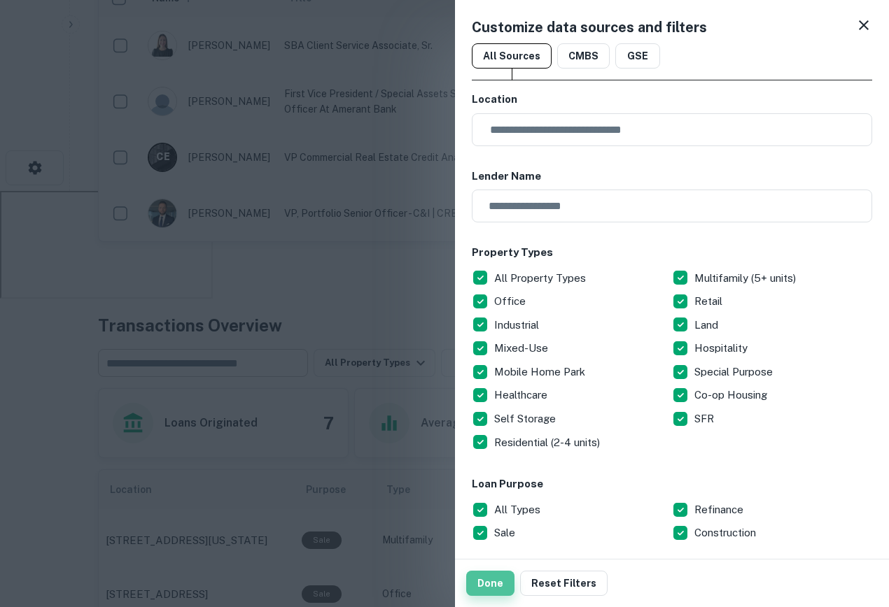
click at [495, 586] on button "Done" at bounding box center [490, 583] width 48 height 25
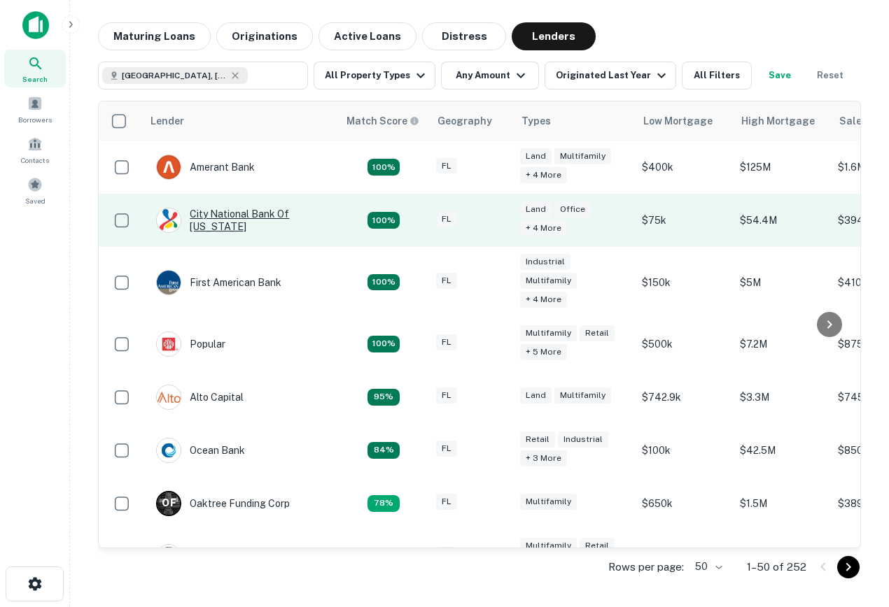
click at [266, 225] on div "City National Bank Of Florida" at bounding box center [240, 220] width 168 height 25
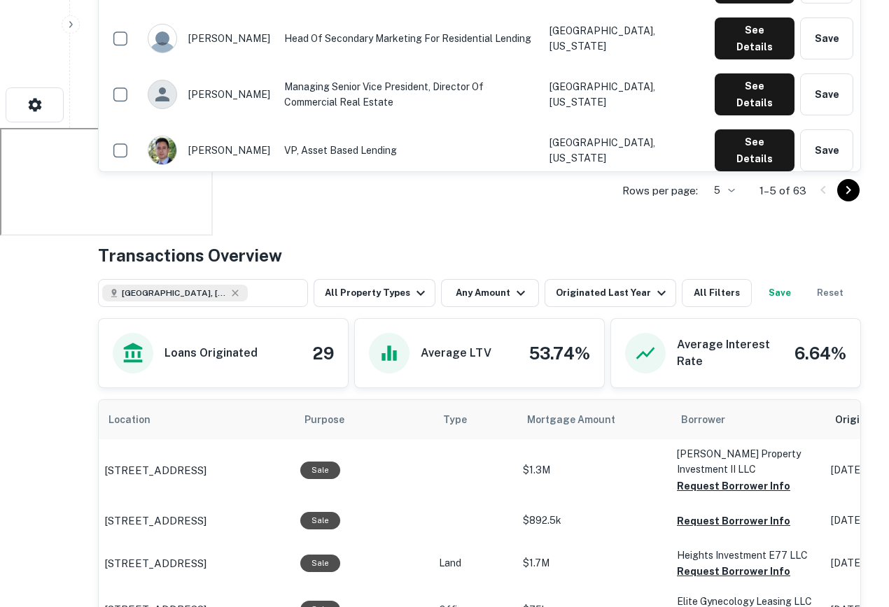
scroll to position [392, 0]
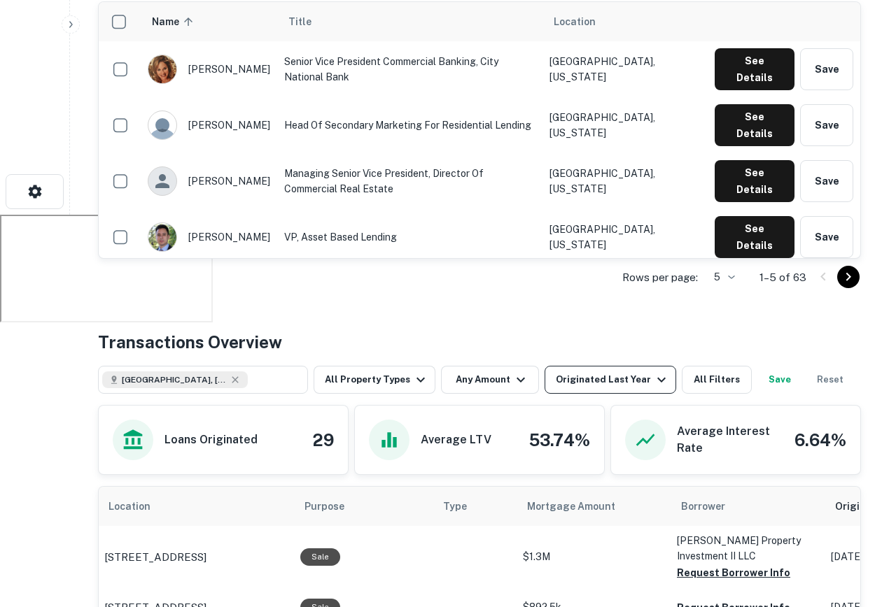
click at [588, 372] on button "Originated Last Year" at bounding box center [610, 380] width 132 height 28
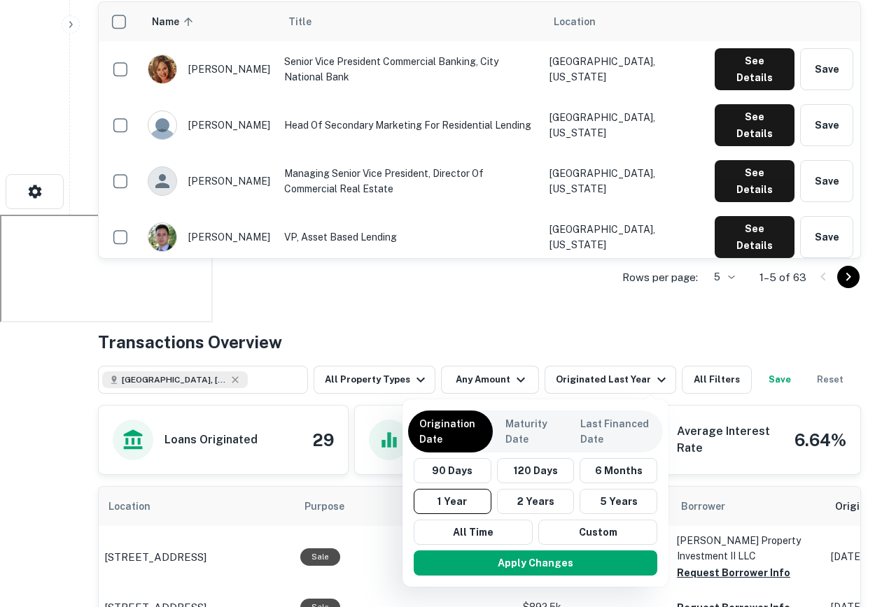
click at [521, 314] on div at bounding box center [444, 303] width 889 height 607
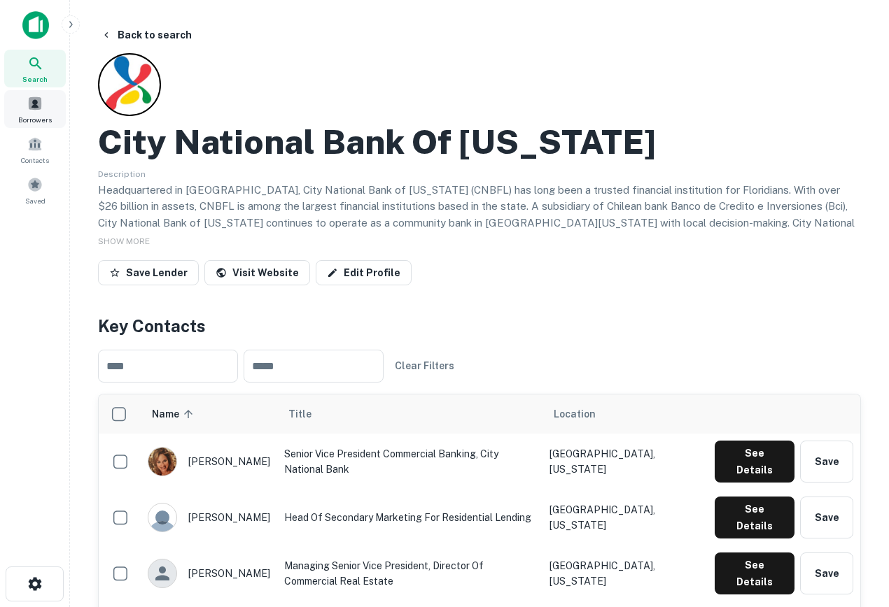
click at [22, 56] on div "Search" at bounding box center [35, 69] width 62 height 38
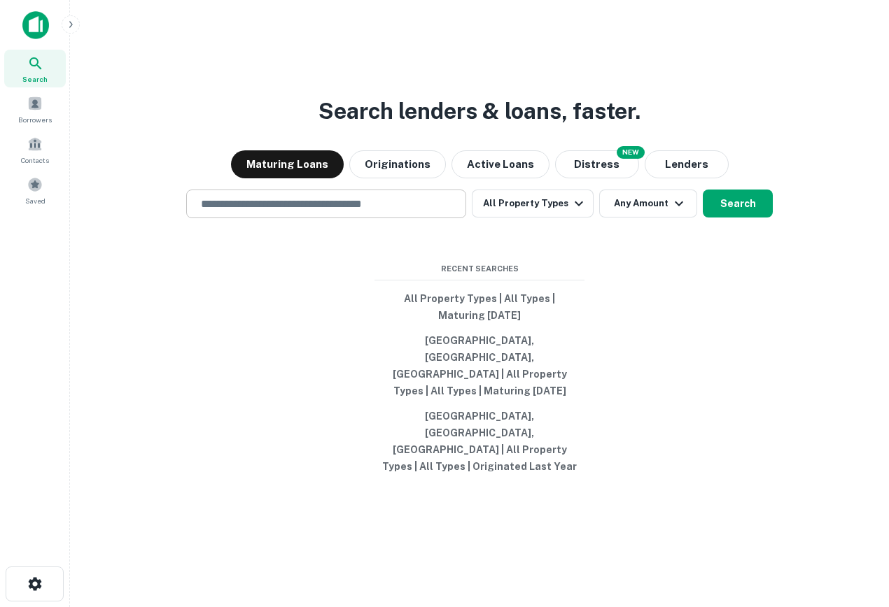
click at [296, 212] on input "text" at bounding box center [325, 204] width 267 height 16
click at [283, 381] on div "Search lenders & loans, faster. Maturing Loans Originations Active Loans NEW Di…" at bounding box center [479, 337] width 796 height 607
click at [40, 113] on div "Borrowers" at bounding box center [35, 109] width 62 height 38
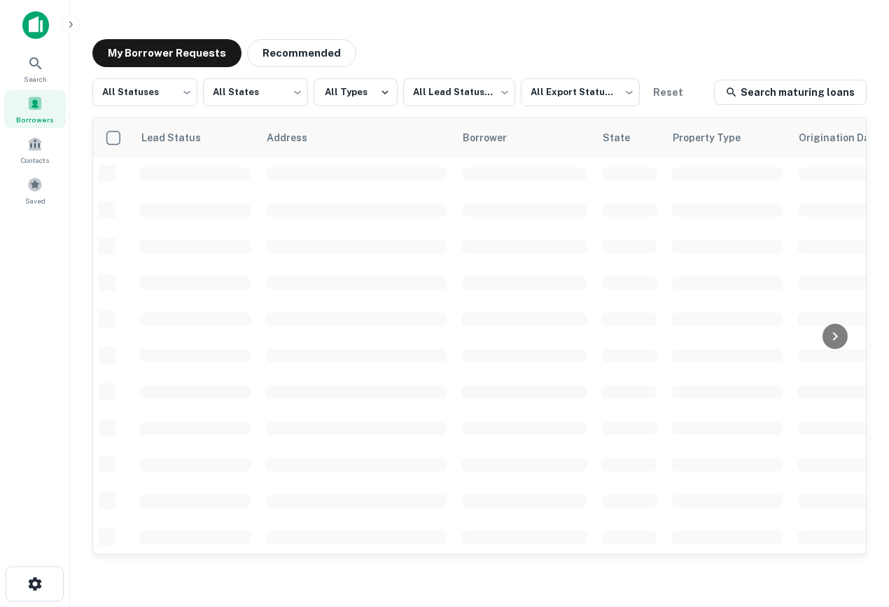
scroll to position [513, 0]
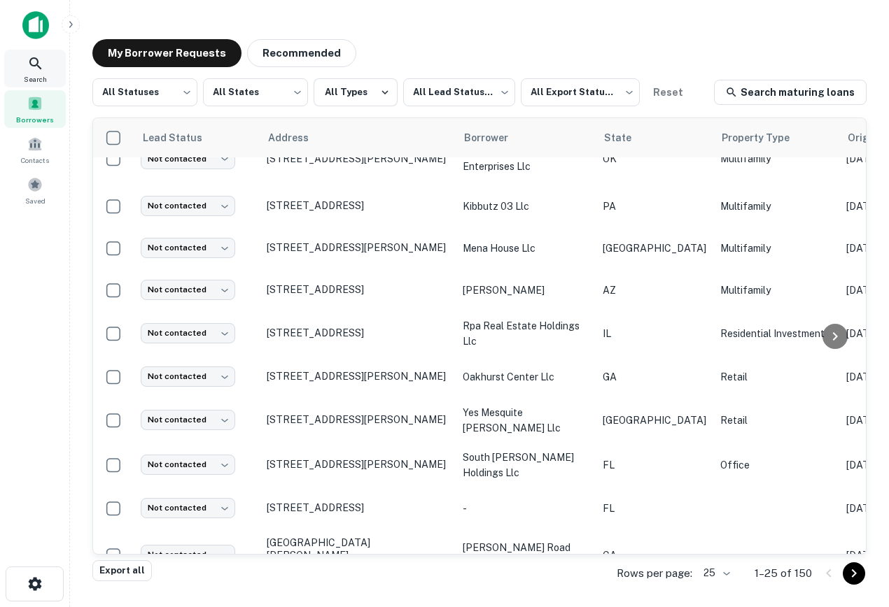
click at [31, 80] on span "Search" at bounding box center [35, 78] width 23 height 11
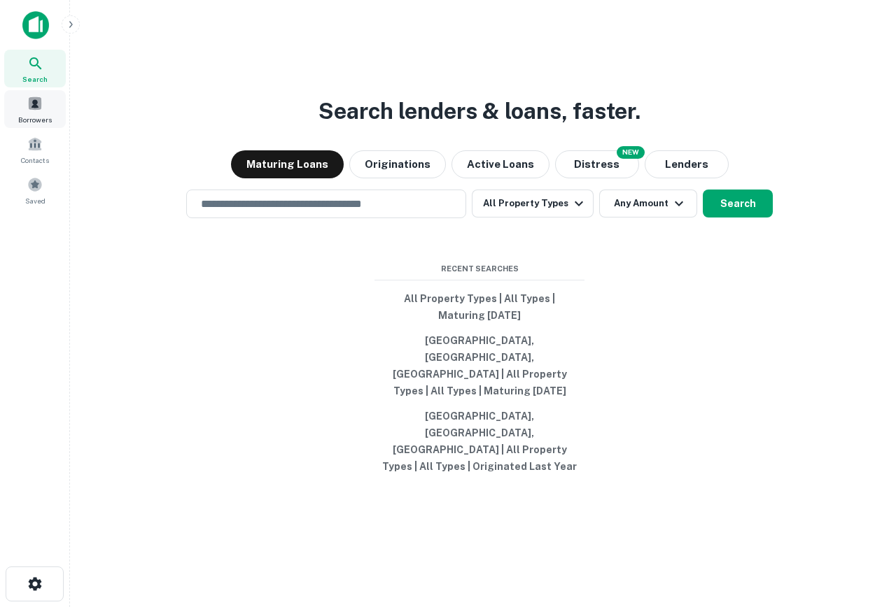
click at [46, 106] on div "Borrowers" at bounding box center [35, 109] width 62 height 38
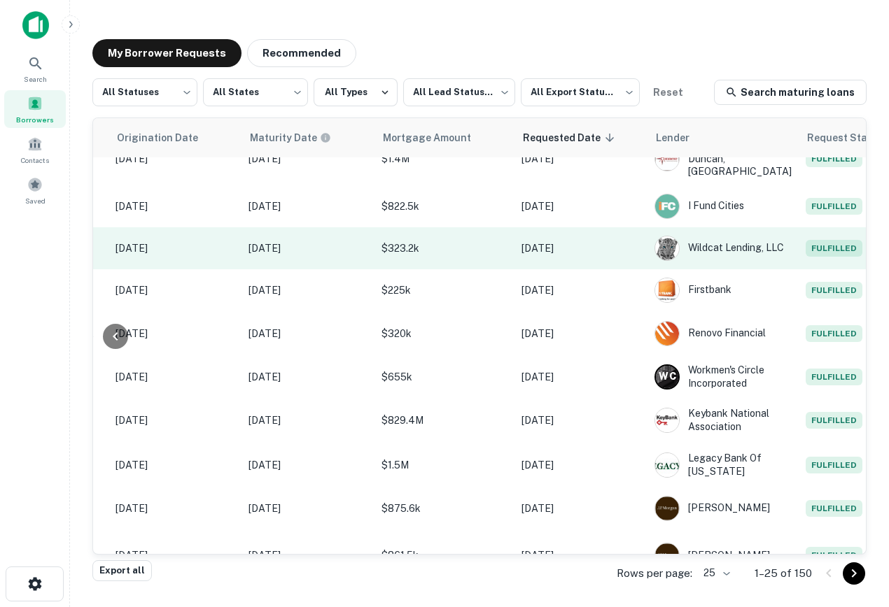
scroll to position [513, 0]
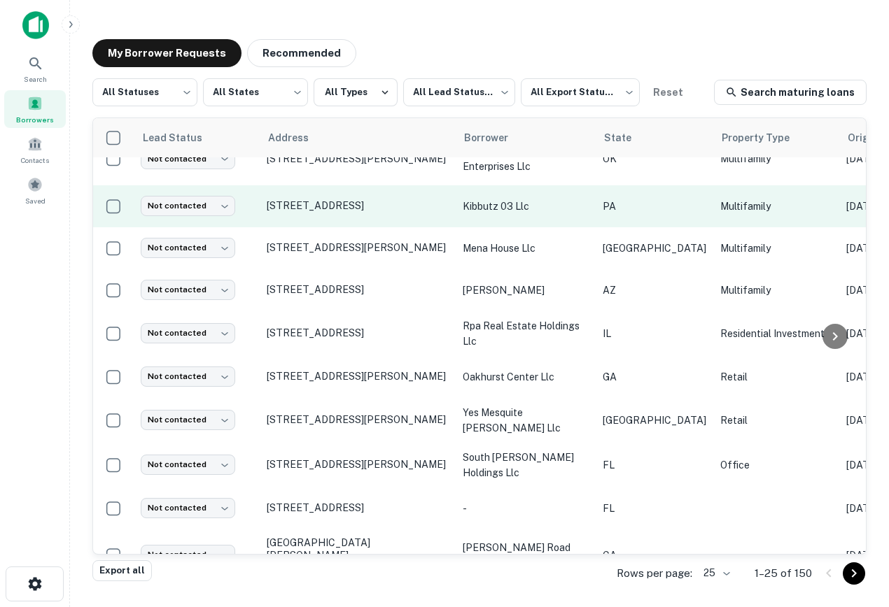
click at [369, 190] on td "[STREET_ADDRESS]" at bounding box center [358, 206] width 196 height 42
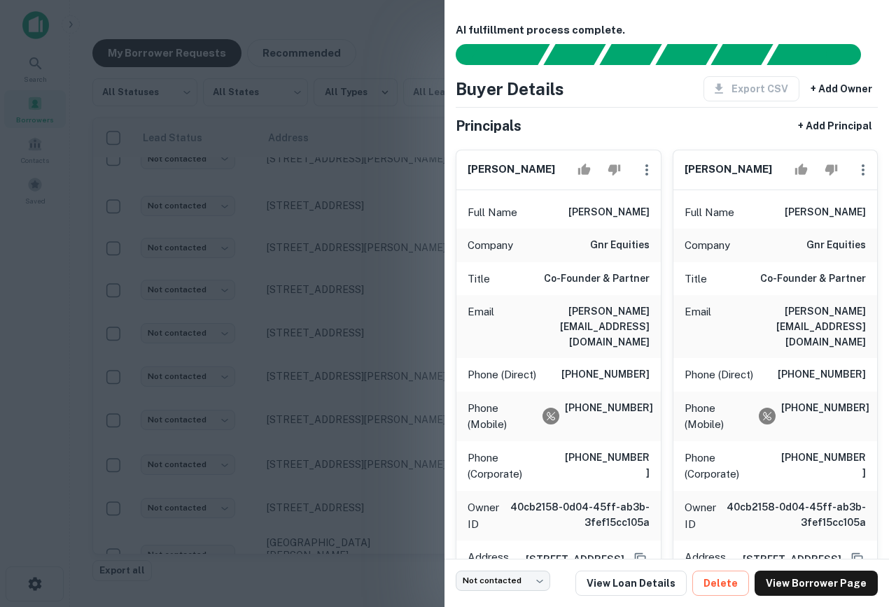
click at [344, 50] on div at bounding box center [444, 303] width 889 height 607
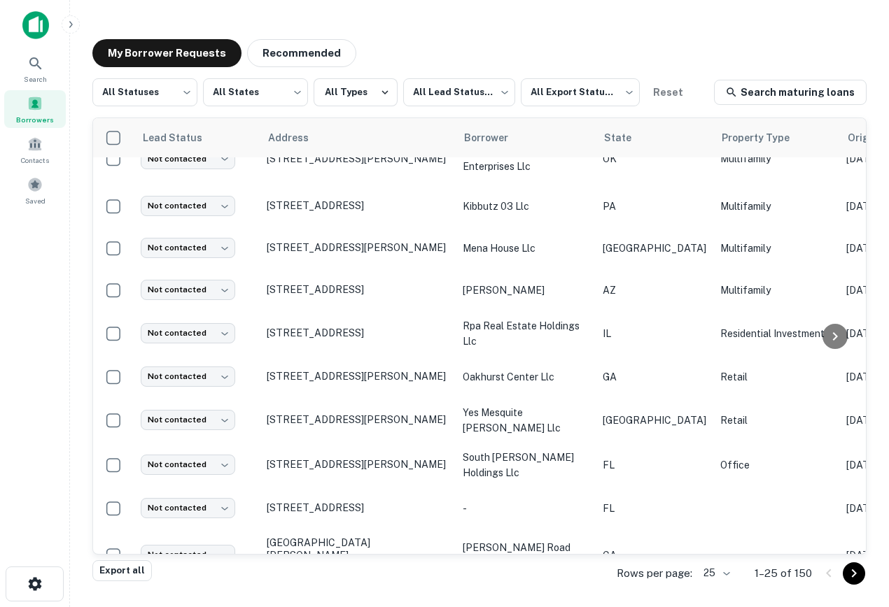
click at [39, 46] on div at bounding box center [35, 30] width 70 height 38
click at [38, 64] on icon at bounding box center [35, 63] width 17 height 17
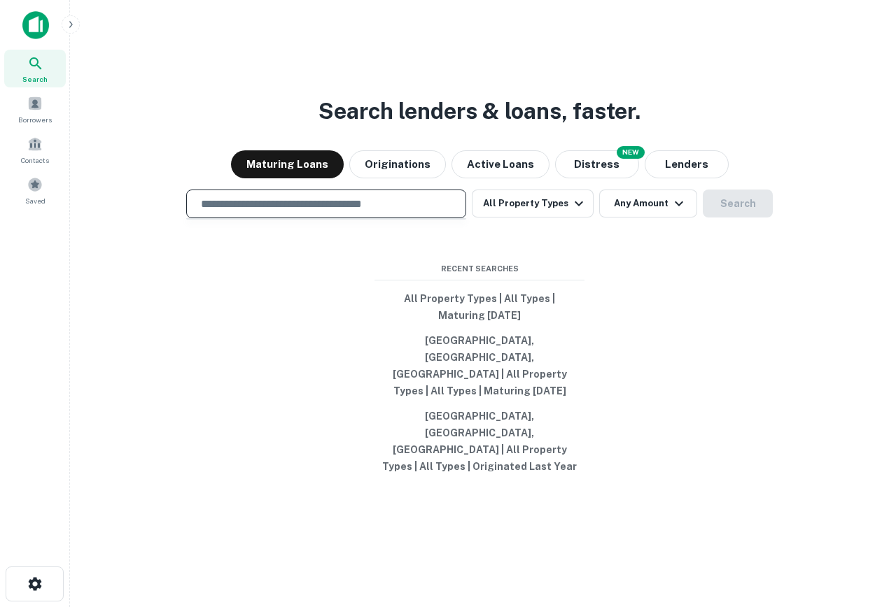
click at [281, 212] on input "text" at bounding box center [325, 204] width 267 height 16
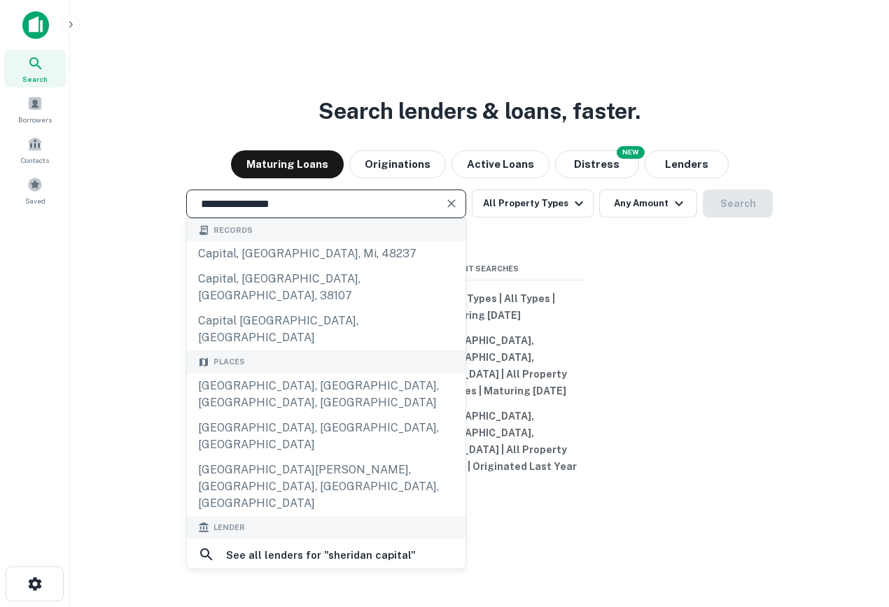
type input "**********"
click at [344, 578] on div "sheridan capital" at bounding box center [326, 588] width 256 height 21
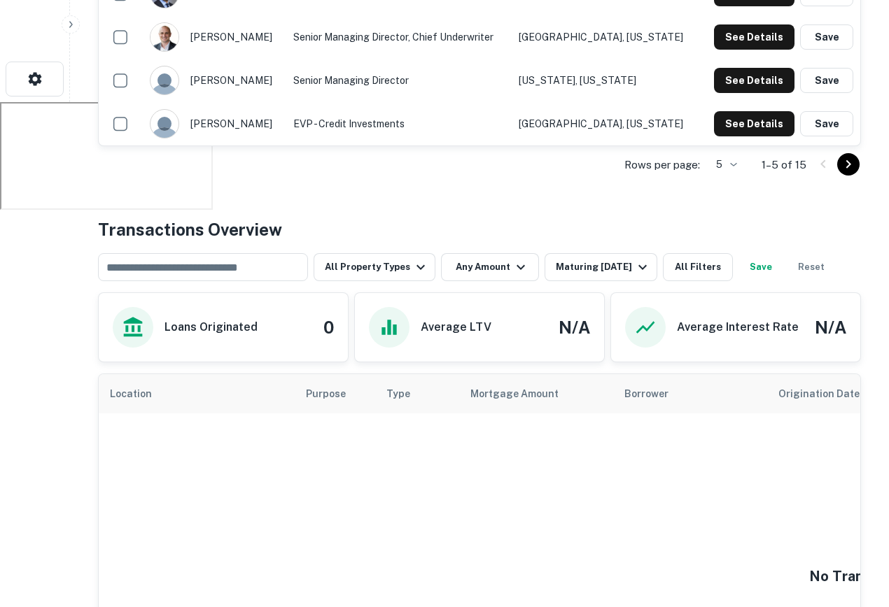
scroll to position [525, 0]
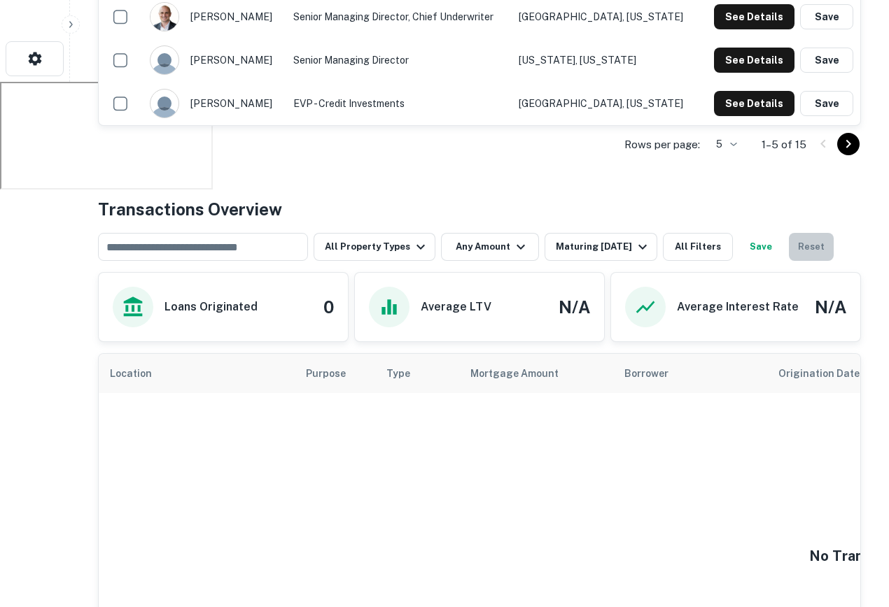
click at [789, 243] on button "Reset" at bounding box center [810, 247] width 45 height 28
click at [576, 239] on div "Maturing [DATE]" at bounding box center [603, 247] width 95 height 17
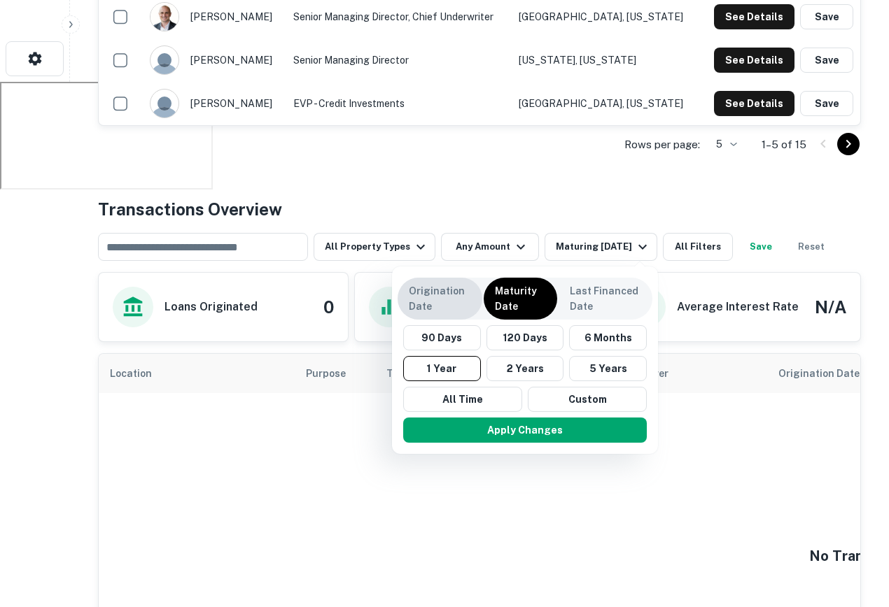
click at [446, 296] on p "Origination Date" at bounding box center [440, 298] width 62 height 31
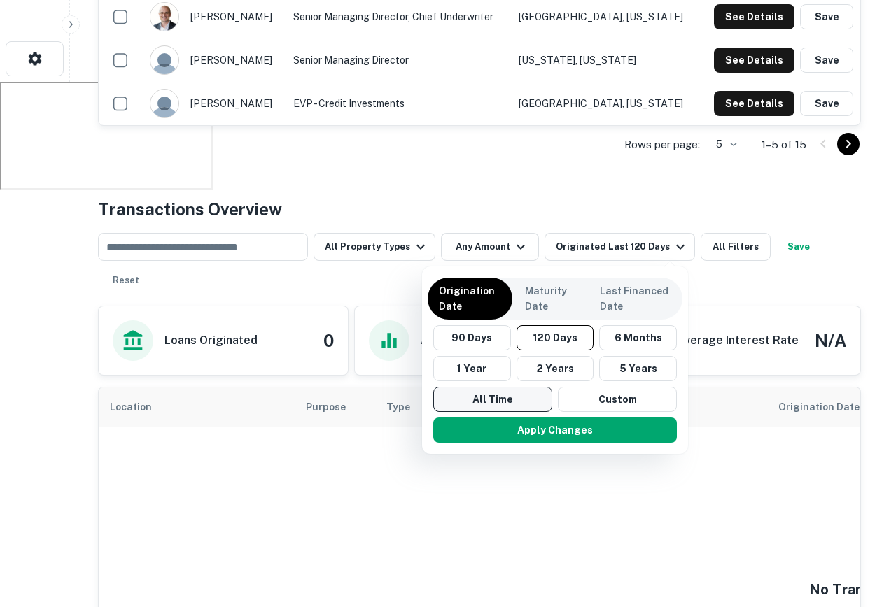
click at [504, 402] on button "All Time" at bounding box center [492, 399] width 119 height 25
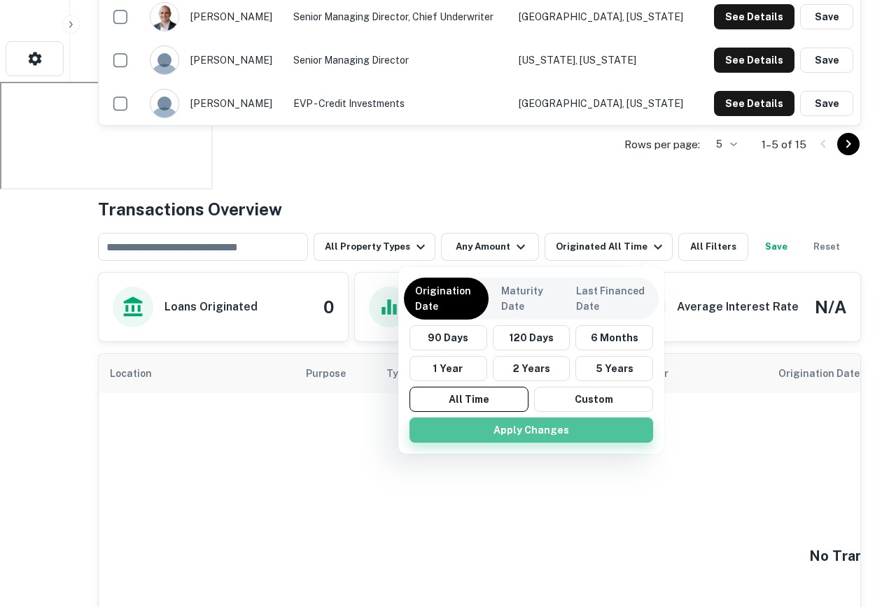
click at [532, 430] on button "Apply Changes" at bounding box center [530, 430] width 243 height 25
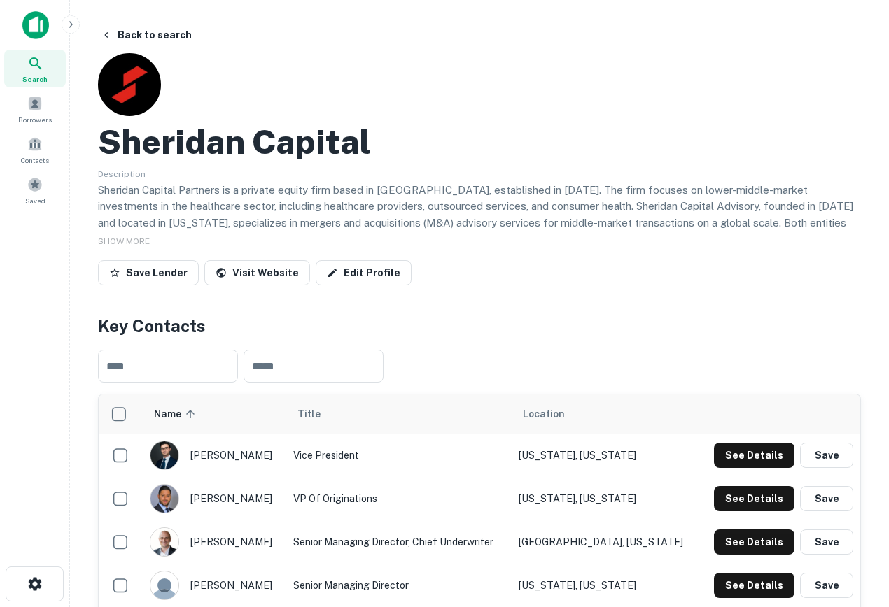
click at [71, 20] on icon "button" at bounding box center [70, 24] width 11 height 11
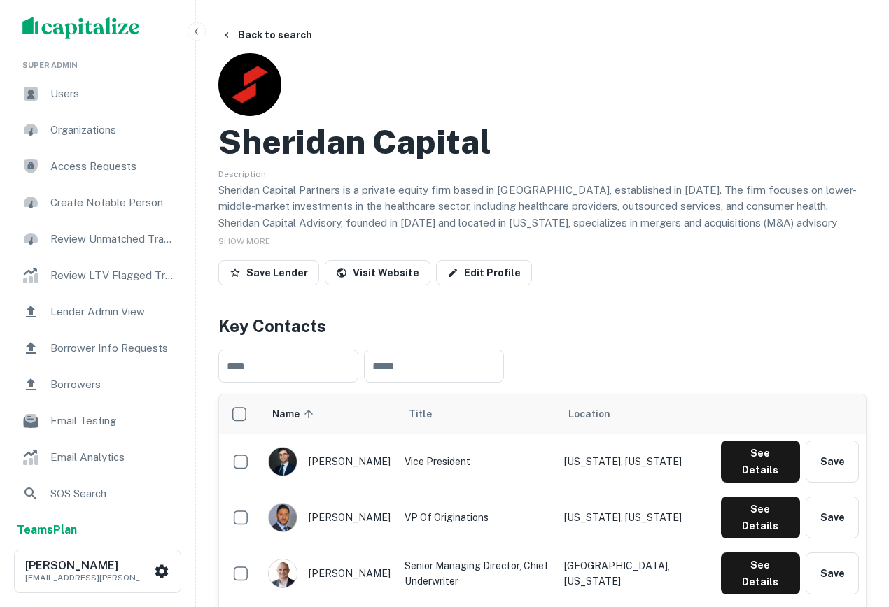
scroll to position [158, 0]
click at [122, 304] on div "Lender Admin View" at bounding box center [97, 313] width 173 height 34
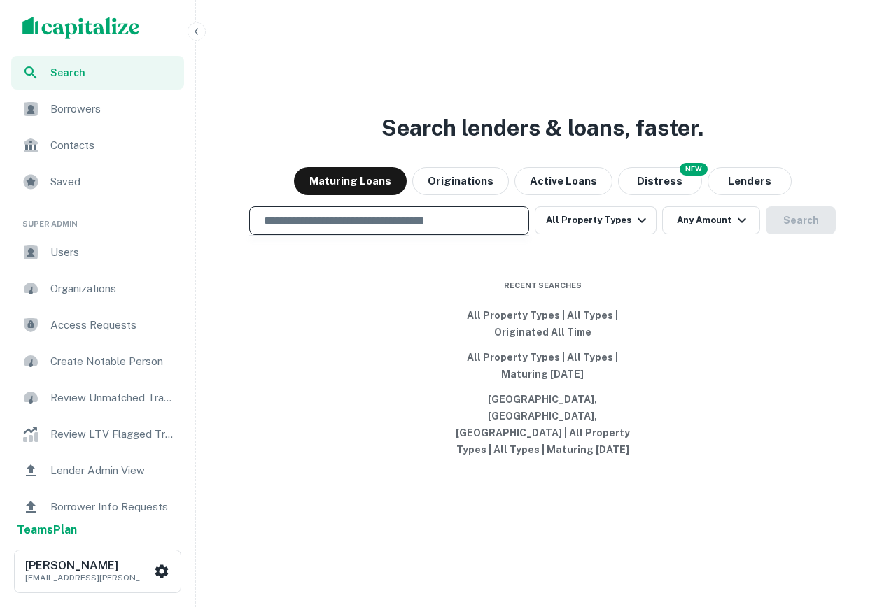
click at [341, 229] on input "text" at bounding box center [388, 221] width 267 height 16
click at [310, 286] on div at bounding box center [389, 270] width 280 height 70
click at [190, 24] on div "scrollable content" at bounding box center [97, 28] width 195 height 56
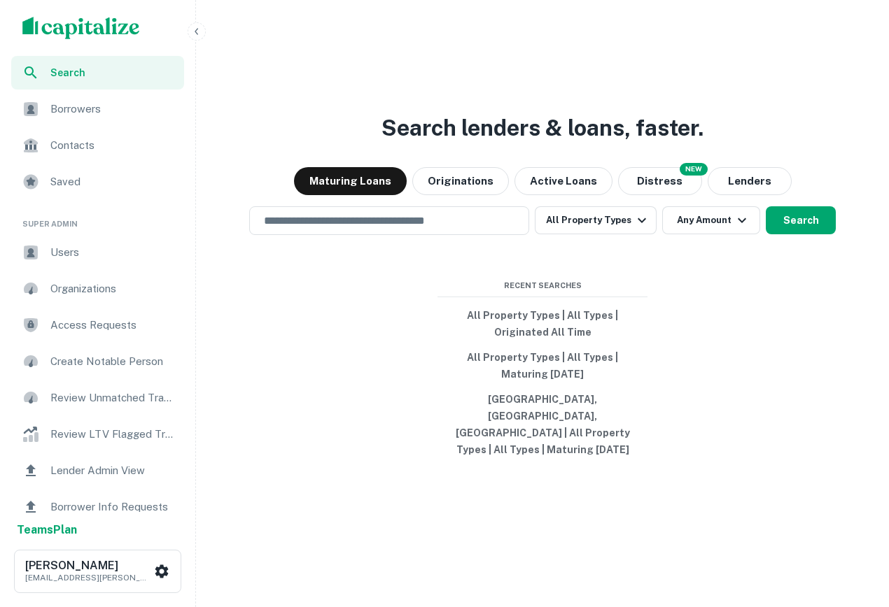
click at [195, 31] on icon "button" at bounding box center [195, 31] width 3 height 6
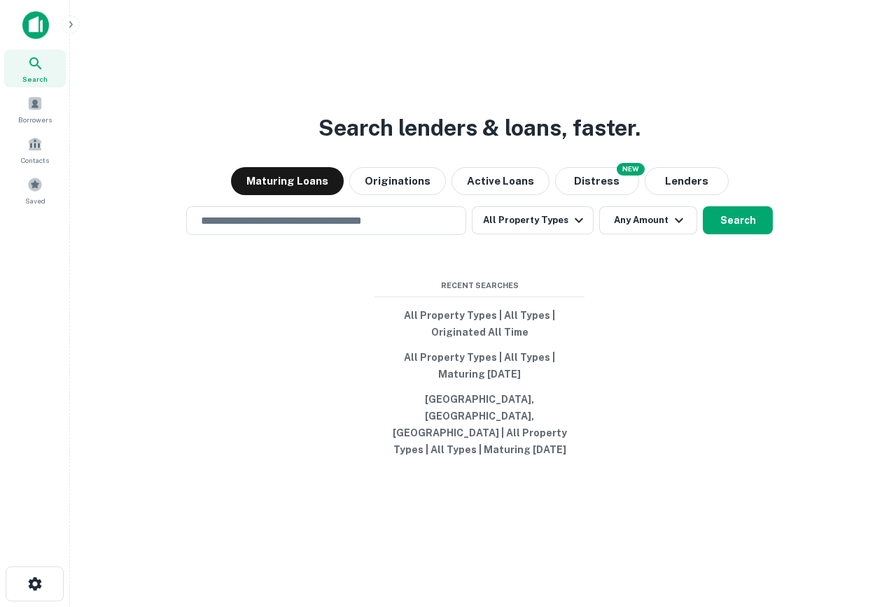
click at [677, 102] on div "Search lenders & loans, faster. Maturing Loans Originations Active Loans NEW Di…" at bounding box center [479, 337] width 796 height 607
click at [329, 229] on input "text" at bounding box center [325, 221] width 267 height 16
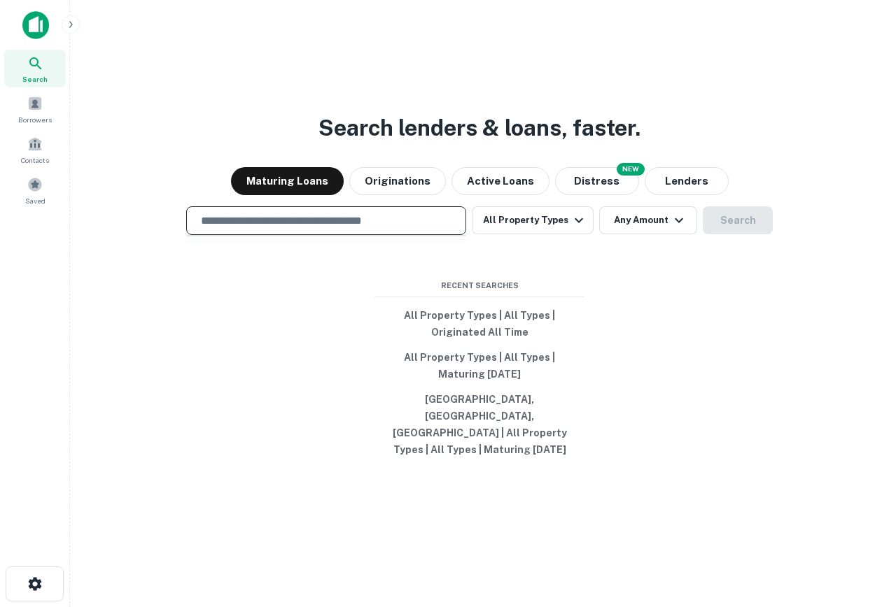
click at [357, 229] on input "text" at bounding box center [325, 221] width 267 height 16
click at [735, 55] on div "Search lenders & loans, faster. Maturing Loans Originations Active Loans NEW Di…" at bounding box center [479, 337] width 796 height 607
